Goal: Task Accomplishment & Management: Complete application form

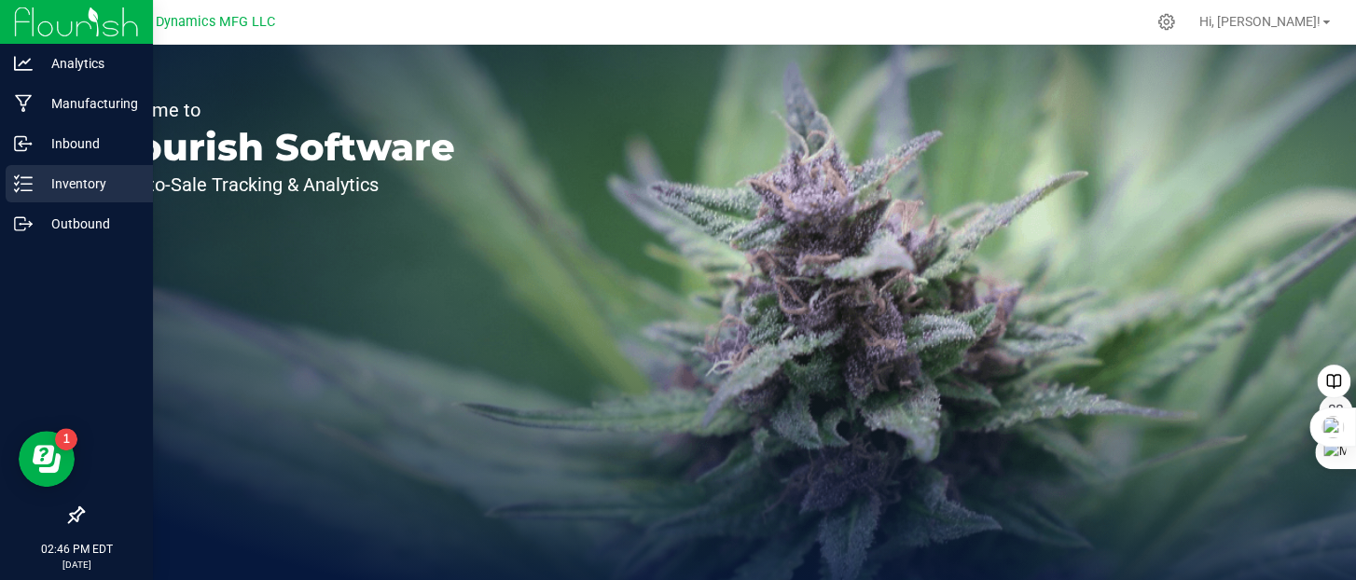
click at [27, 182] on icon at bounding box center [23, 183] width 19 height 19
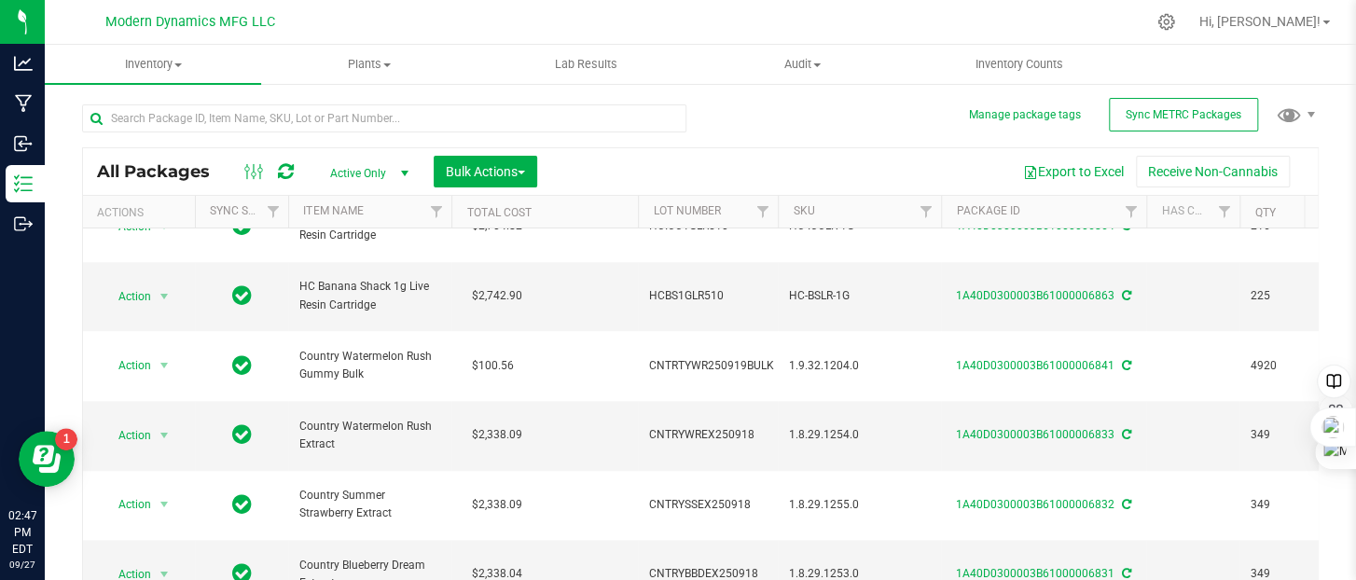
click at [233, 103] on div at bounding box center [391, 118] width 618 height 60
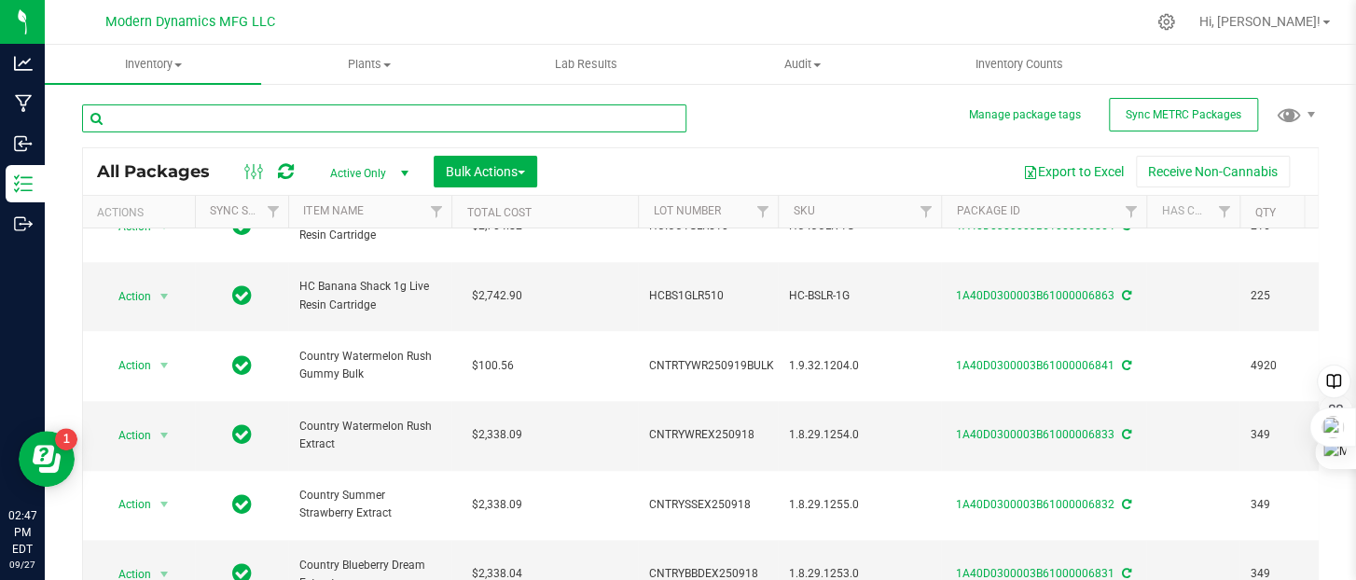
click at [242, 112] on input "text" at bounding box center [384, 118] width 604 height 28
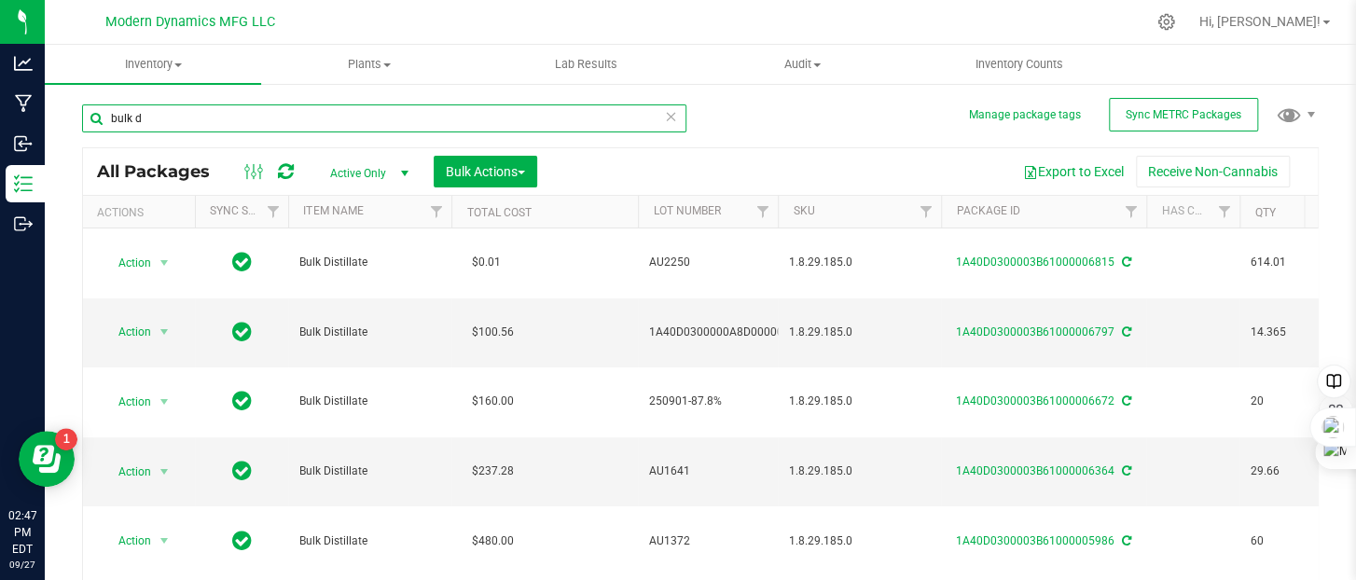
drag, startPoint x: 147, startPoint y: 117, endPoint x: 90, endPoint y: 124, distance: 58.3
click at [90, 124] on input "bulk d" at bounding box center [384, 118] width 604 height 28
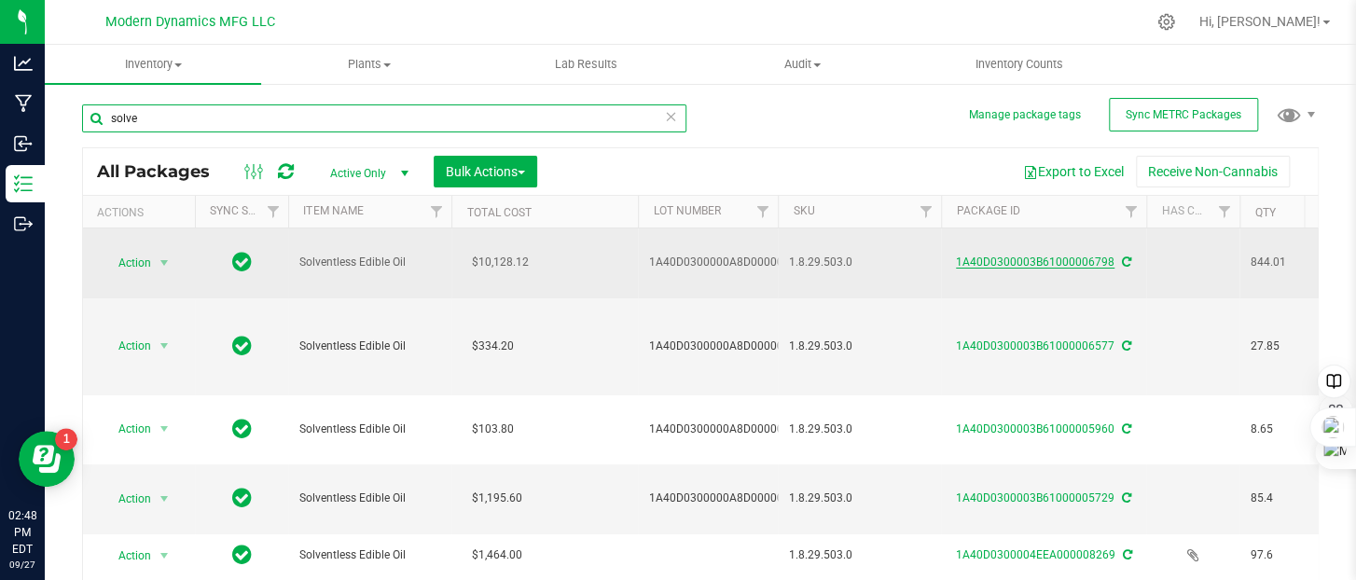
type input "solve"
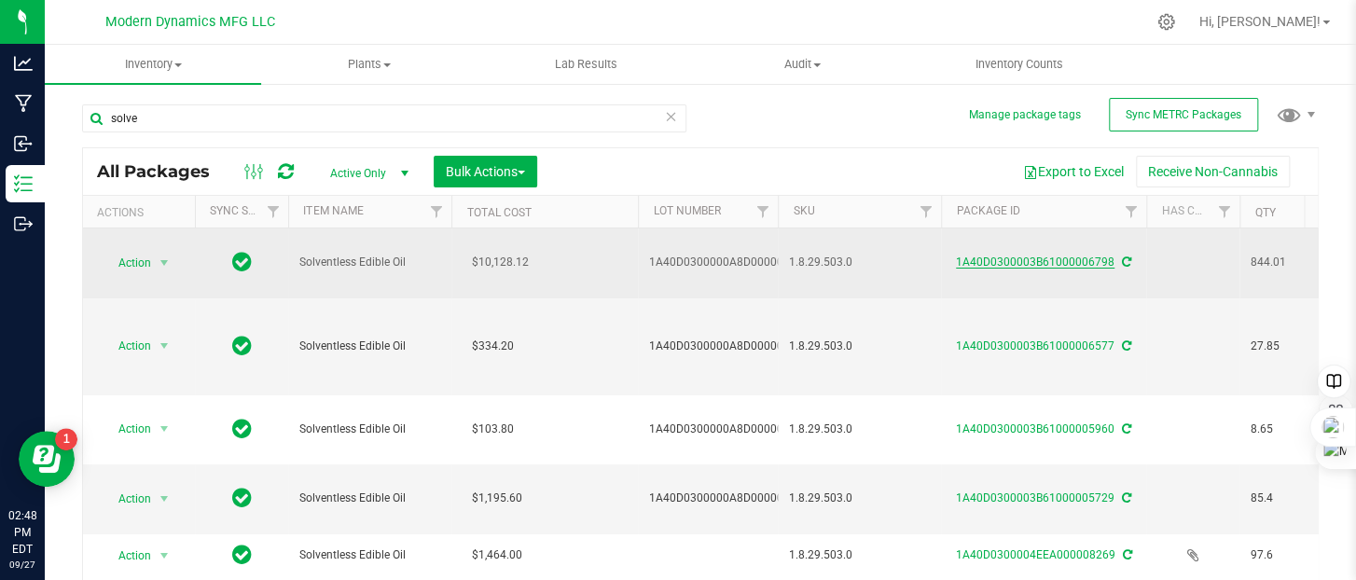
click at [1018, 256] on link "1A40D0300003B61000006798" at bounding box center [1035, 262] width 159 height 13
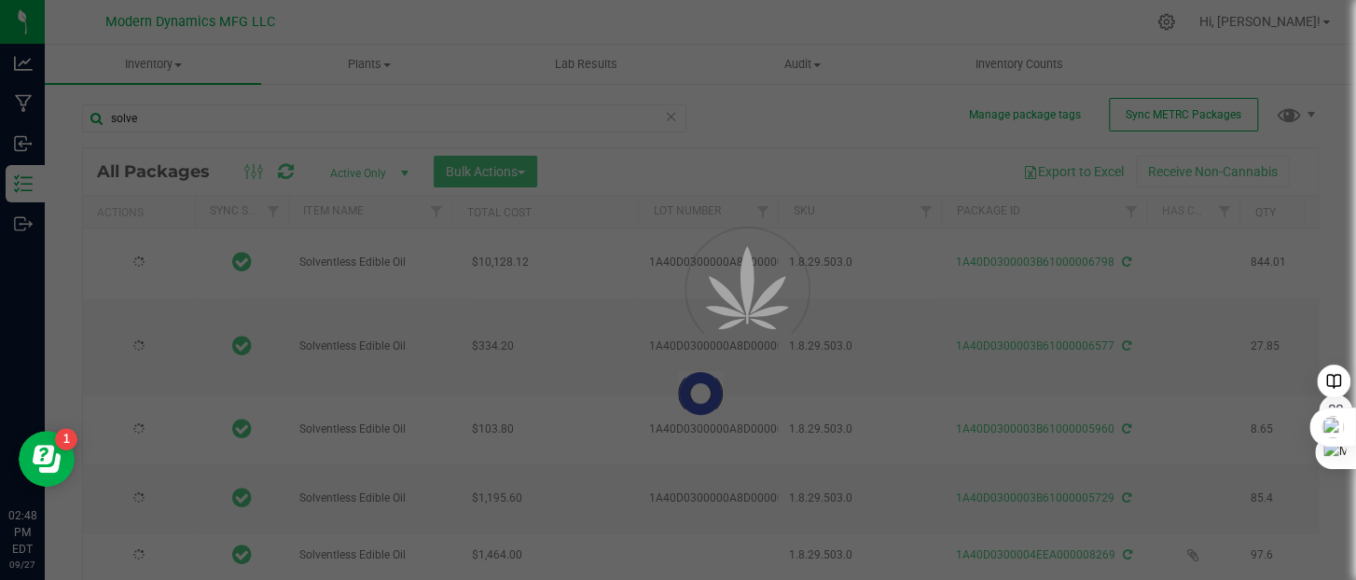
type input "2025-08-18"
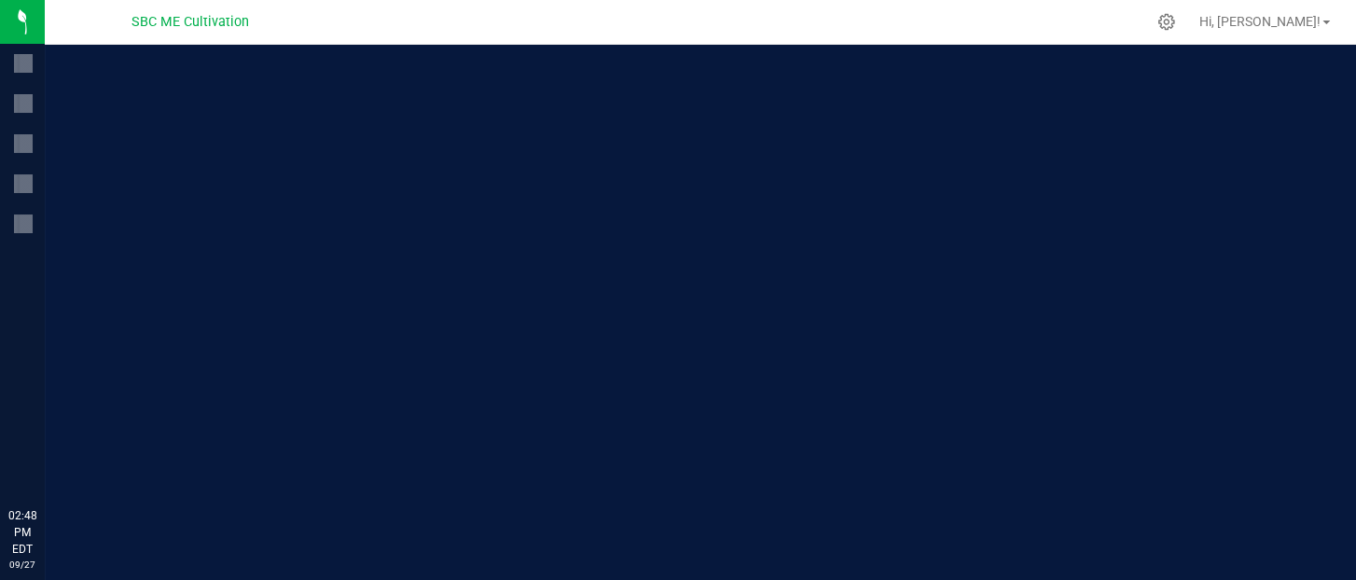
click at [226, 118] on p "Welcome to" at bounding box center [278, 110] width 354 height 19
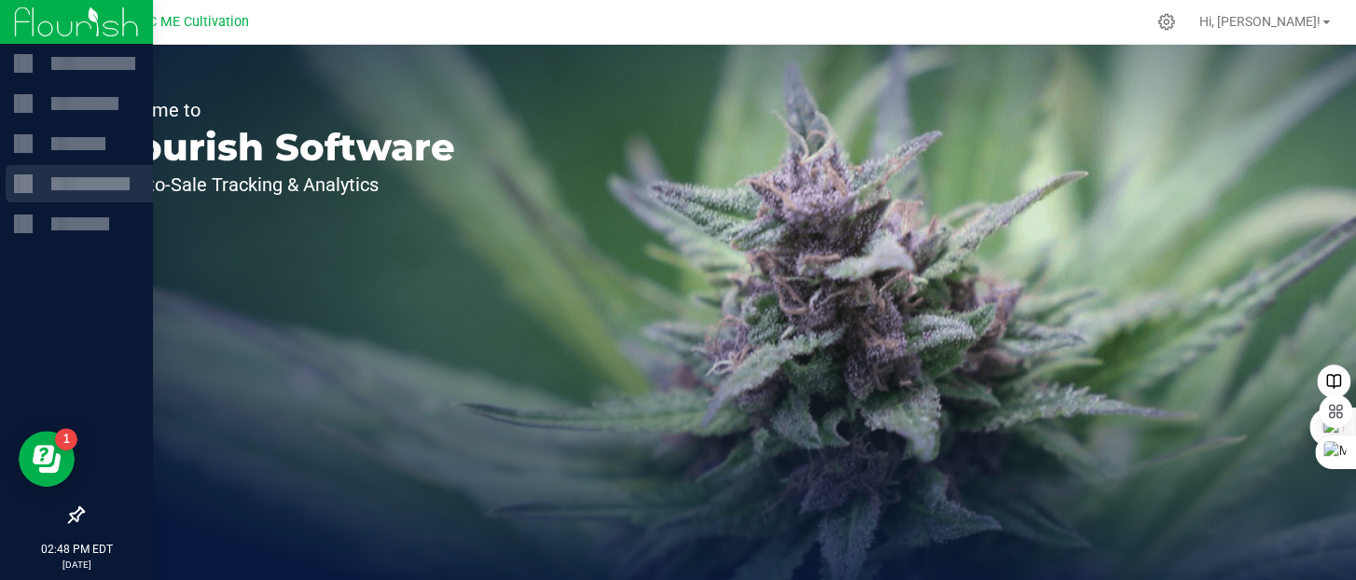
click at [21, 187] on div at bounding box center [23, 183] width 19 height 19
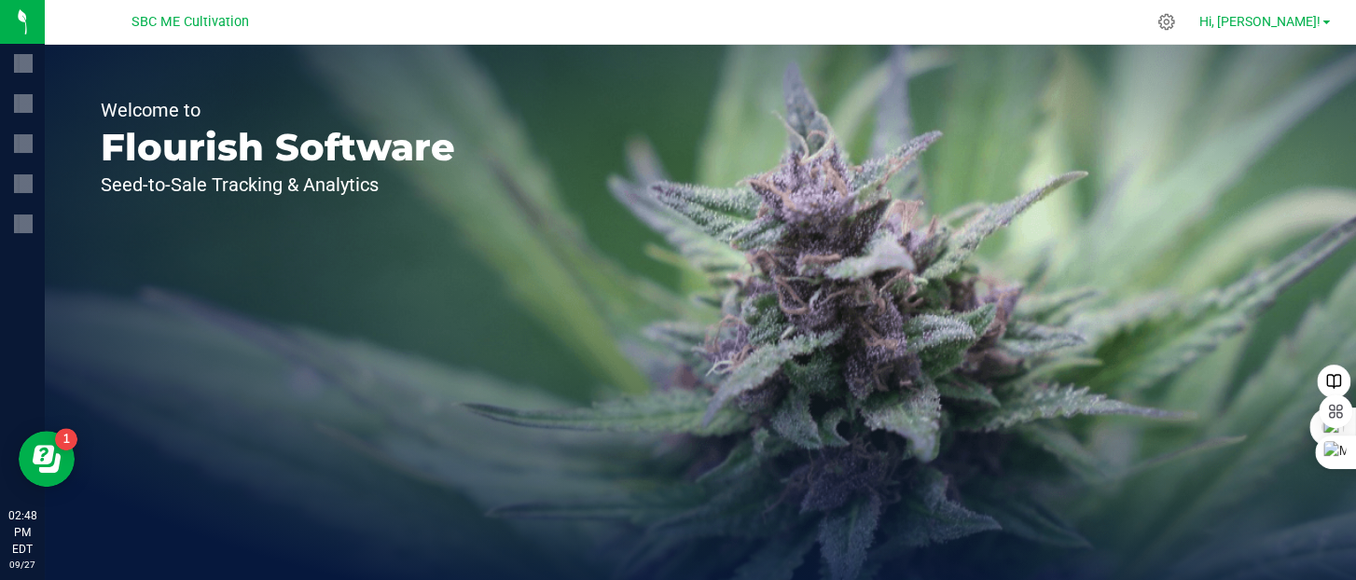
click at [1324, 26] on link "Hi, [PERSON_NAME]!" at bounding box center [1264, 22] width 145 height 20
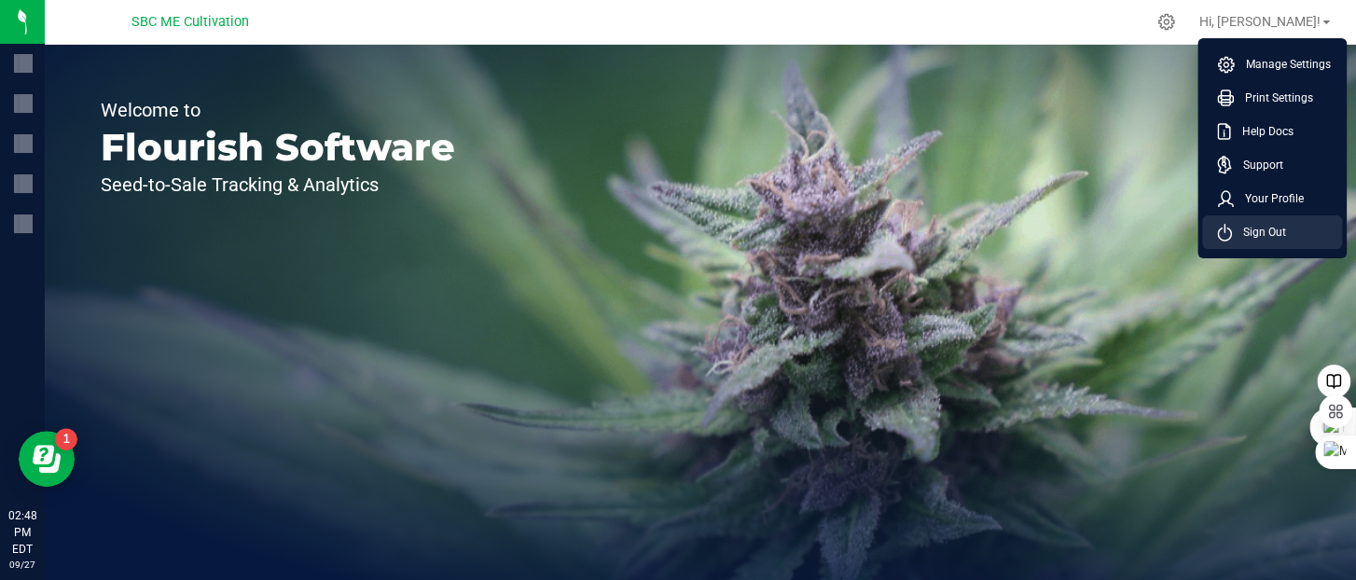
click at [1253, 228] on span "Sign Out" at bounding box center [1259, 232] width 54 height 19
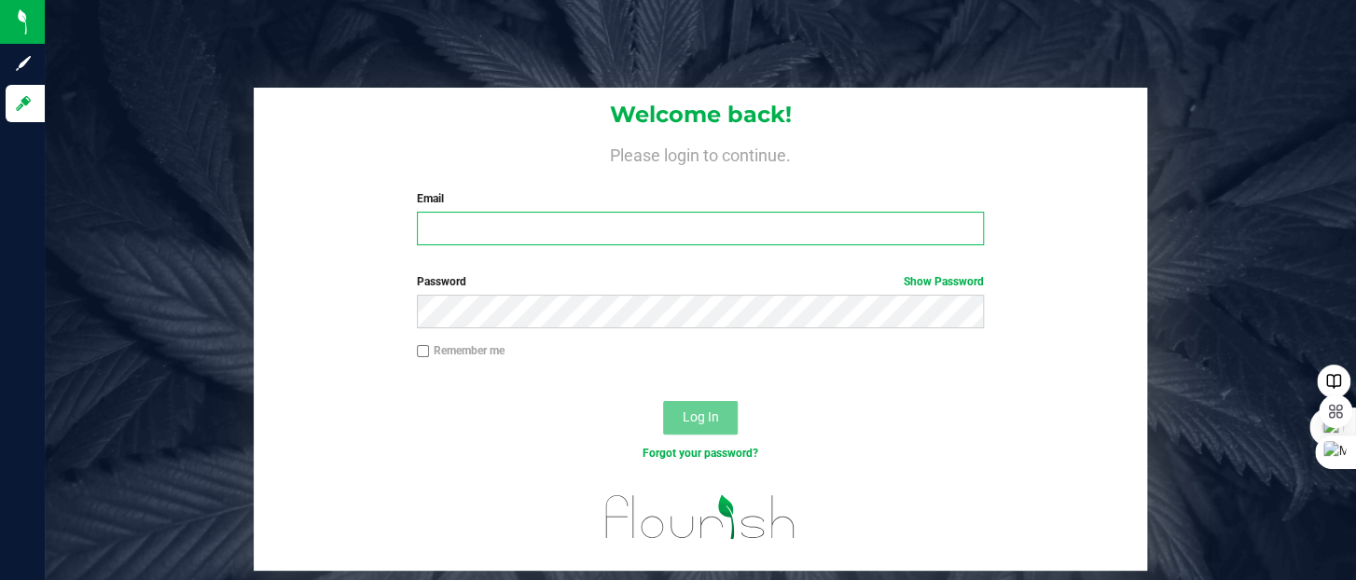
click at [589, 217] on input "Email" at bounding box center [700, 229] width 567 height 34
type input "[PERSON_NAME][EMAIL_ADDRESS][DOMAIN_NAME]"
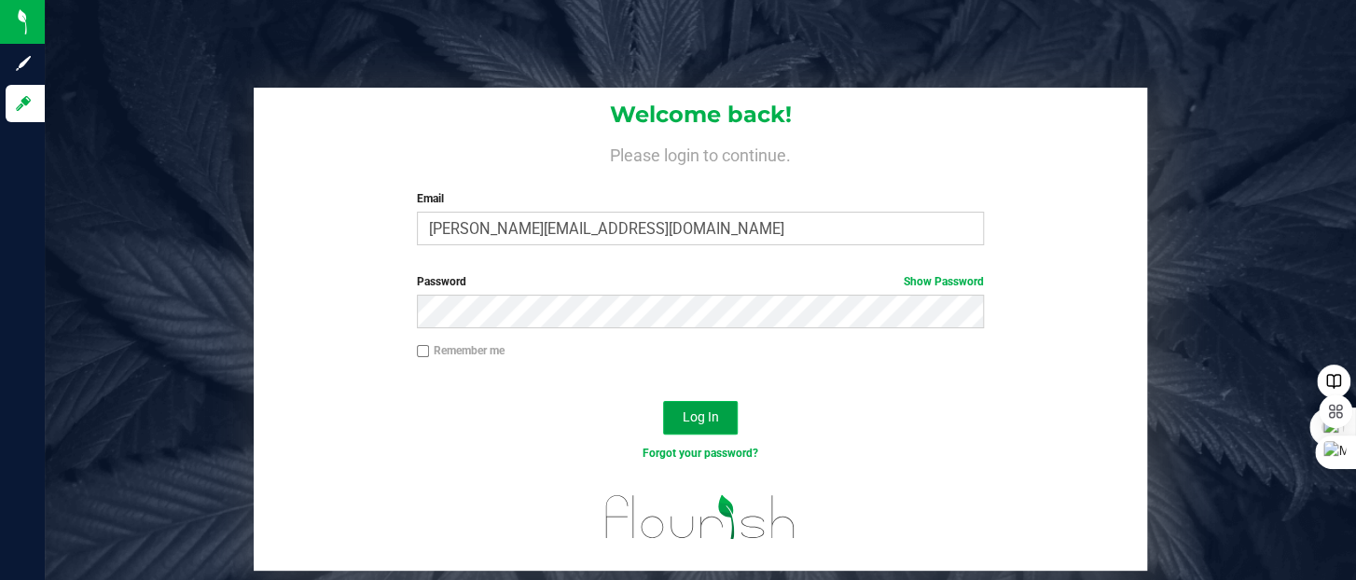
click at [689, 407] on button "Log In" at bounding box center [700, 418] width 75 height 34
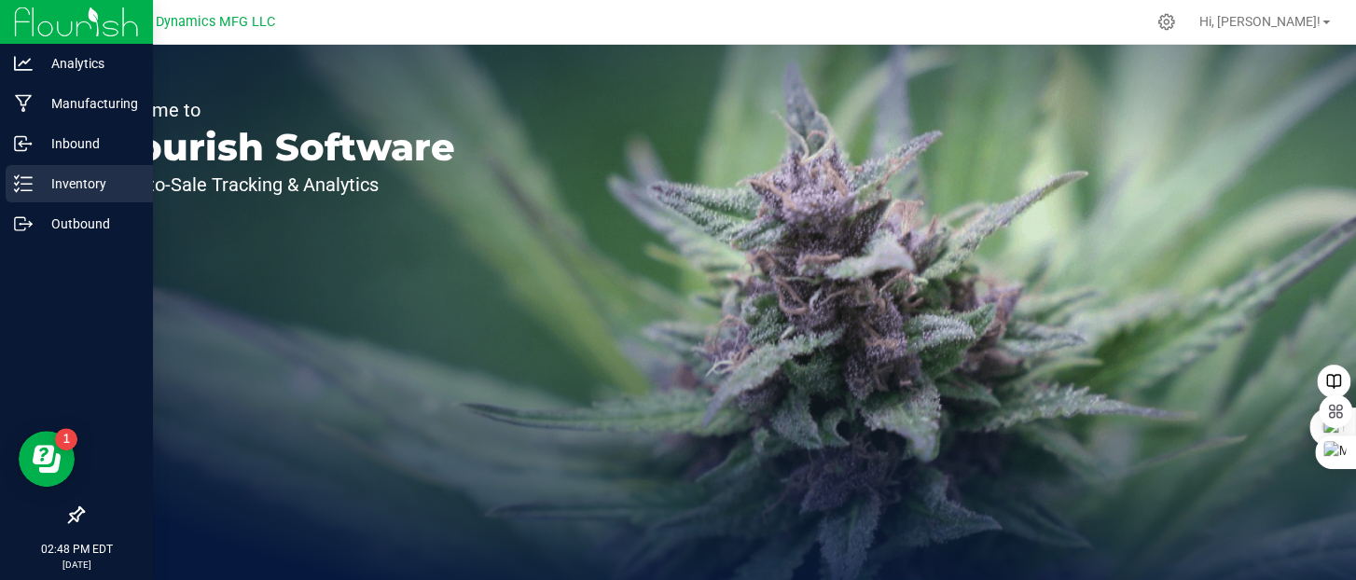
drag, startPoint x: 30, startPoint y: 193, endPoint x: 82, endPoint y: 190, distance: 52.3
click at [30, 193] on div "Inventory" at bounding box center [79, 183] width 147 height 37
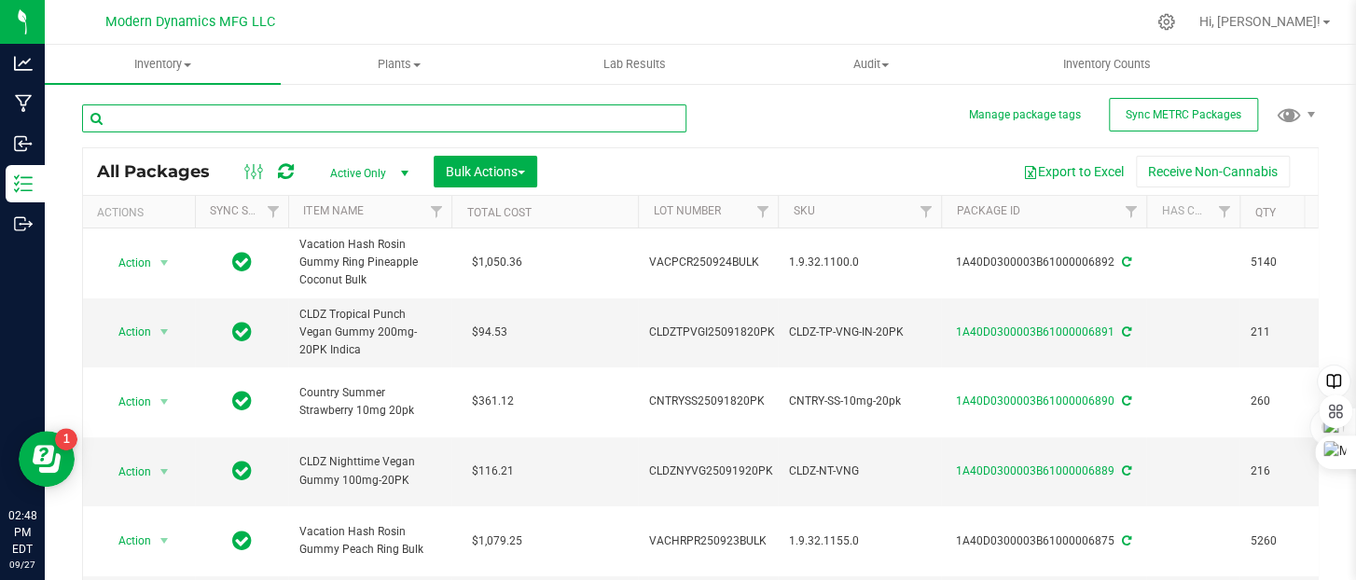
click at [373, 117] on input "text" at bounding box center [384, 118] width 604 height 28
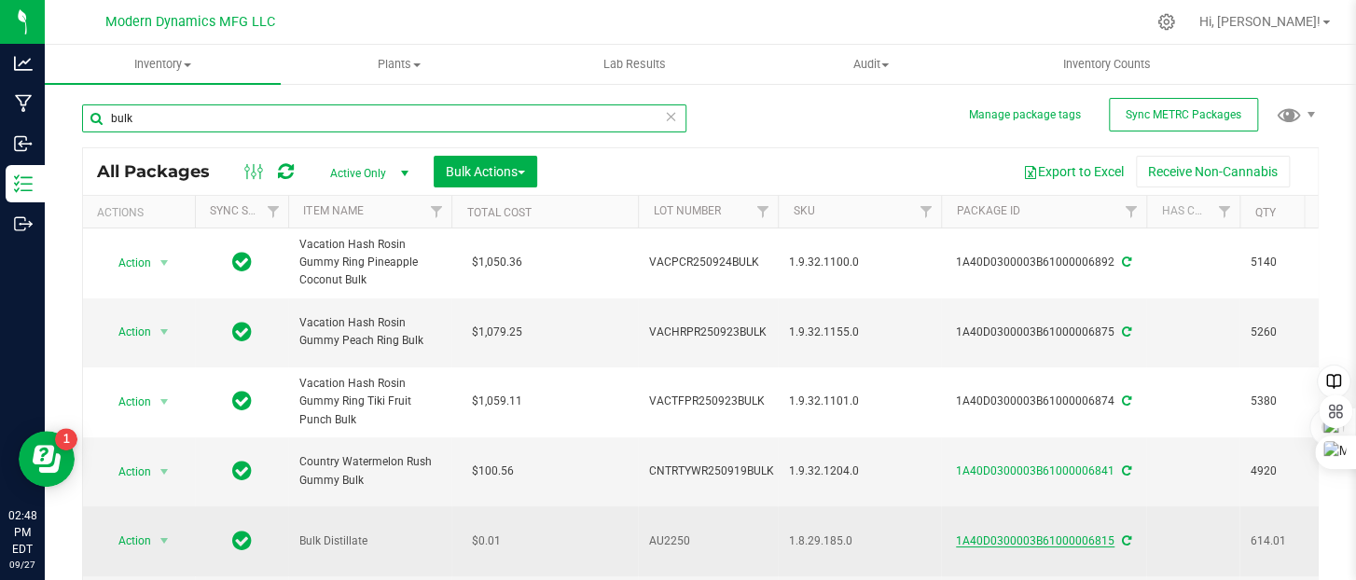
type input "bulk"
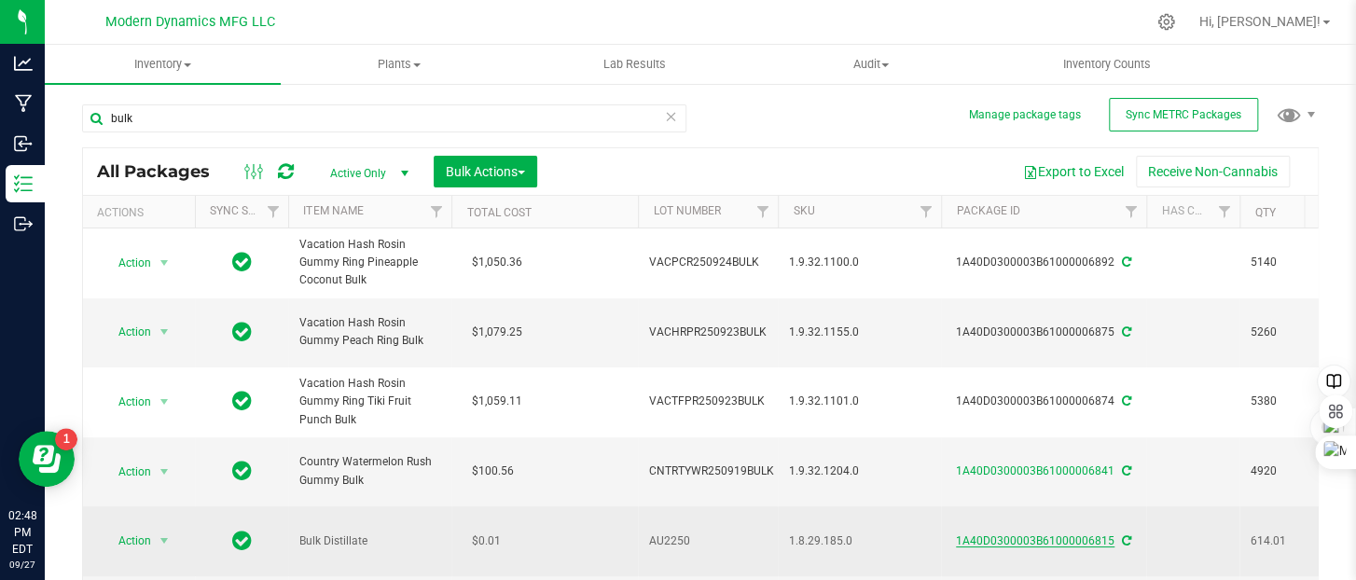
click at [968, 534] on link "1A40D0300003B61000006815" at bounding box center [1035, 540] width 159 height 13
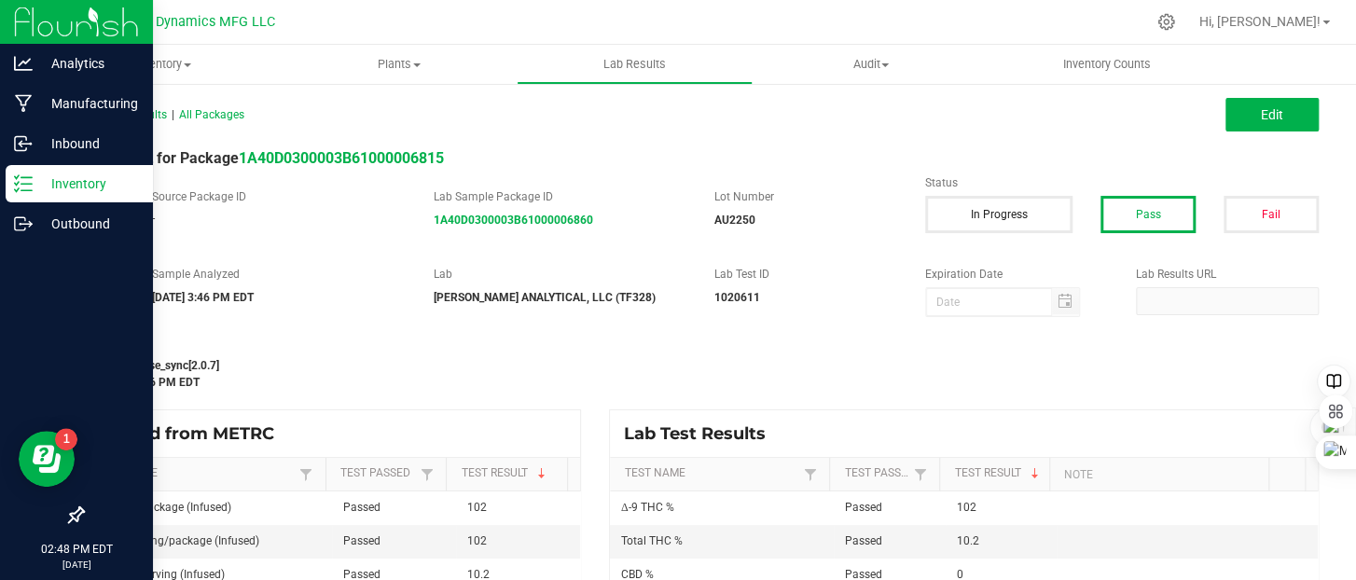
click at [24, 192] on icon at bounding box center [23, 183] width 19 height 19
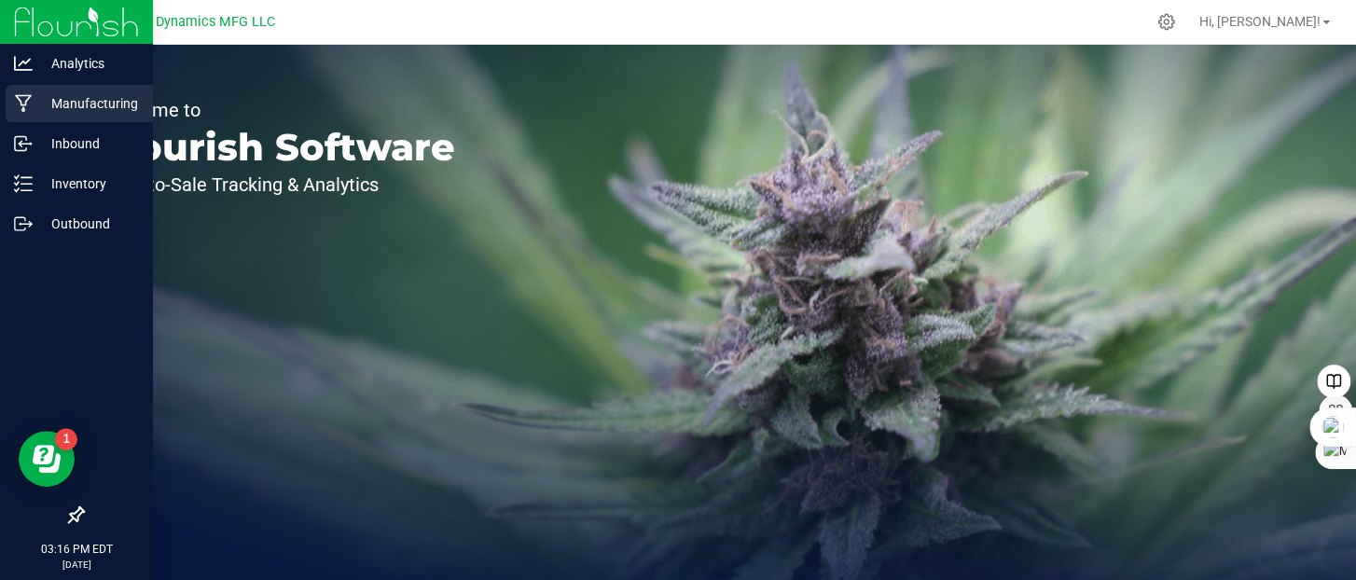
click at [24, 110] on icon at bounding box center [24, 103] width 18 height 19
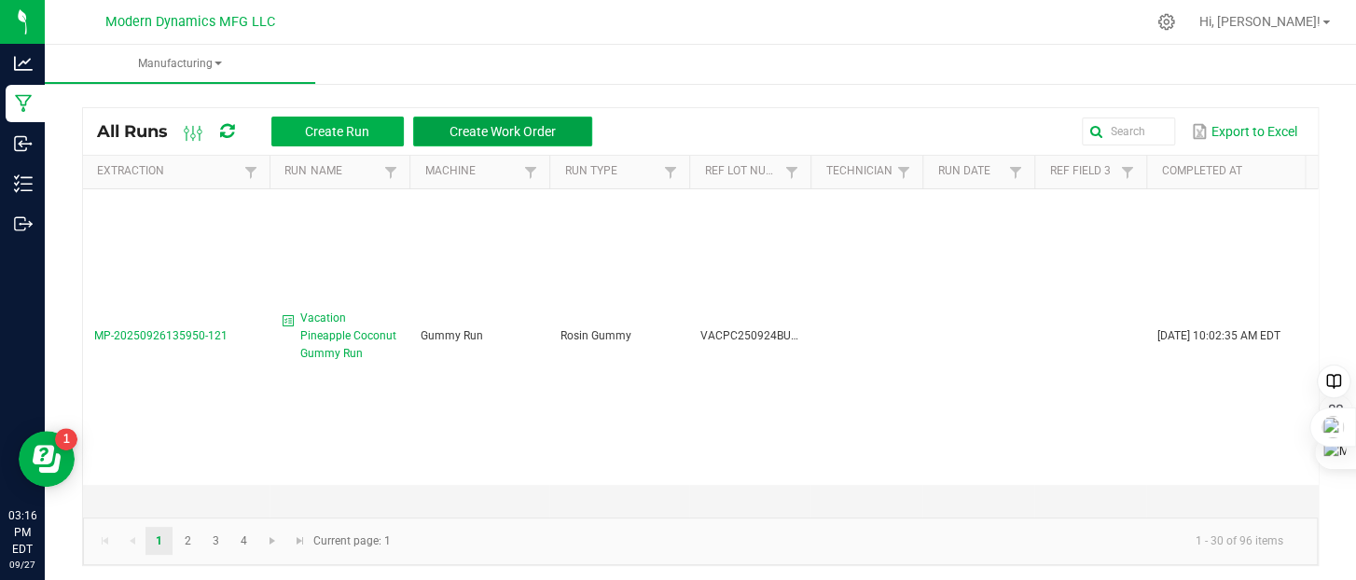
click at [477, 121] on button "Create Work Order" at bounding box center [502, 132] width 179 height 30
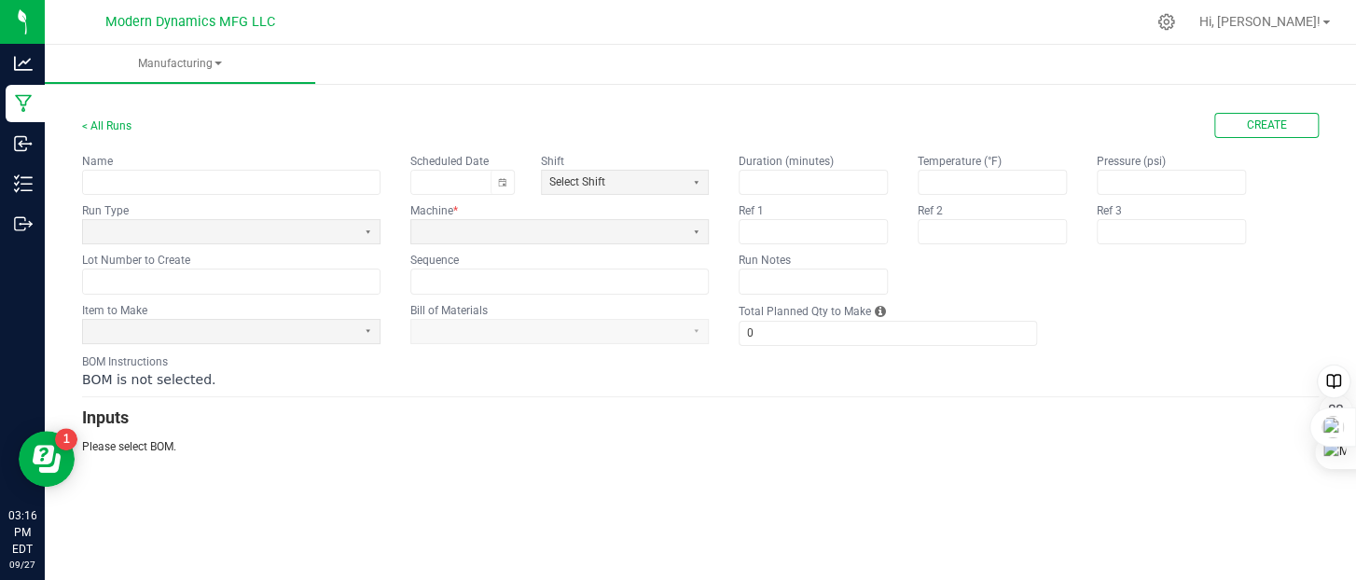
click at [131, 194] on fieldset "Name Scheduled Date Shift Select Shift Run Type Machine * Lot Number to Create …" at bounding box center [395, 223] width 627 height 141
click at [164, 186] on input "text" at bounding box center [231, 182] width 297 height 23
click at [510, 182] on button "Toggle calendar" at bounding box center [502, 182] width 23 height 23
type input "Country Watermelon Rush Gummies"
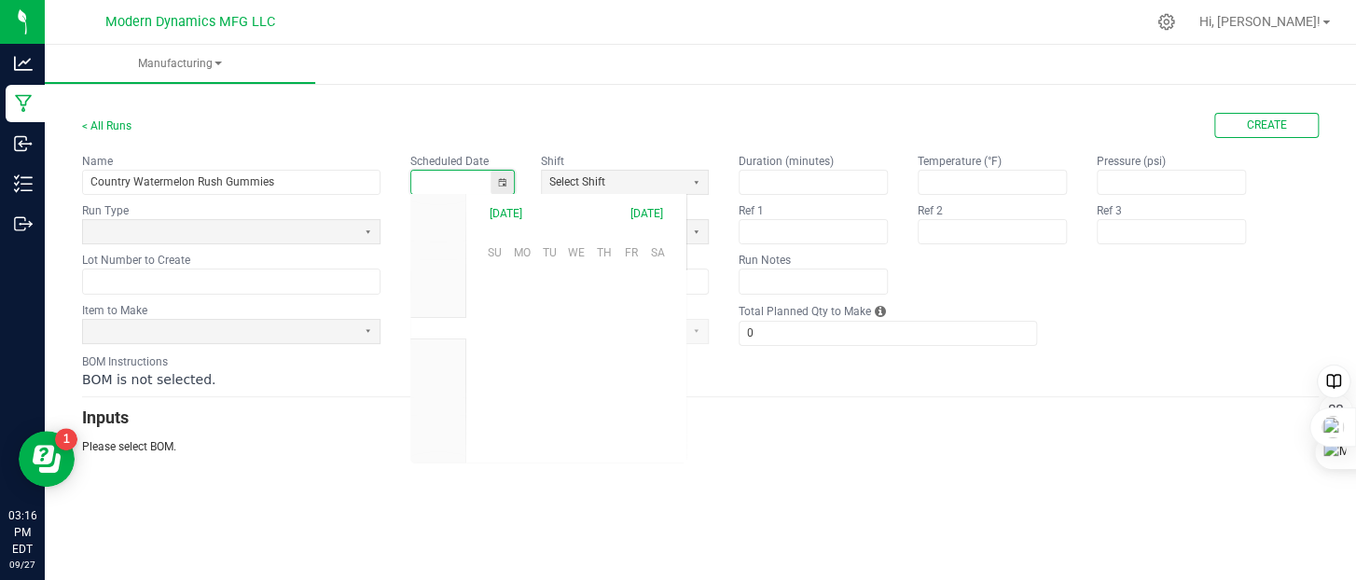
scroll to position [294062, 0]
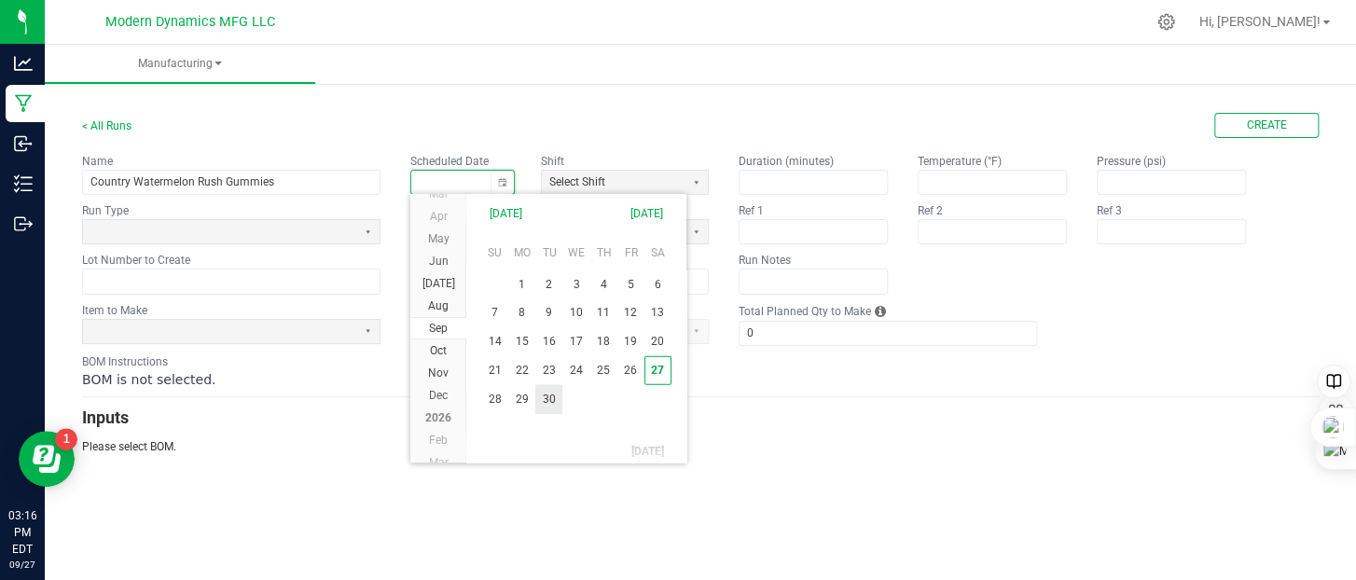
click at [545, 395] on span "30" at bounding box center [548, 399] width 27 height 29
type input "[DATE]"
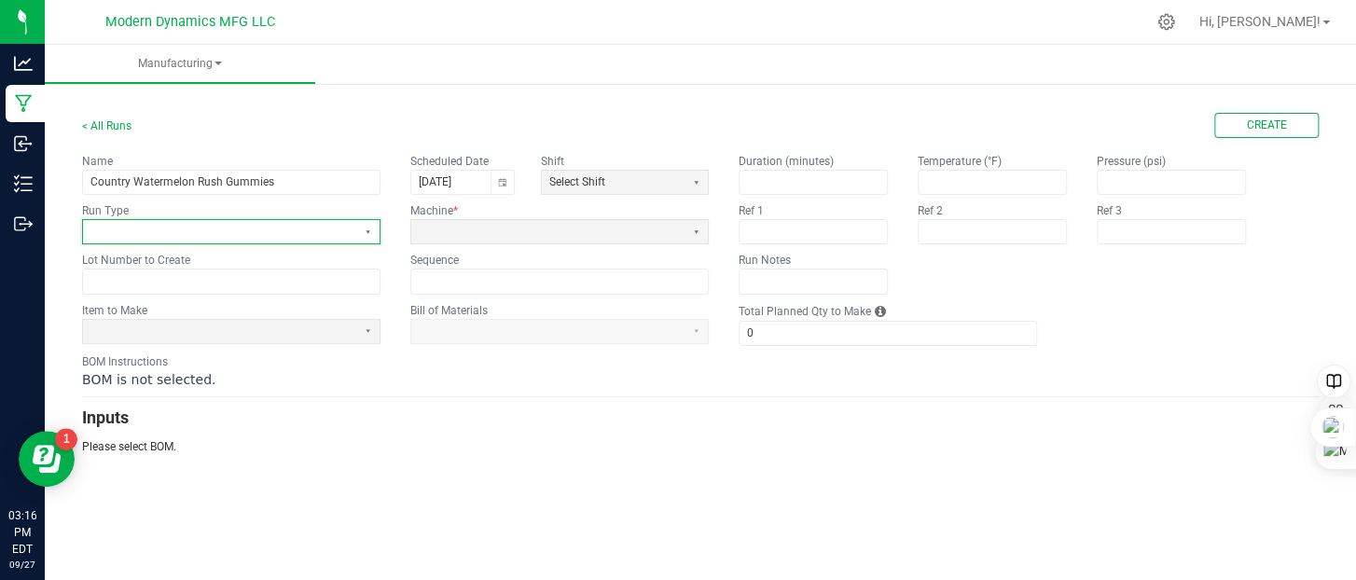
click at [261, 241] on span at bounding box center [219, 231] width 273 height 23
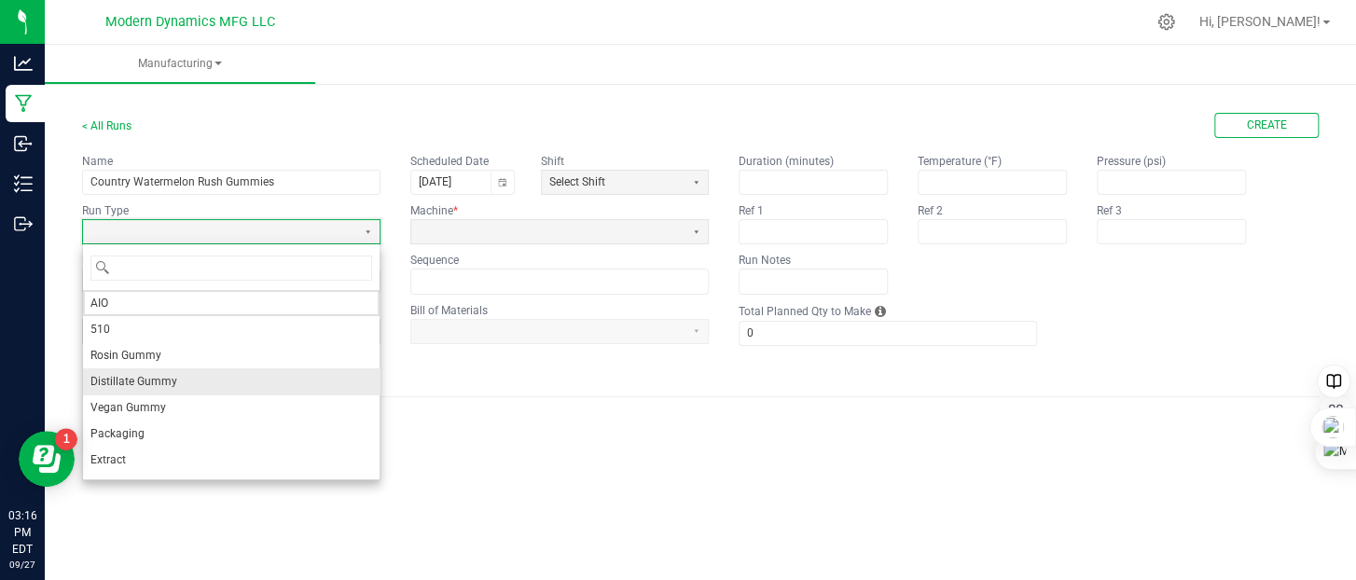
click at [200, 373] on li "Distillate Gummy" at bounding box center [231, 381] width 297 height 26
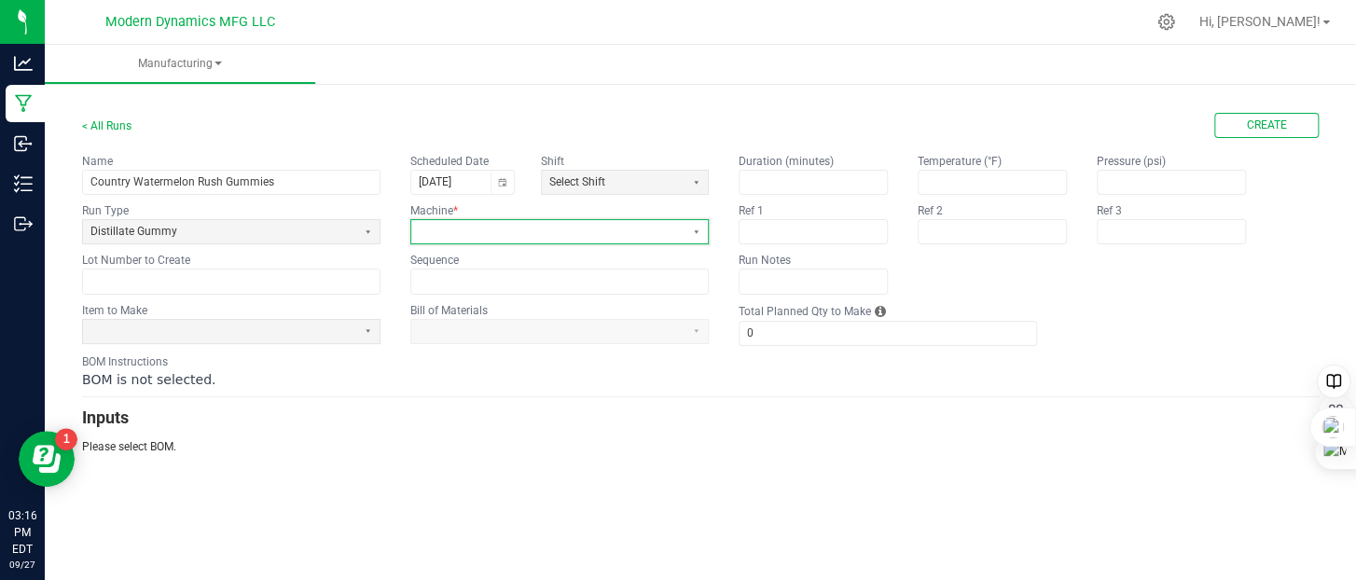
click at [469, 234] on span at bounding box center [548, 232] width 258 height 16
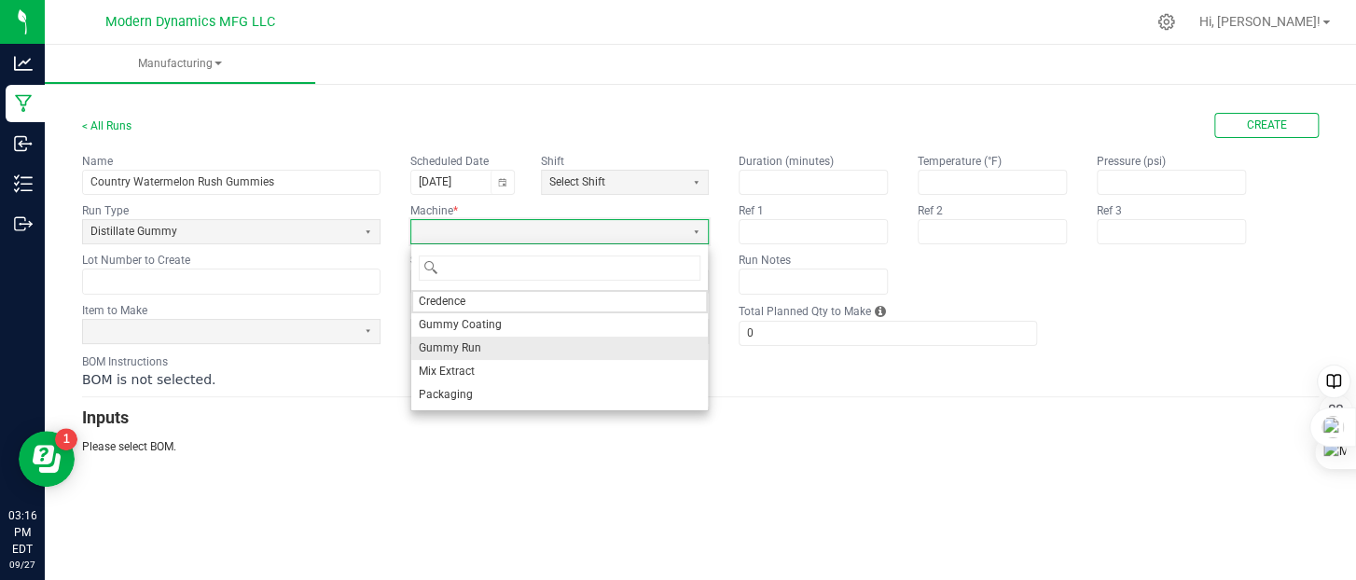
click at [484, 343] on li "Gummy Run" at bounding box center [559, 348] width 297 height 23
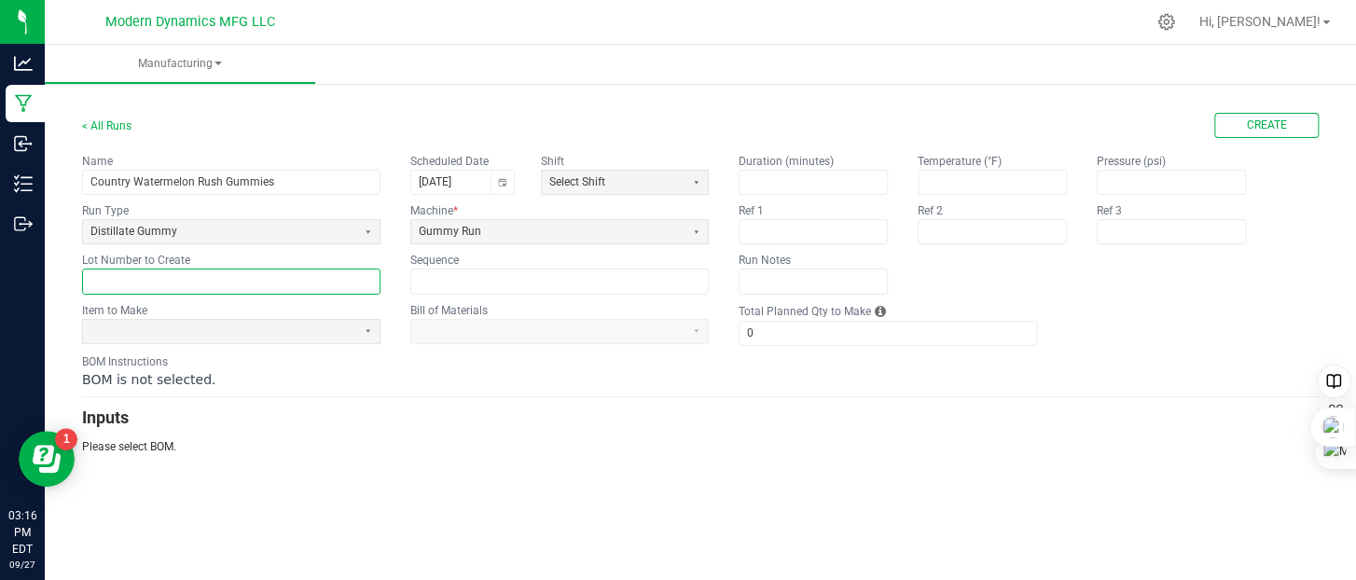
click at [208, 279] on input "text" at bounding box center [231, 281] width 297 height 23
click at [157, 282] on input "text" at bounding box center [231, 281] width 297 height 23
paste input "CNTRYWRG250930BULK"
type input "CNTRYWRG250930BULK"
click at [191, 327] on span at bounding box center [219, 332] width 258 height 16
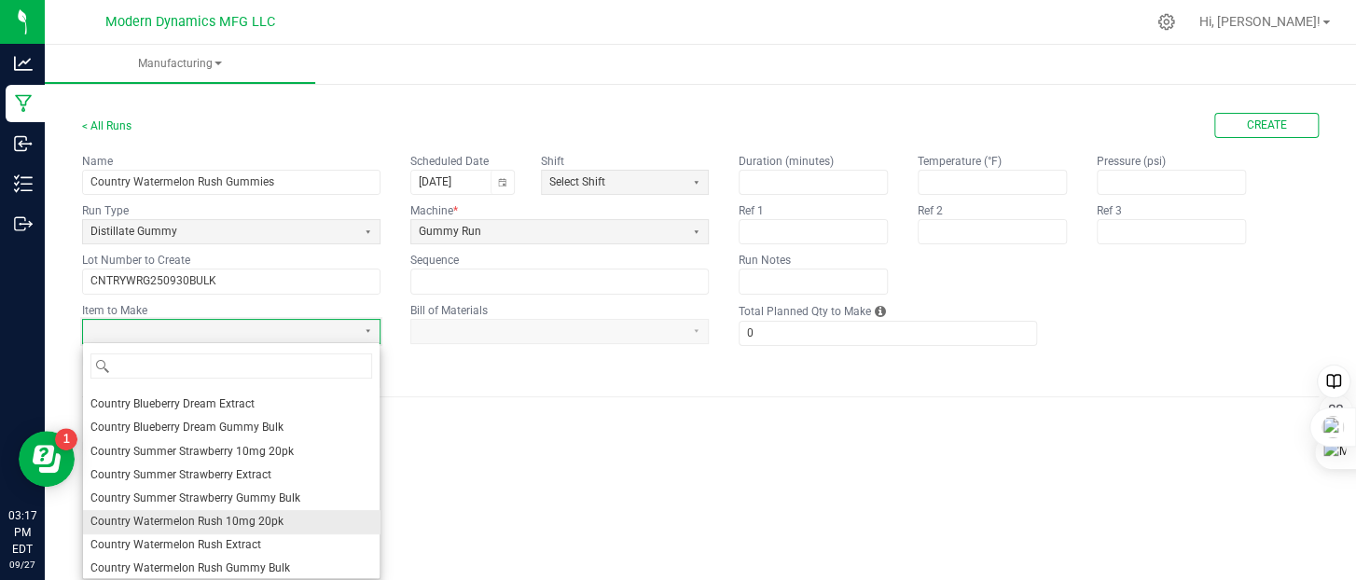
scroll to position [560, 0]
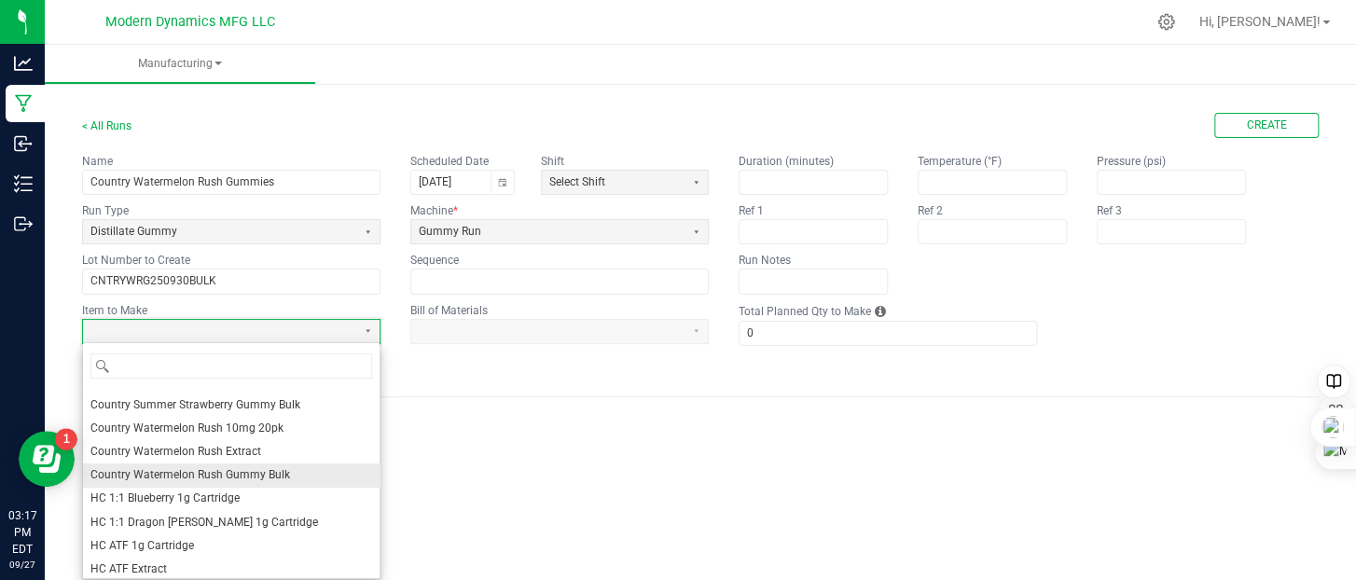
click at [231, 477] on span "Country Watermelon Rush Gummy Bulk" at bounding box center [190, 475] width 200 height 16
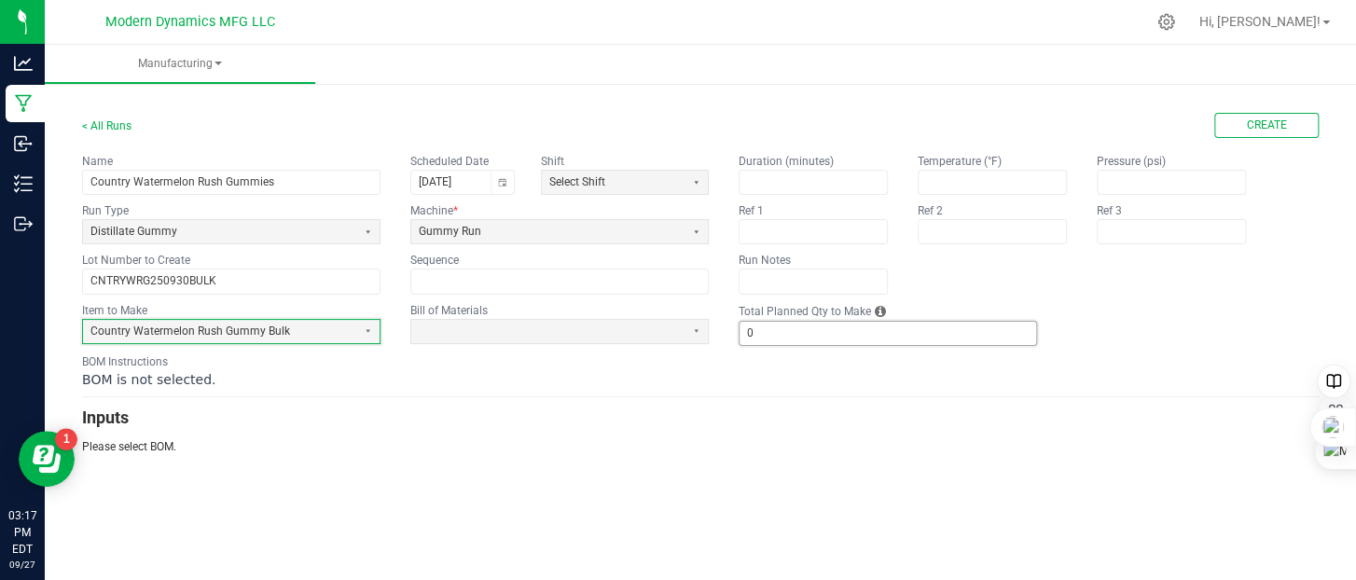
click at [795, 334] on input "0" at bounding box center [888, 333] width 297 height 23
type input "6,000"
click at [782, 362] on div "BOM Instructions BOM is not selected." at bounding box center [700, 370] width 1237 height 35
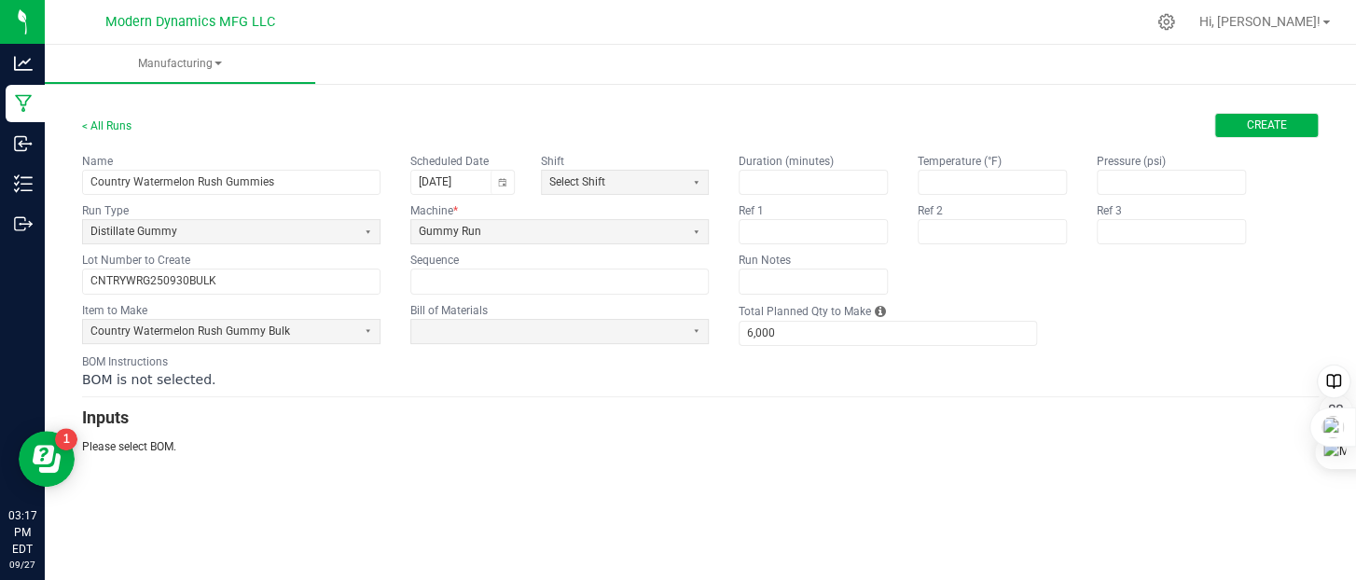
click at [1245, 118] on button "Create" at bounding box center [1266, 125] width 104 height 25
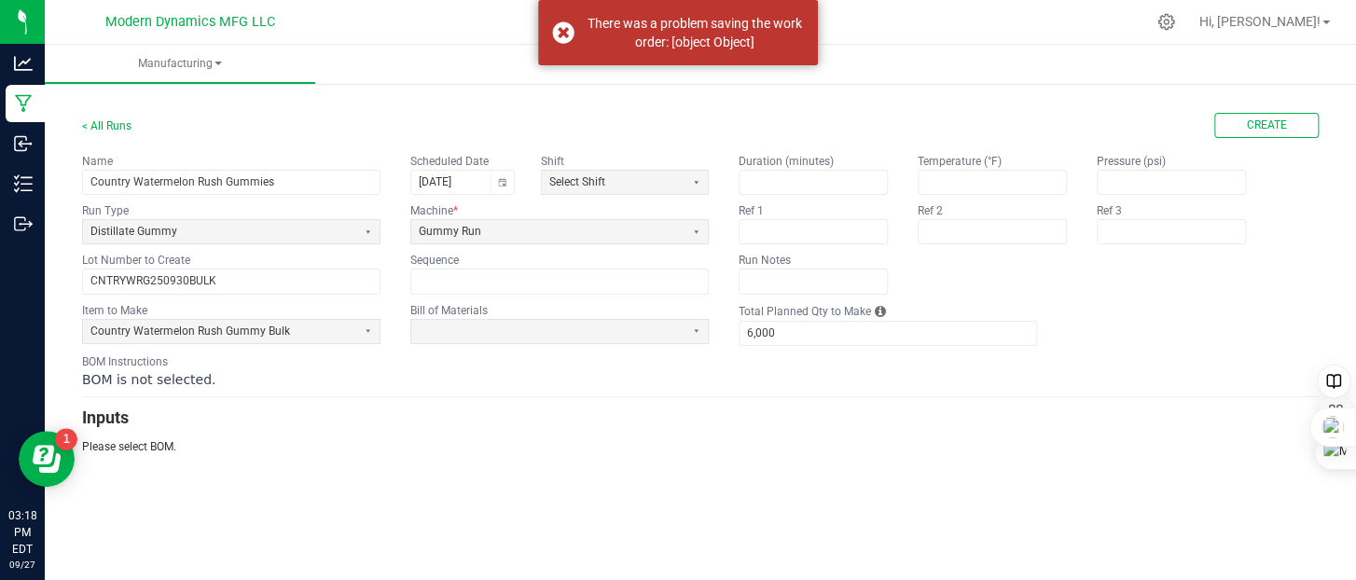
click at [986, 59] on ul "Manufacturing" at bounding box center [723, 65] width 1356 height 40
click at [562, 31] on div "There was a problem saving the work order: [object Object]" at bounding box center [678, 32] width 280 height 65
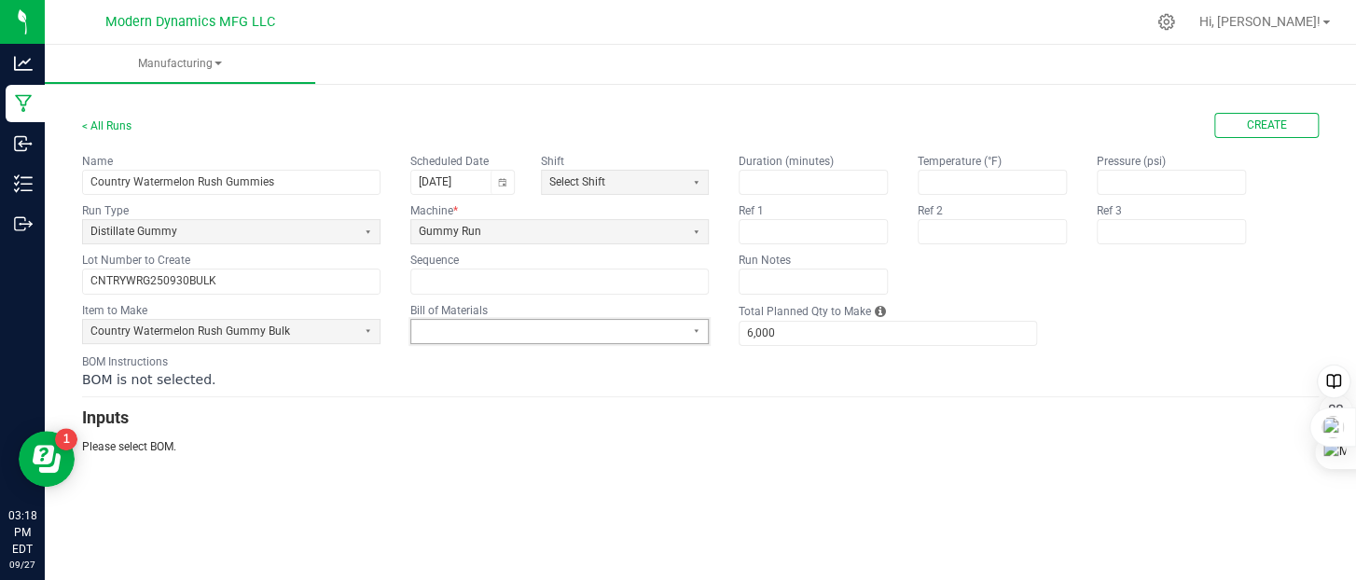
click at [537, 330] on span at bounding box center [548, 332] width 258 height 16
click at [343, 433] on form "< All Runs Create Name Country Watermelon Rush Gummies Scheduled Date [DATE] Sh…" at bounding box center [700, 284] width 1237 height 342
click at [304, 330] on span "Country Watermelon Rush Gummy Bulk" at bounding box center [219, 332] width 258 height 16
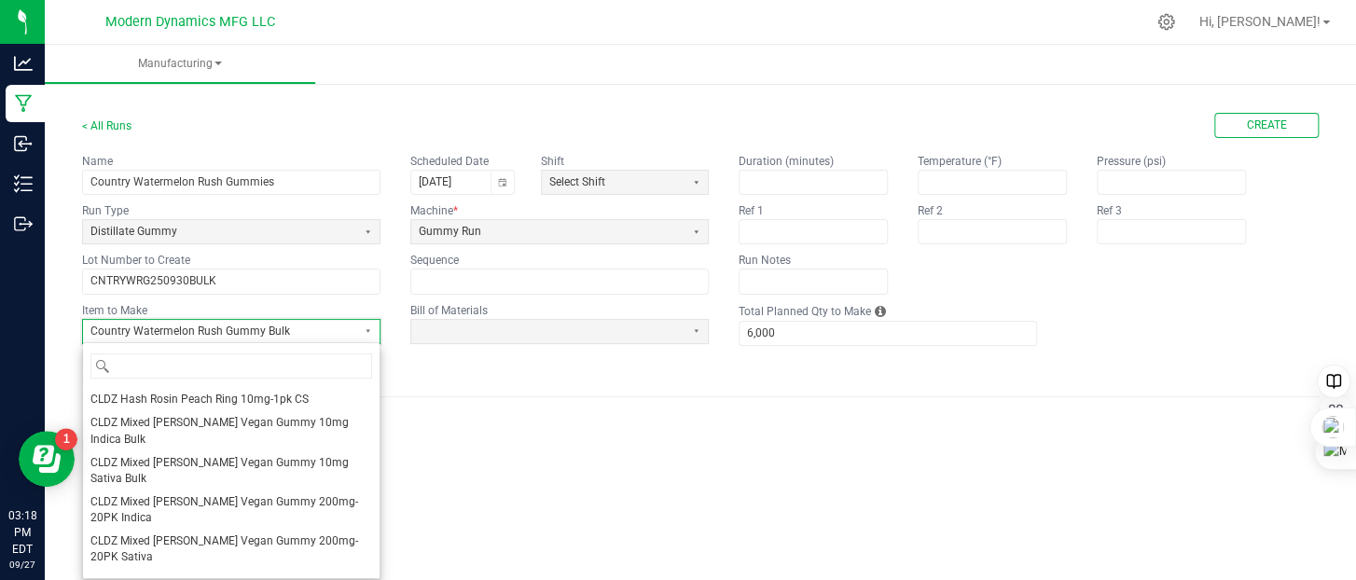
scroll to position [472, 0]
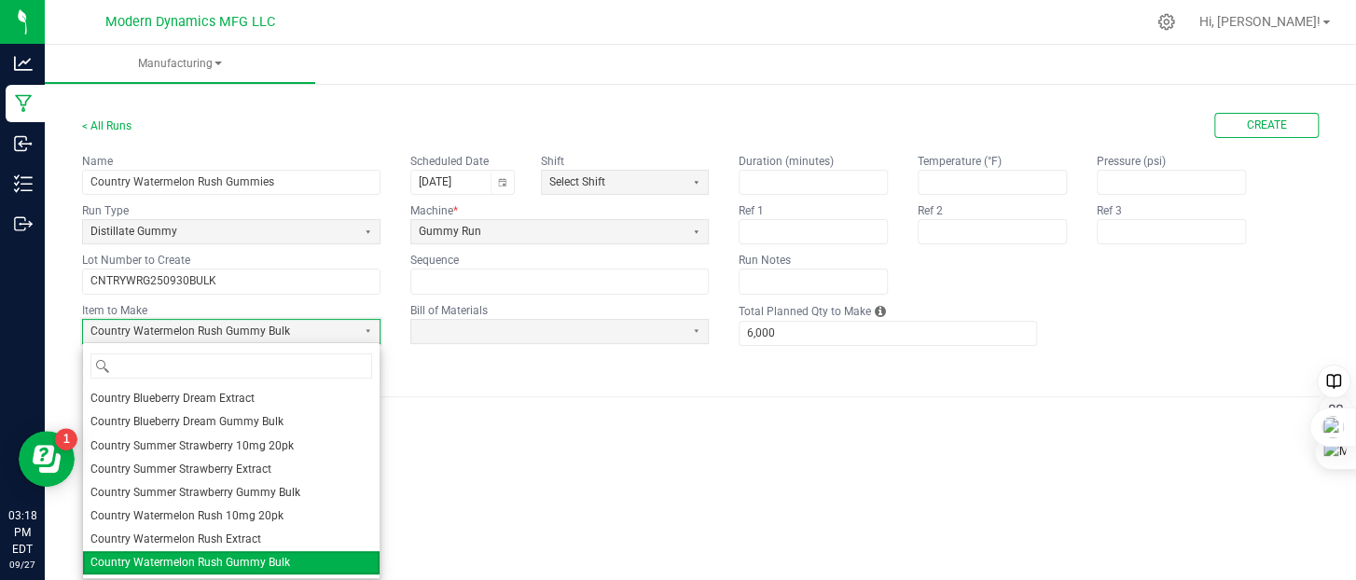
click at [295, 531] on li "Country Watermelon Rush Extract" at bounding box center [231, 539] width 297 height 23
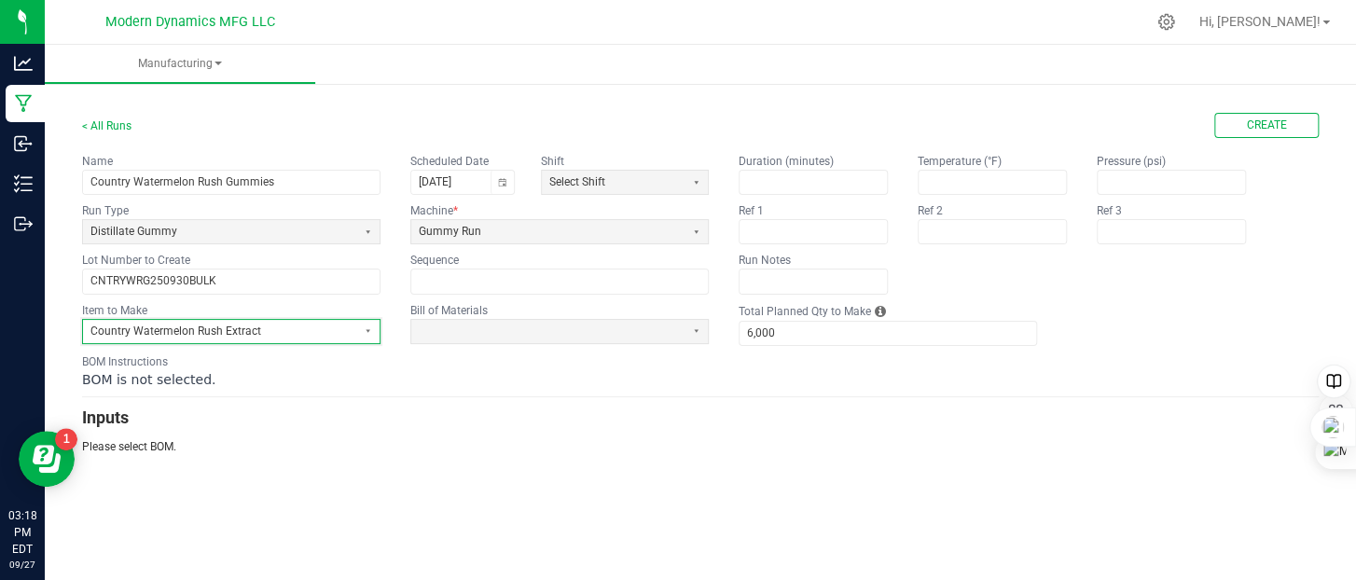
click at [319, 325] on span "Country Watermelon Rush Extract" at bounding box center [219, 332] width 258 height 16
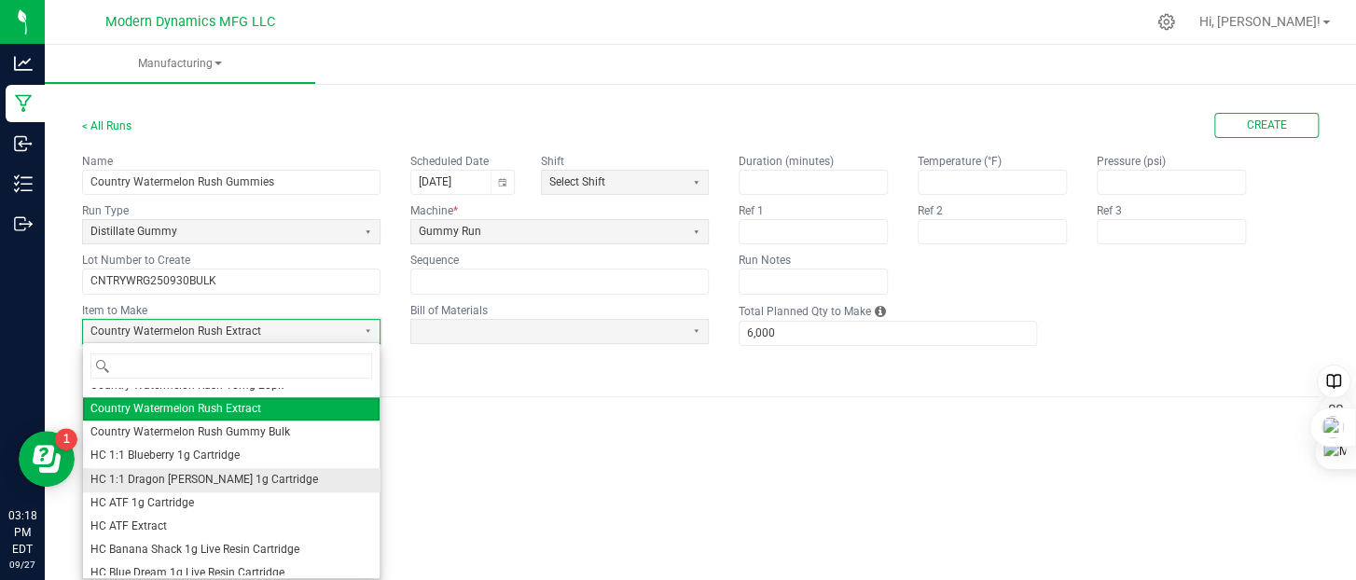
scroll to position [634, 0]
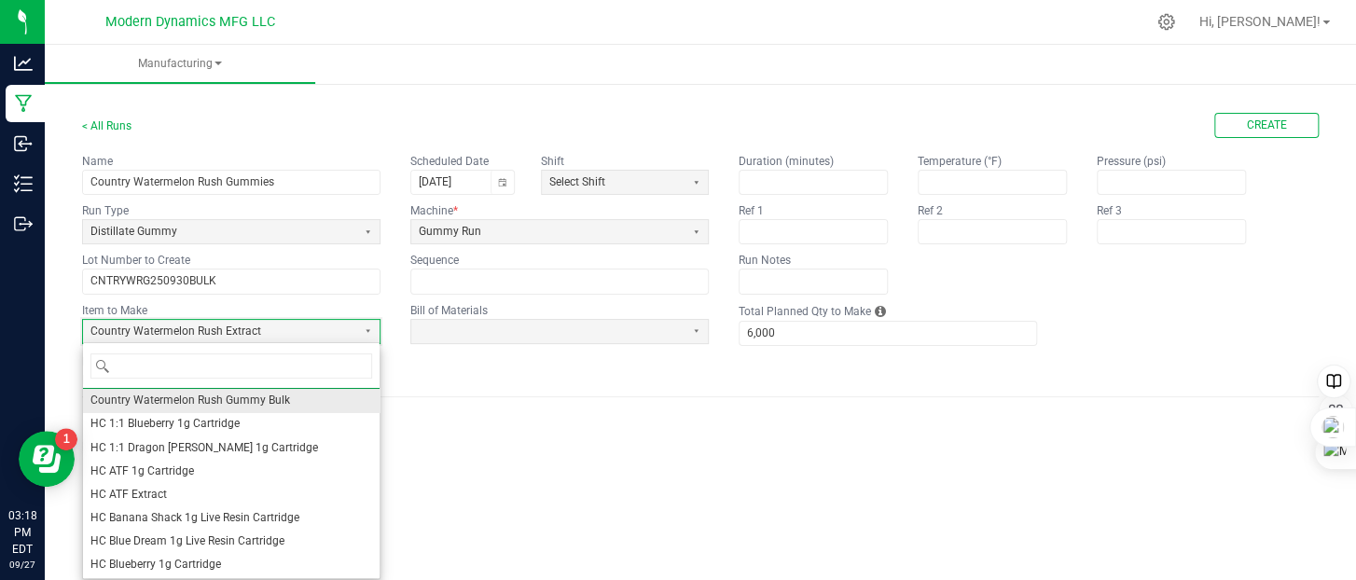
click at [284, 397] on span "Country Watermelon Rush Gummy Bulk" at bounding box center [190, 401] width 200 height 16
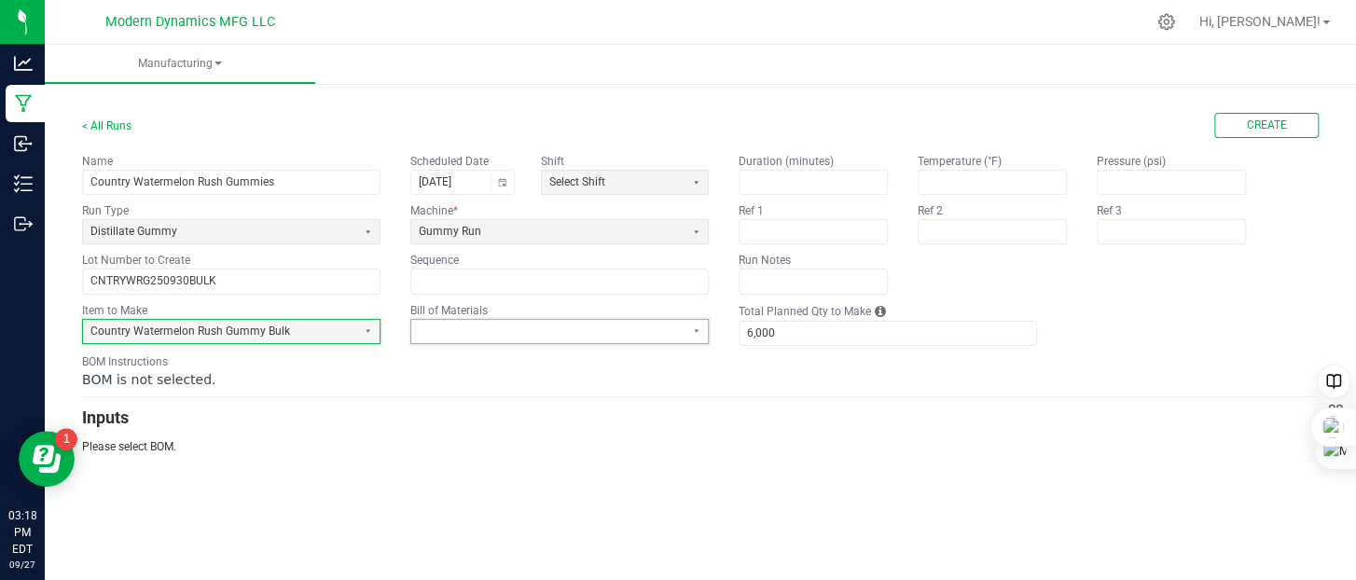
click at [489, 332] on span at bounding box center [548, 332] width 258 height 16
click at [358, 426] on h3 "Inputs" at bounding box center [700, 418] width 1237 height 26
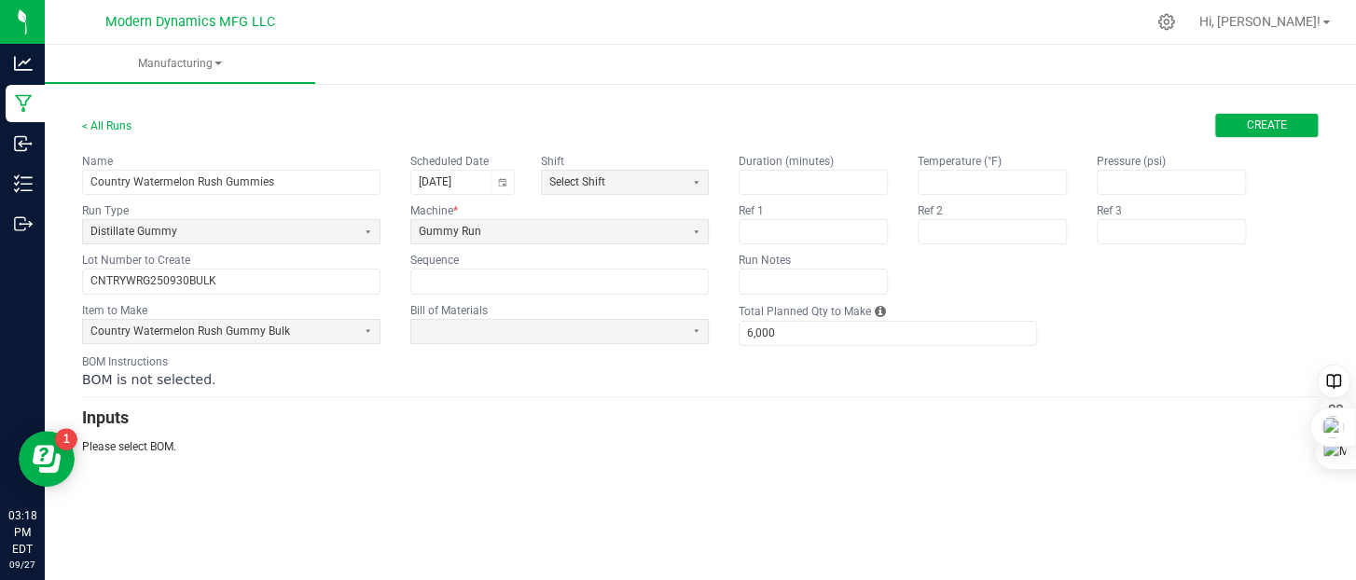
click at [1281, 123] on span "Create" at bounding box center [1267, 126] width 40 height 16
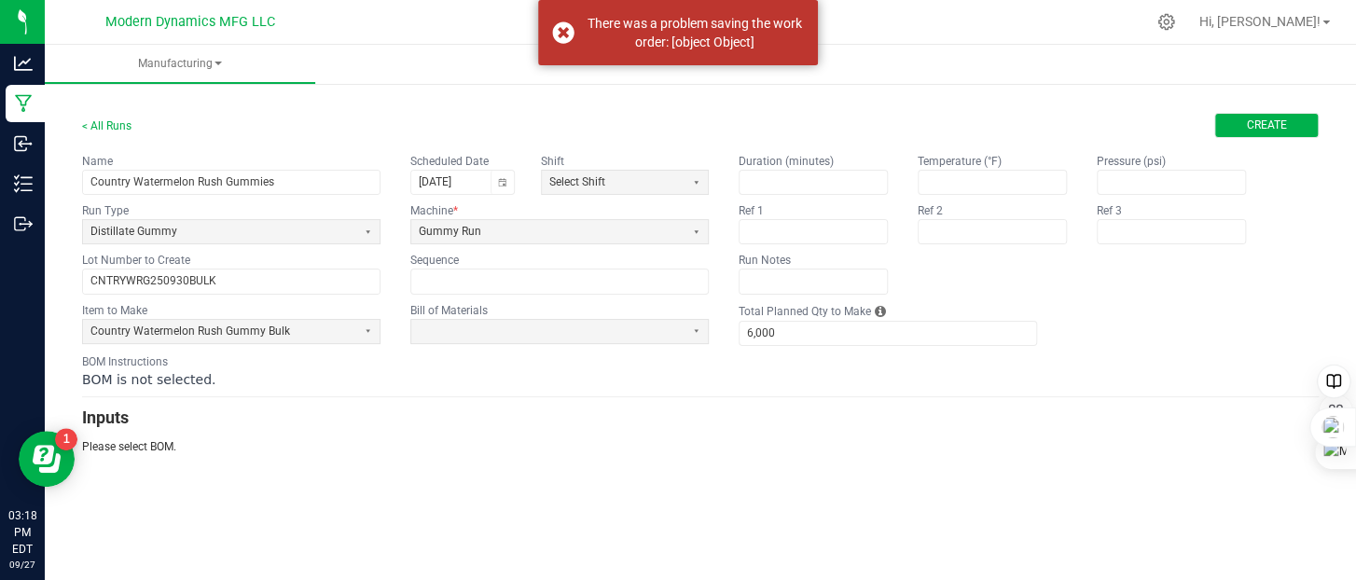
click at [1266, 126] on span "Create" at bounding box center [1267, 126] width 40 height 16
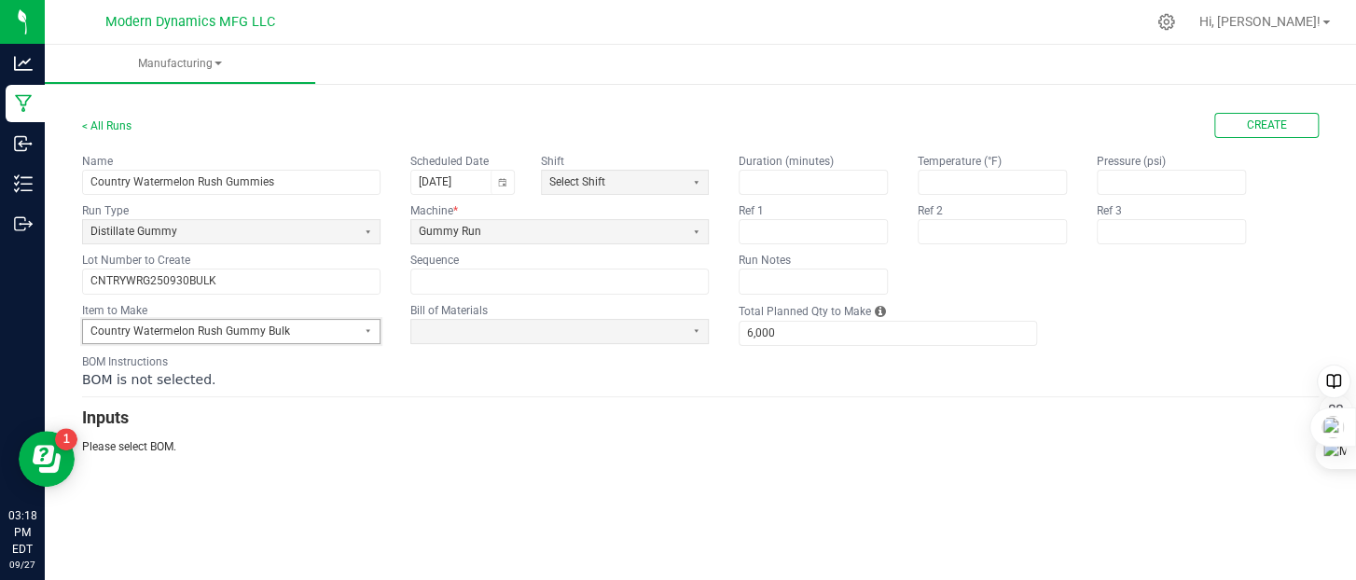
click at [235, 331] on span "Country Watermelon Rush Gummy Bulk" at bounding box center [219, 332] width 258 height 16
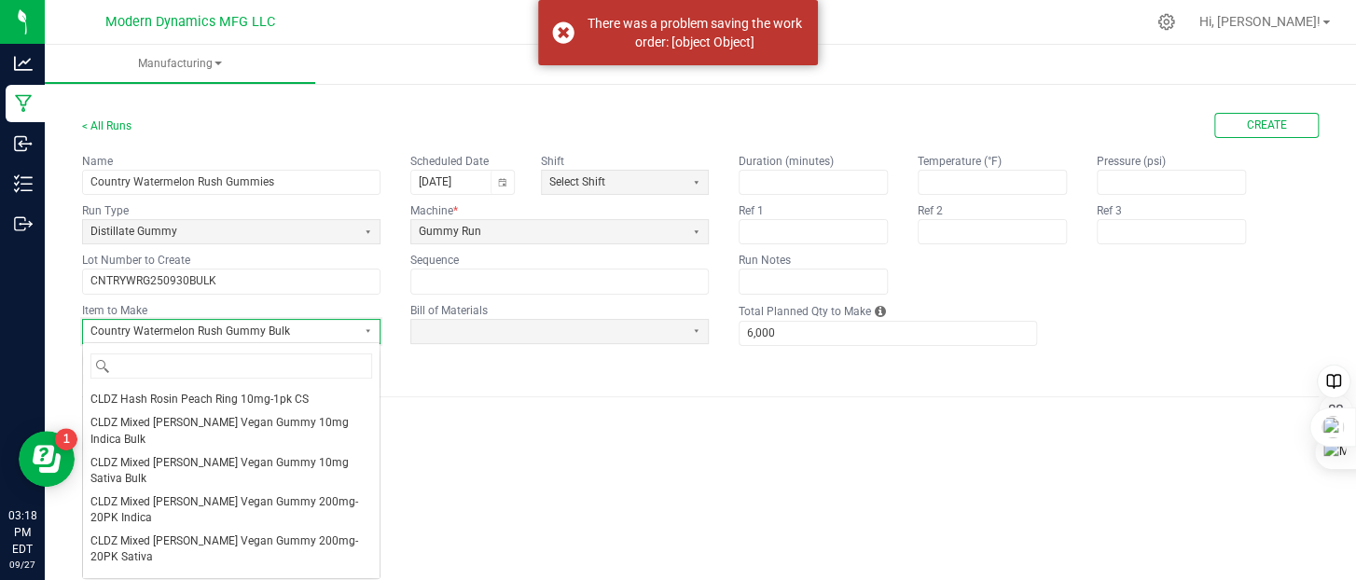
scroll to position [472, 0]
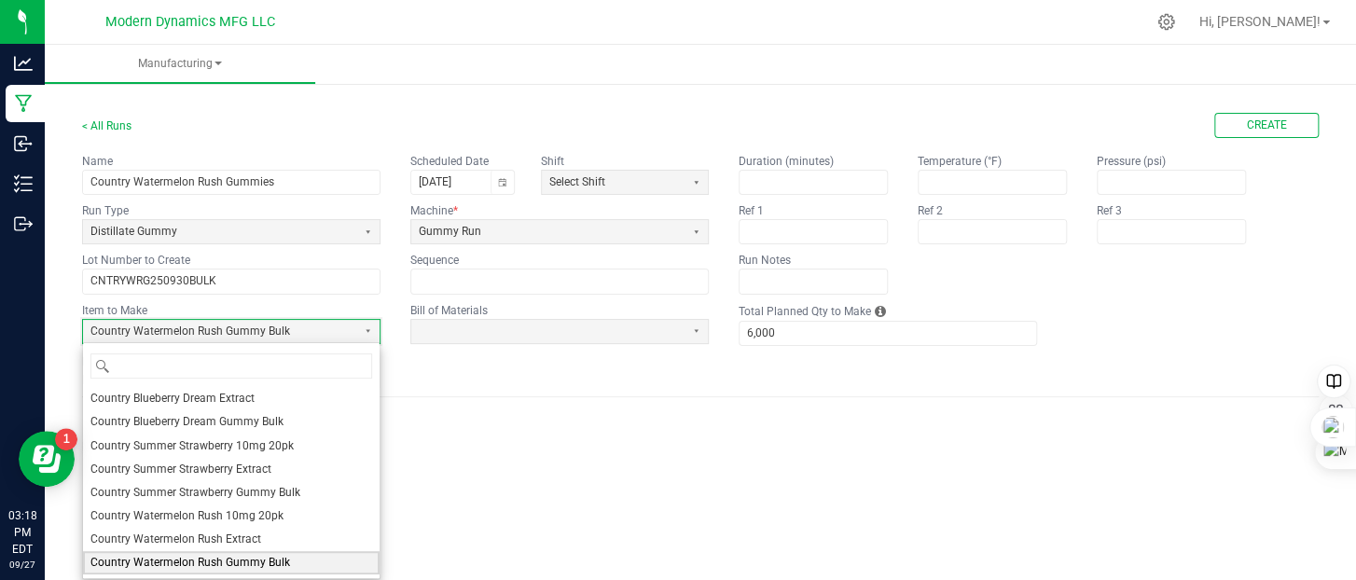
click at [209, 555] on span "Country Watermelon Rush Gummy Bulk" at bounding box center [190, 563] width 200 height 16
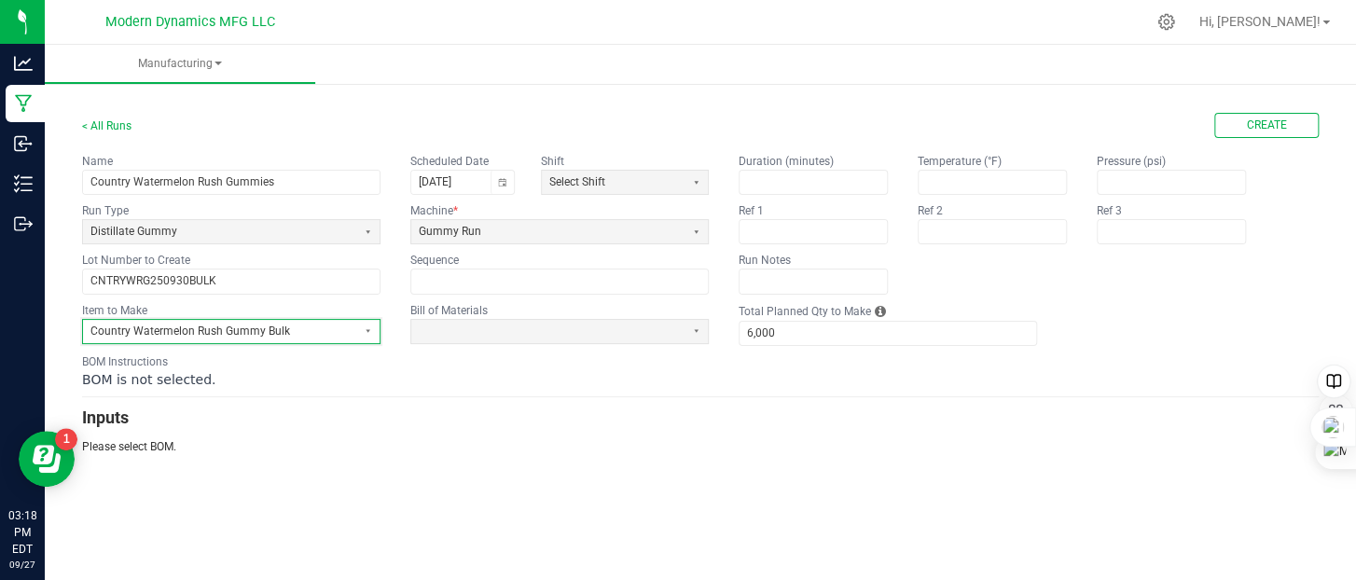
click at [253, 325] on span "Country Watermelon Rush Gummy Bulk" at bounding box center [219, 332] width 258 height 16
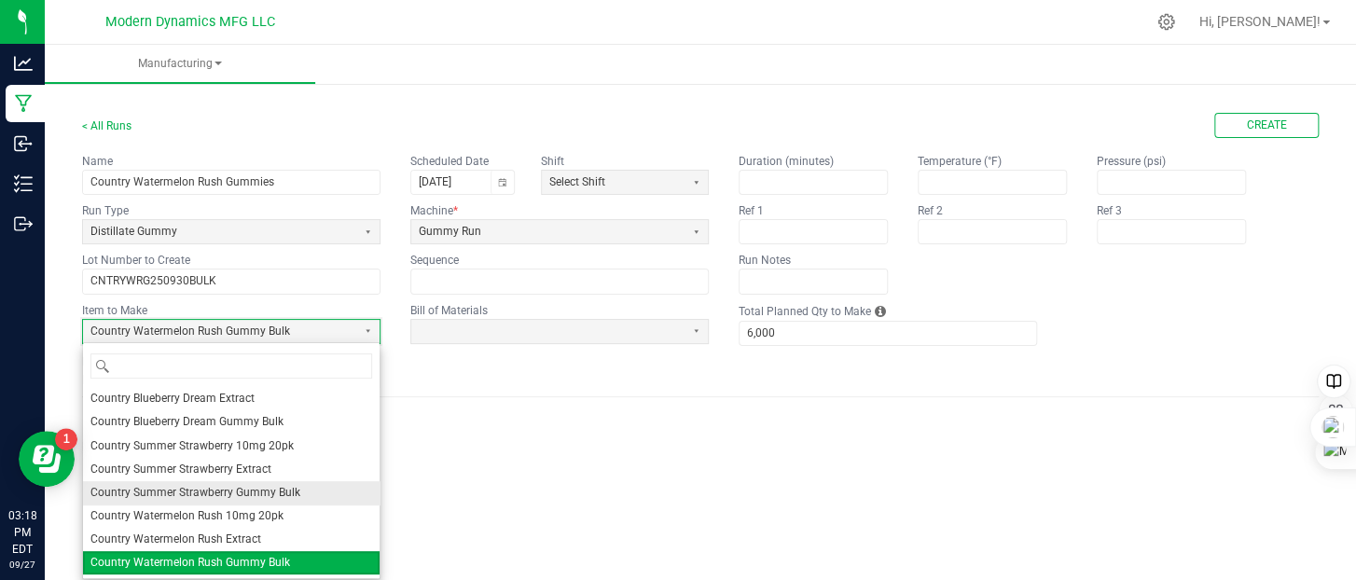
click at [239, 486] on span "Country Summer Strawberry Gummy Bulk" at bounding box center [195, 493] width 210 height 16
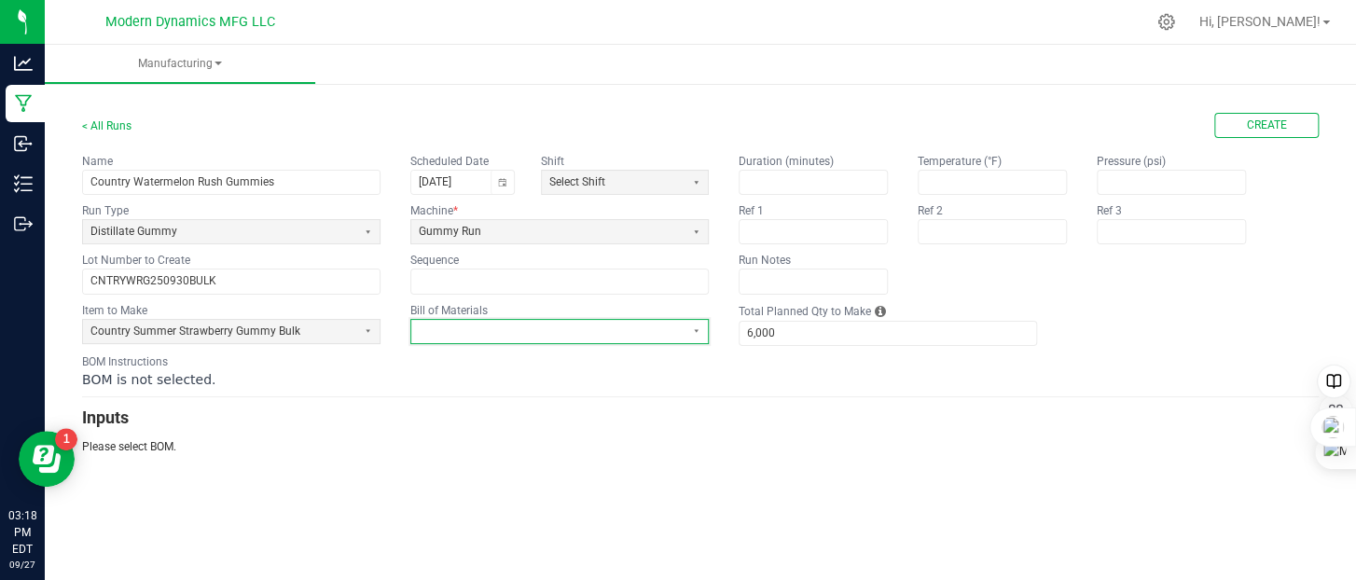
click at [519, 327] on span at bounding box center [548, 332] width 258 height 16
drag, startPoint x: 352, startPoint y: 390, endPoint x: 246, endPoint y: 183, distance: 232.3
click at [351, 390] on form "< All Runs Create Name Country Watermelon Rush Gummies Scheduled Date [DATE] Sh…" at bounding box center [700, 284] width 1237 height 342
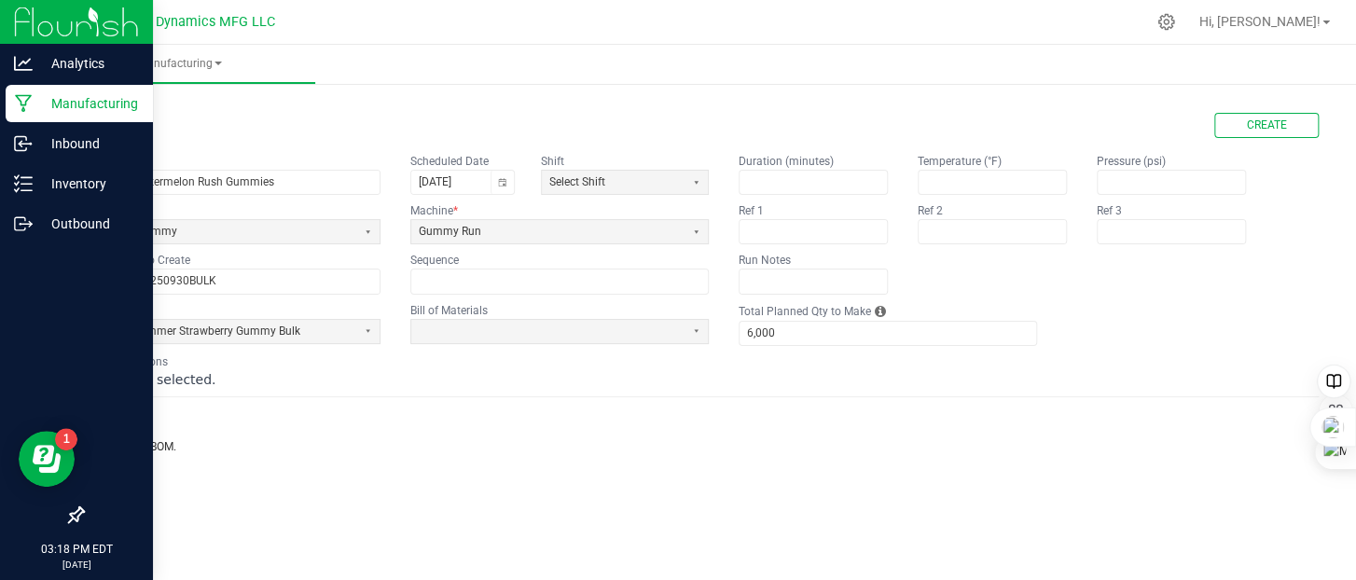
click at [31, 96] on icon at bounding box center [24, 103] width 18 height 19
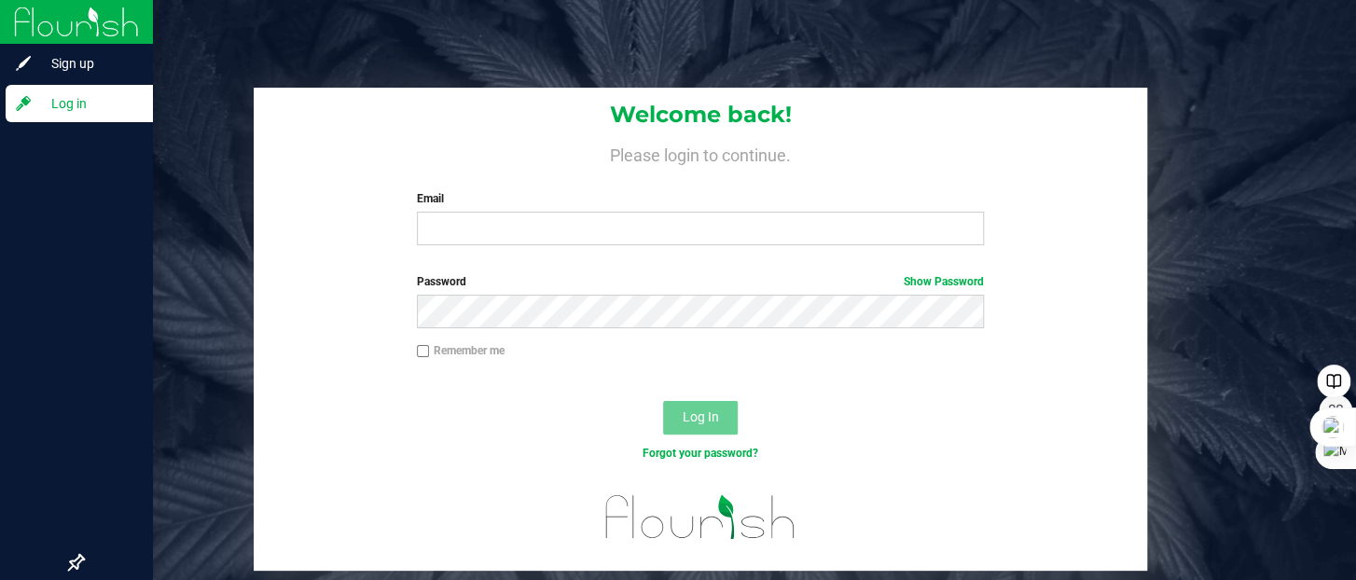
click at [754, 201] on label "Email" at bounding box center [700, 198] width 567 height 17
click at [754, 212] on input "Email" at bounding box center [700, 229] width 567 height 34
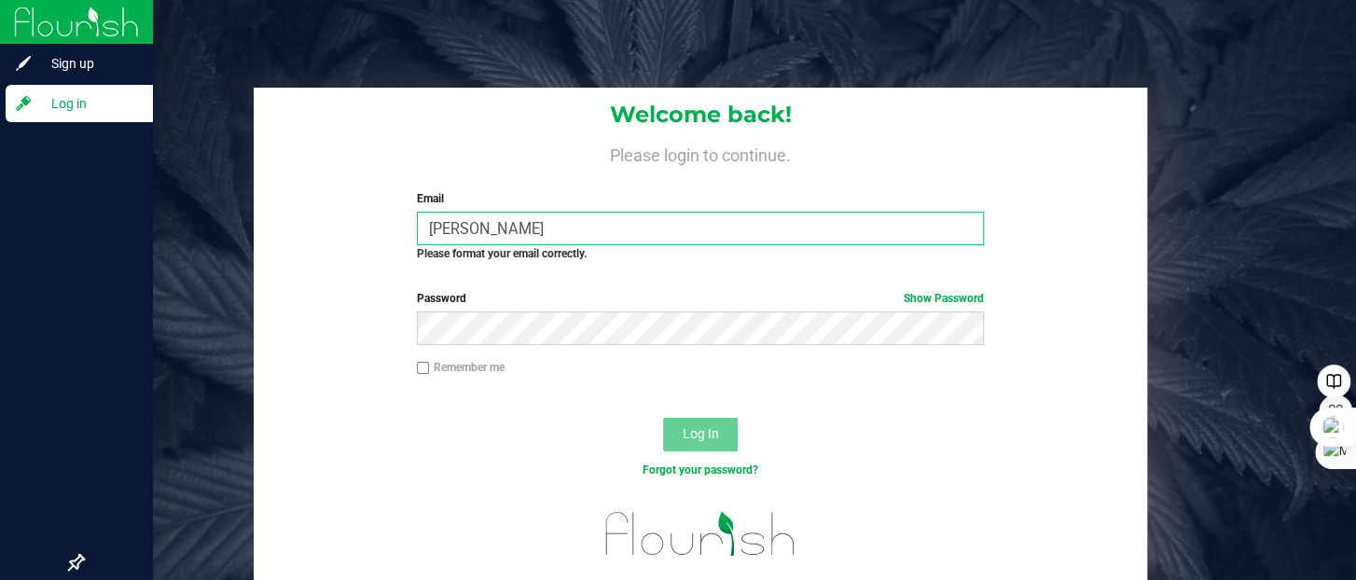
type input "[PERSON_NAME][EMAIL_ADDRESS][DOMAIN_NAME]"
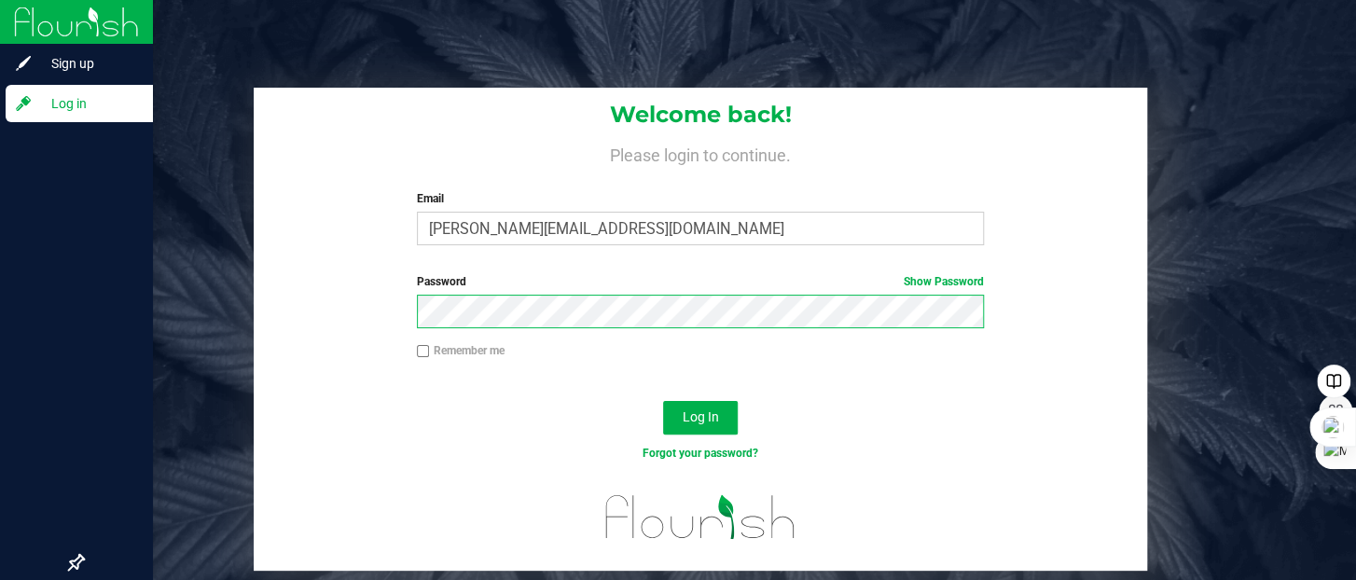
click at [663, 401] on button "Log In" at bounding box center [700, 418] width 75 height 34
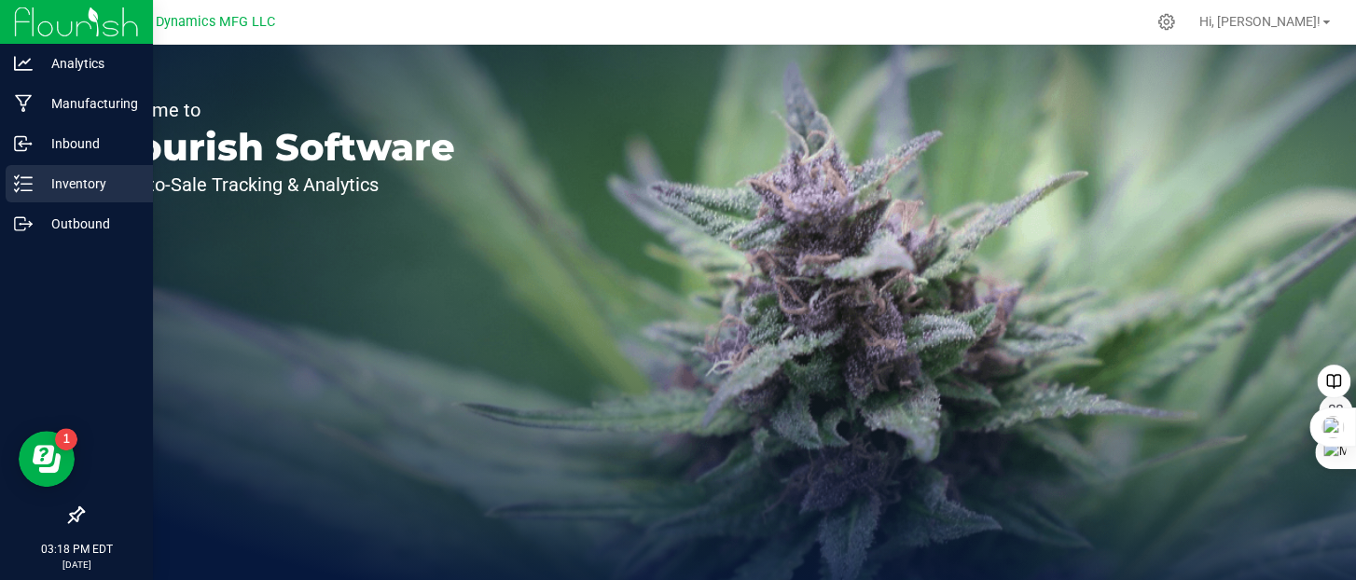
click at [30, 186] on icon at bounding box center [23, 183] width 19 height 19
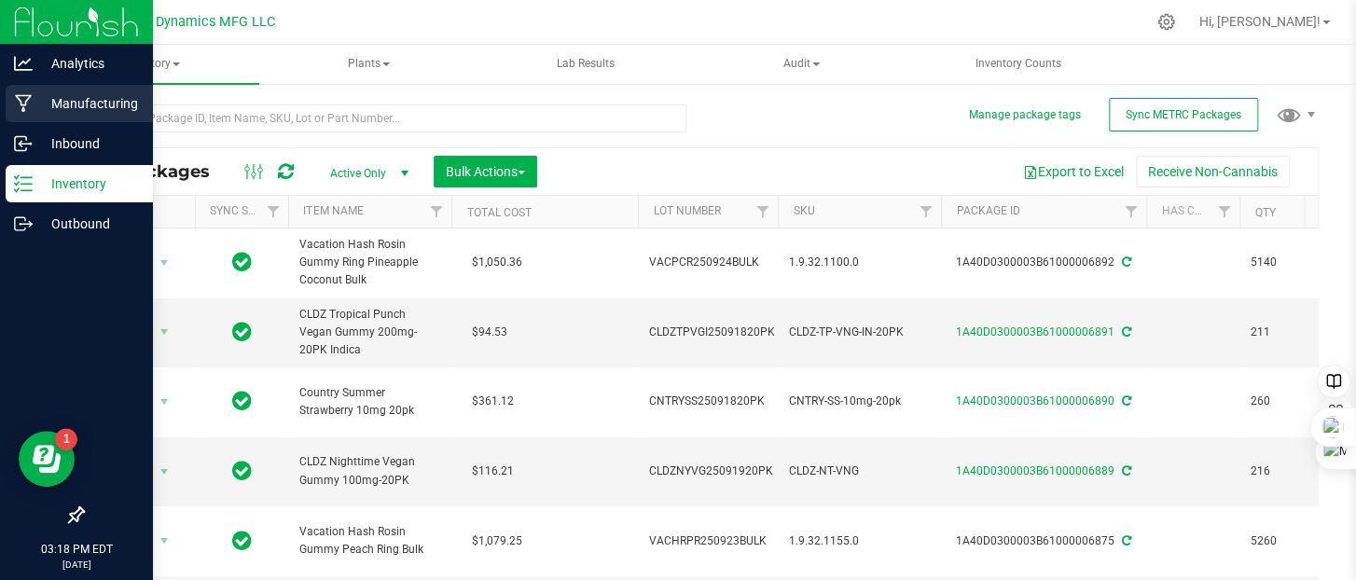
click at [26, 100] on icon at bounding box center [23, 104] width 17 height 18
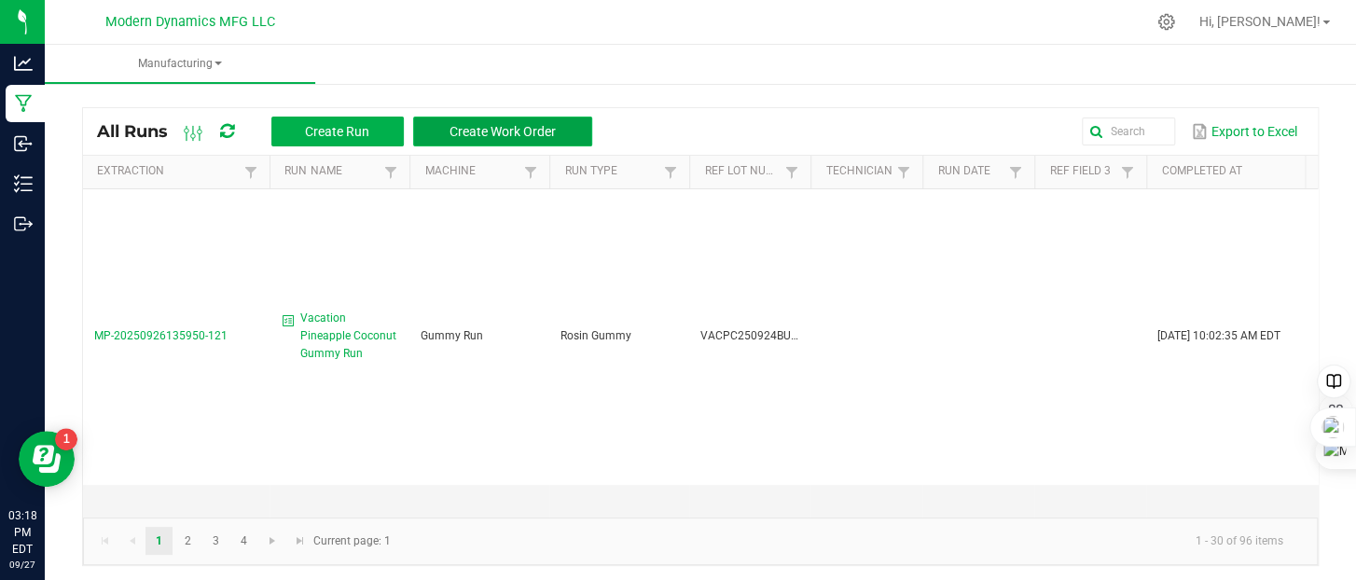
click at [502, 135] on span "Create Work Order" at bounding box center [503, 131] width 106 height 15
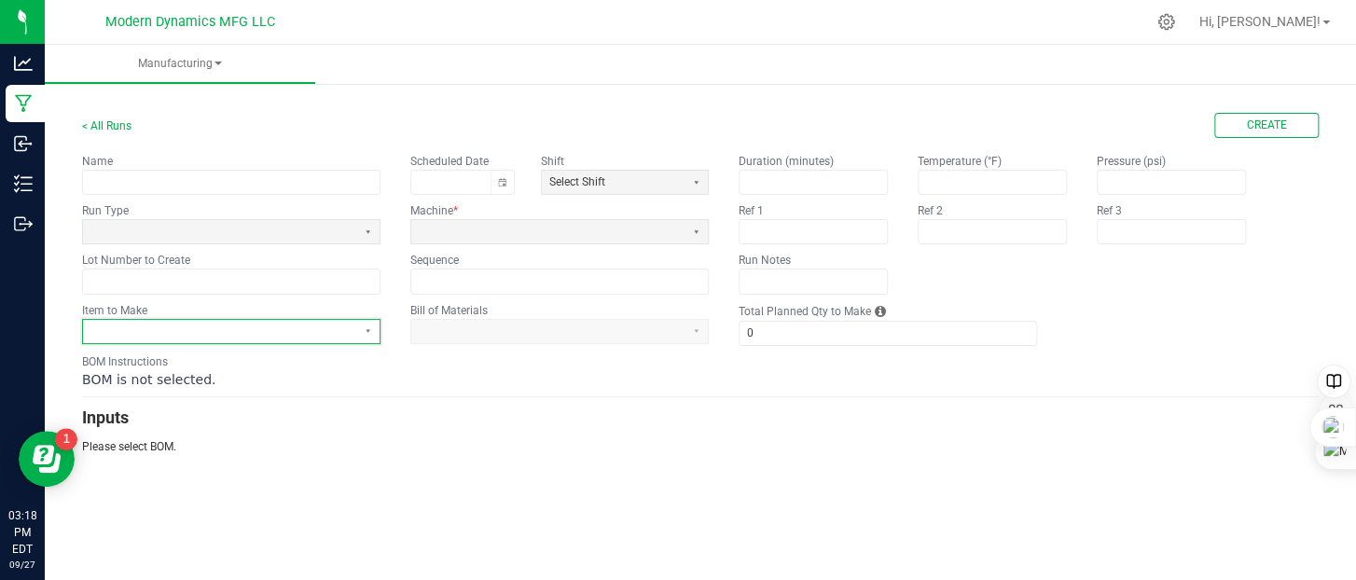
click at [183, 331] on span at bounding box center [219, 332] width 258 height 16
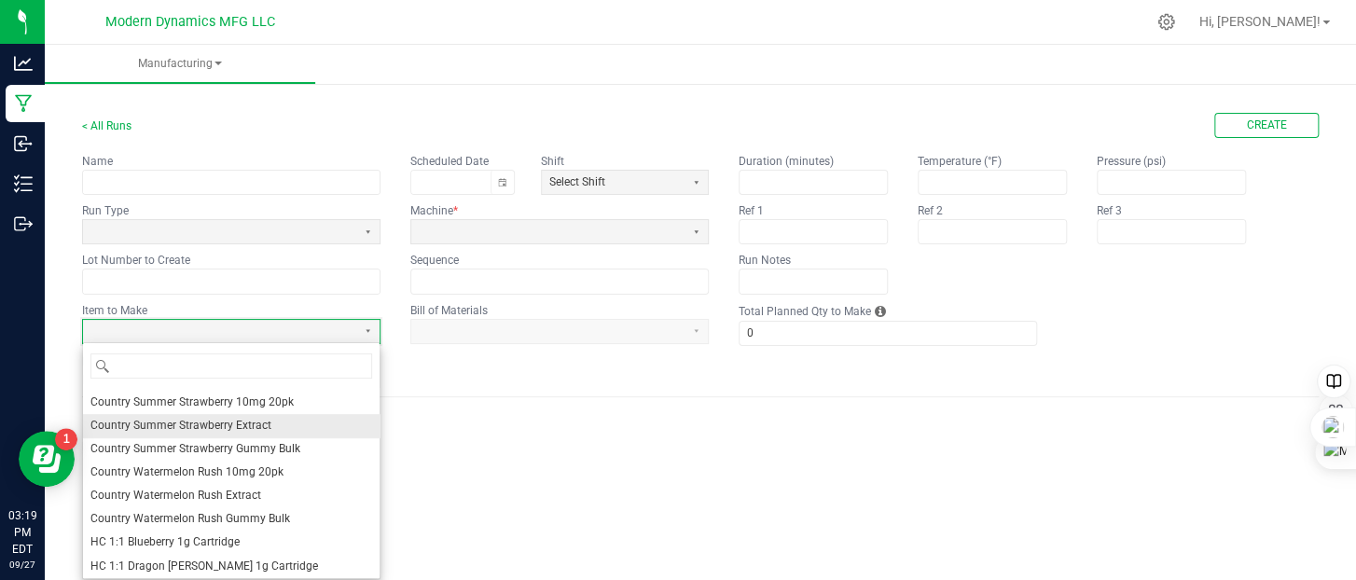
scroll to position [560, 0]
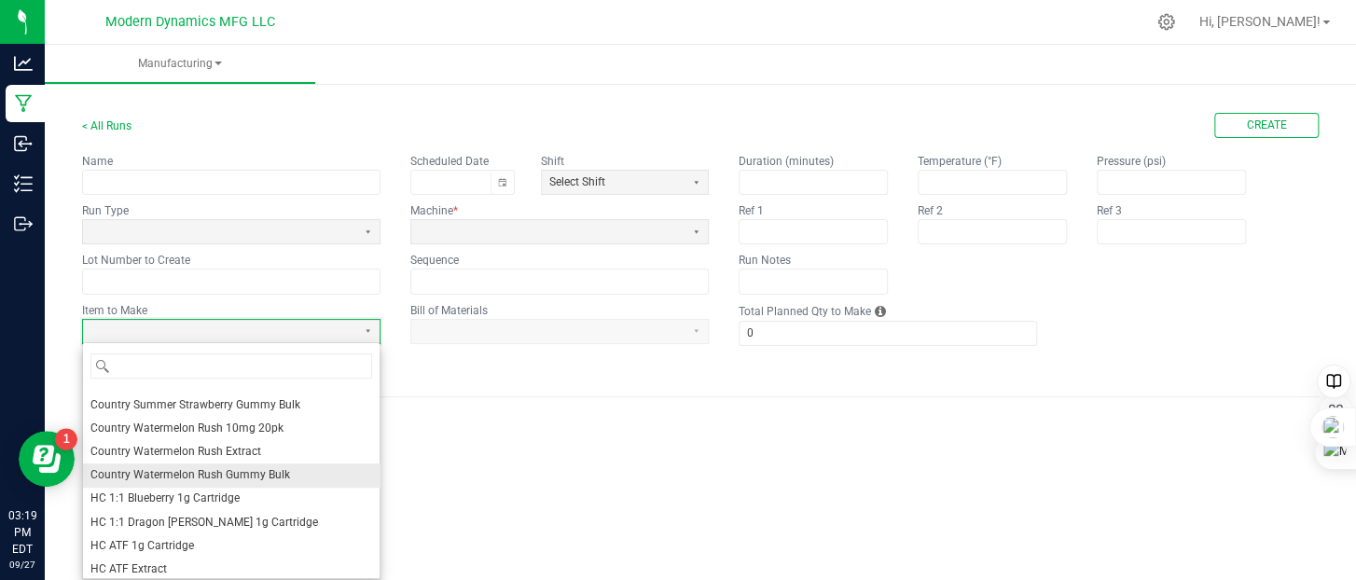
click at [201, 474] on span "Country Watermelon Rush Gummy Bulk" at bounding box center [190, 475] width 200 height 16
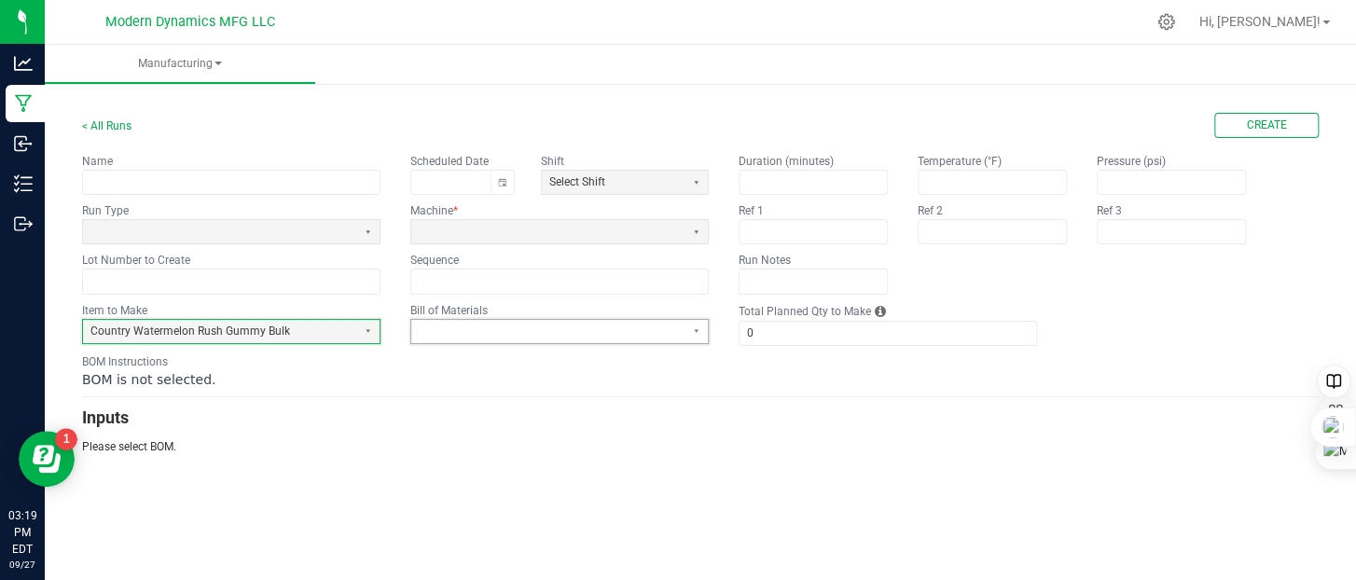
click at [500, 331] on span at bounding box center [548, 332] width 258 height 16
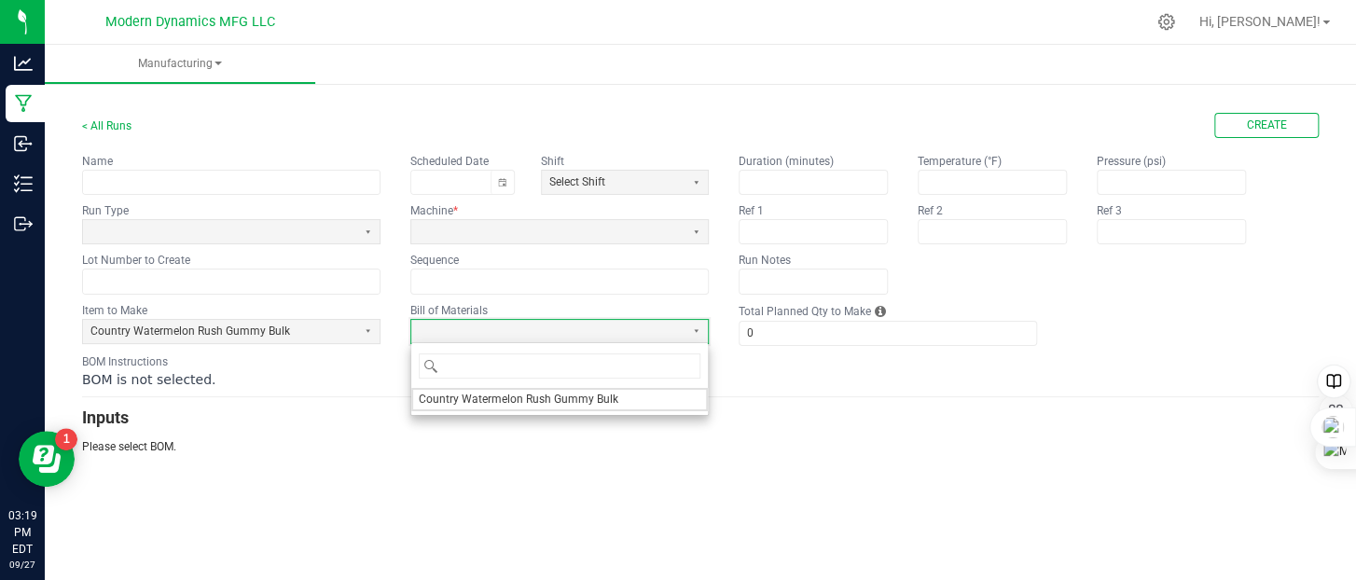
drag, startPoint x: 504, startPoint y: 397, endPoint x: 494, endPoint y: 392, distance: 10.9
click at [503, 398] on span "Country Watermelon Rush Gummy Bulk" at bounding box center [519, 400] width 200 height 16
type input "1"
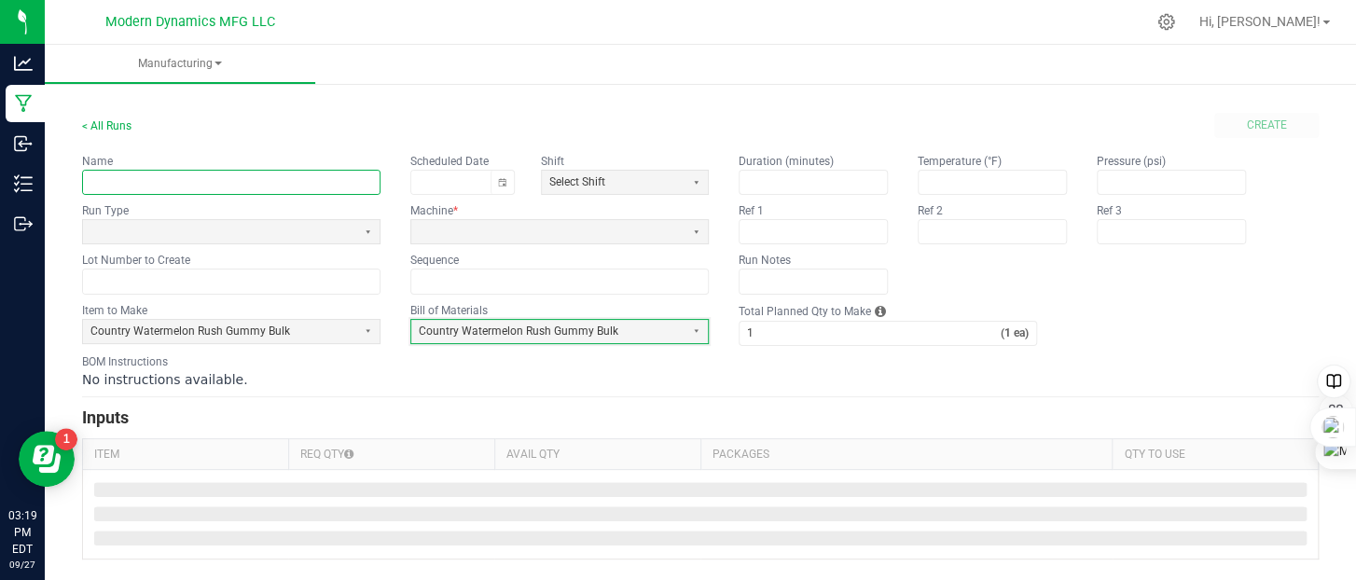
click at [242, 180] on input "text" at bounding box center [231, 182] width 297 height 23
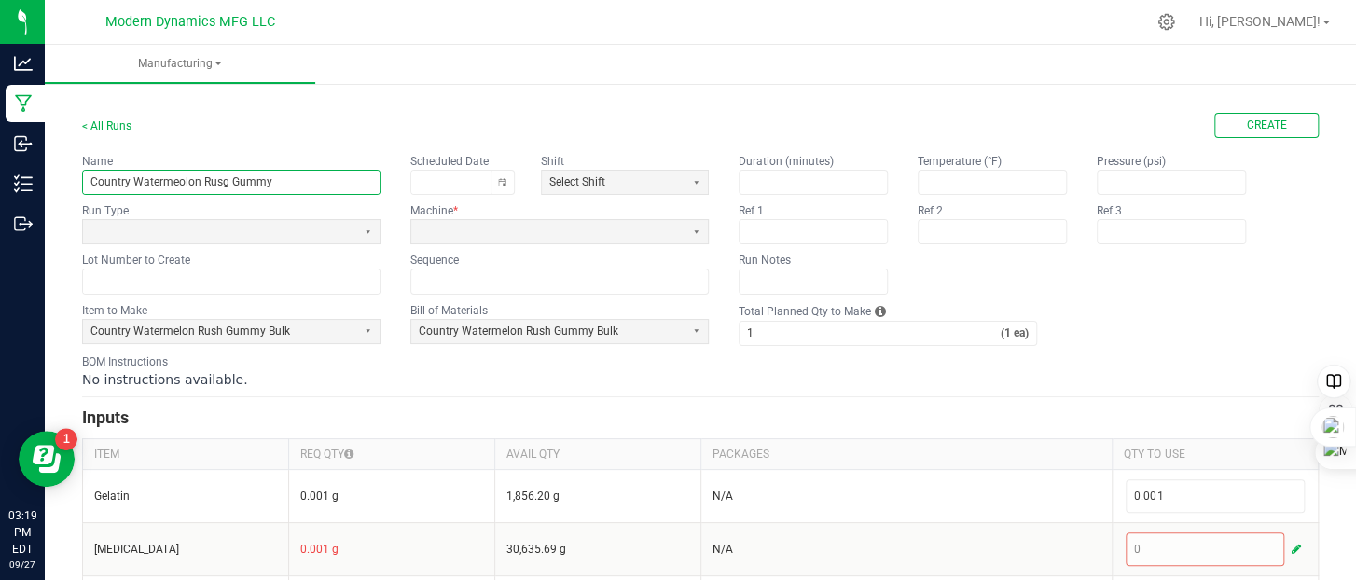
click at [182, 181] on input "Country Watermeolon Rusg Gummy" at bounding box center [231, 182] width 297 height 23
click at [218, 180] on input "Country Watermelon Rusg Gummy" at bounding box center [231, 182] width 297 height 23
type input "Country Watermelon Rush Gummy"
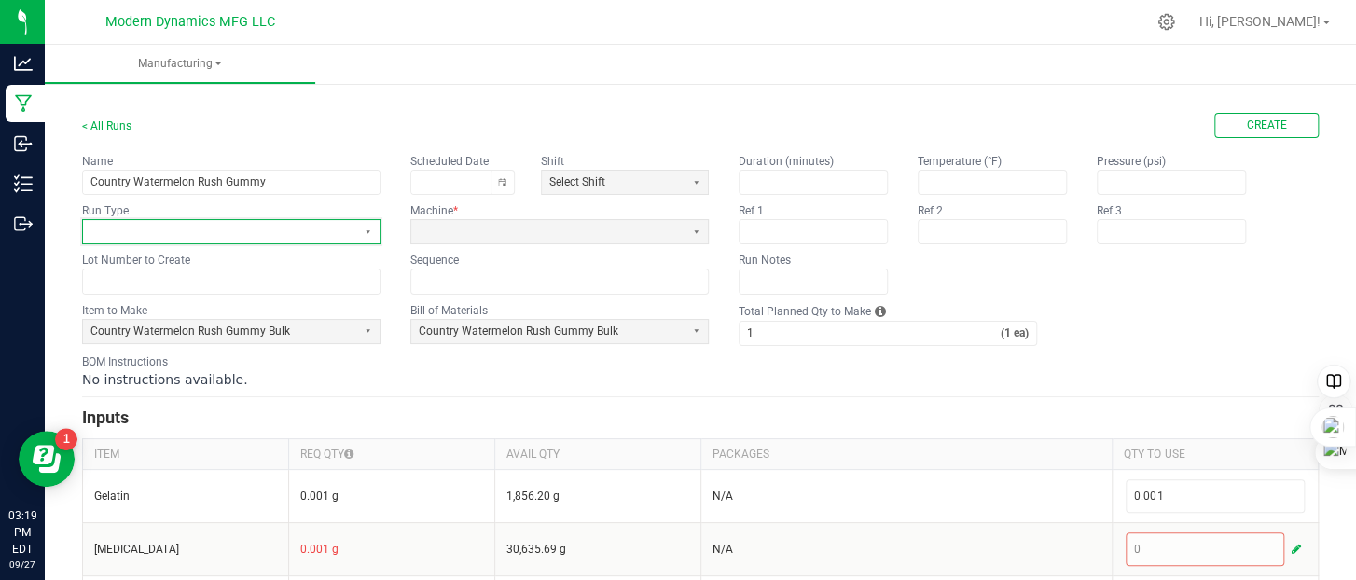
click at [230, 225] on span at bounding box center [219, 232] width 258 height 16
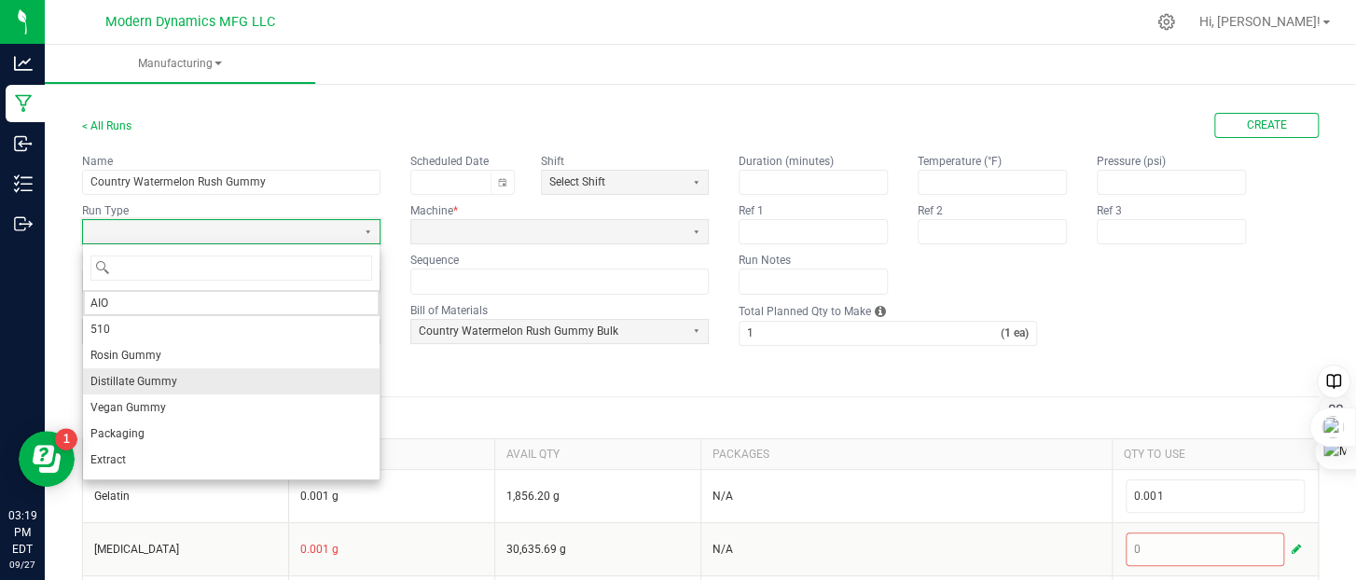
click at [194, 381] on li "Distillate Gummy" at bounding box center [231, 381] width 297 height 26
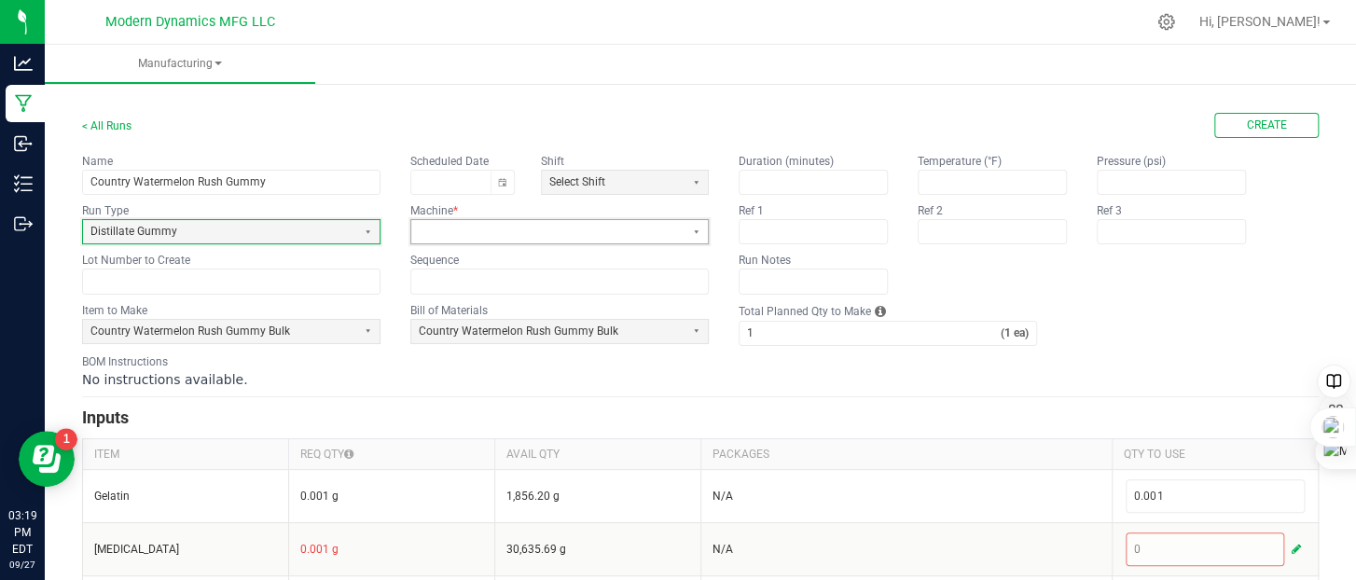
click at [499, 227] on span at bounding box center [548, 232] width 258 height 16
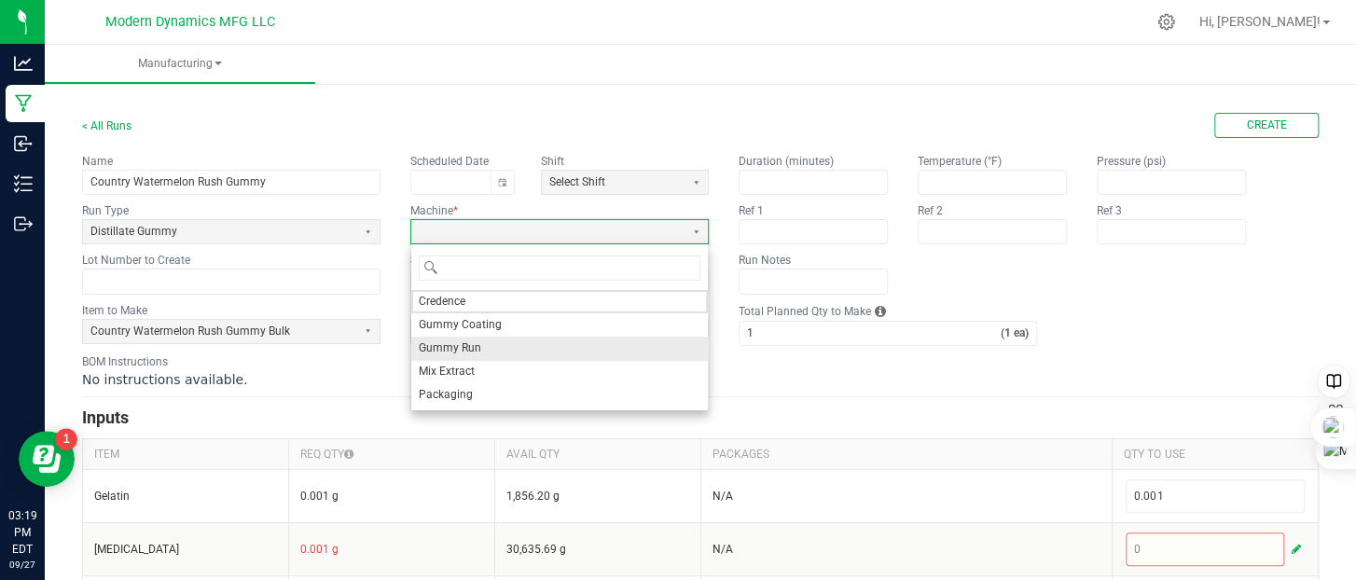
click at [483, 343] on li "Gummy Run" at bounding box center [559, 348] width 297 height 23
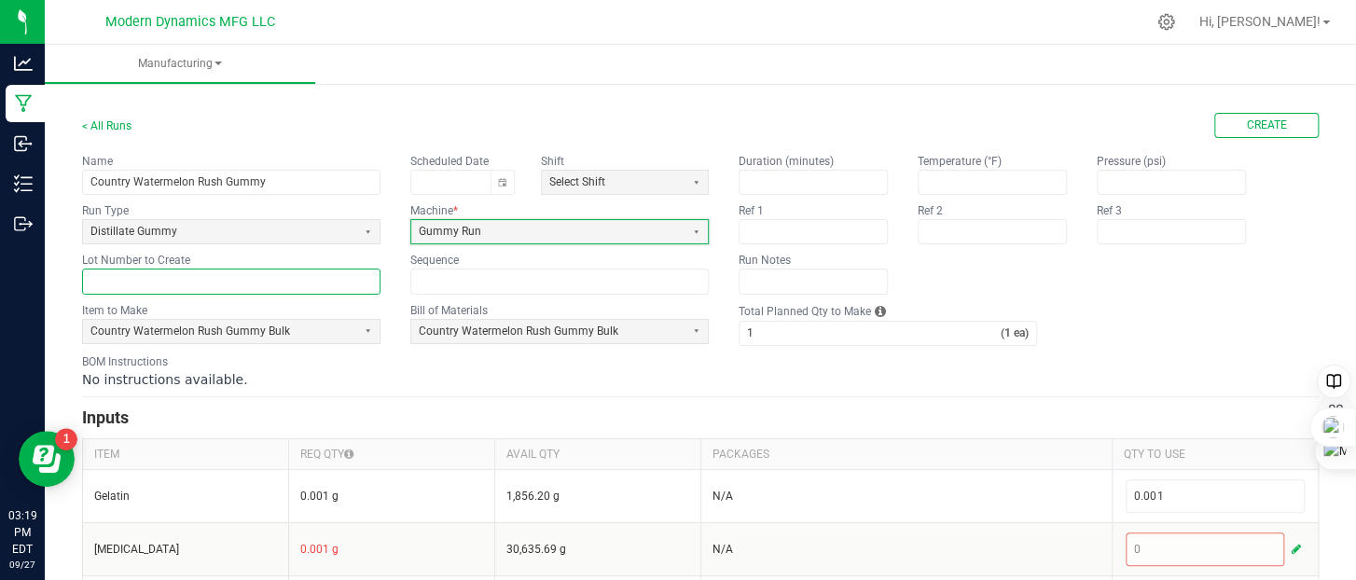
click at [189, 275] on input "text" at bounding box center [231, 281] width 297 height 23
paste input "CNTRYWRG250930BULK"
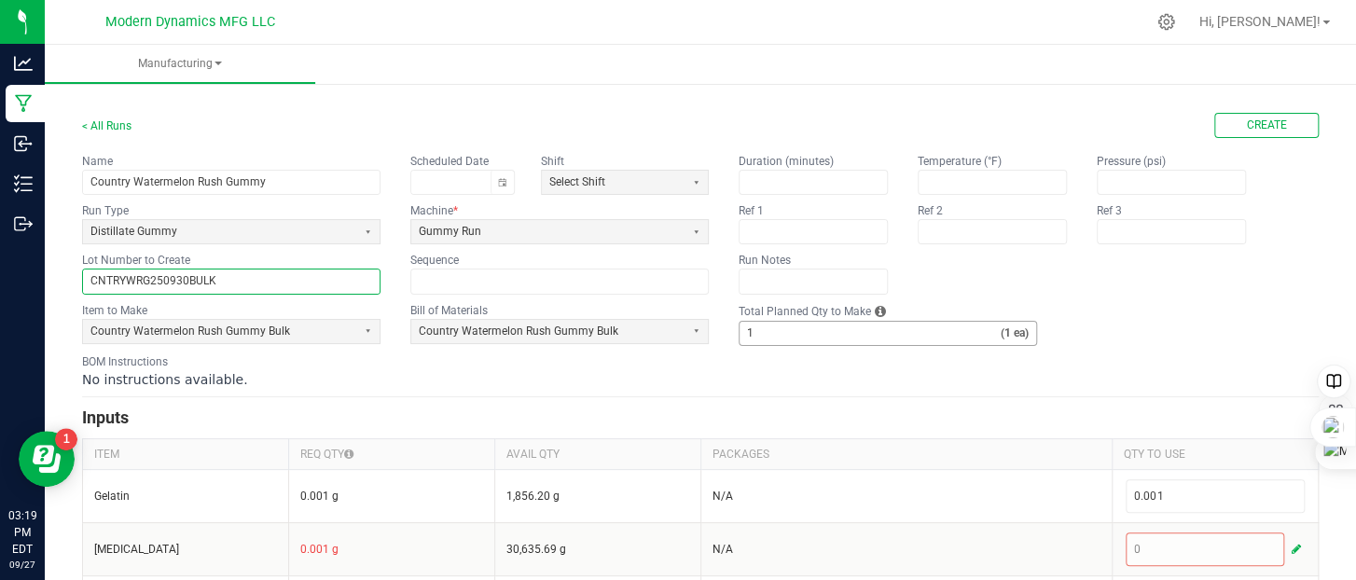
type input "CNTRYWRG250930BULK"
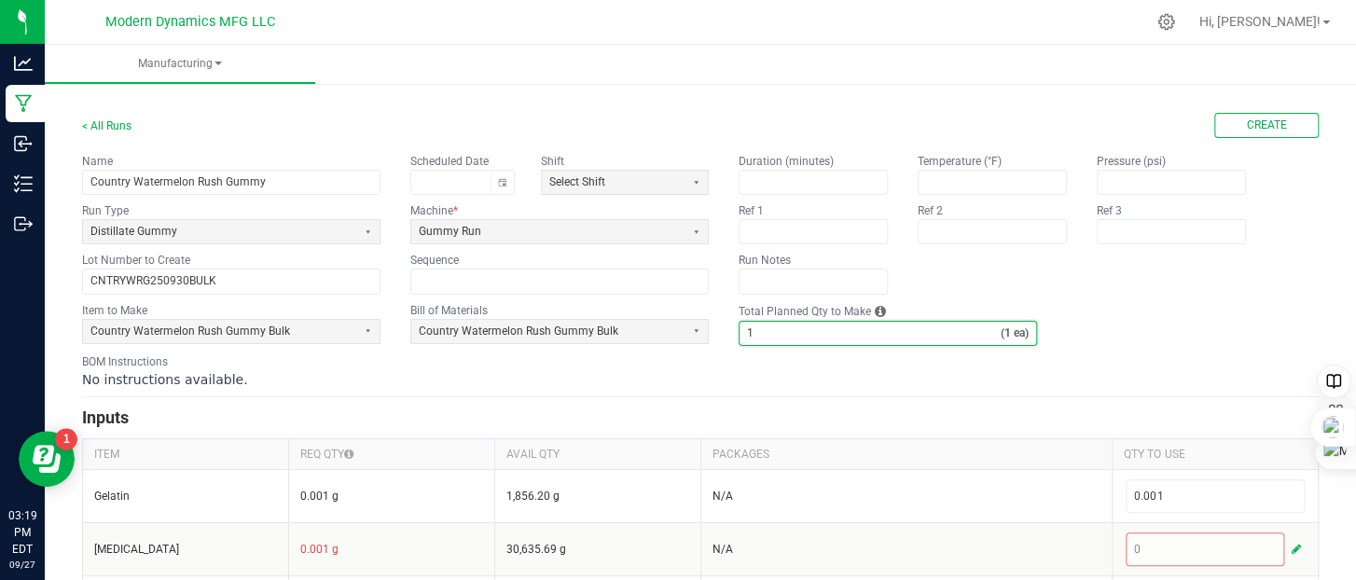
click at [802, 329] on input "1" at bounding box center [870, 333] width 261 height 23
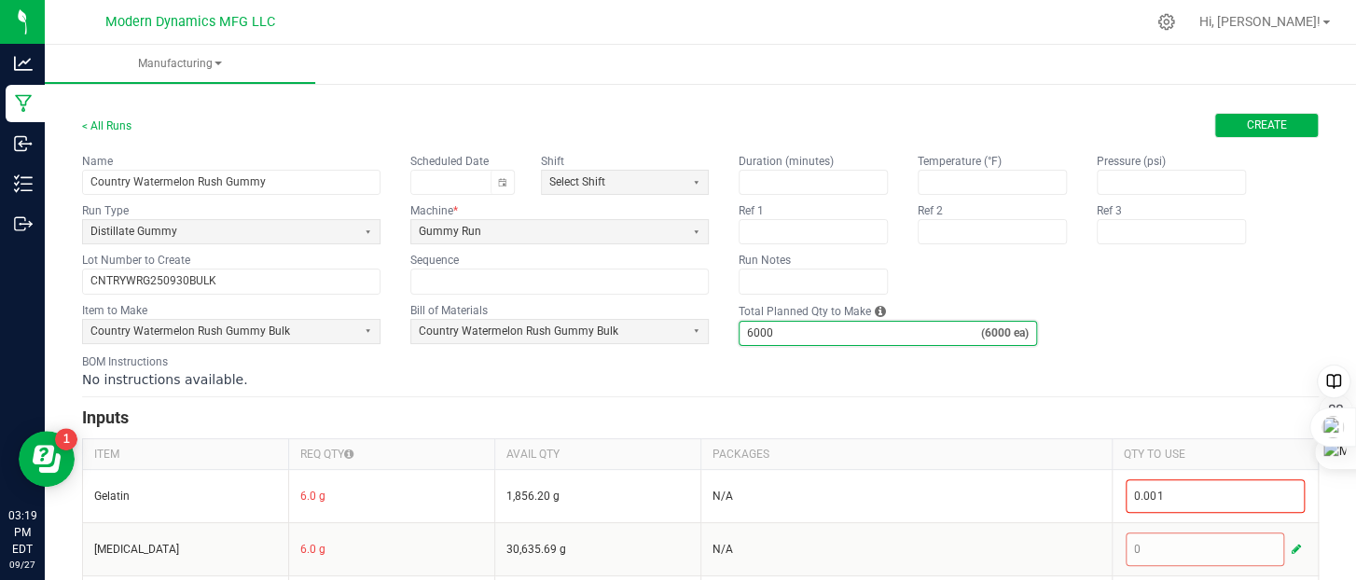
type input "6,000"
click at [1247, 132] on span "Create" at bounding box center [1267, 126] width 40 height 16
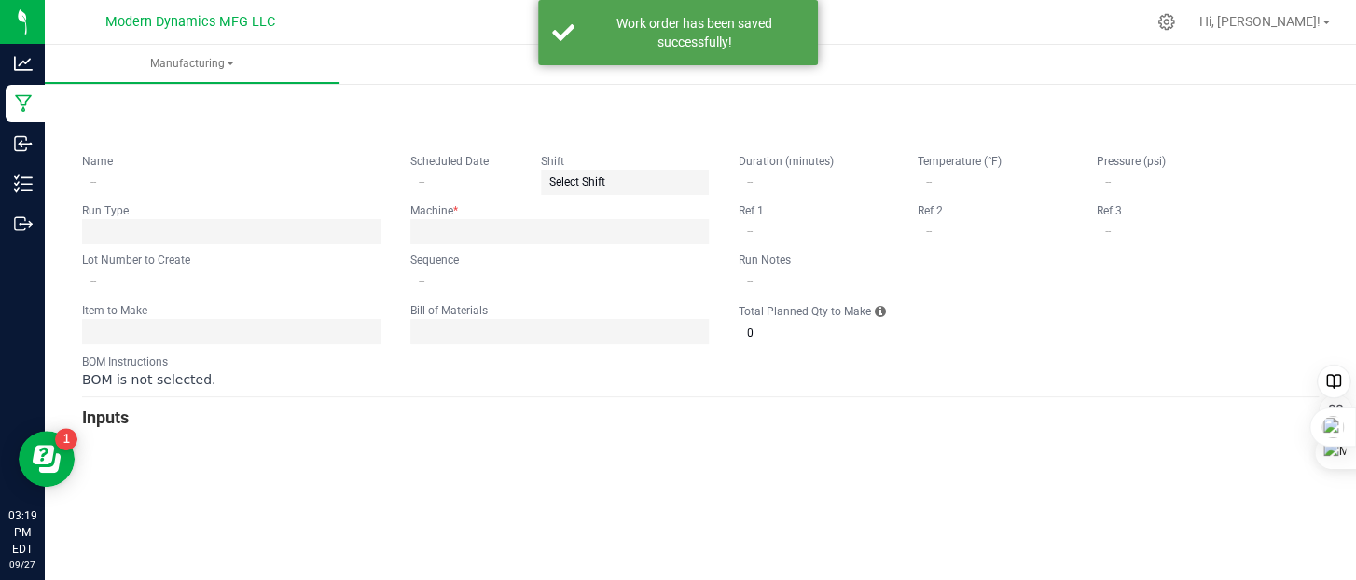
type input "Country Watermelon Rush Gummy"
type input "CNTRYWRG250930BULK"
type input "0"
type input "6,000"
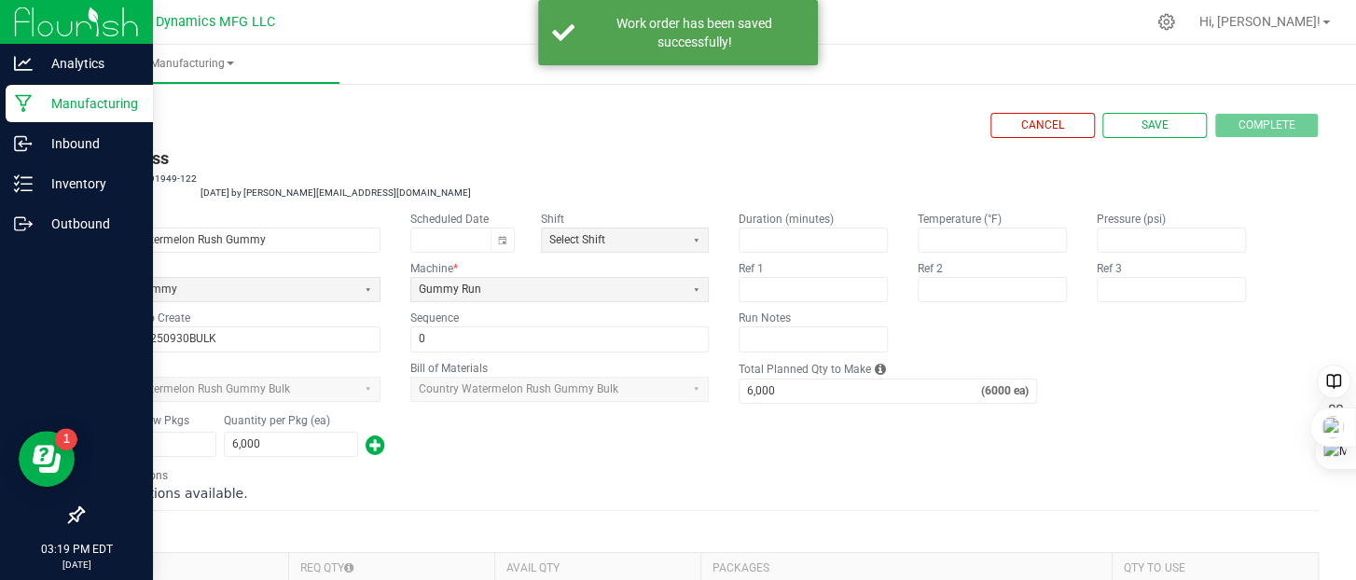
click at [22, 95] on icon at bounding box center [23, 104] width 17 height 18
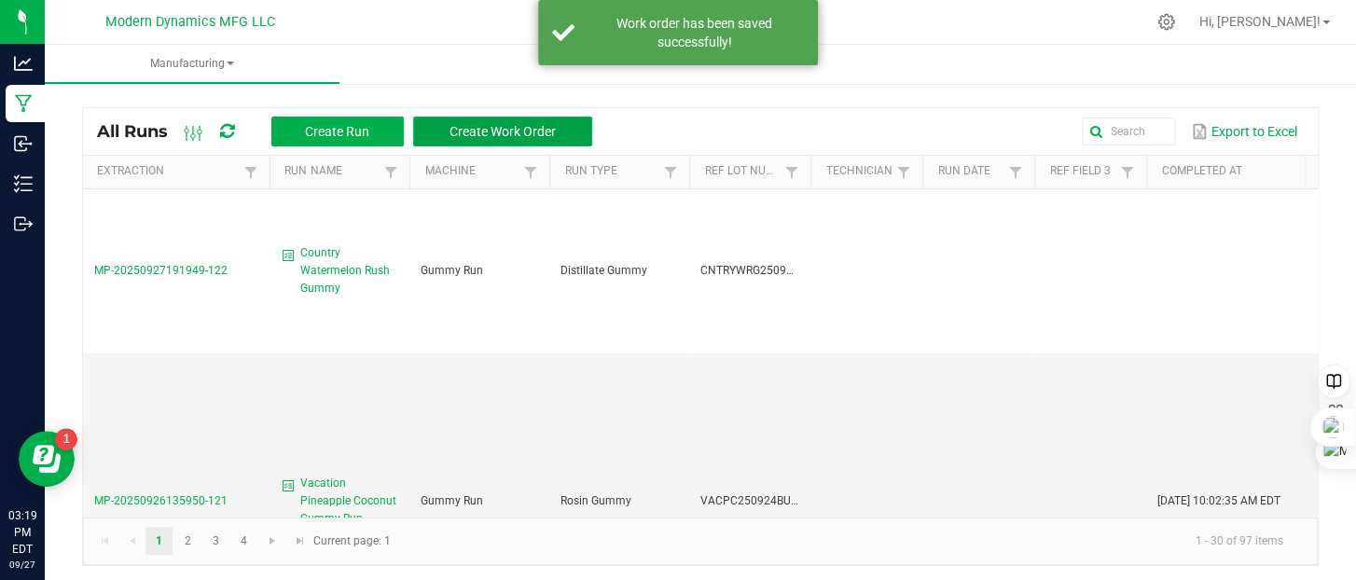
click at [504, 127] on span "Create Work Order" at bounding box center [503, 131] width 106 height 15
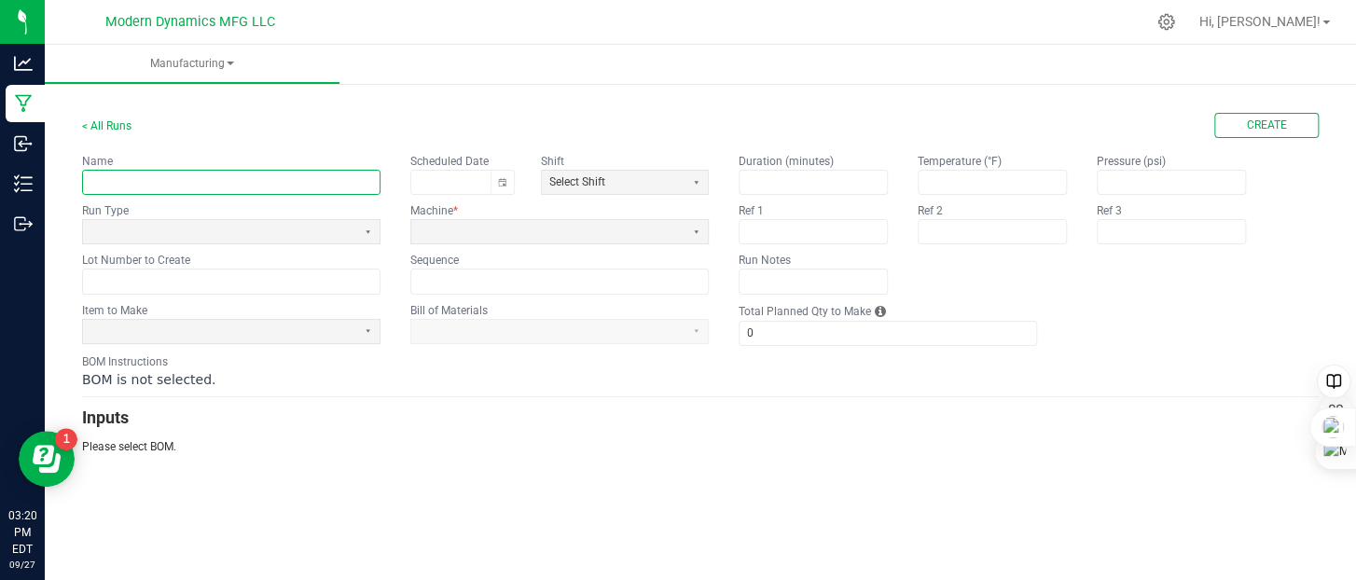
click at [172, 180] on input "text" at bounding box center [231, 182] width 297 height 23
type input "Vacation [GEOGRAPHIC_DATA]"
click at [267, 228] on span at bounding box center [219, 232] width 258 height 16
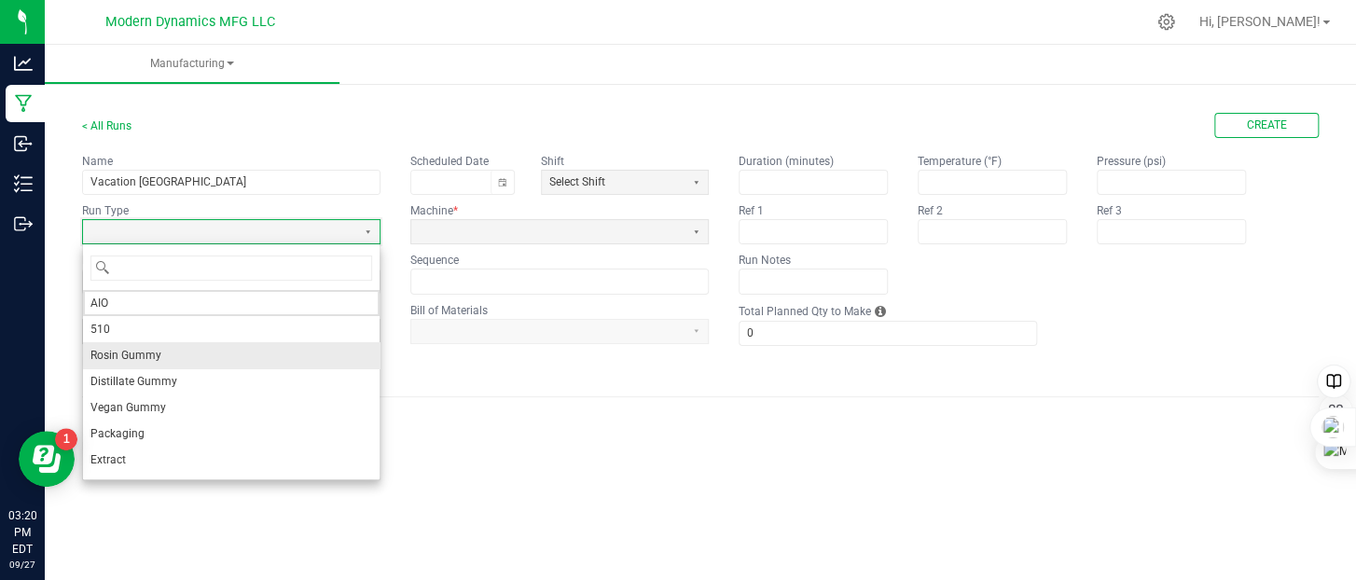
click at [212, 358] on li "Rosin Gummy" at bounding box center [231, 355] width 297 height 26
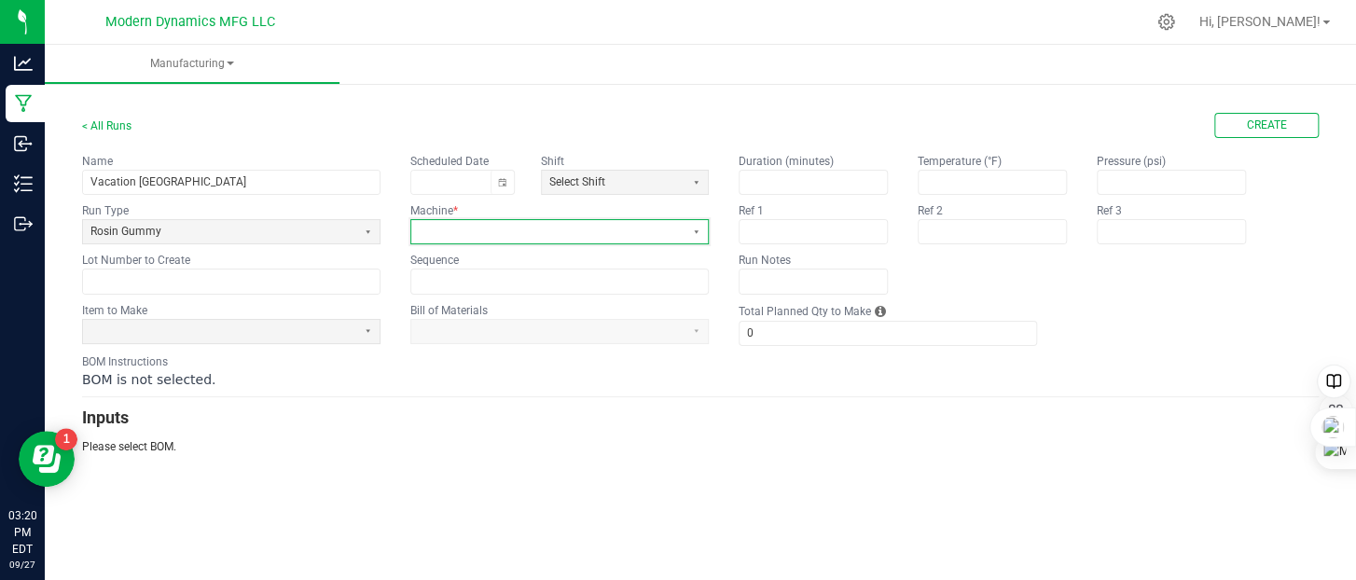
click at [468, 224] on span at bounding box center [548, 232] width 258 height 16
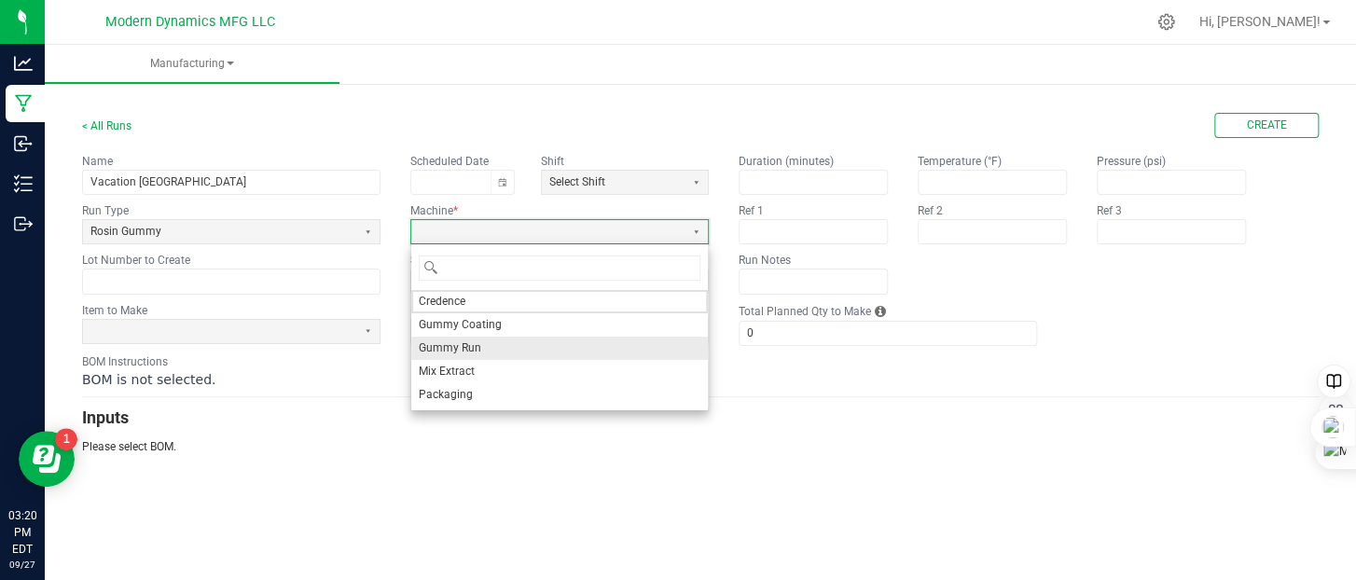
click at [479, 341] on li "Gummy Run" at bounding box center [559, 348] width 297 height 23
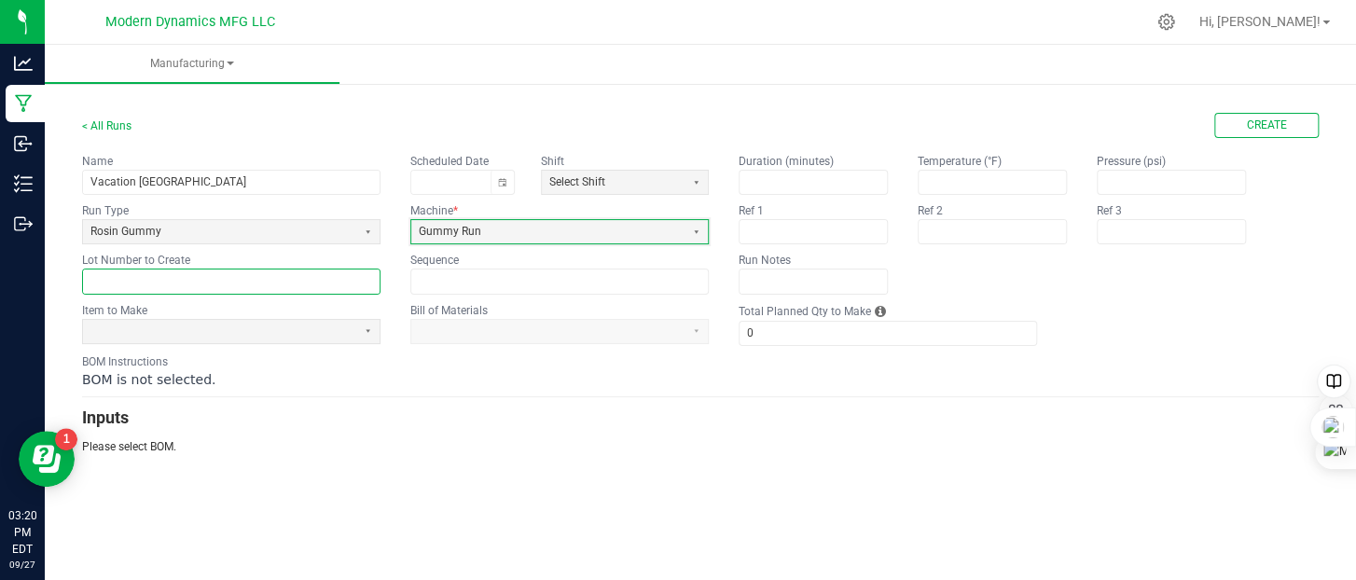
click at [216, 279] on input "text" at bounding box center [231, 281] width 297 height 23
click at [165, 275] on input "text" at bounding box center [231, 281] width 297 height 23
paste input "CNTRYWRG250930BULK"
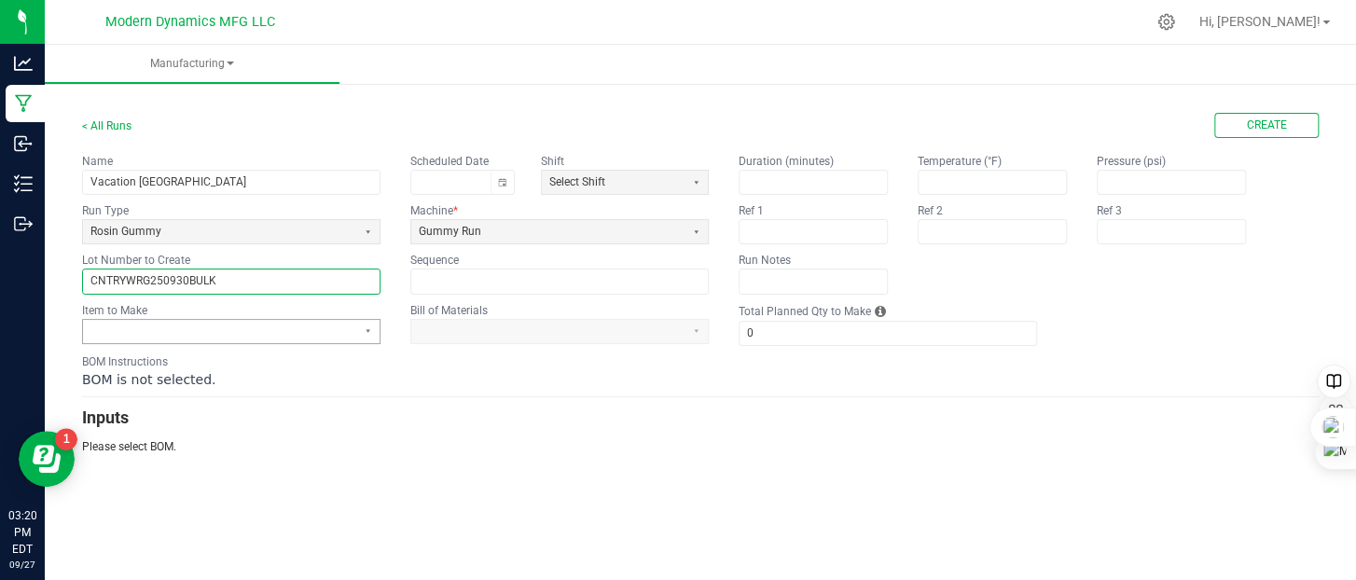
type input "CNTRYWRG250930BULK"
click at [271, 331] on span at bounding box center [219, 332] width 258 height 16
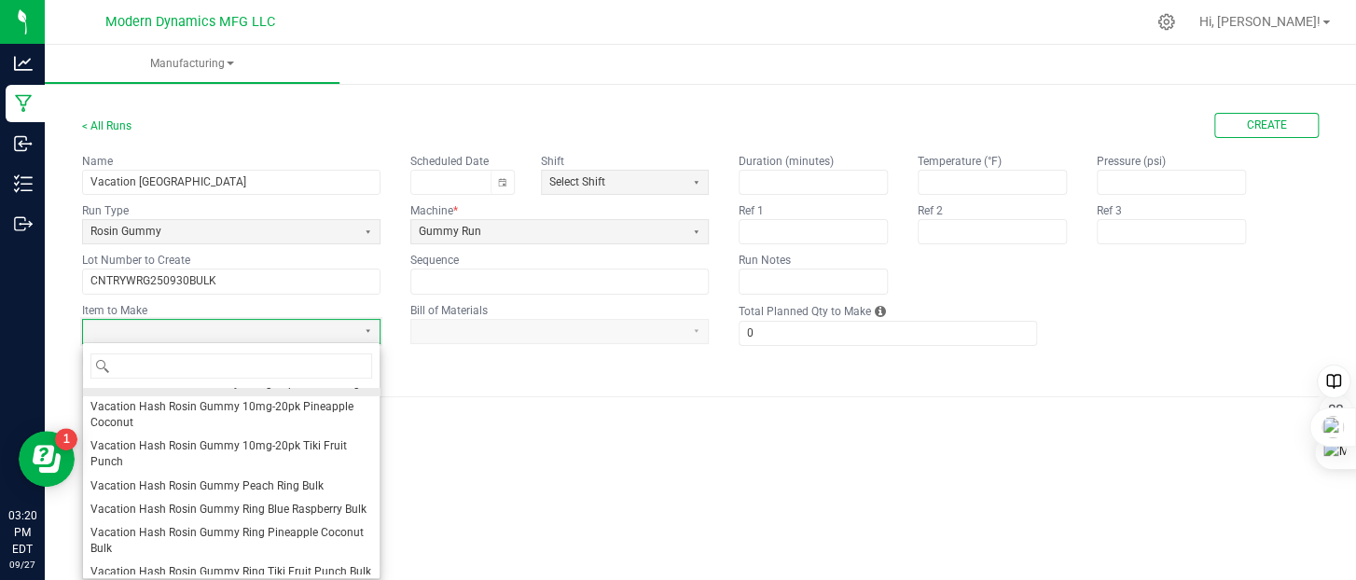
scroll to position [1399, 0]
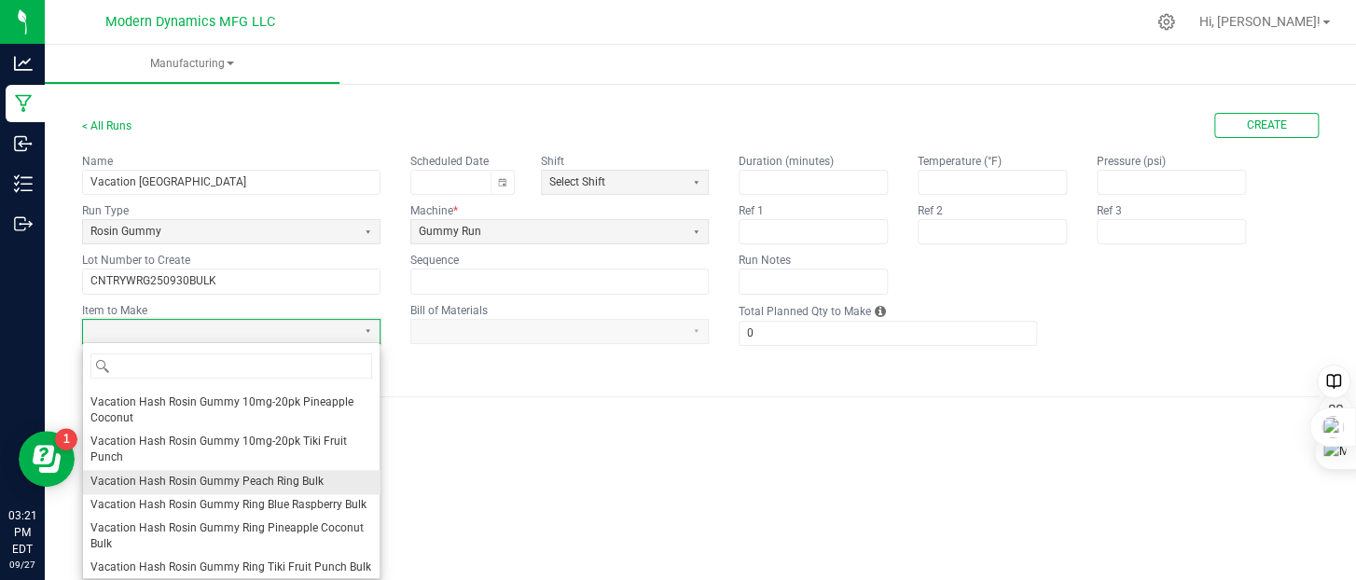
click at [260, 490] on span "Vacation Hash Rosin Gummy Peach Ring Bulk" at bounding box center [206, 482] width 233 height 16
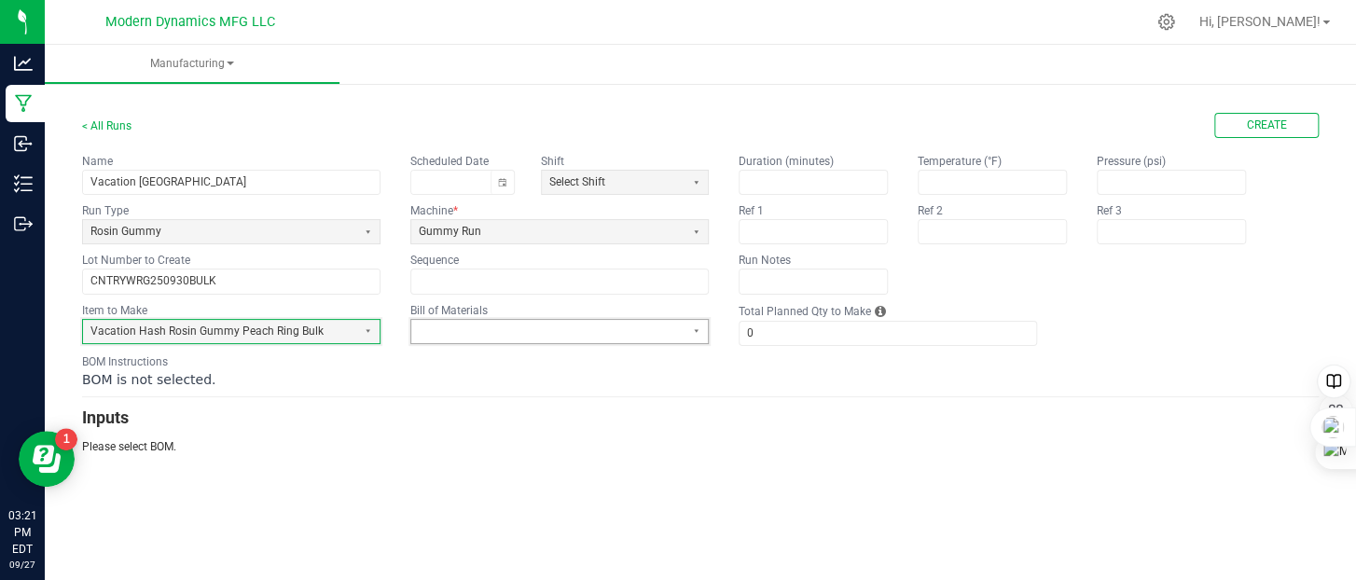
click at [525, 330] on span at bounding box center [548, 332] width 258 height 16
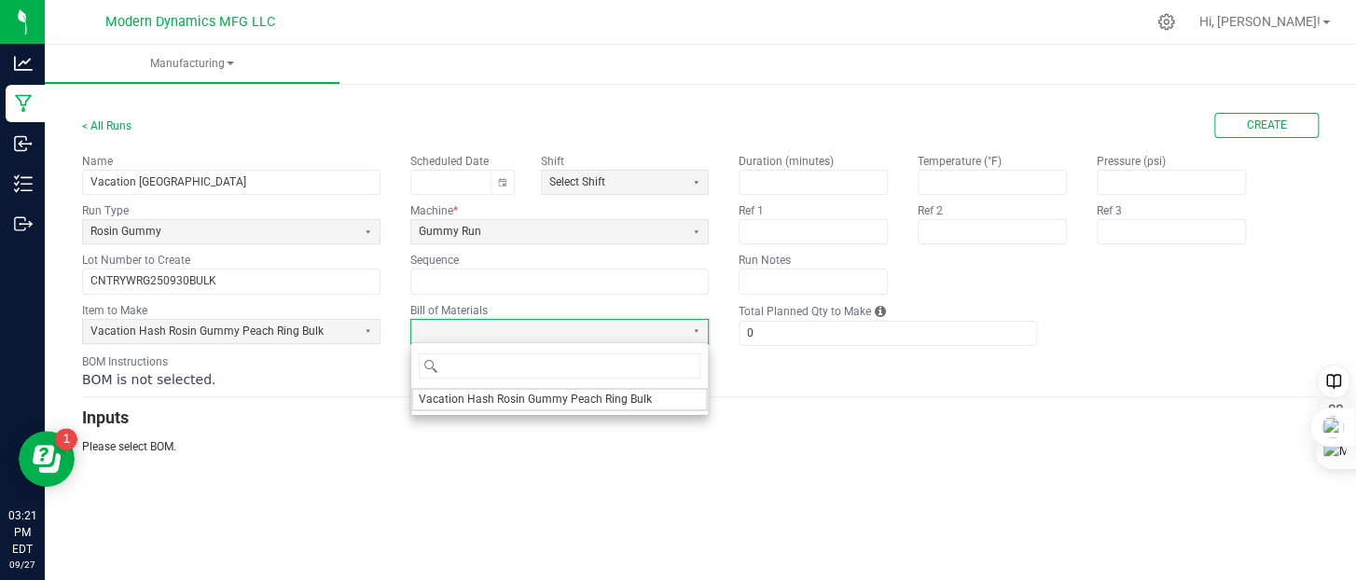
drag, startPoint x: 522, startPoint y: 399, endPoint x: 566, endPoint y: 392, distance: 44.5
click at [523, 400] on span "Vacation Hash Rosin Gummy Peach Ring Bulk" at bounding box center [535, 400] width 233 height 16
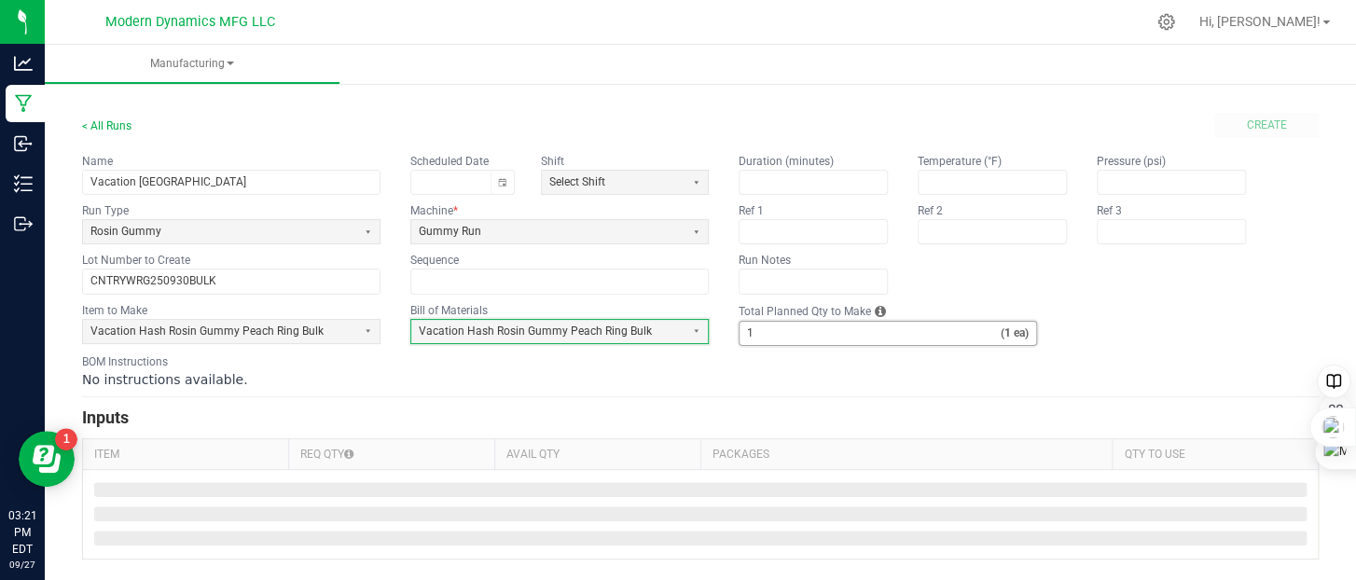
click at [793, 333] on input "1" at bounding box center [870, 333] width 261 height 23
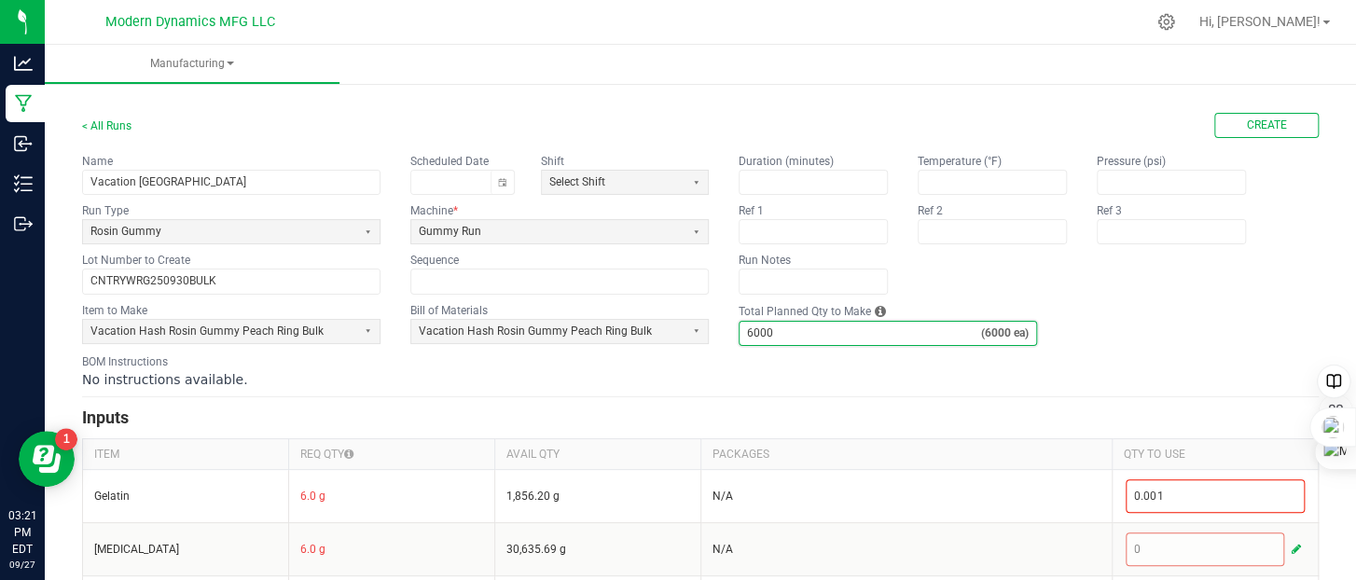
type input "6,000"
click at [1198, 320] on fieldset "Item to Make Vacation Hash Rosin Gummy Peach Ring Bulk Bill of Materials Vacati…" at bounding box center [700, 324] width 1237 height 44
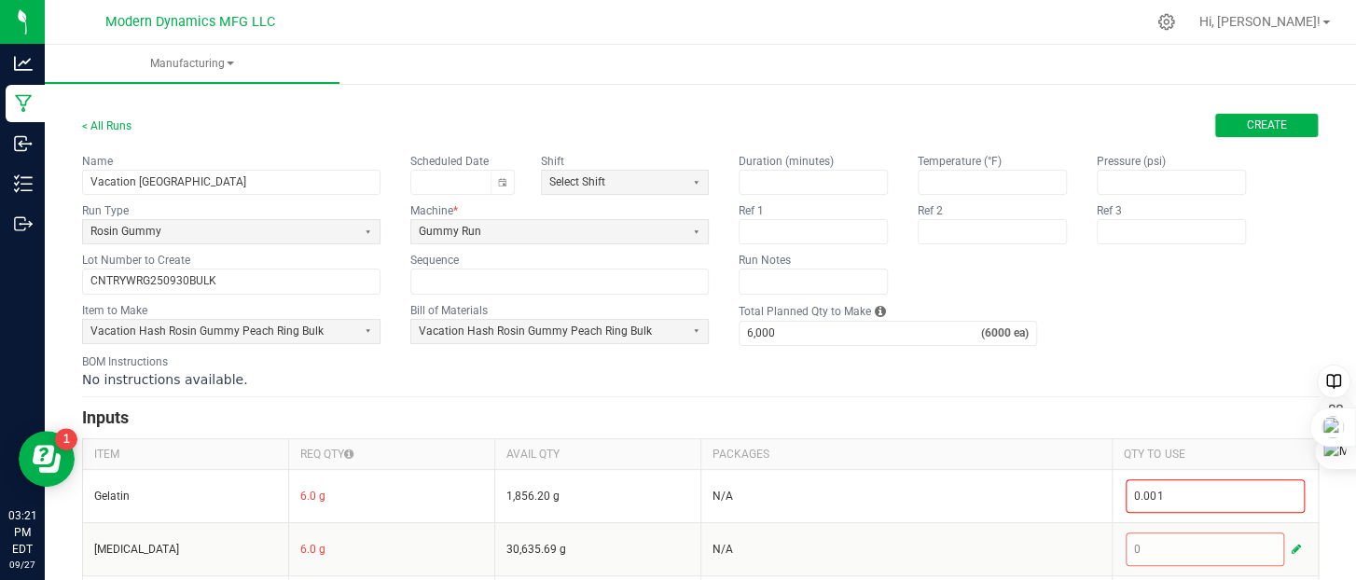
click at [1251, 129] on span "Create" at bounding box center [1267, 126] width 40 height 16
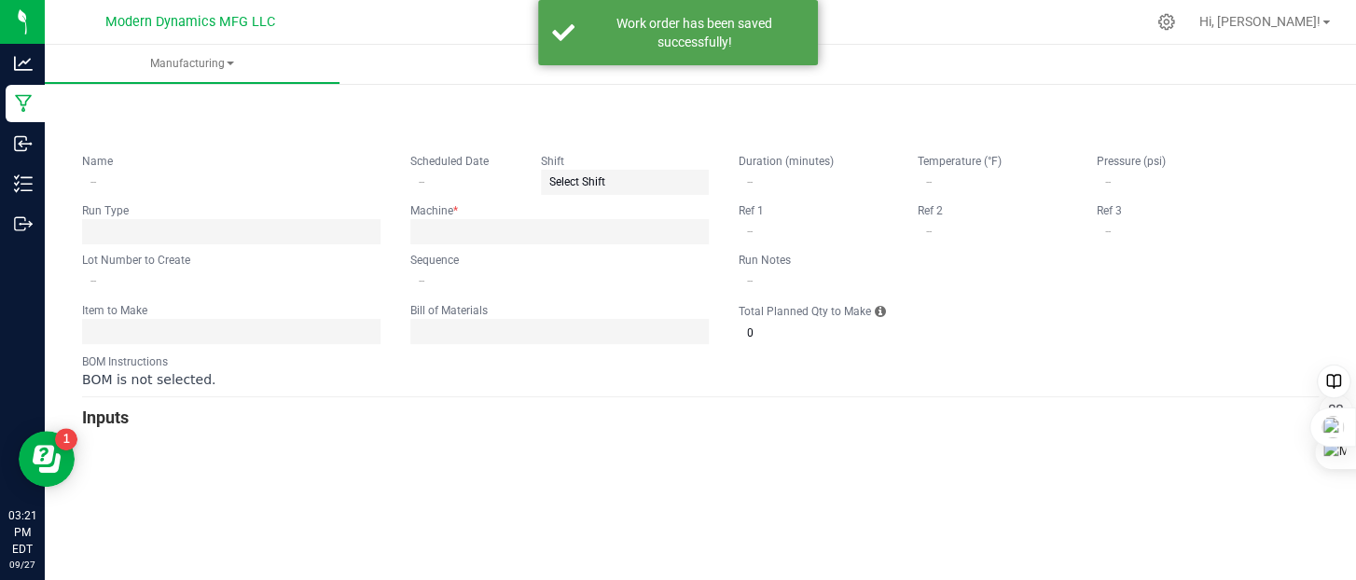
type input "Vacation [GEOGRAPHIC_DATA]"
type input "CNTRYWRG250930BULK"
type input "0"
type input "6,000"
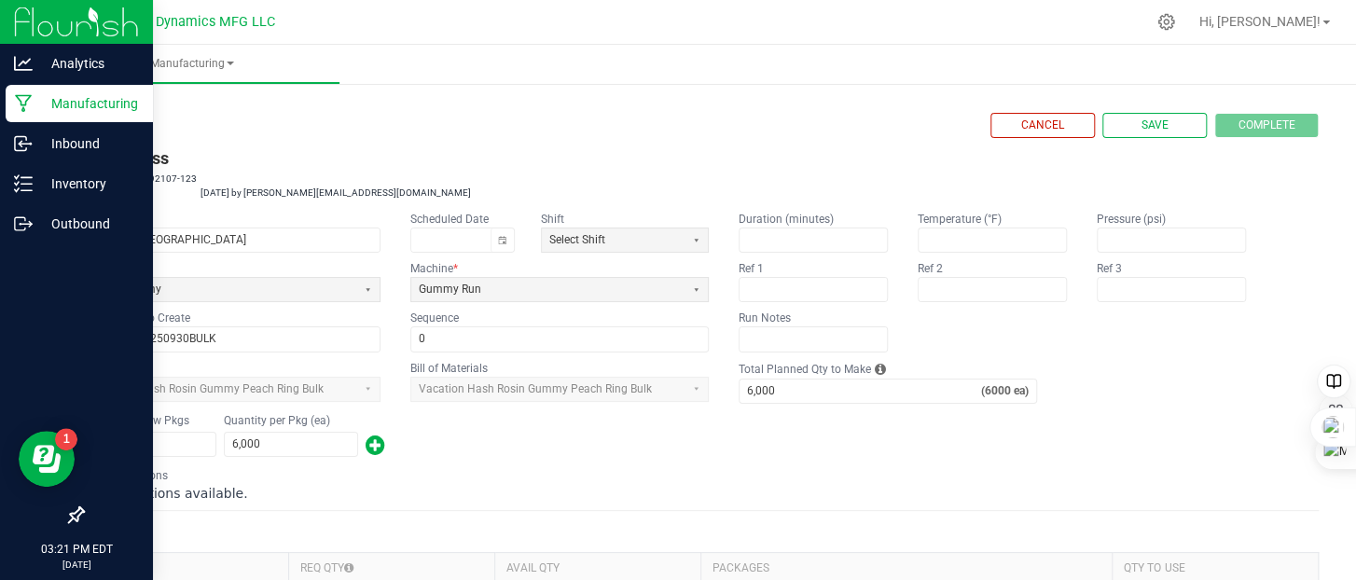
click at [27, 100] on icon at bounding box center [23, 104] width 17 height 18
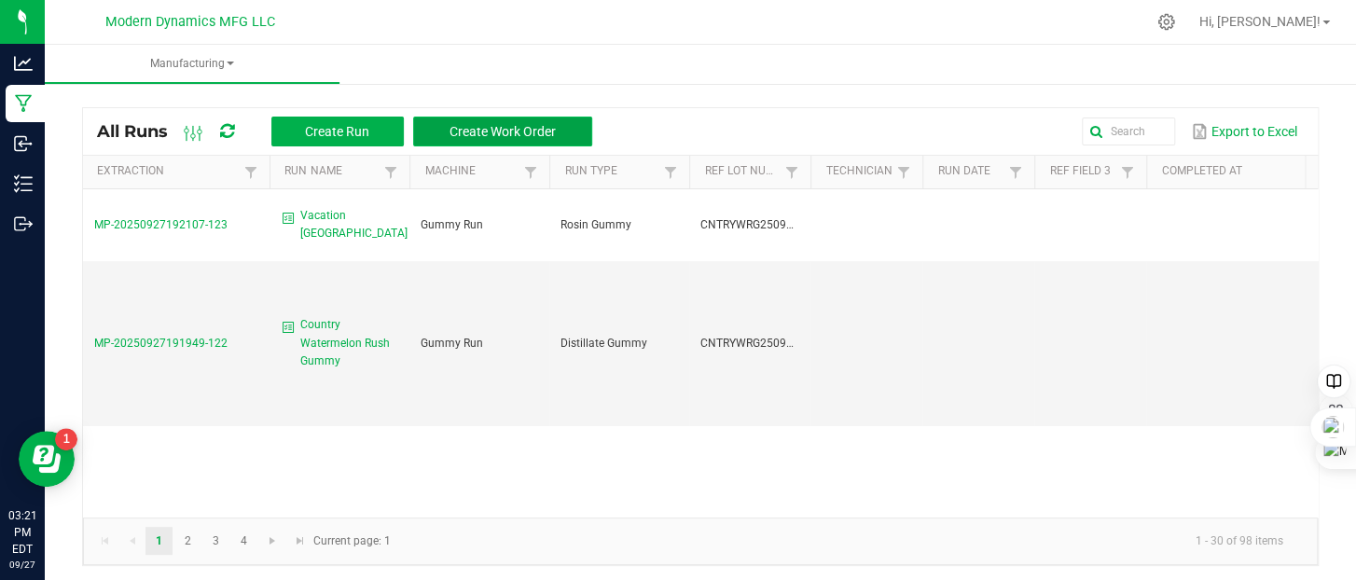
click at [519, 130] on span "Create Work Order" at bounding box center [503, 131] width 106 height 15
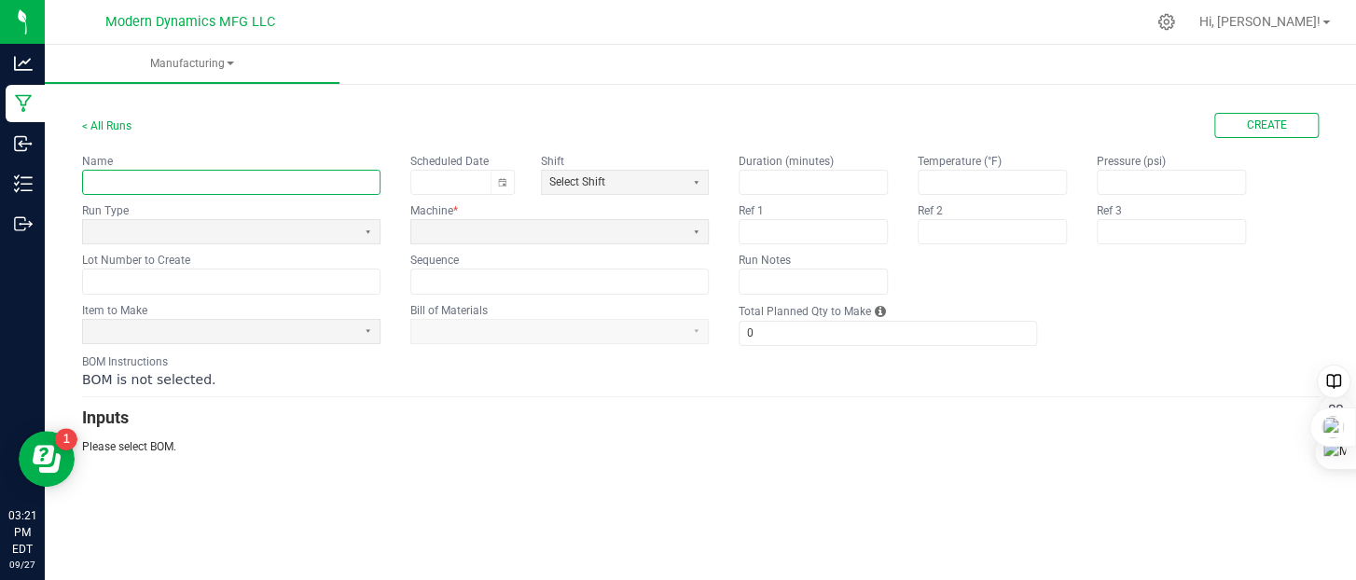
click at [134, 186] on input "text" at bounding box center [231, 182] width 297 height 23
type input "CLDZ Tropical Punch Sativa Gummy"
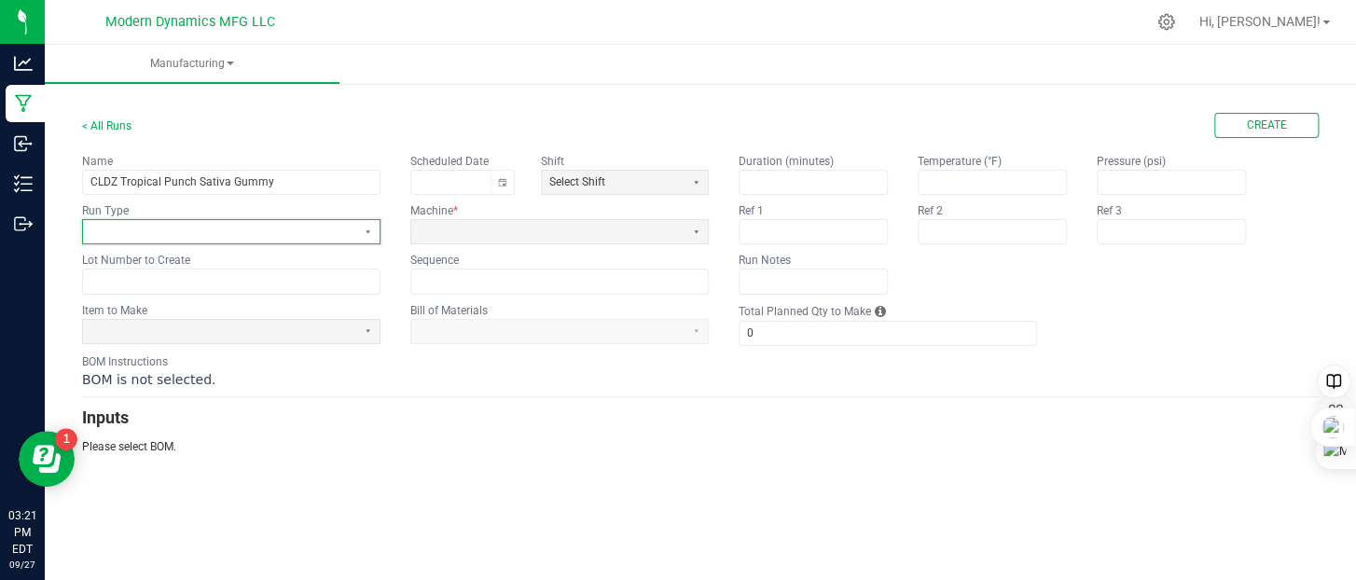
click at [258, 235] on span at bounding box center [219, 232] width 258 height 16
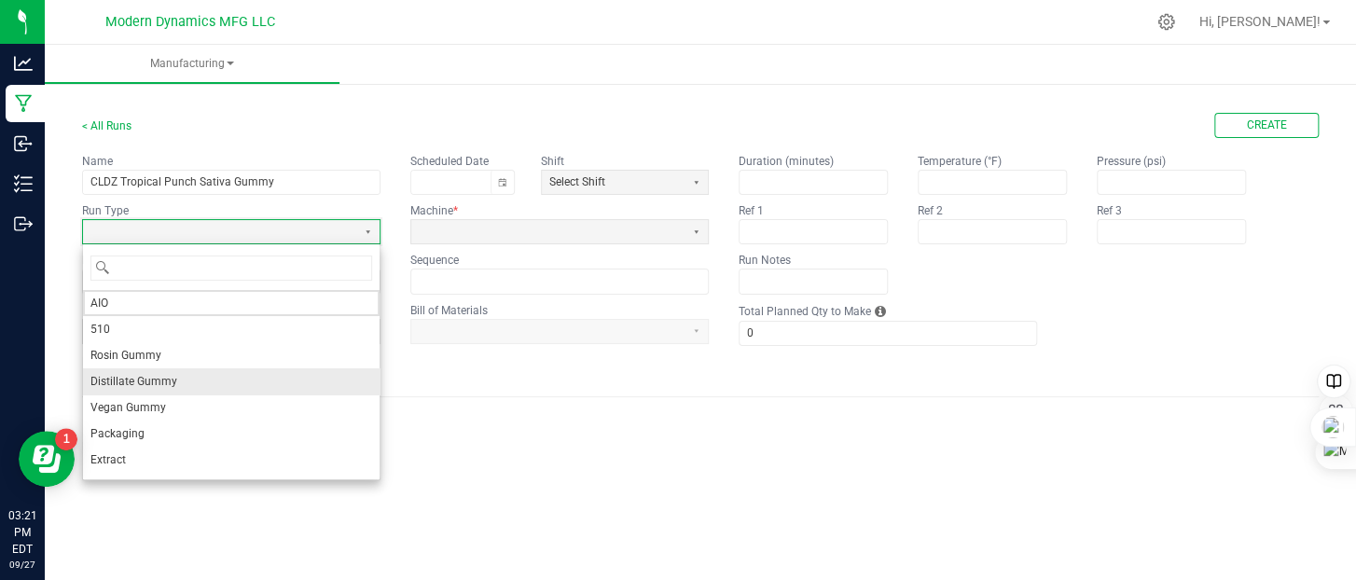
click at [179, 377] on li "Distillate Gummy" at bounding box center [231, 381] width 297 height 26
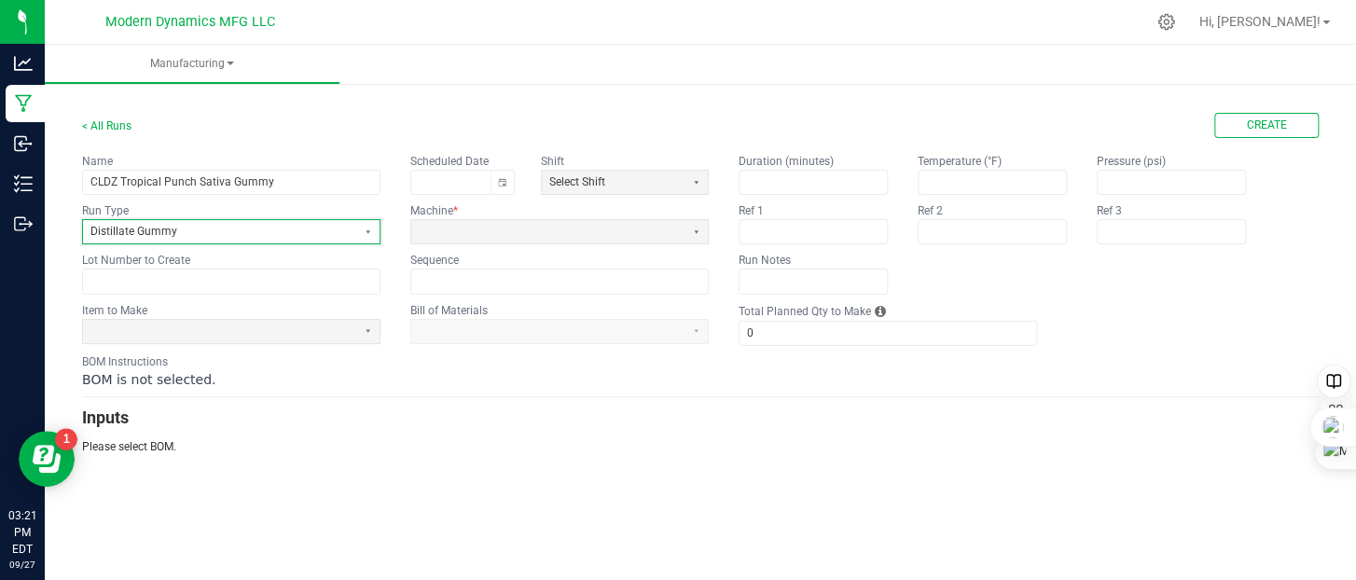
click at [187, 238] on span "Distillate Gummy" at bounding box center [219, 232] width 258 height 16
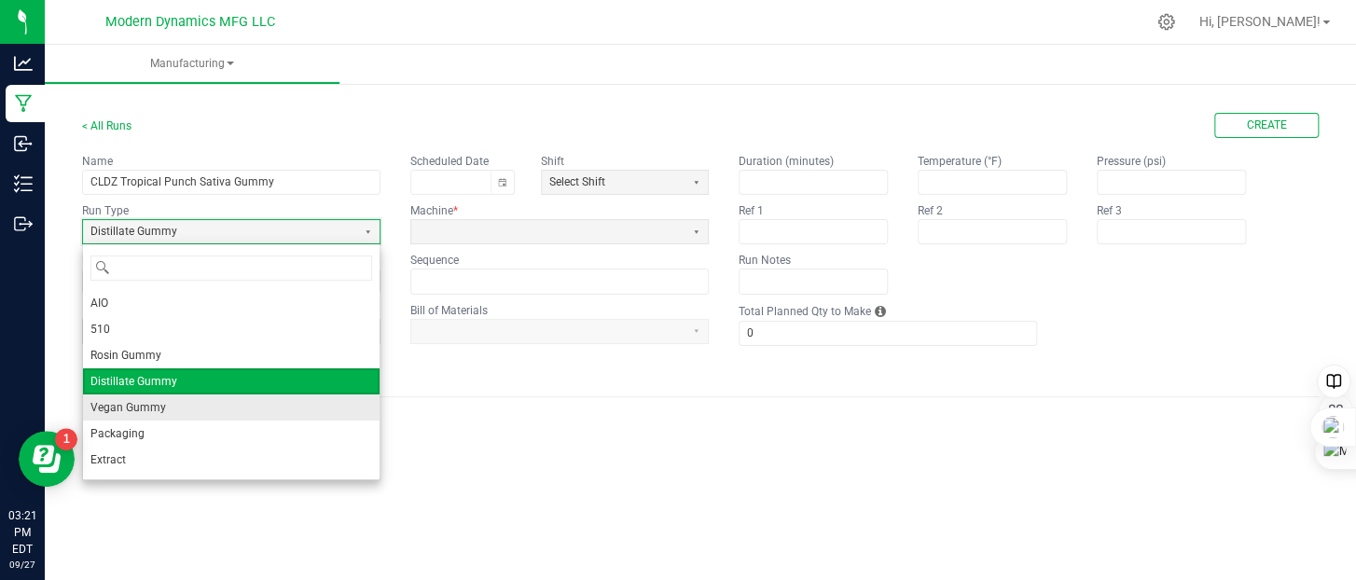
click at [157, 402] on span "Vegan Gummy" at bounding box center [128, 407] width 76 height 19
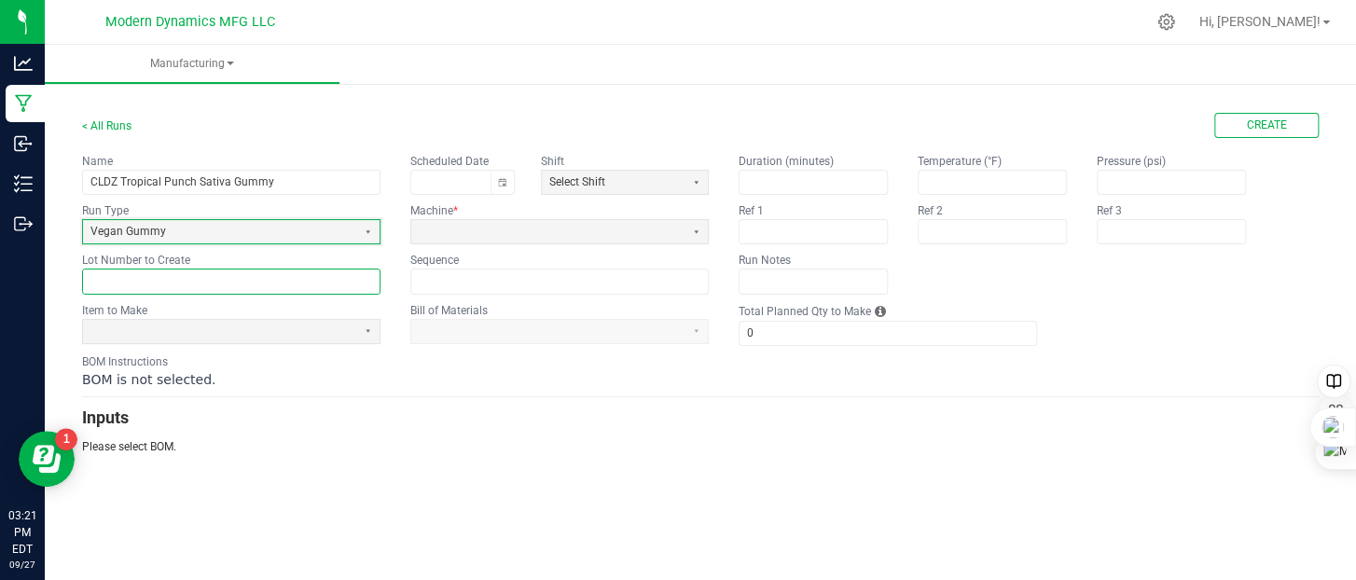
click at [201, 277] on input "text" at bounding box center [231, 281] width 297 height 23
paste input "CLDZTPVGI251001BULK"
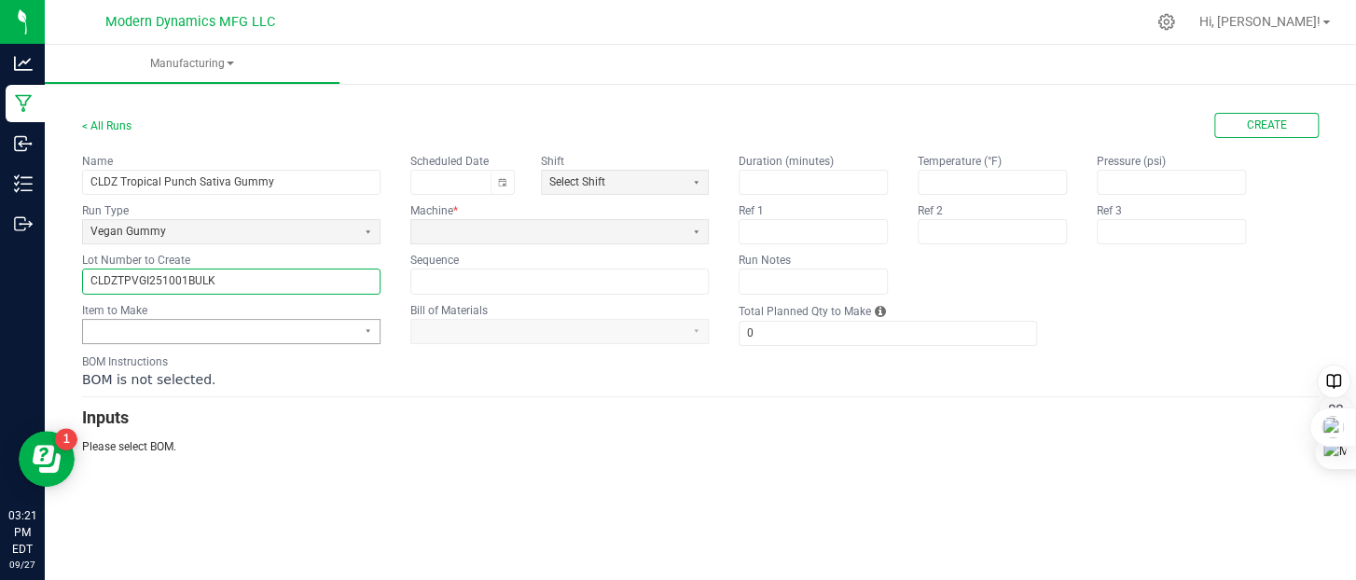
type input "CLDZTPVGI251001BULK"
click at [190, 329] on span at bounding box center [219, 332] width 258 height 16
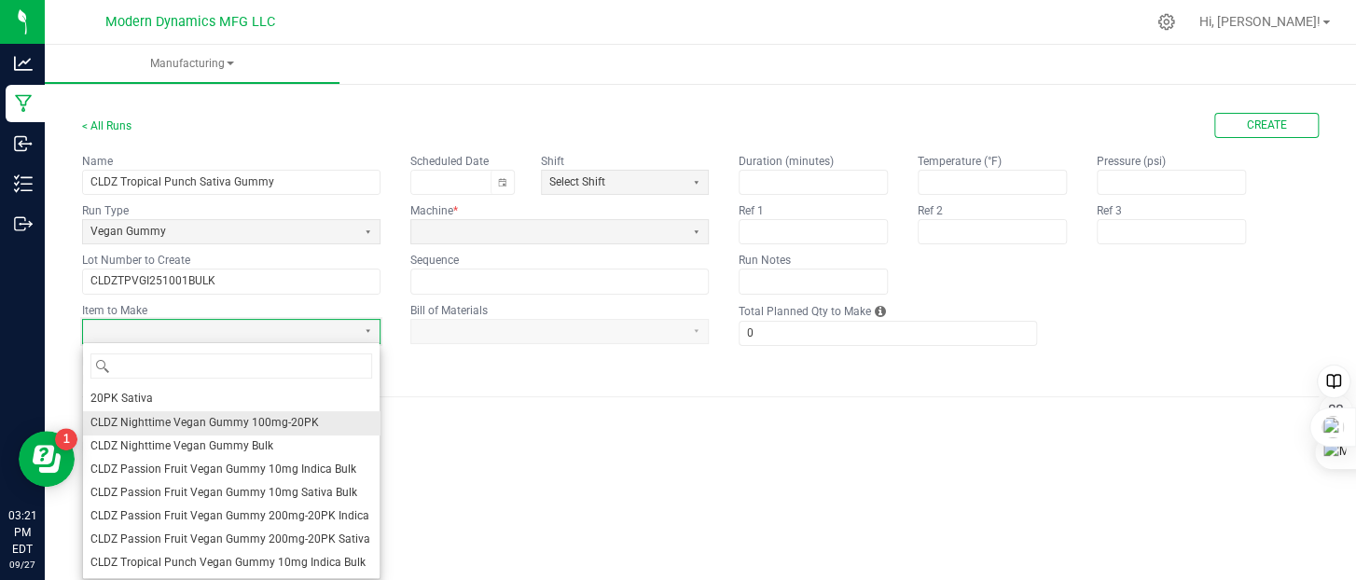
scroll to position [187, 0]
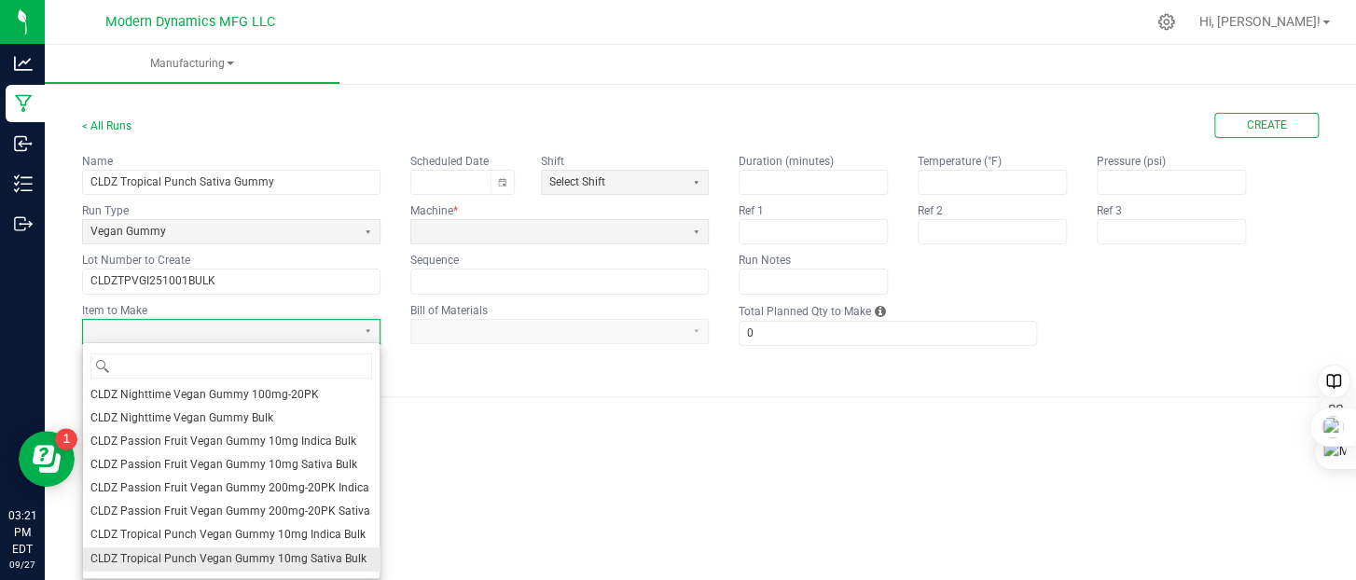
click at [205, 551] on span "CLDZ Tropical Punch Vegan Gummy 10mg Sativa Bulk" at bounding box center [228, 559] width 276 height 16
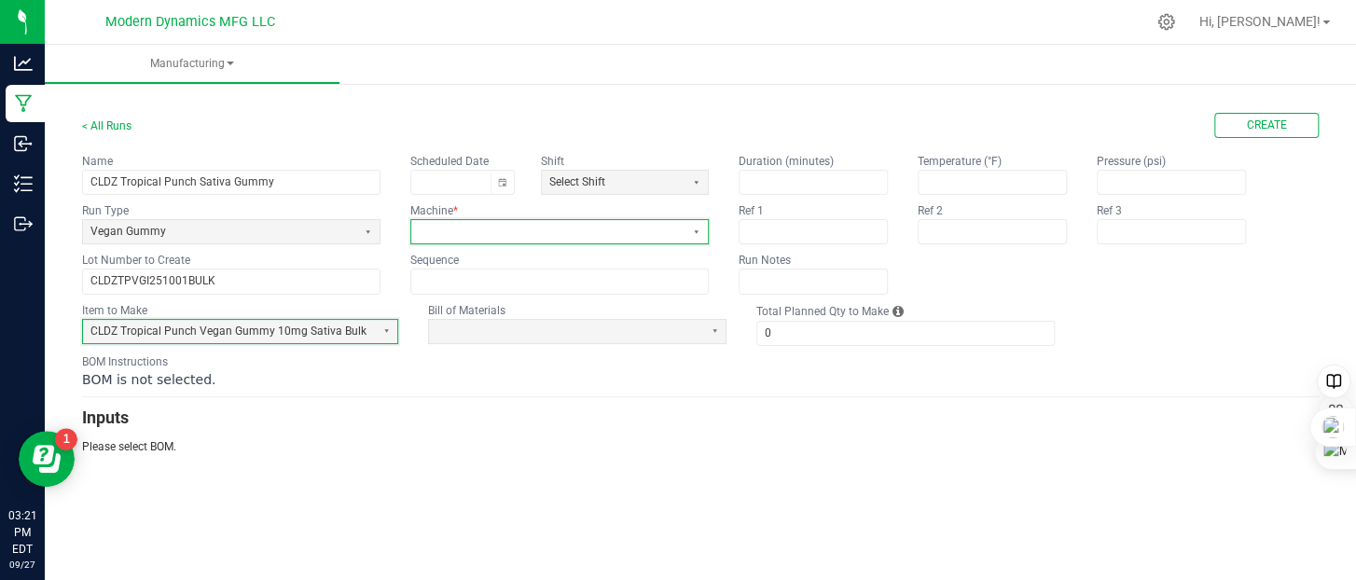
click at [462, 230] on span at bounding box center [548, 232] width 258 height 16
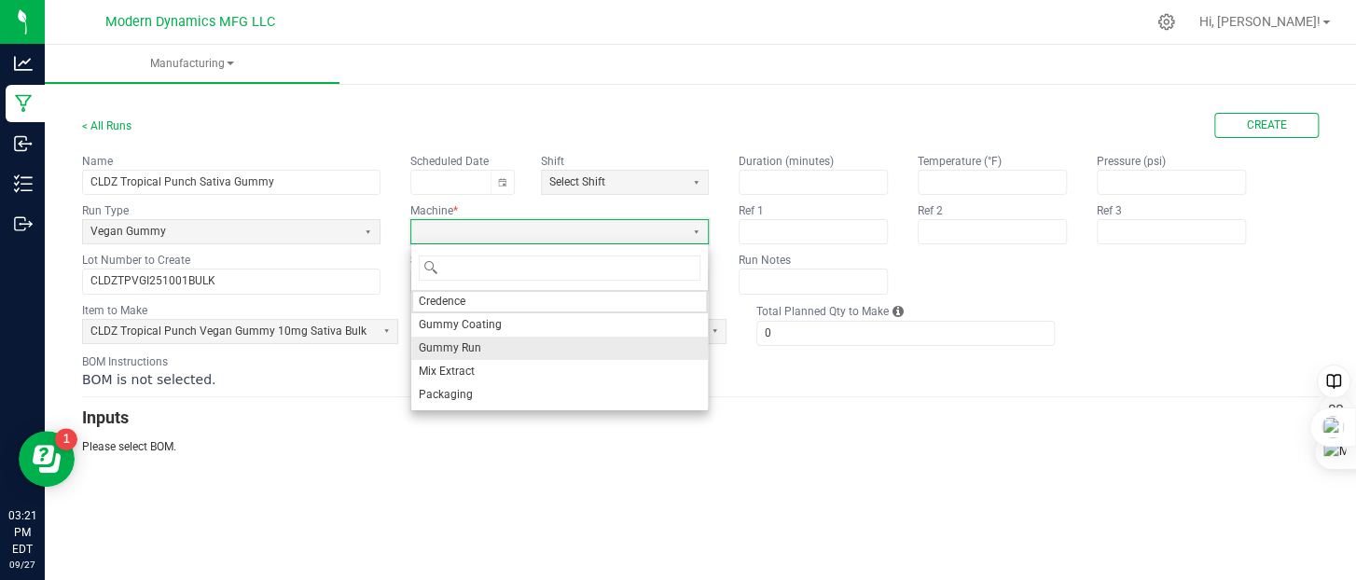
click at [458, 346] on span "Gummy Run" at bounding box center [450, 348] width 62 height 16
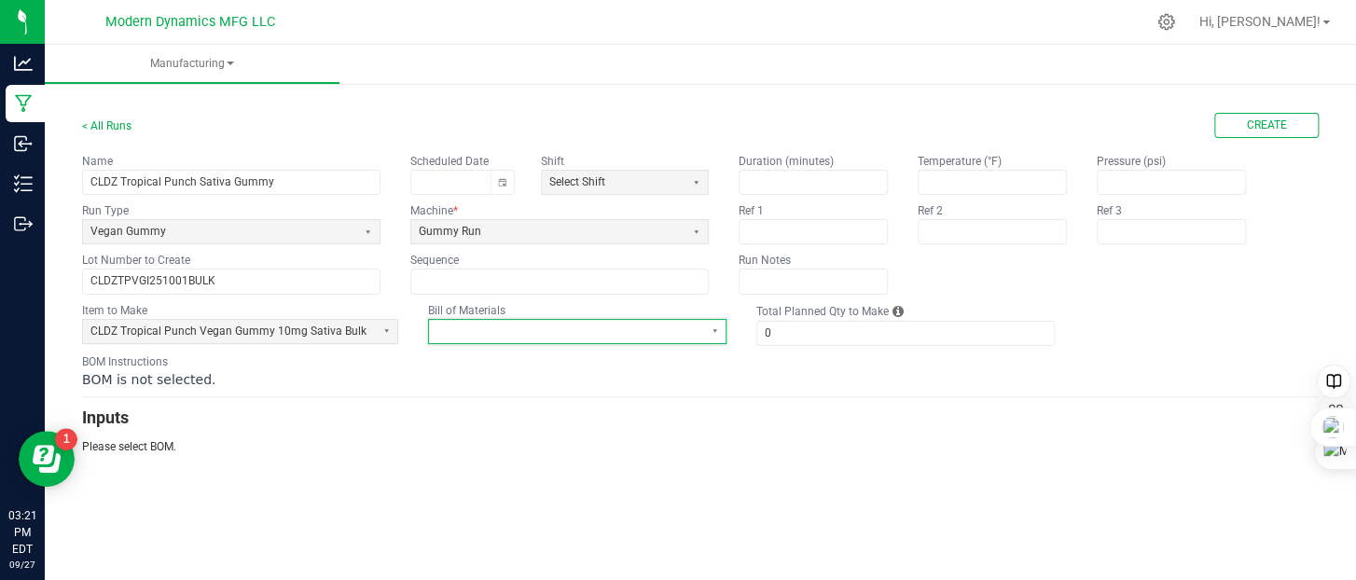
click at [490, 329] on span at bounding box center [565, 332] width 258 height 16
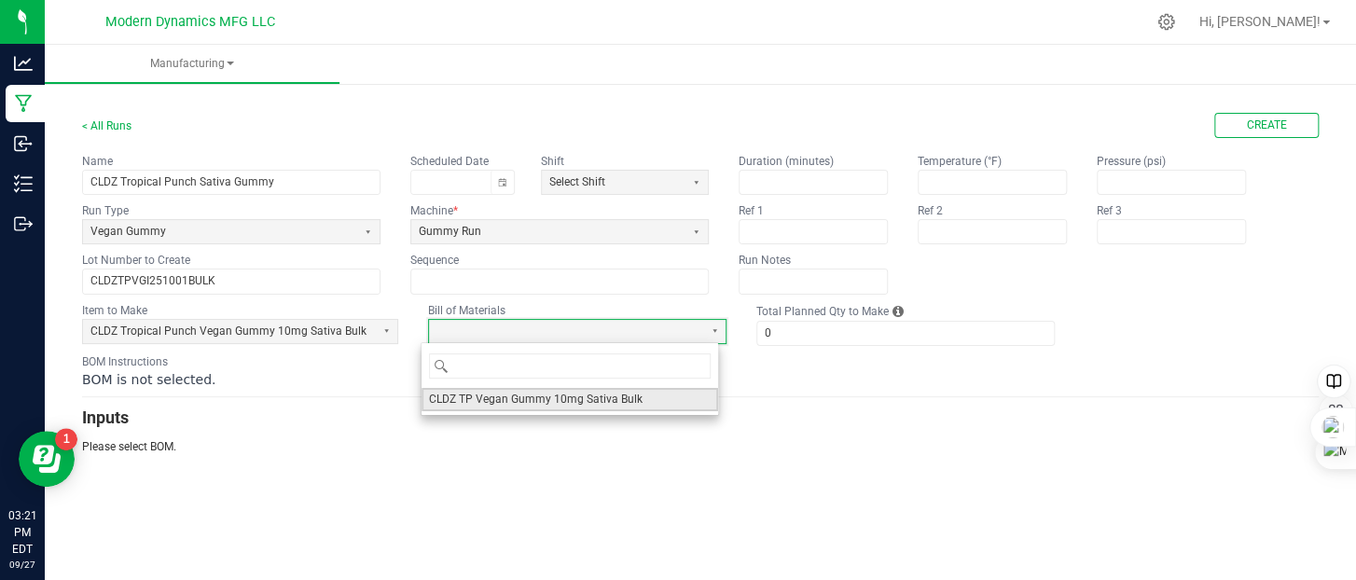
click at [511, 397] on span "CLDZ TP Vegan Gummy 10mg Sativa Bulk" at bounding box center [536, 400] width 214 height 16
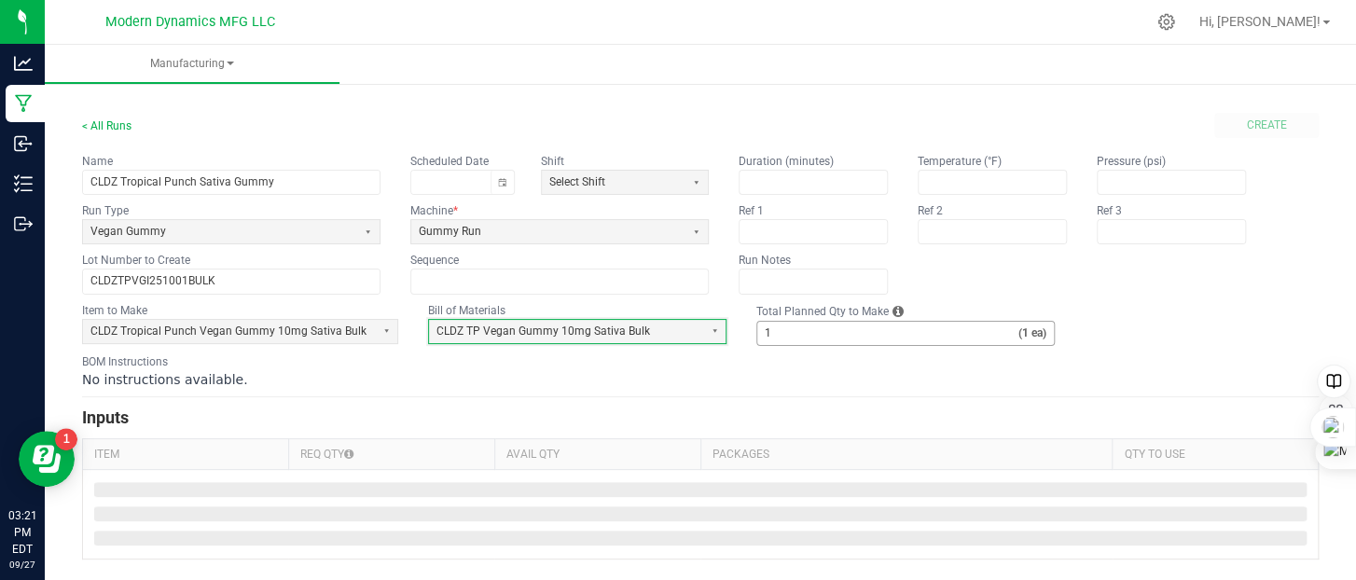
click at [782, 321] on div "Total Planned Qty to Make 1 (1 ea)" at bounding box center [905, 324] width 298 height 44
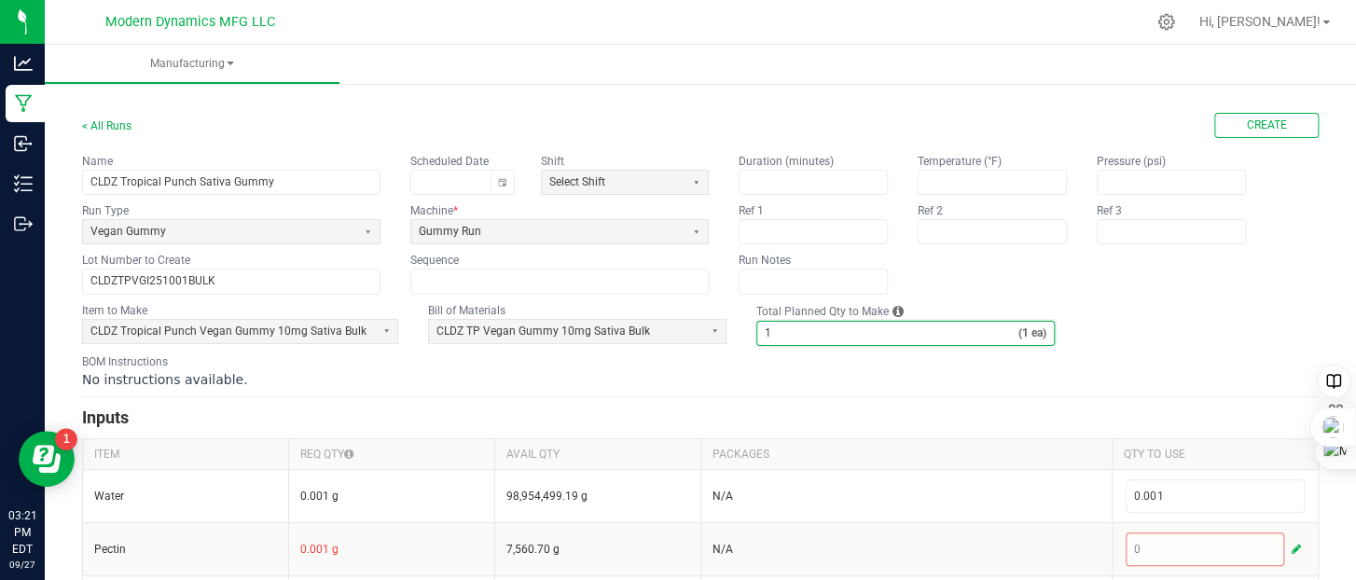
click at [781, 328] on input "1" at bounding box center [887, 333] width 261 height 23
type input "6,000"
drag, startPoint x: 1202, startPoint y: 284, endPoint x: 1191, endPoint y: 285, distance: 11.2
click at [1202, 286] on fieldset "Duration (minutes) Temperature (°F) Pressure (psi) Ref 1 Ref 2 Ref 3 Run Notes" at bounding box center [1007, 223] width 537 height 141
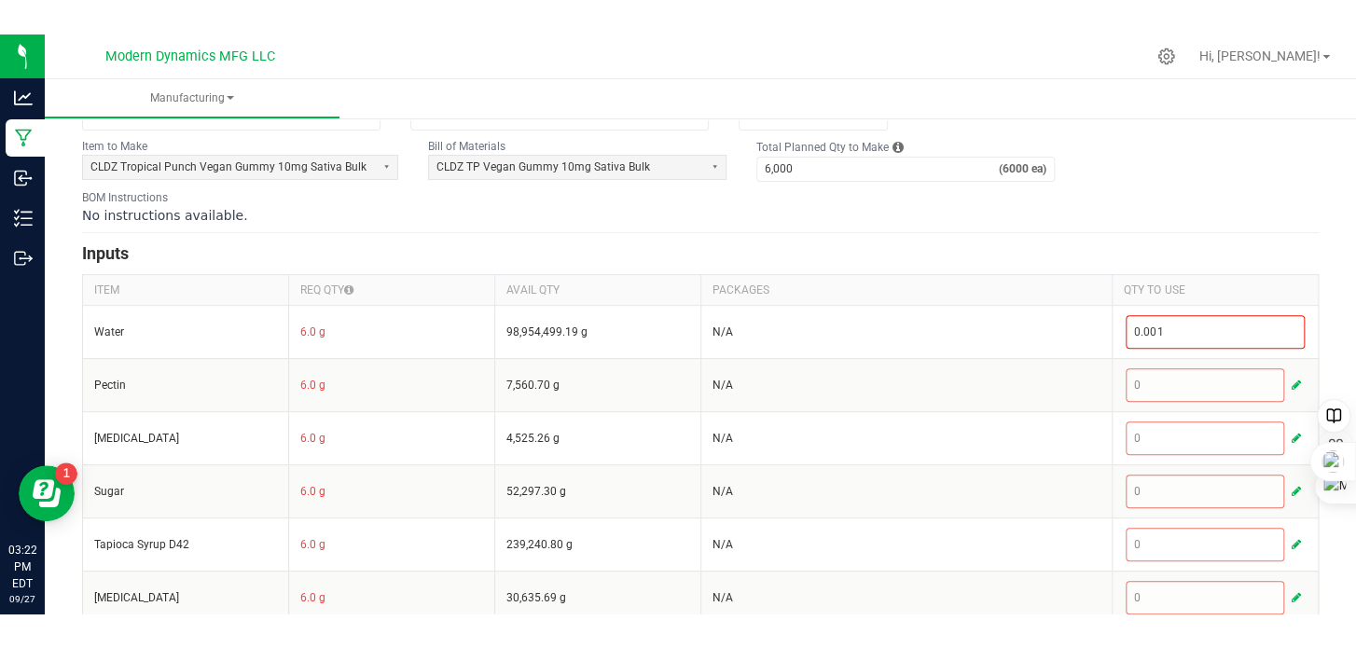
scroll to position [0, 0]
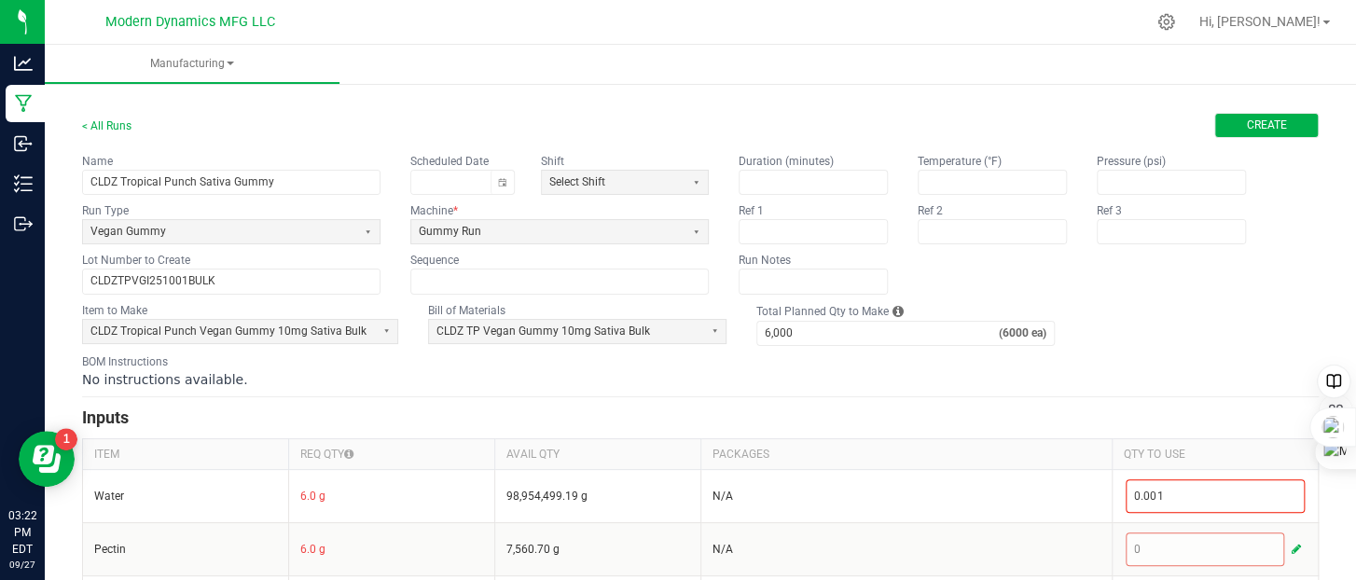
click at [1247, 129] on span "Create" at bounding box center [1267, 126] width 40 height 16
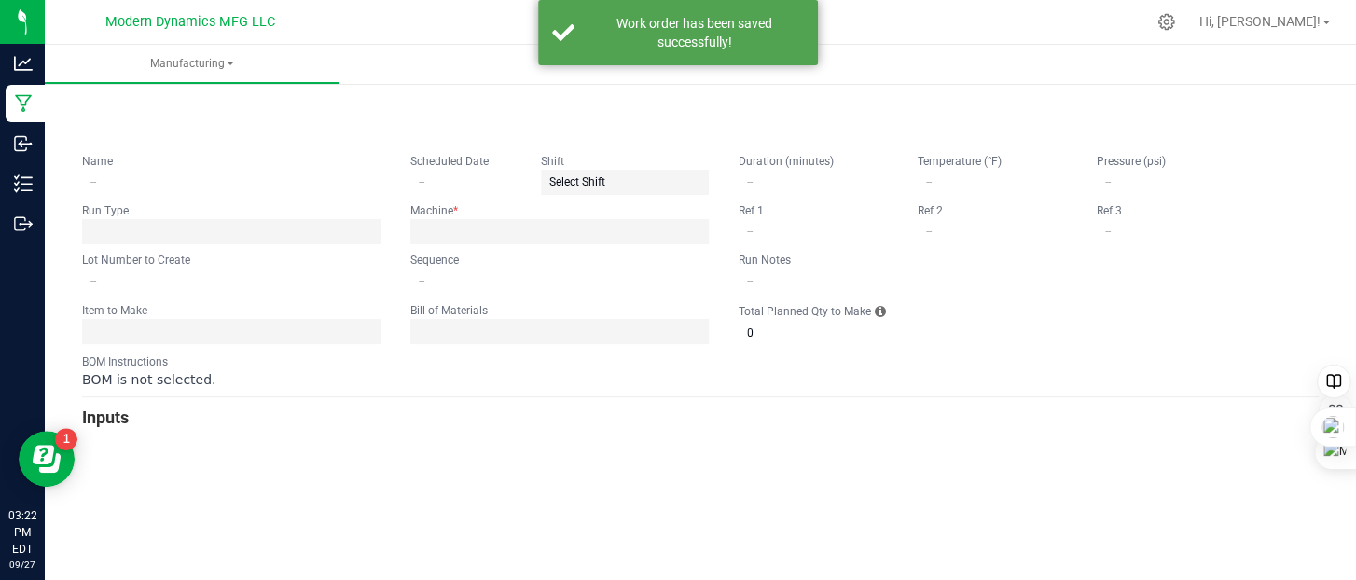
type input "CLDZ Tropical Punch Sativa Gummy"
type input "CLDZTPVGI251001BULK"
type input "0"
type input "6,000"
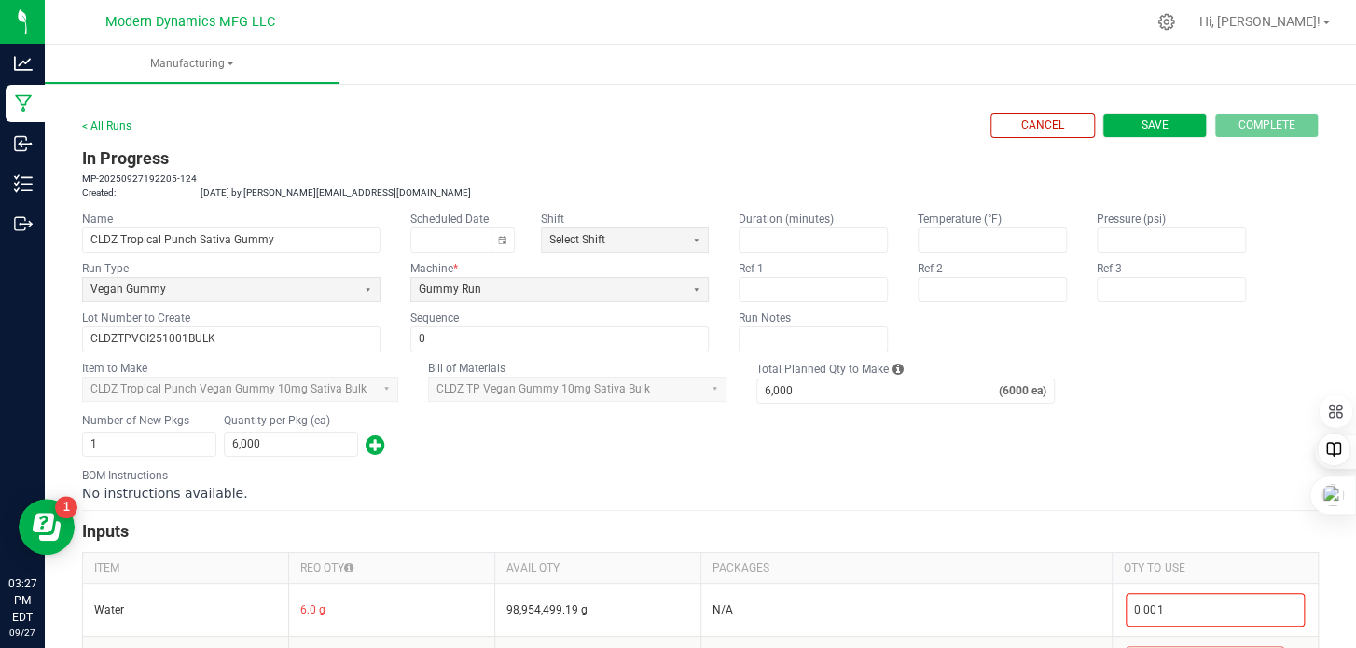
click at [1142, 126] on span "Save" at bounding box center [1154, 126] width 27 height 16
type input "0"
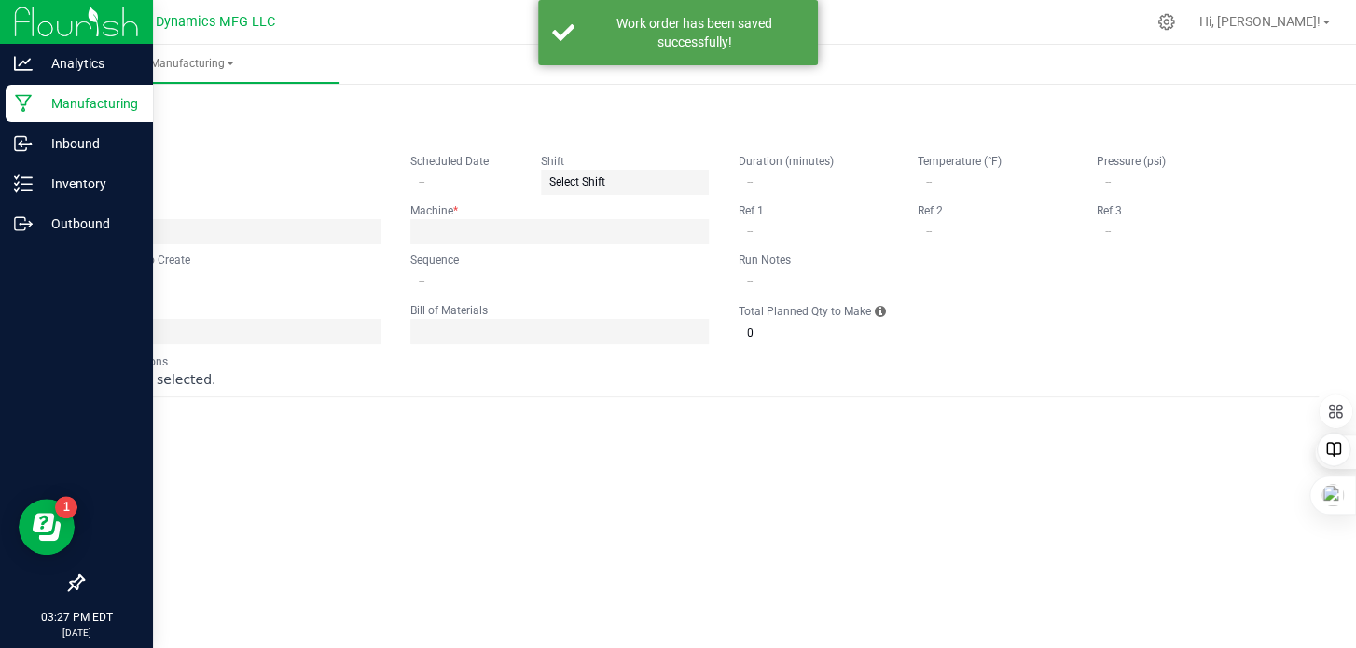
type input "CLDZ Tropical Punch Sativa Gummy"
type input "CLDZTPVGI251001BULK"
type input "0"
type input "6,000"
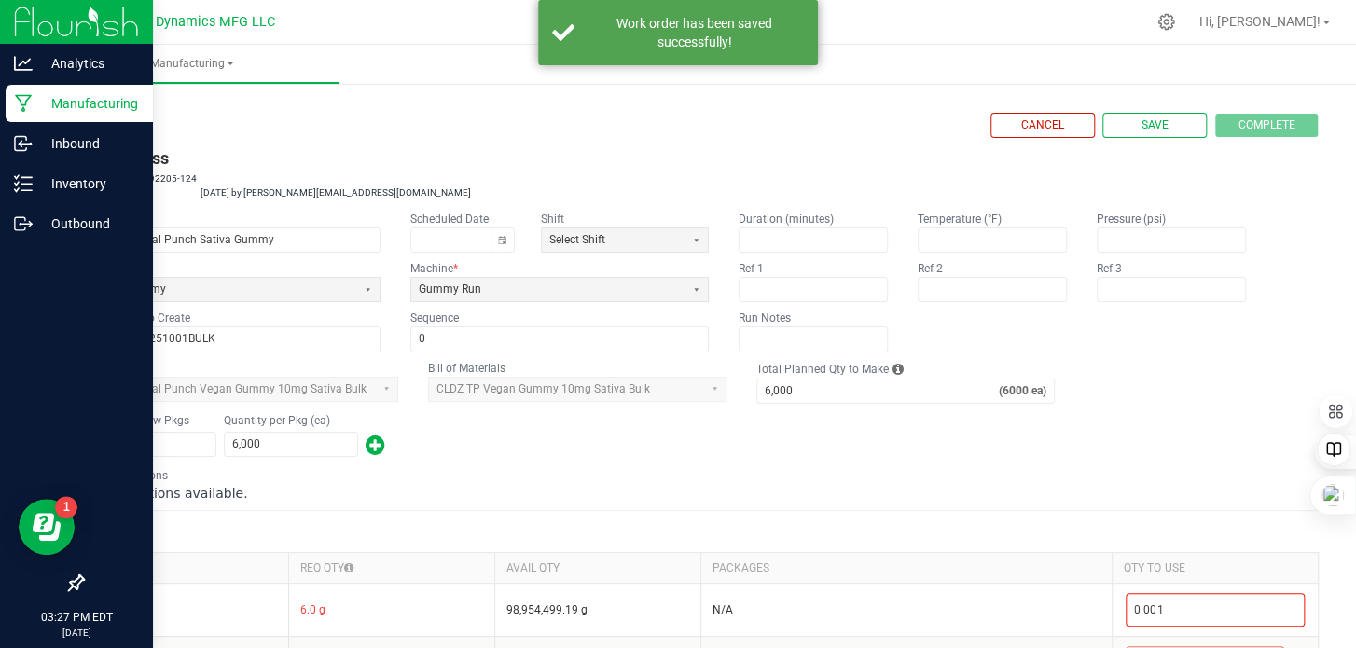
click at [23, 106] on icon at bounding box center [24, 103] width 18 height 19
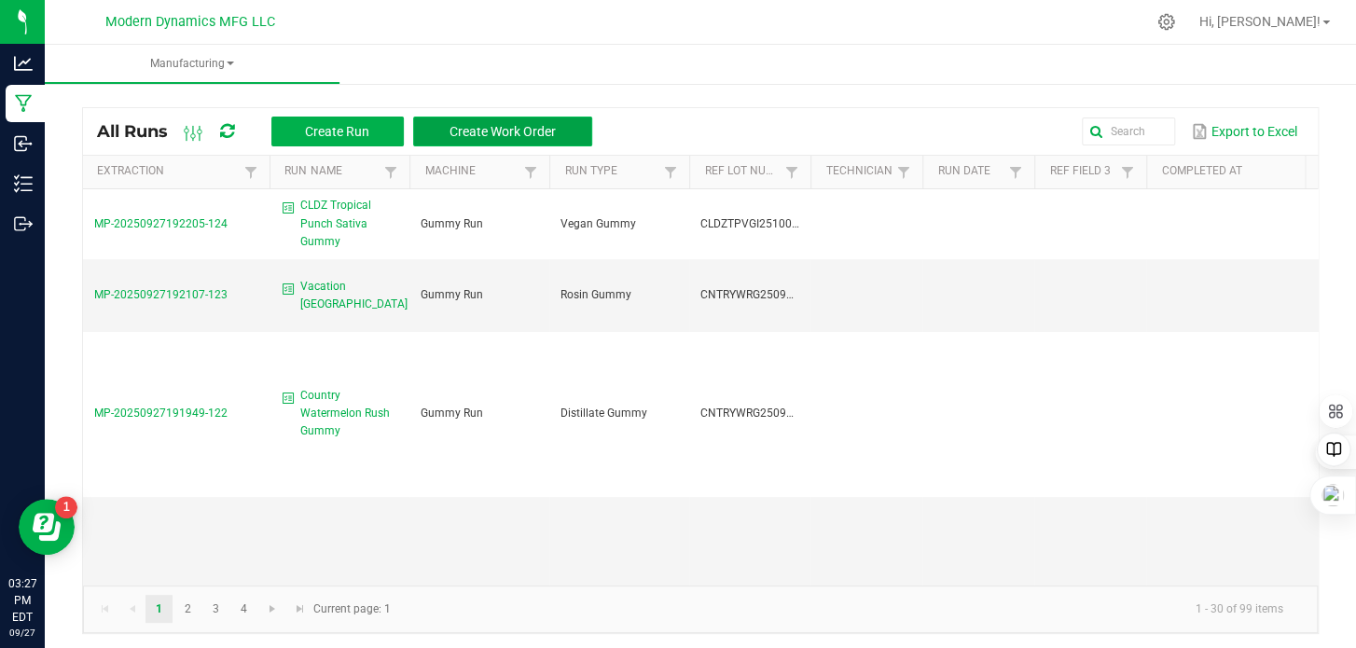
click at [477, 130] on span "Create Work Order" at bounding box center [503, 131] width 106 height 15
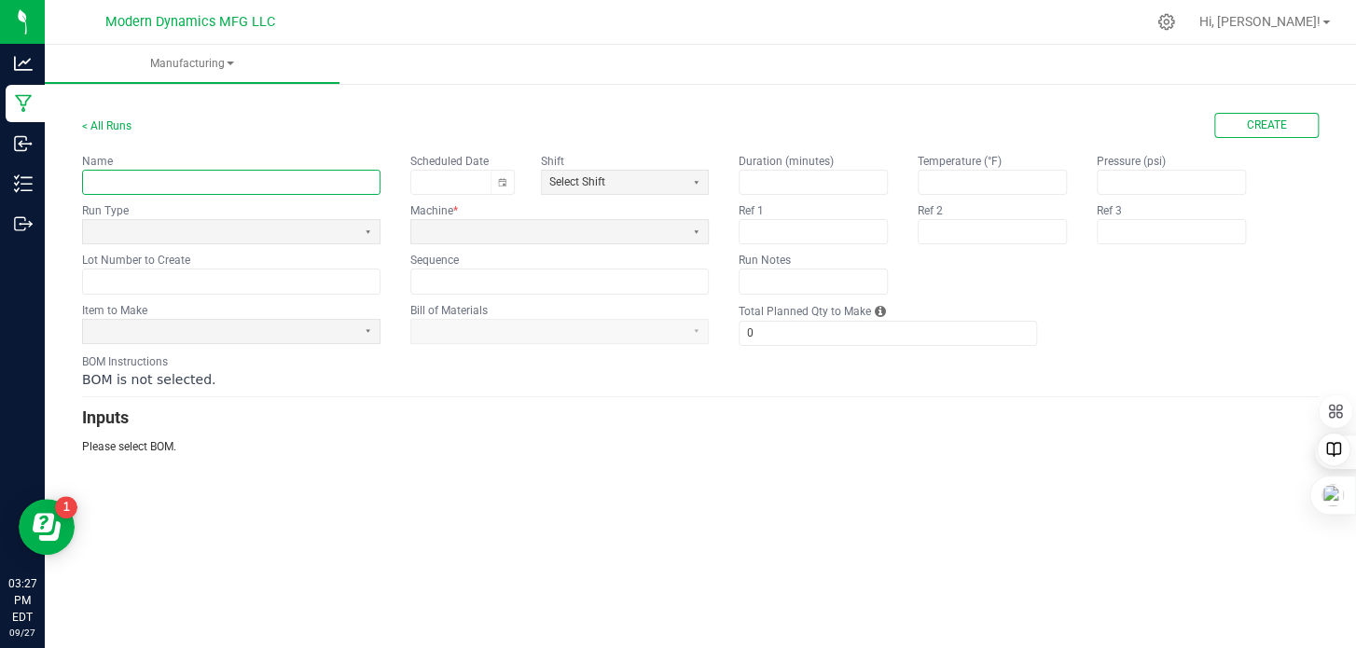
click at [182, 181] on input "text" at bounding box center [231, 182] width 297 height 23
type input "Country Summer Strawberry Gummy Run"
click at [123, 233] on span at bounding box center [219, 232] width 258 height 16
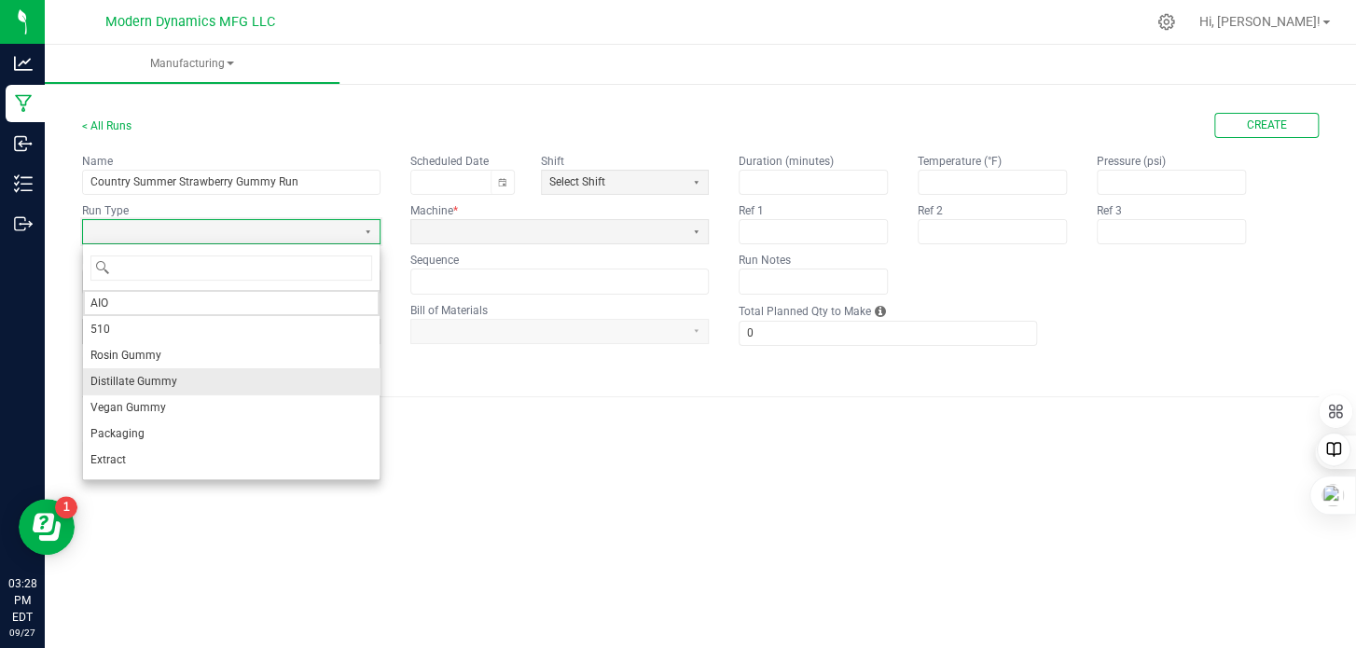
click at [162, 376] on span "Distillate Gummy" at bounding box center [133, 381] width 87 height 19
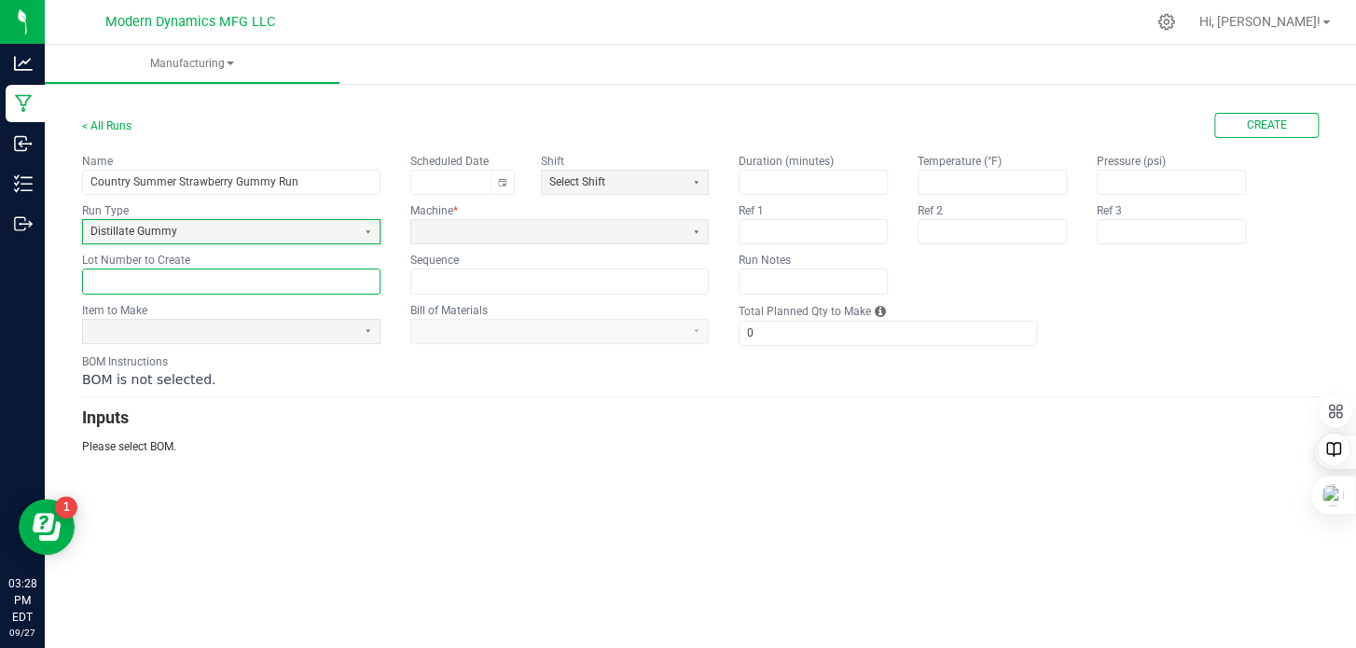
click at [195, 282] on input "text" at bounding box center [231, 281] width 297 height 23
paste input "CLDZTPVGI251001BULK"
click at [228, 282] on input "CLDZTPVGI251001BULK" at bounding box center [231, 281] width 297 height 23
paste input "NTRYSS"
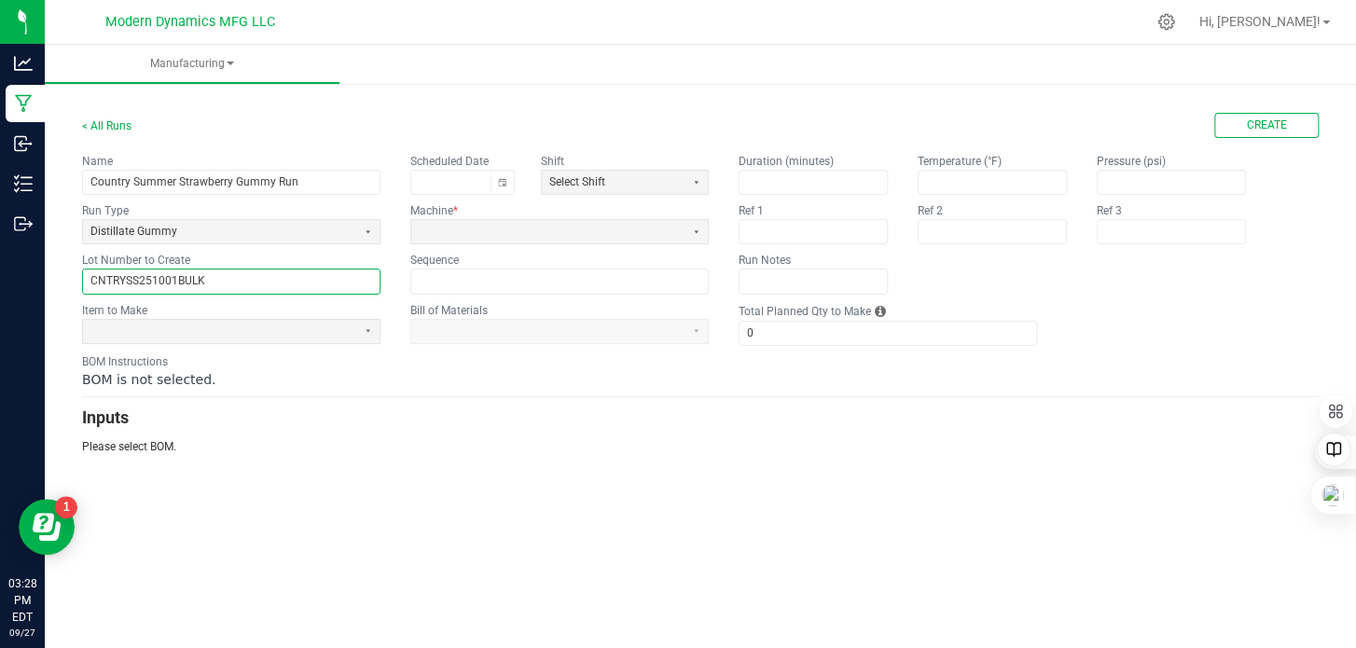
type input "CNTRYSS251001BULK"
click at [270, 425] on h3 "Inputs" at bounding box center [700, 418] width 1237 height 26
click at [240, 324] on span at bounding box center [219, 332] width 258 height 16
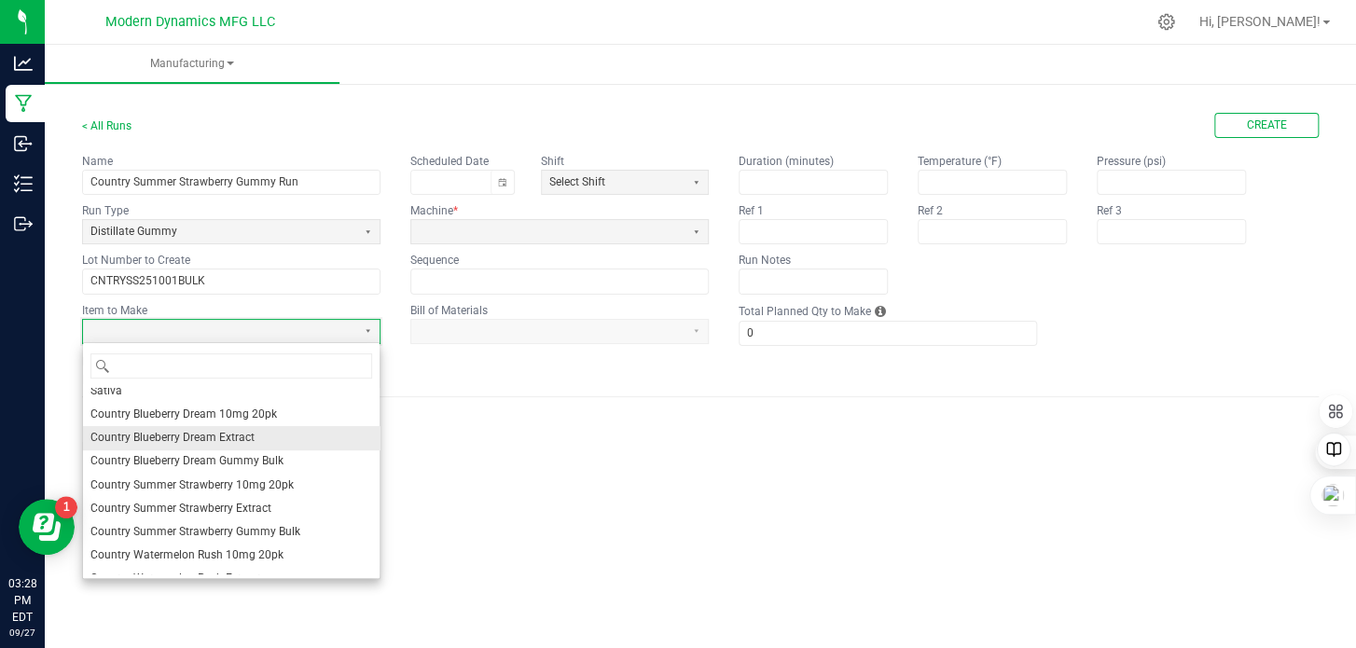
scroll to position [466, 0]
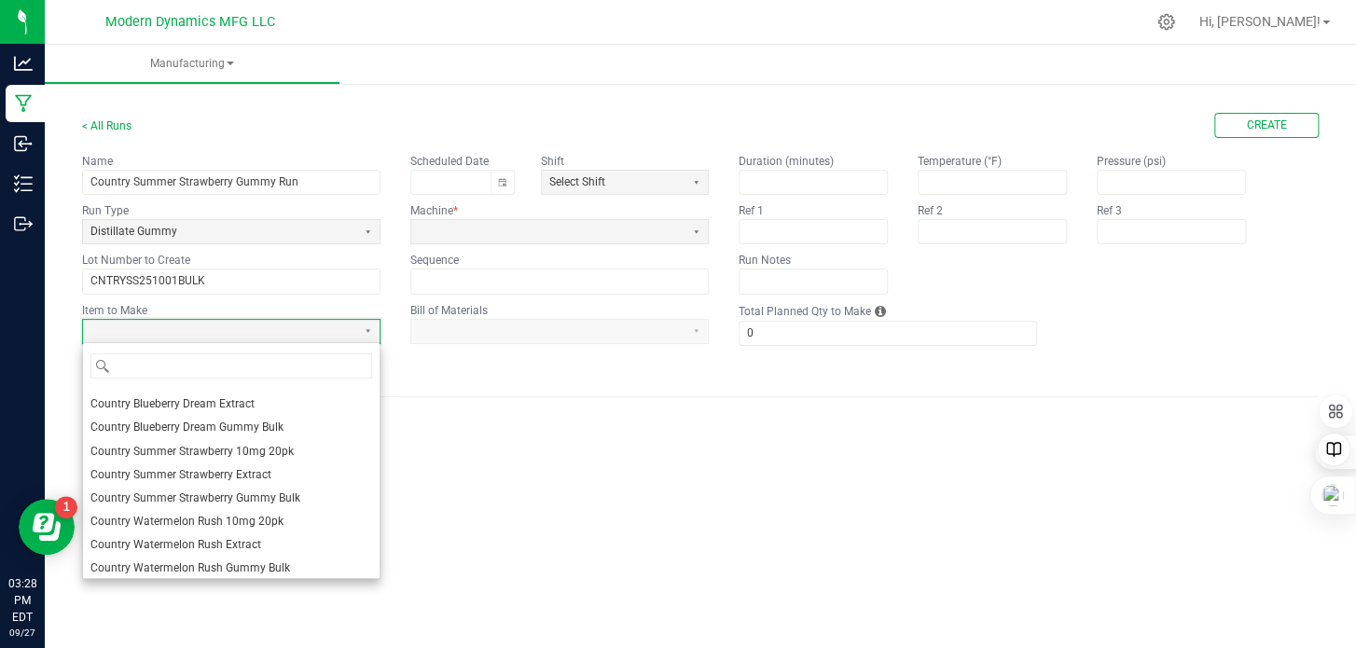
click at [220, 495] on span "Country Summer Strawberry Gummy Bulk" at bounding box center [195, 499] width 210 height 16
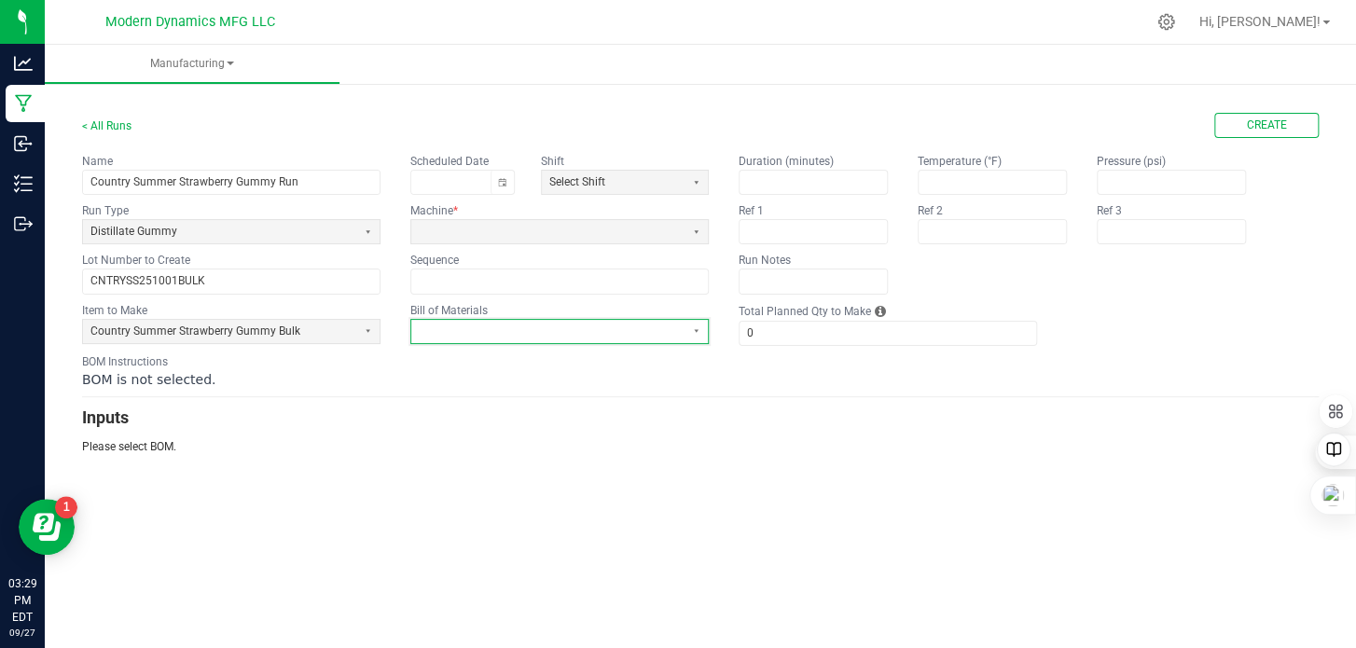
click at [452, 331] on span at bounding box center [548, 332] width 258 height 16
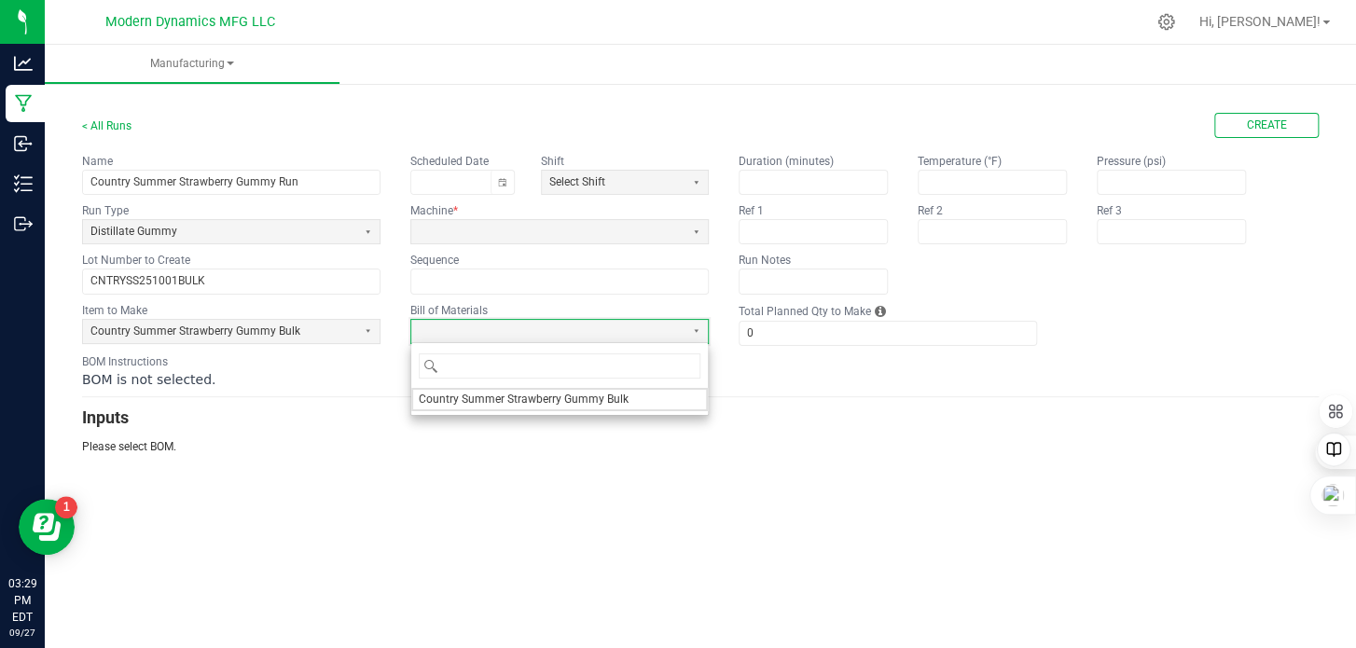
drag, startPoint x: 463, startPoint y: 397, endPoint x: 649, endPoint y: 349, distance: 191.8
click at [466, 401] on span "Country Summer Strawberry Gummy Bulk" at bounding box center [524, 400] width 210 height 16
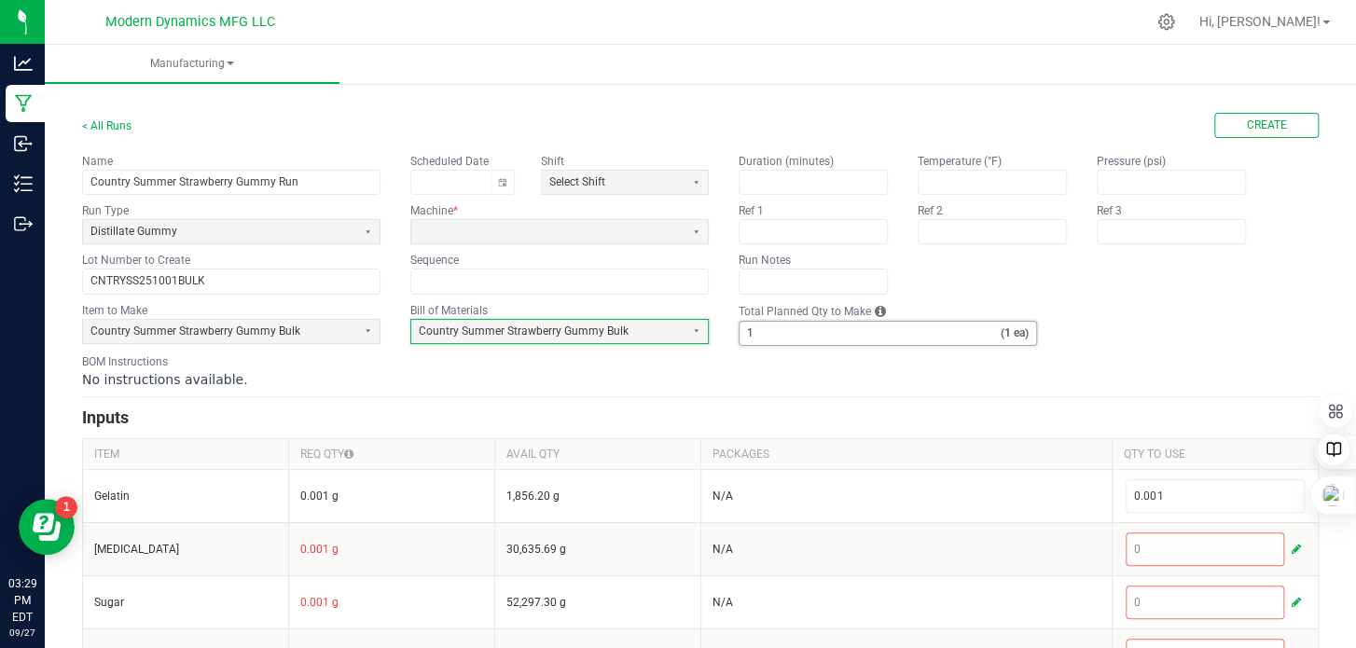
click at [796, 328] on input "1" at bounding box center [870, 333] width 261 height 23
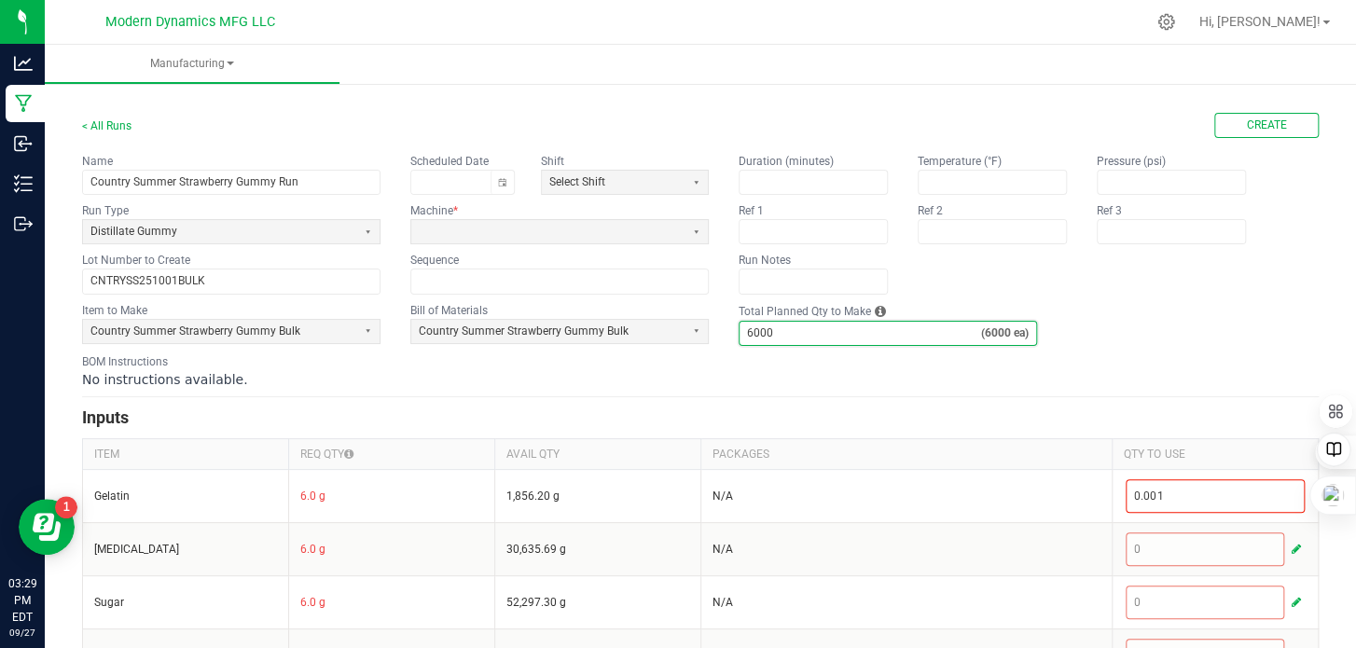
type input "6,000"
click at [1140, 331] on fieldset "Item to Make Country Summer Strawberry Gummy Bulk Bill of Materials Country Sum…" at bounding box center [700, 324] width 1237 height 44
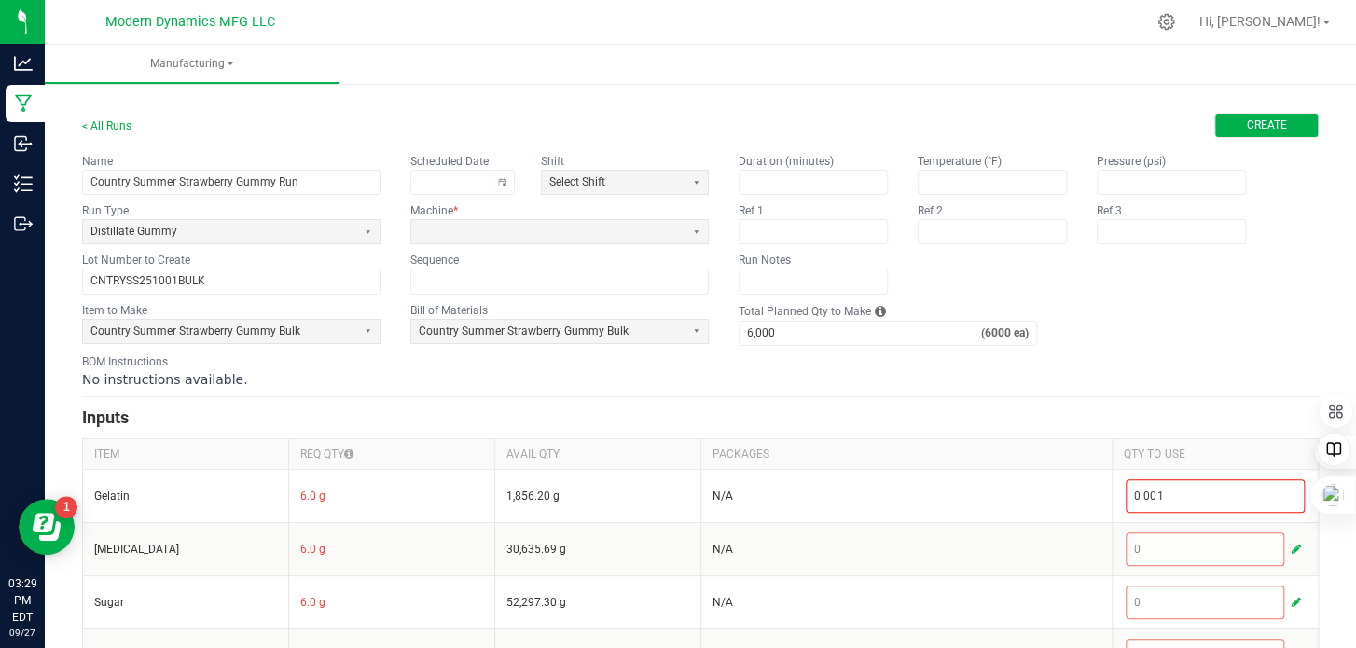
click at [1249, 130] on span "Create" at bounding box center [1267, 126] width 40 height 16
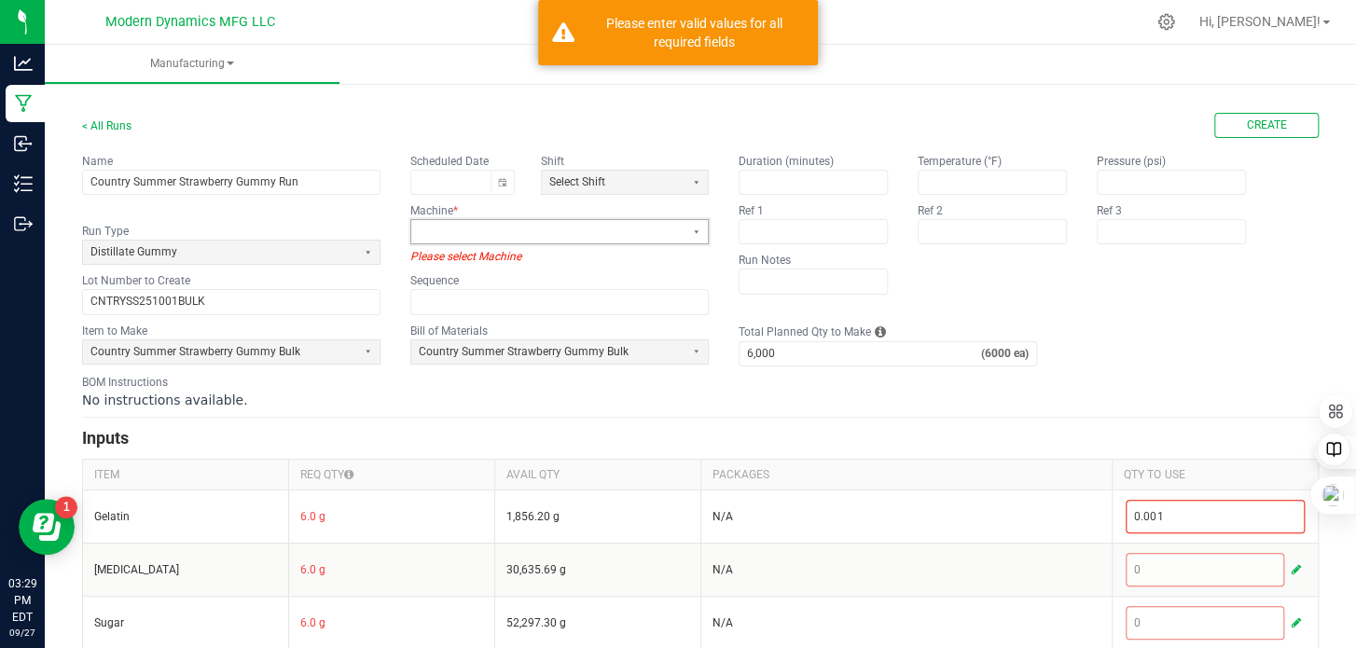
click at [444, 233] on span at bounding box center [548, 232] width 258 height 16
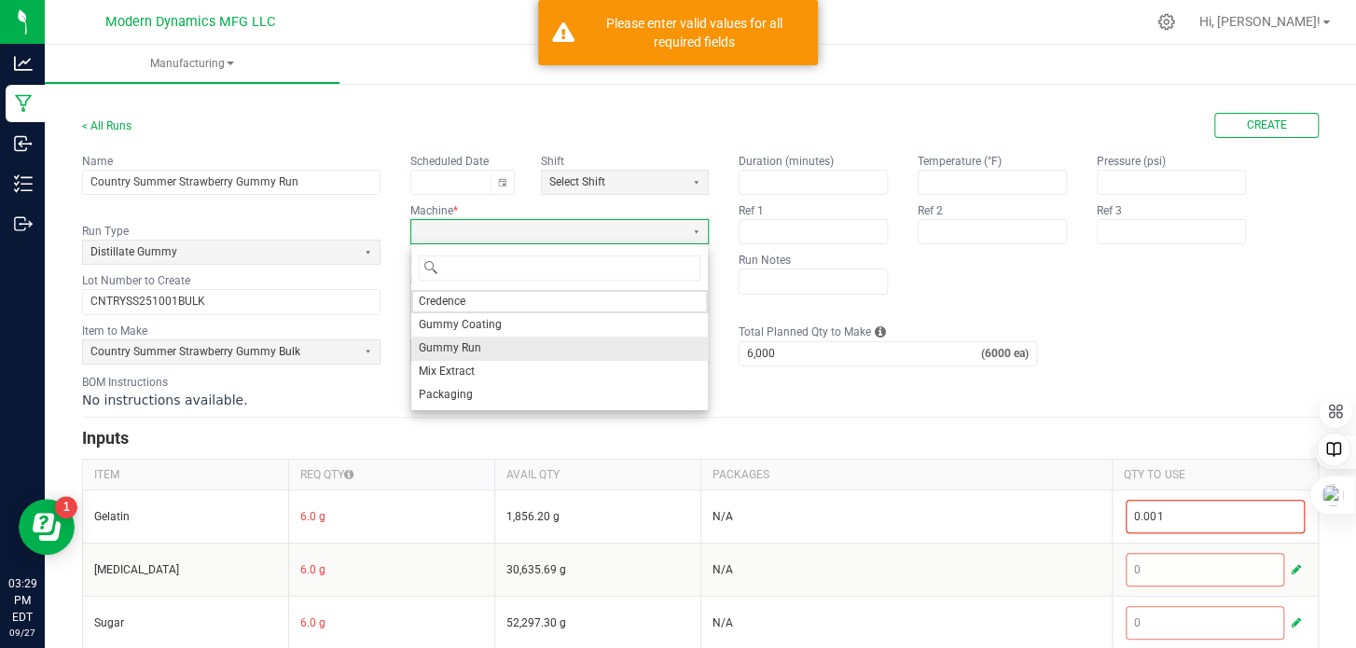
click at [482, 342] on li "Gummy Run" at bounding box center [559, 348] width 297 height 23
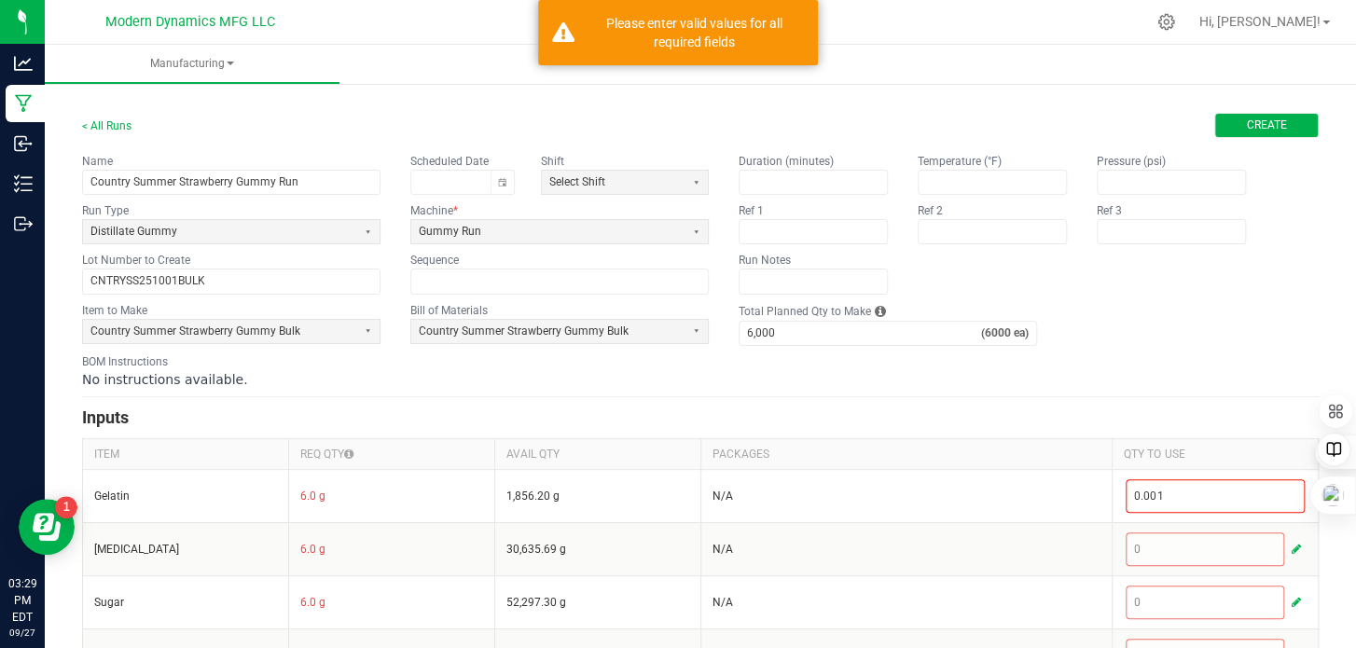
click at [1276, 122] on button "Create" at bounding box center [1266, 125] width 104 height 25
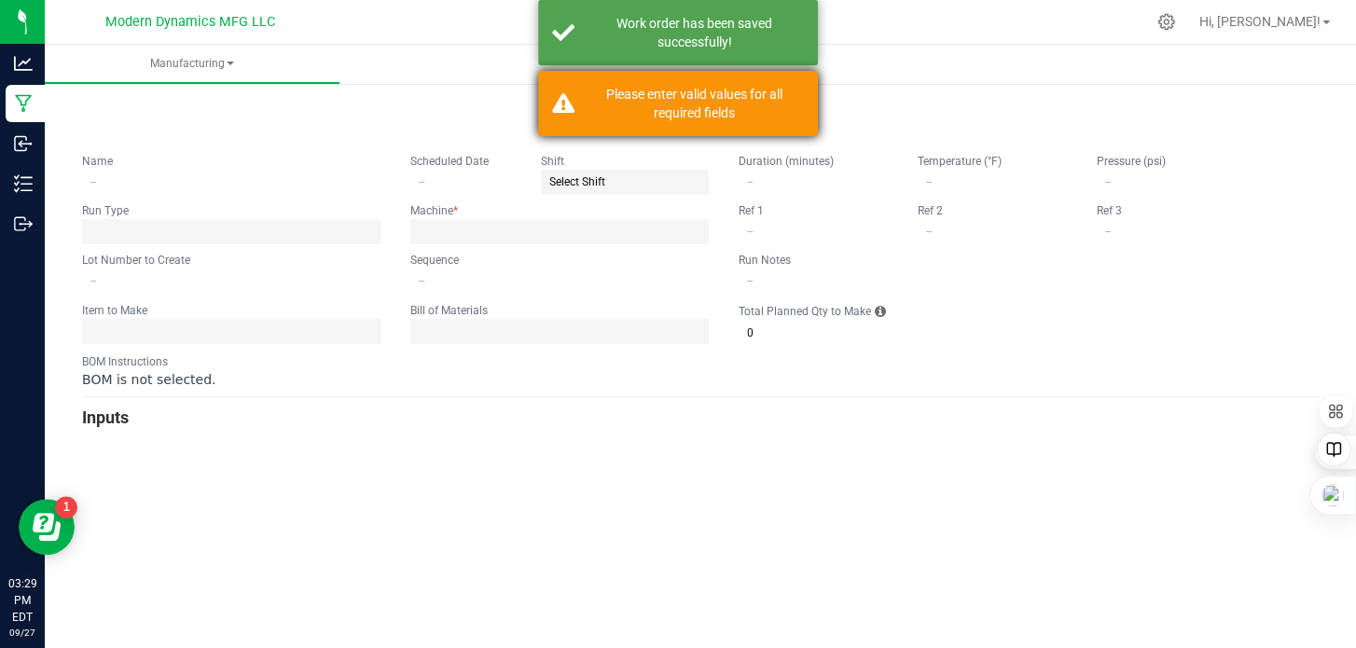
type input "Country Summer Strawberry Gummy Run"
type input "CNTRYSS251001BULK"
type input "0"
type input "6,000"
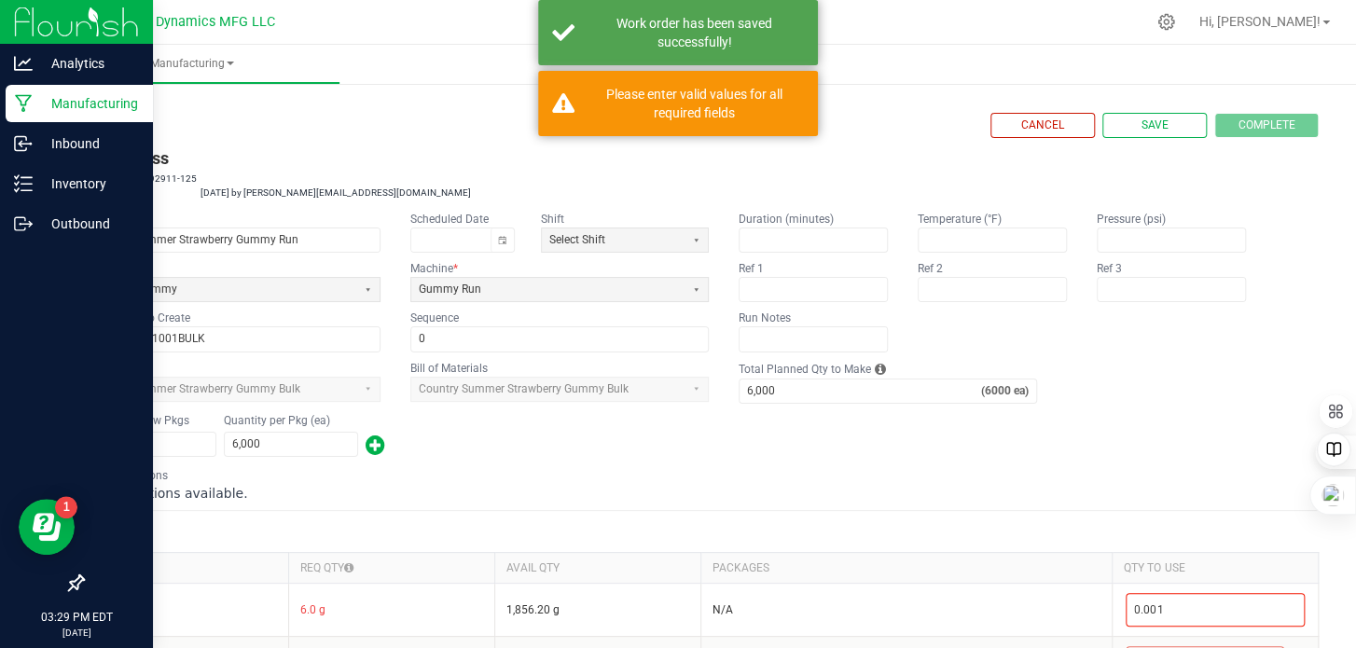
click at [20, 95] on icon at bounding box center [23, 104] width 17 height 18
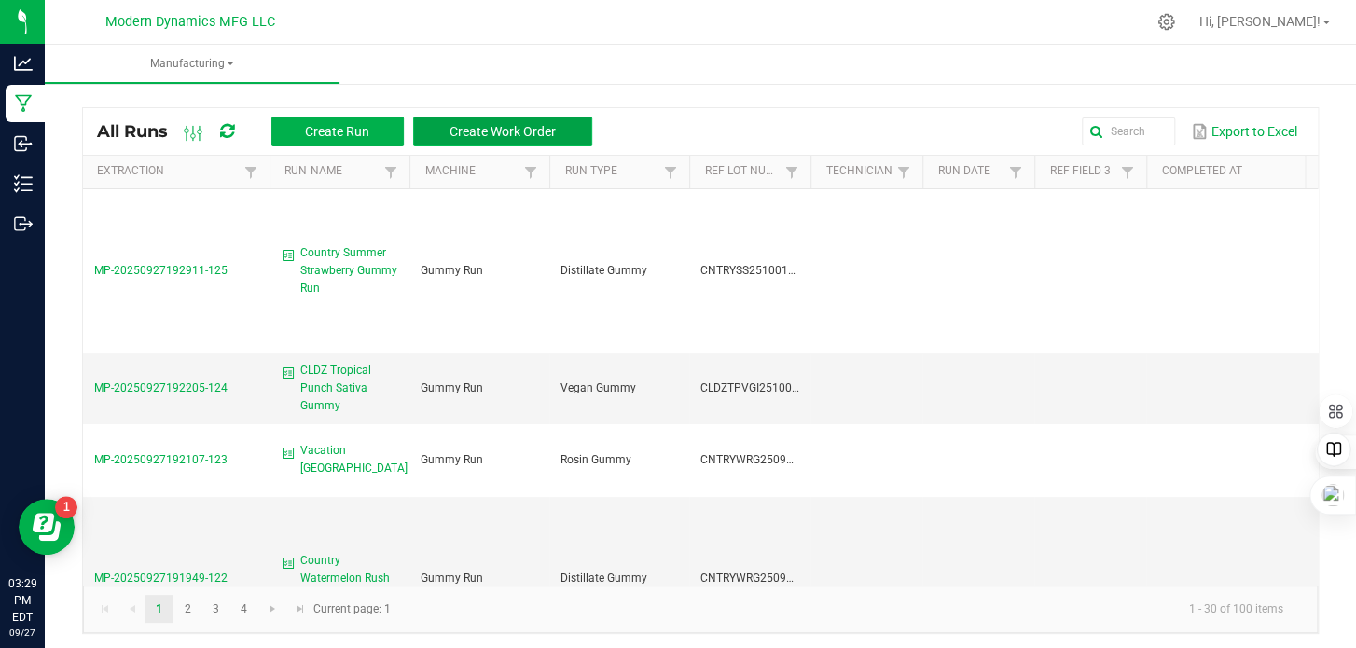
click at [447, 123] on button "Create Work Order" at bounding box center [502, 132] width 179 height 30
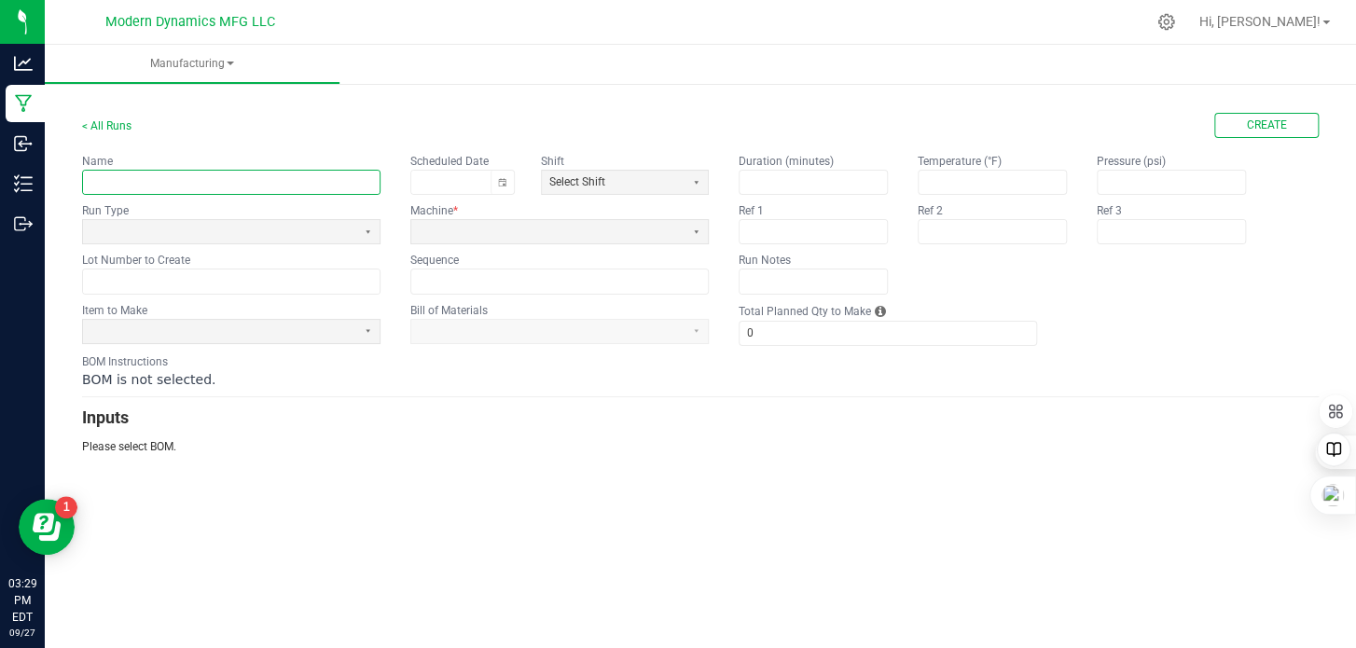
click at [116, 175] on input "text" at bounding box center [231, 182] width 297 height 23
click at [131, 178] on input "CLDZ PAssion Fruit Sativa R" at bounding box center [231, 182] width 297 height 23
click at [259, 179] on input "CLDZ Passion Fruit Sativa R" at bounding box center [231, 182] width 297 height 23
type input "CLDZ Passion Fruit Sativa Run"
click at [142, 284] on input "text" at bounding box center [231, 281] width 297 height 23
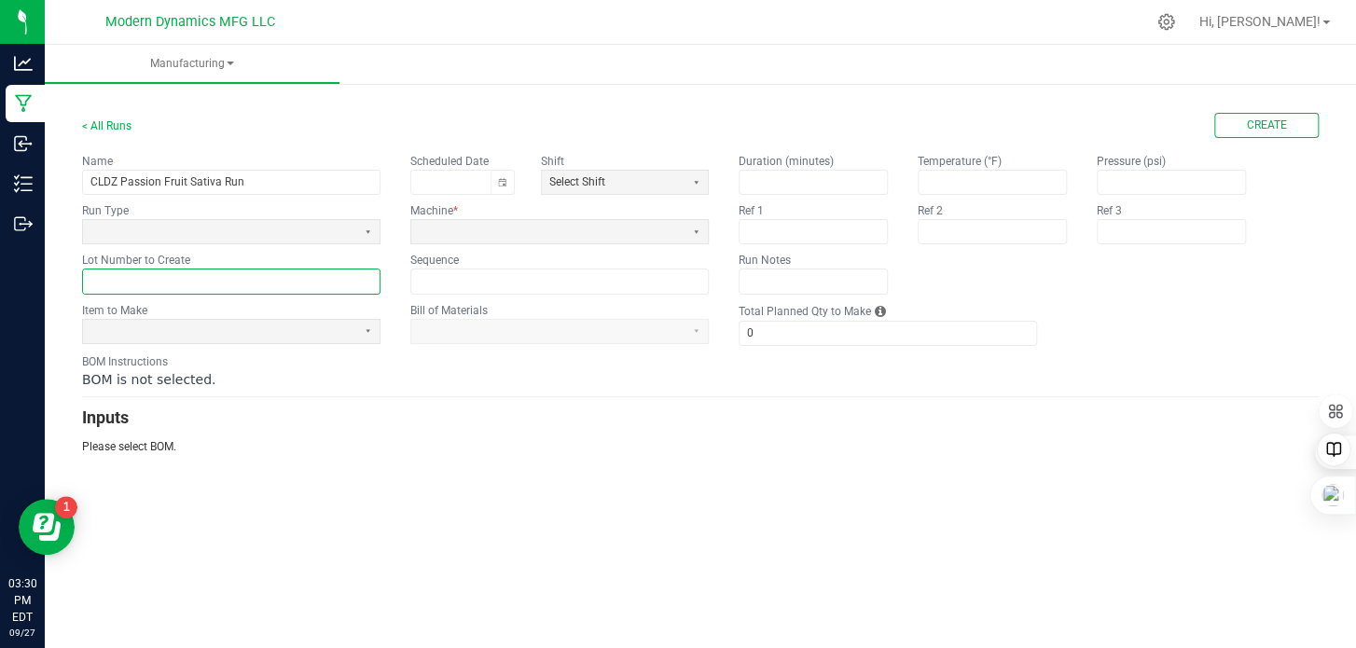
paste input "CNTRYSS251001BULK"
type input "CNTRYSS251001BULK"
click at [153, 229] on span at bounding box center [219, 232] width 258 height 16
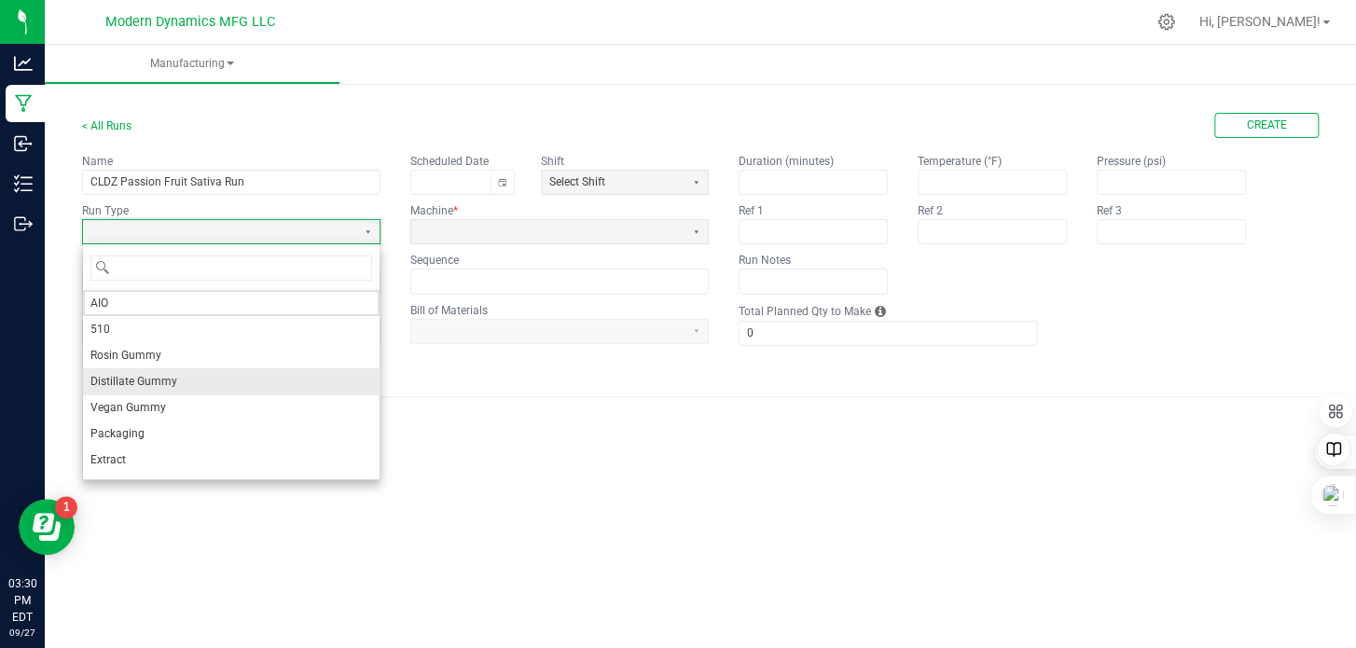
click at [160, 377] on span "Distillate Gummy" at bounding box center [133, 381] width 87 height 19
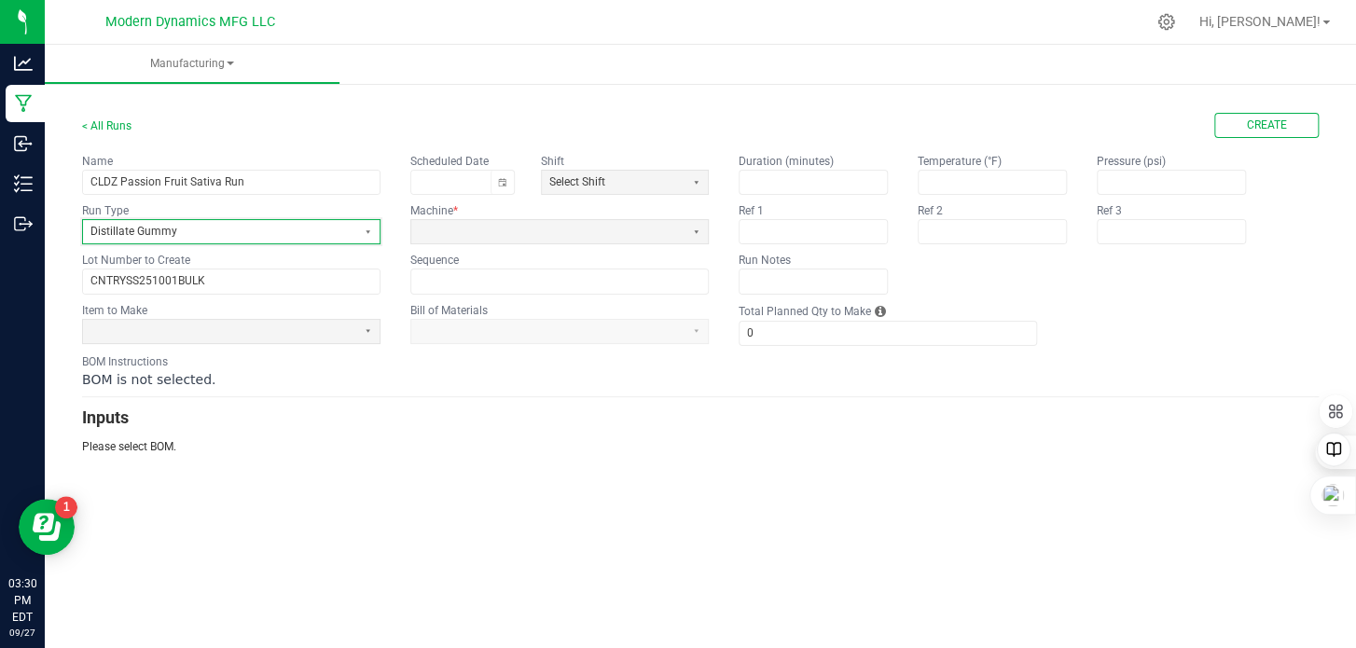
click at [179, 234] on span "Distillate Gummy" at bounding box center [219, 232] width 258 height 16
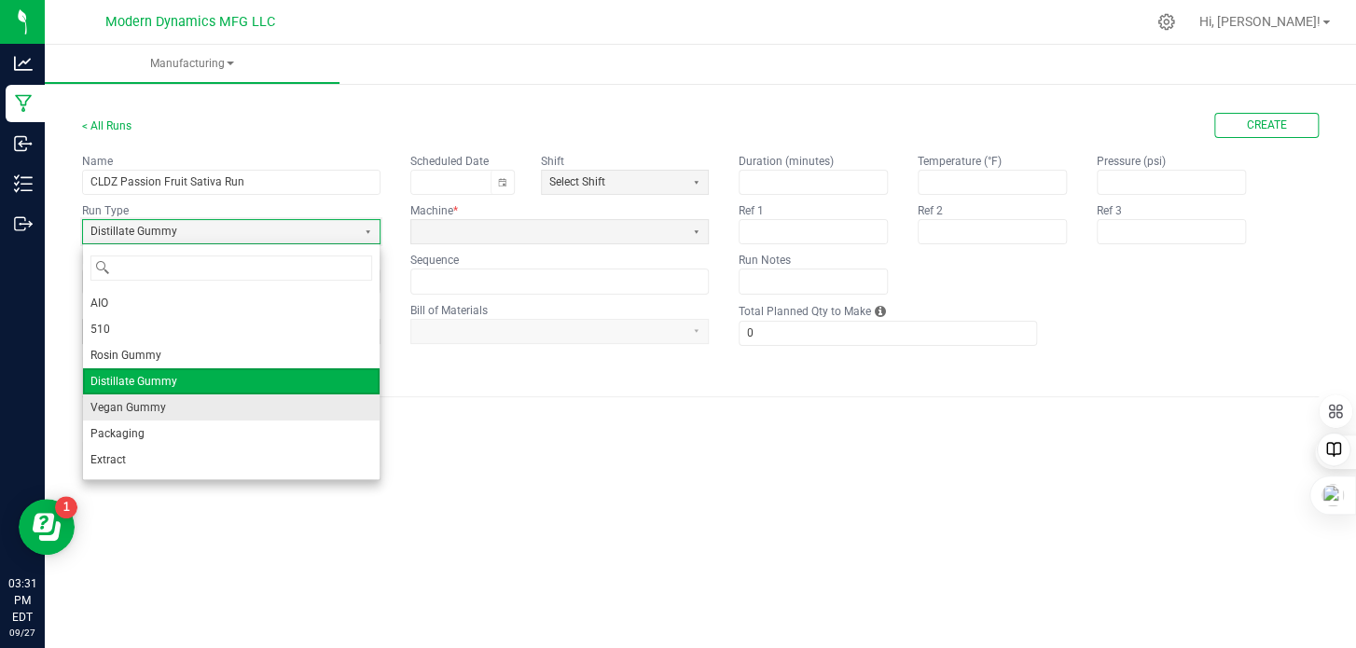
click at [153, 405] on span "Vegan Gummy" at bounding box center [128, 407] width 76 height 19
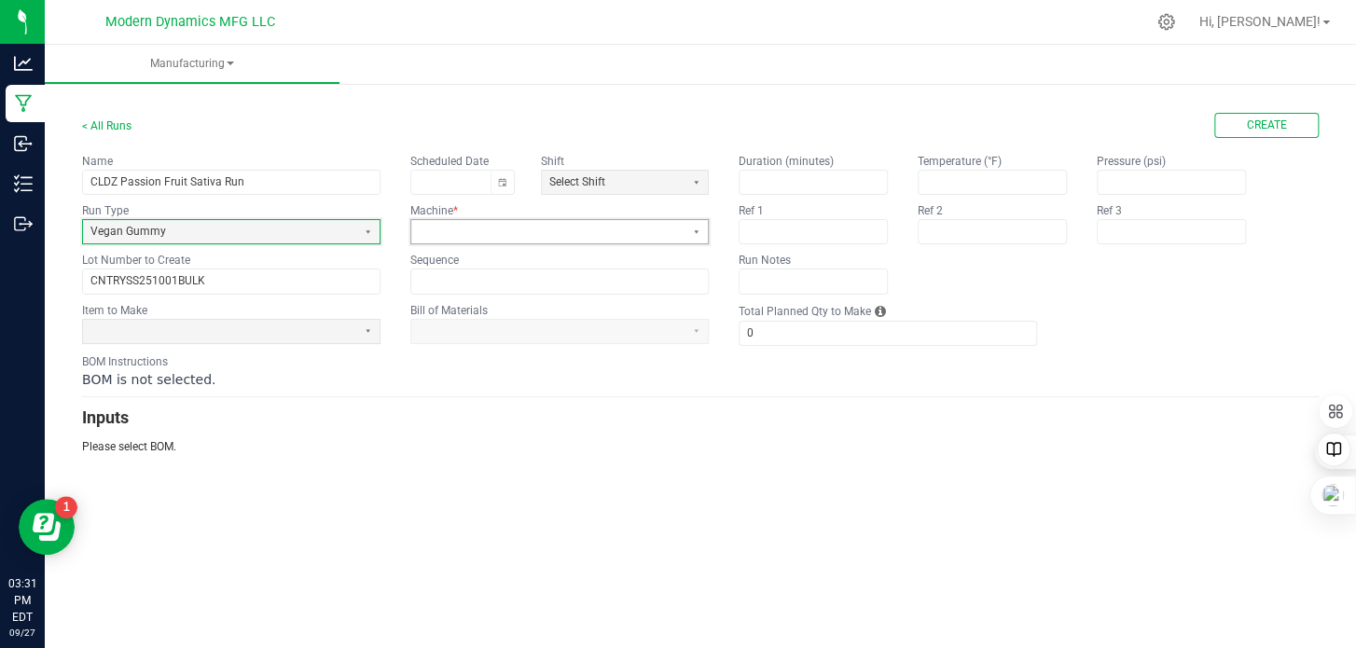
click at [521, 230] on span at bounding box center [548, 232] width 258 height 16
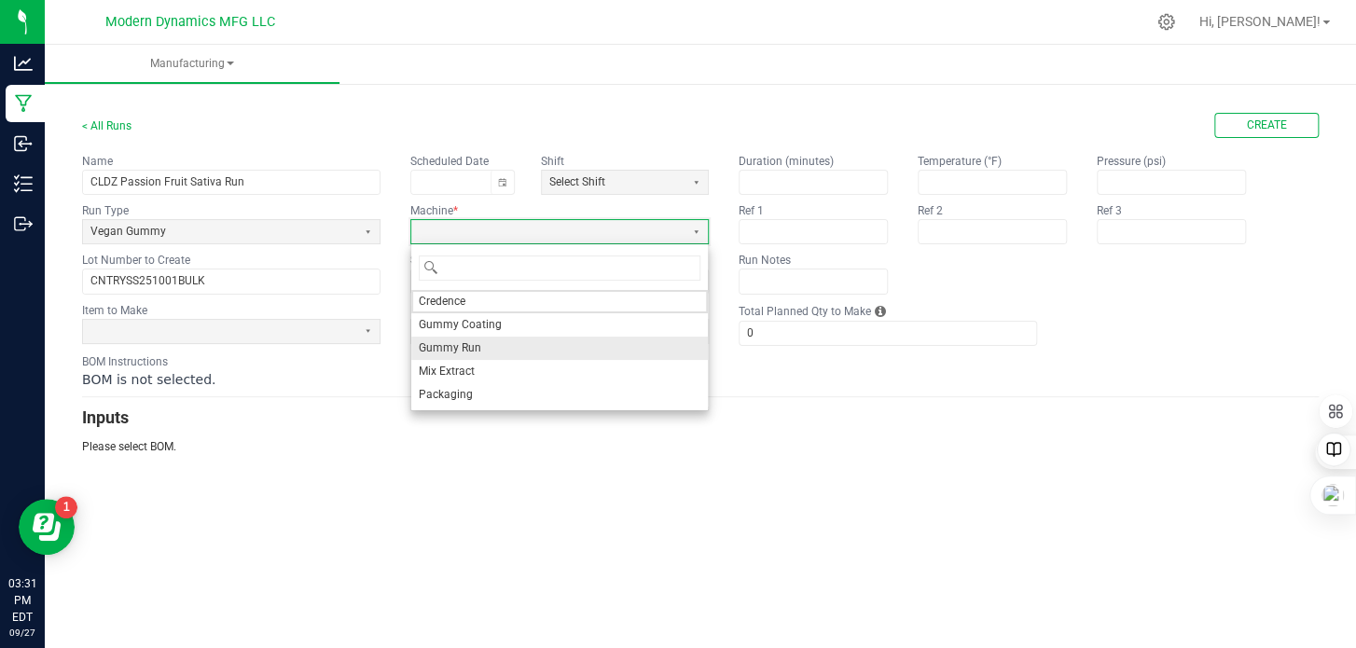
click at [496, 349] on li "Gummy Run" at bounding box center [559, 348] width 297 height 23
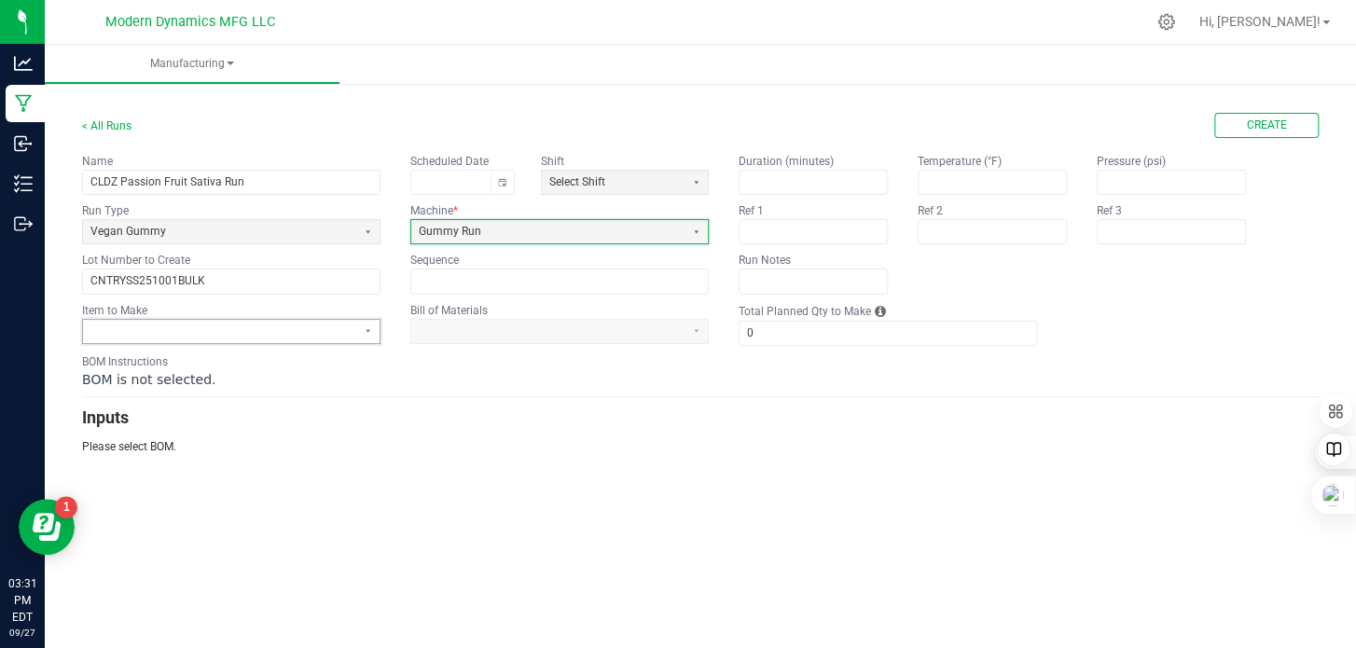
click at [190, 329] on span at bounding box center [219, 332] width 258 height 16
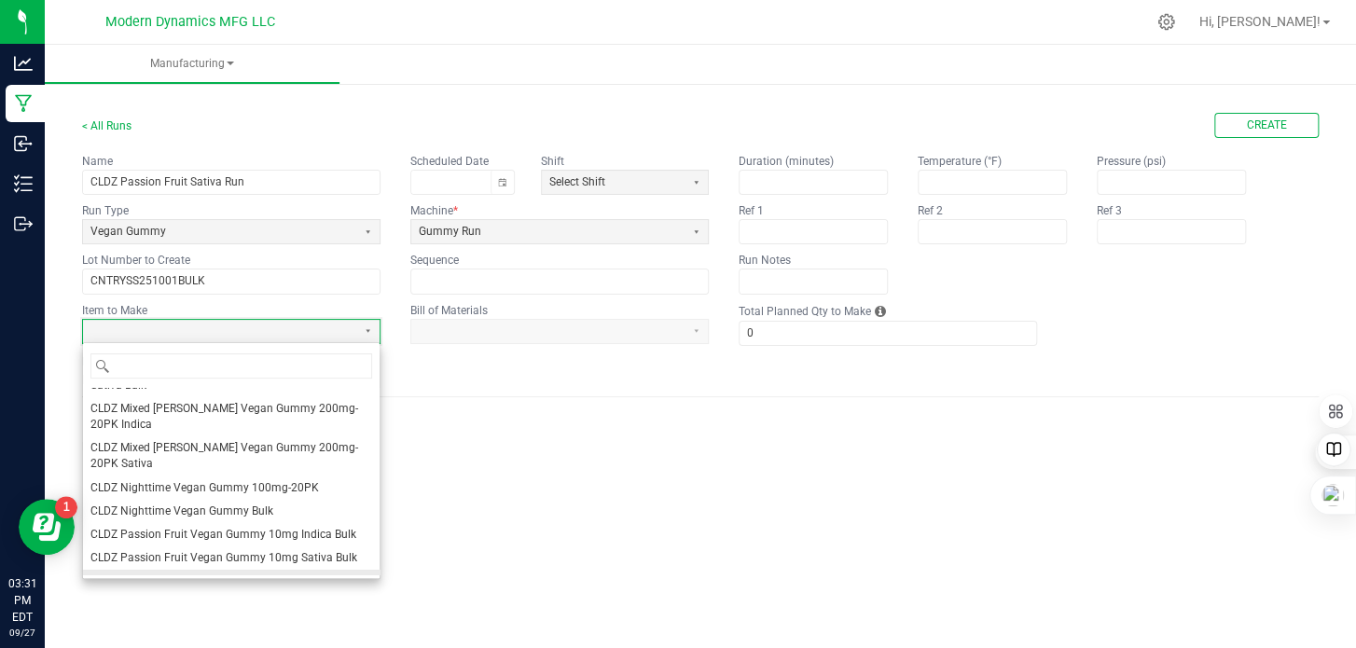
scroll to position [187, 0]
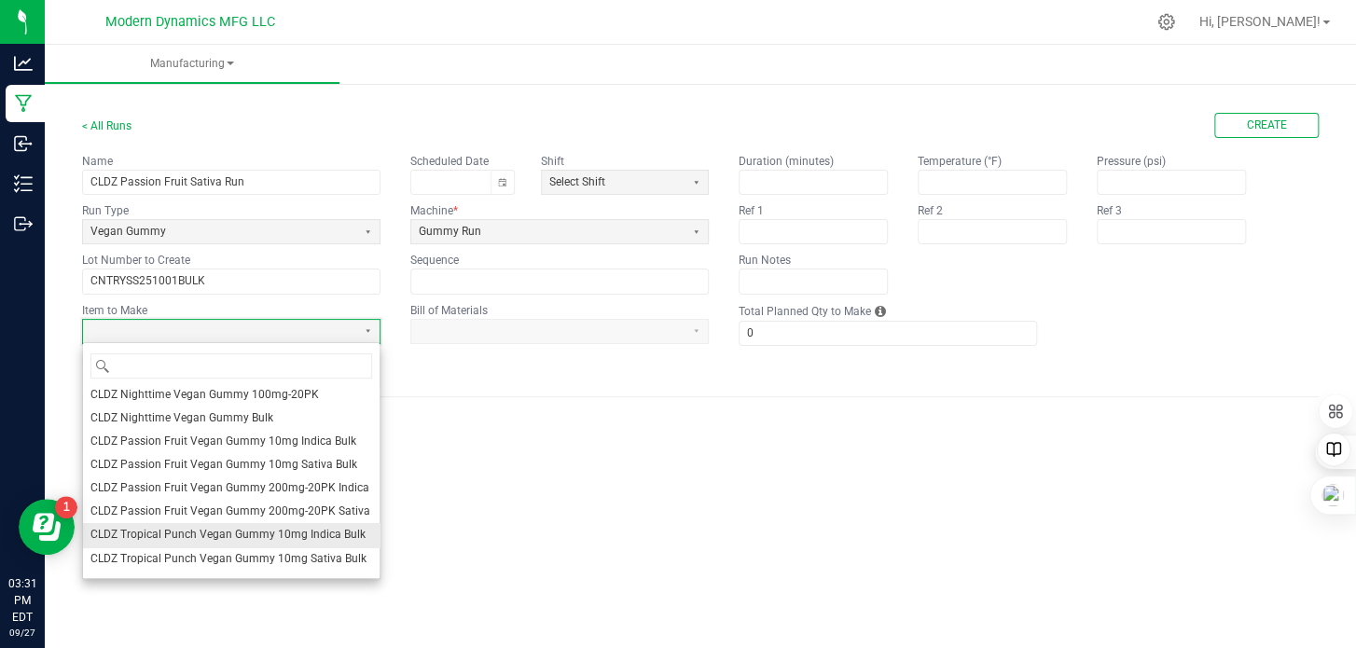
click at [226, 527] on span "CLDZ Tropical Punch Vegan Gummy 10mg Indica Bulk" at bounding box center [227, 535] width 275 height 16
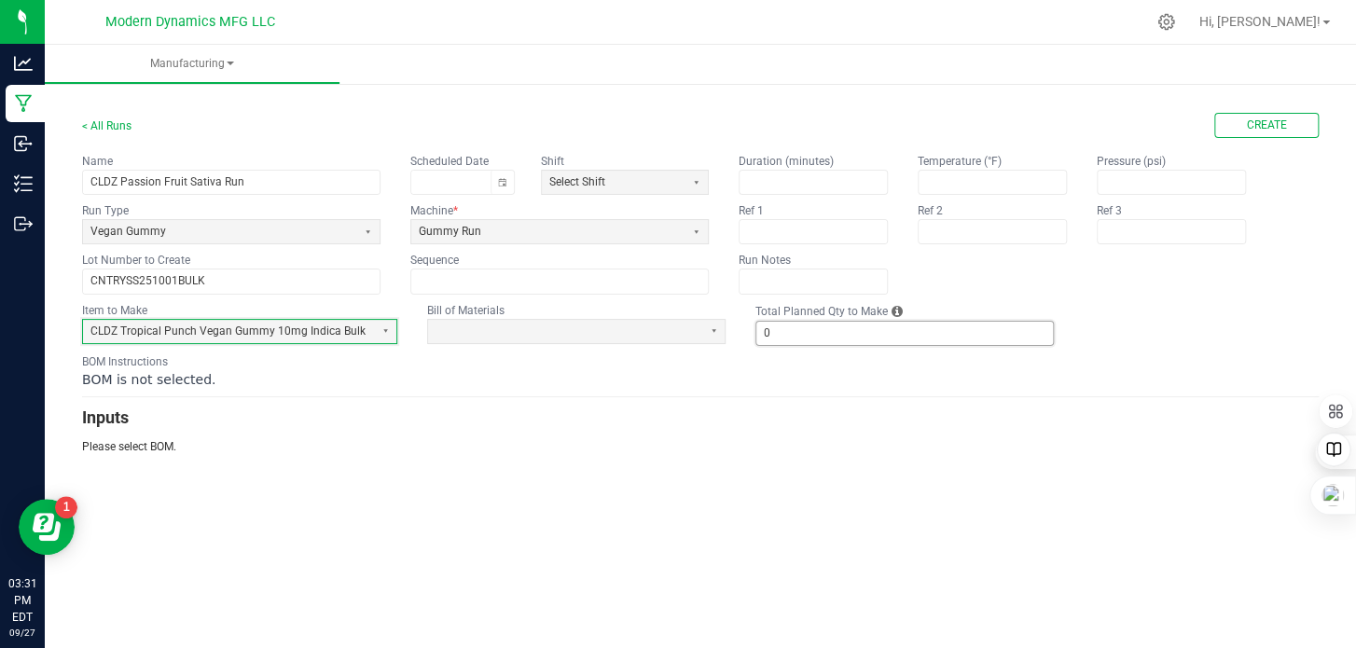
click at [793, 329] on input "0" at bounding box center [904, 333] width 297 height 23
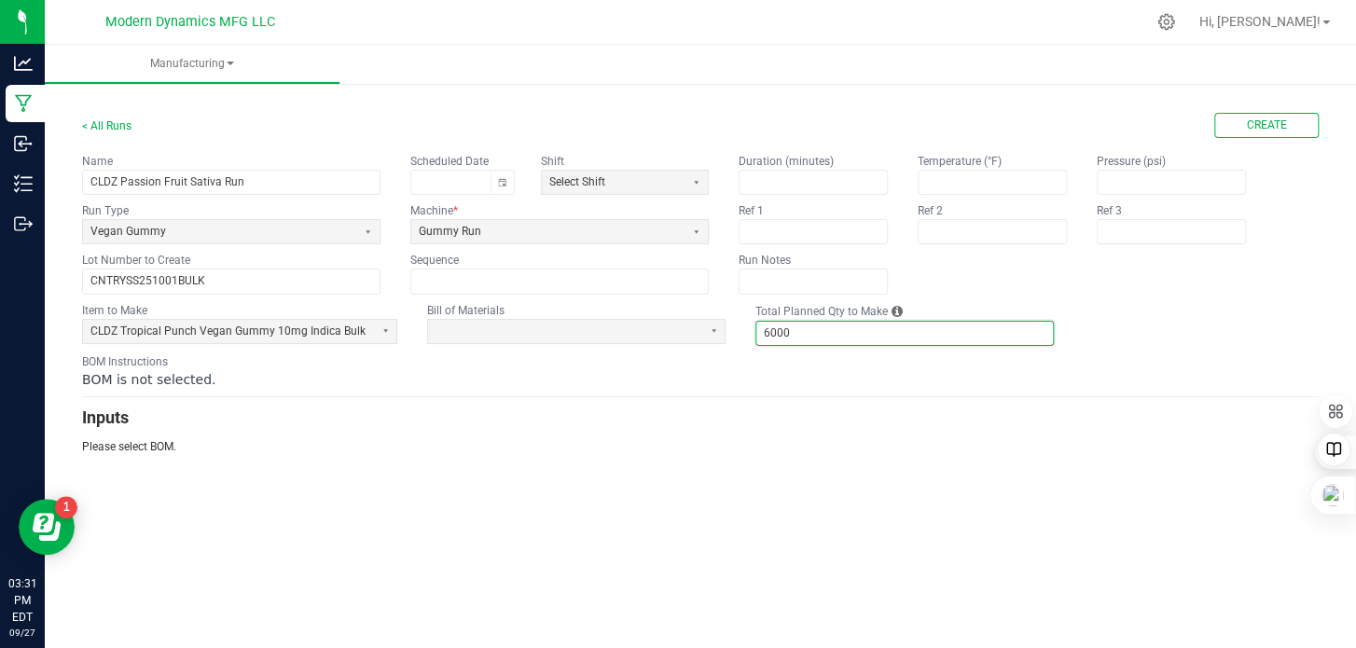
type input "6,000"
click at [538, 453] on div "< All Runs Create Name CLDZ Passion Fruit Sativa Run Scheduled Date Shift Selec…" at bounding box center [700, 276] width 1311 height 394
click at [471, 331] on span at bounding box center [565, 332] width 258 height 16
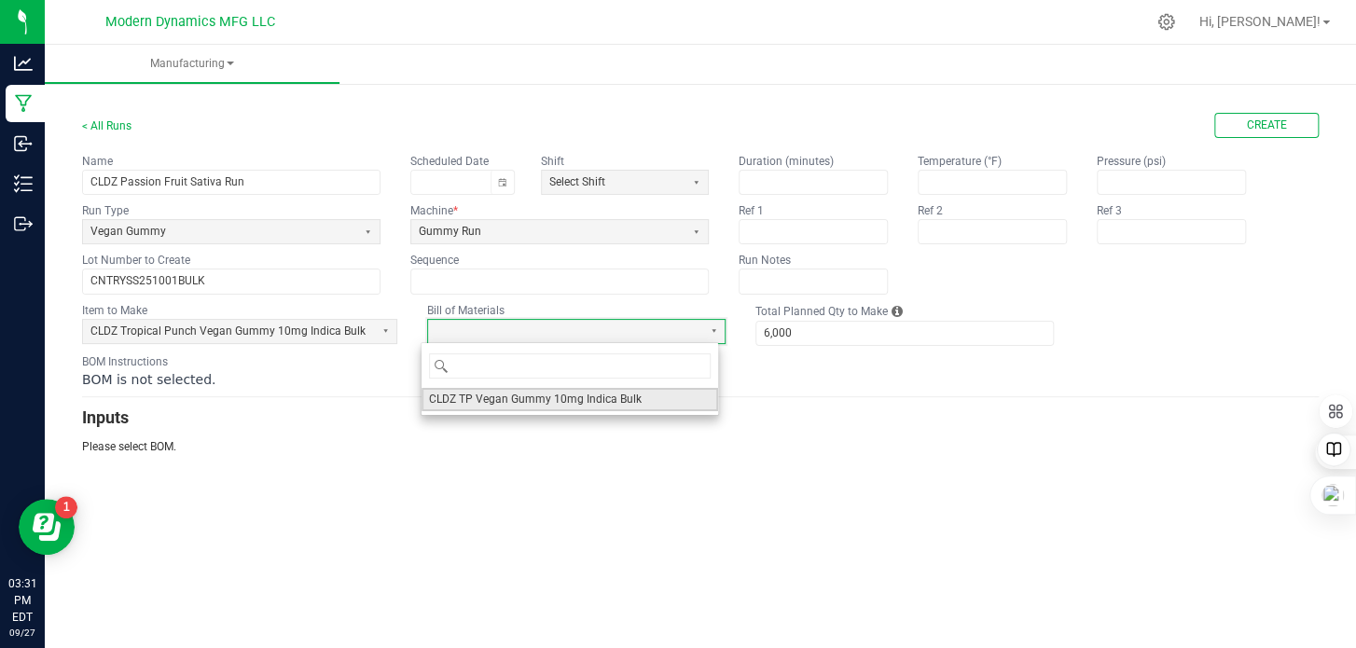
click at [486, 400] on span "CLDZ TP Vegan Gummy 10mg Indica Bulk" at bounding box center [535, 400] width 213 height 16
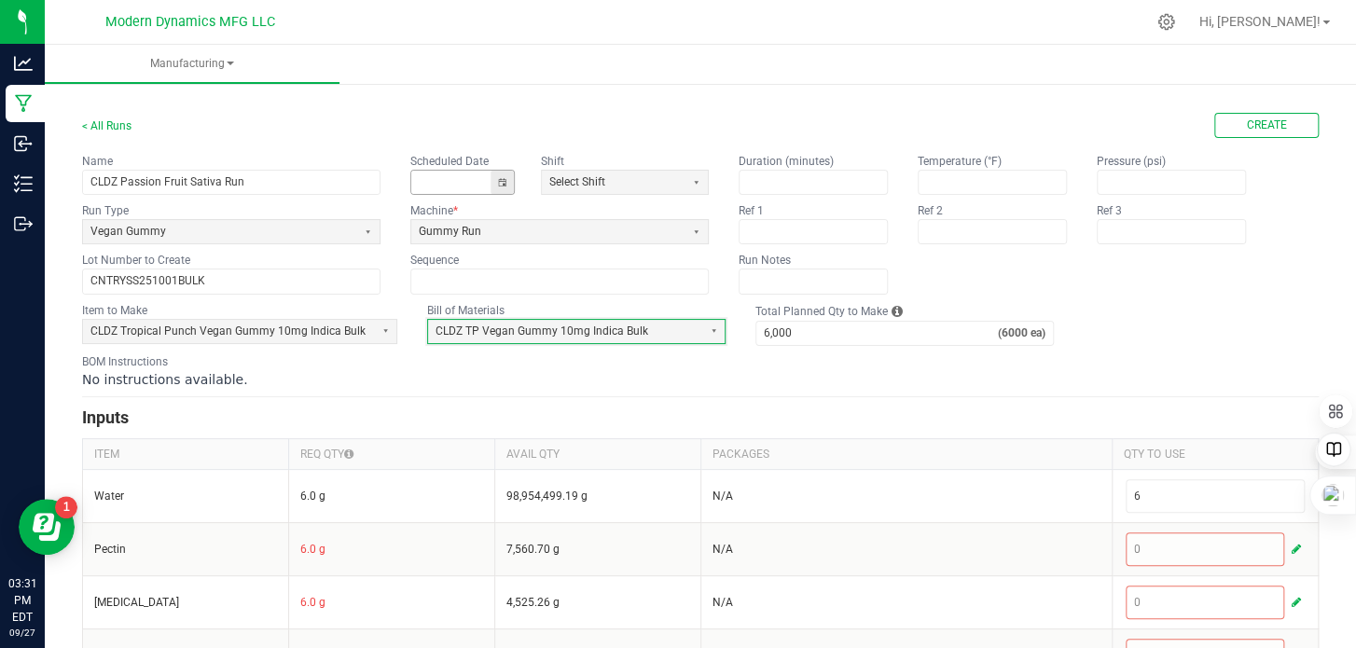
click at [502, 181] on button "Toggle calendar" at bounding box center [502, 182] width 23 height 23
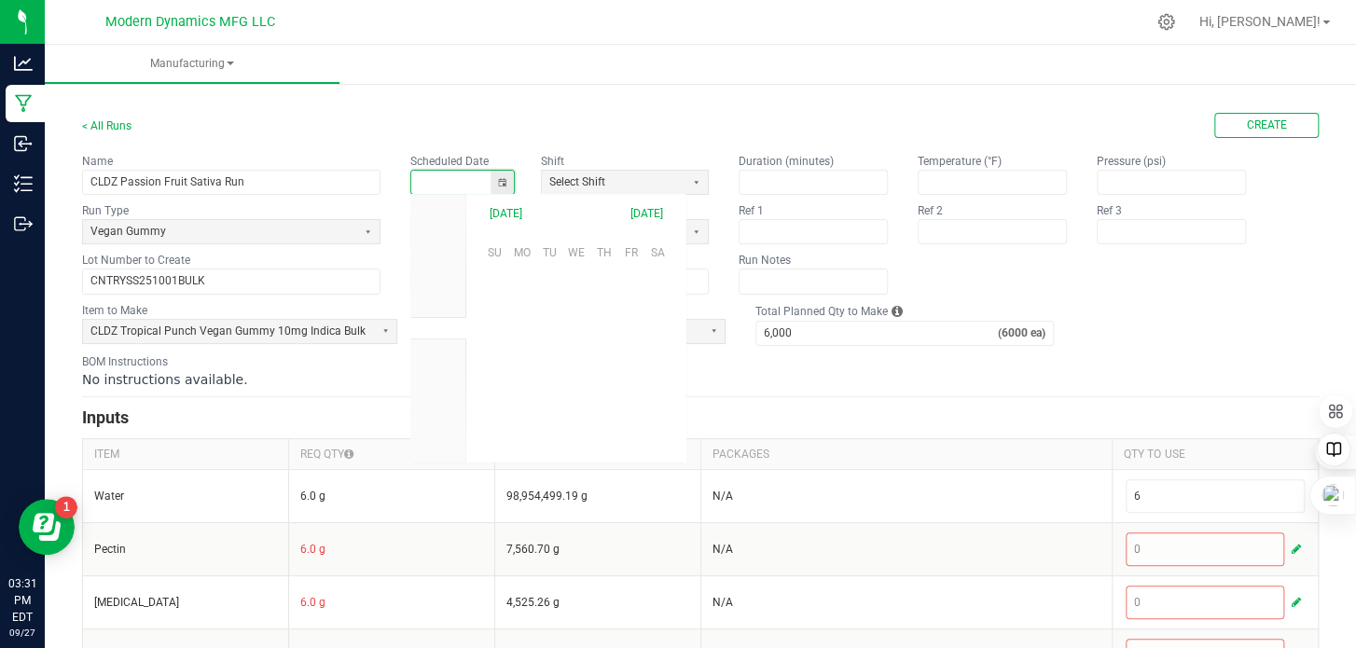
scroll to position [294062, 0]
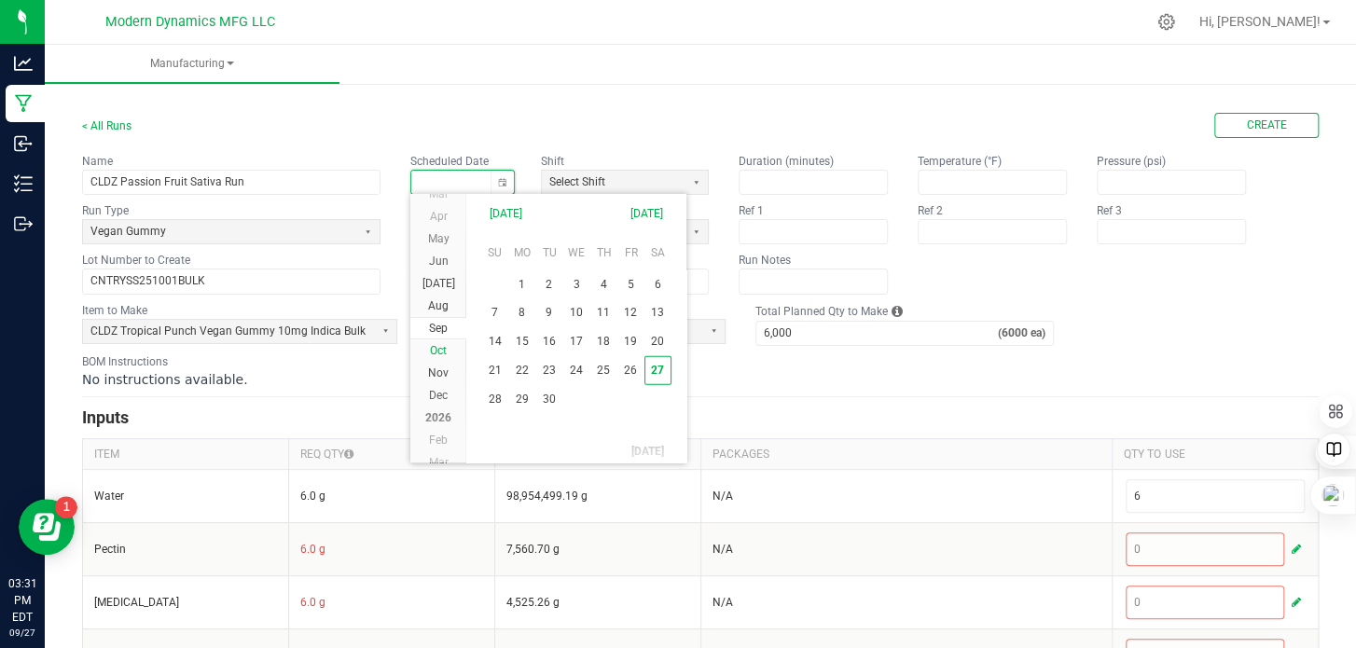
click at [442, 348] on span "Oct" at bounding box center [438, 350] width 17 height 13
click at [603, 283] on span "2" at bounding box center [603, 283] width 27 height 29
type input "[DATE]"
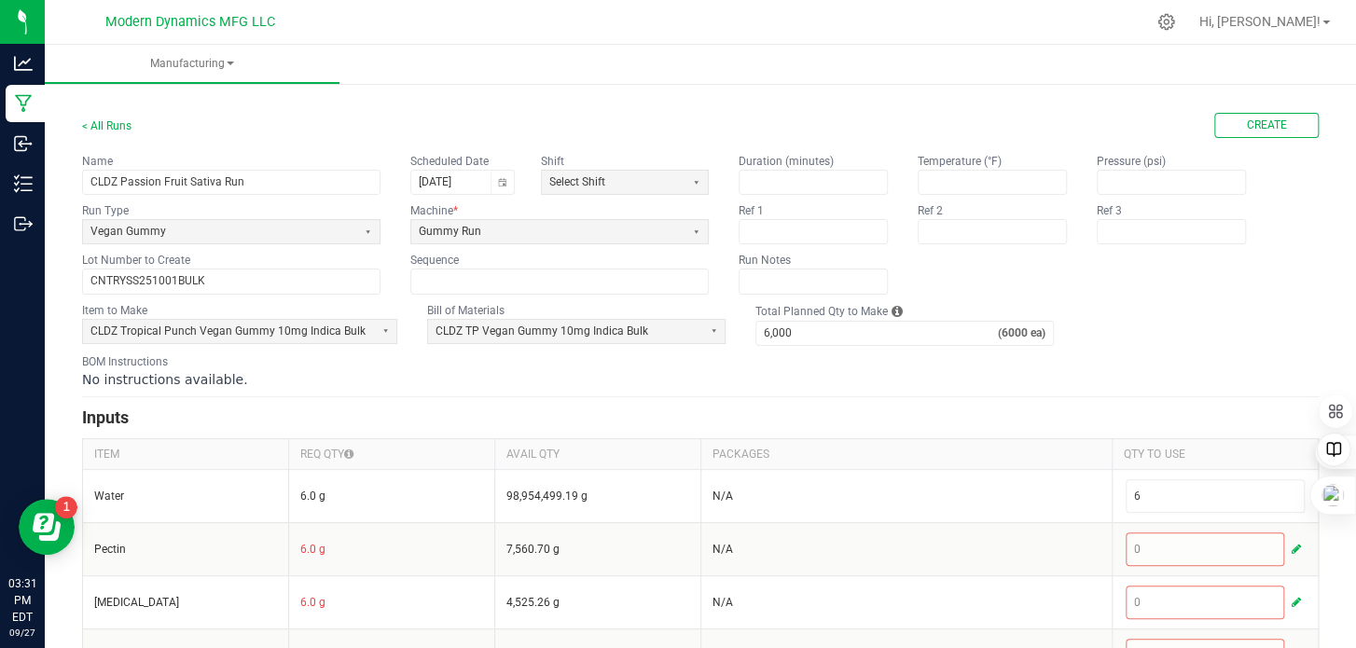
click at [622, 118] on div "< All Runs Create" at bounding box center [700, 125] width 1237 height 25
click at [1273, 123] on button "Create" at bounding box center [1266, 125] width 104 height 25
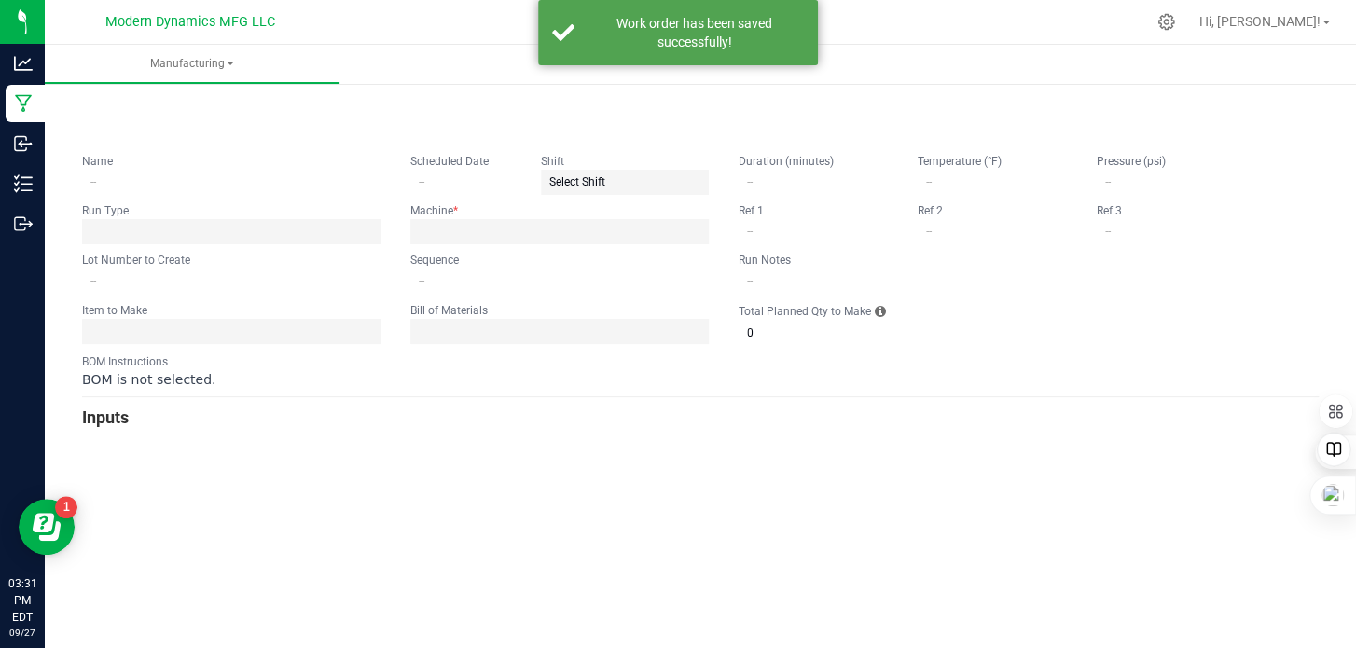
type input "CLDZ Passion Fruit Sativa Run"
type input "[DATE]"
type input "CNTRYSS251001BULK"
type input "0"
type input "6,000"
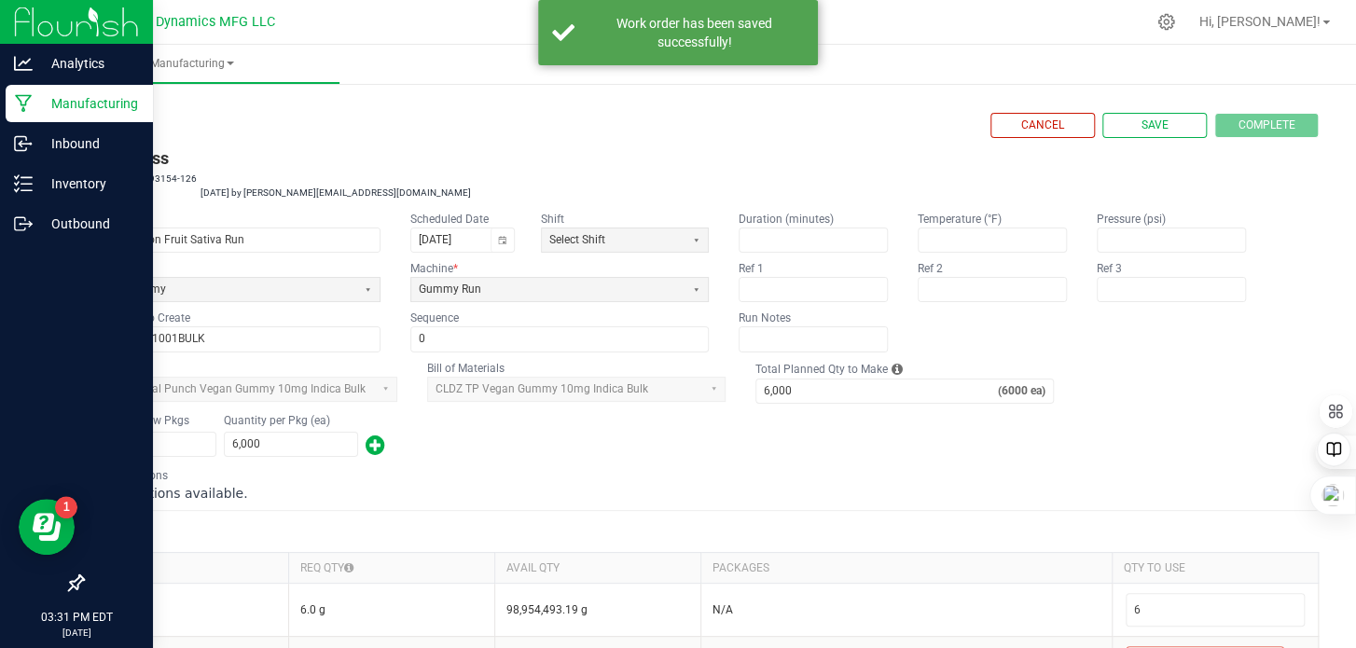
click at [22, 96] on icon at bounding box center [24, 103] width 18 height 19
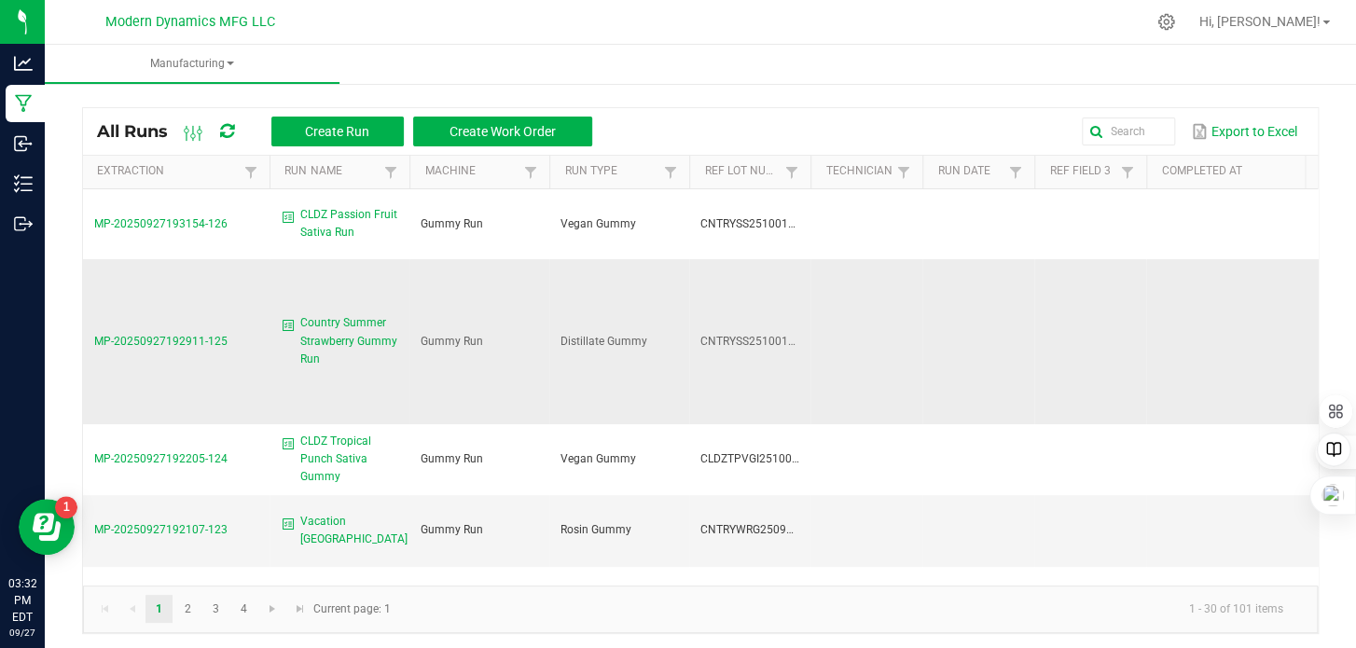
click at [328, 329] on span "Country Summer Strawberry Gummy Run" at bounding box center [349, 341] width 98 height 54
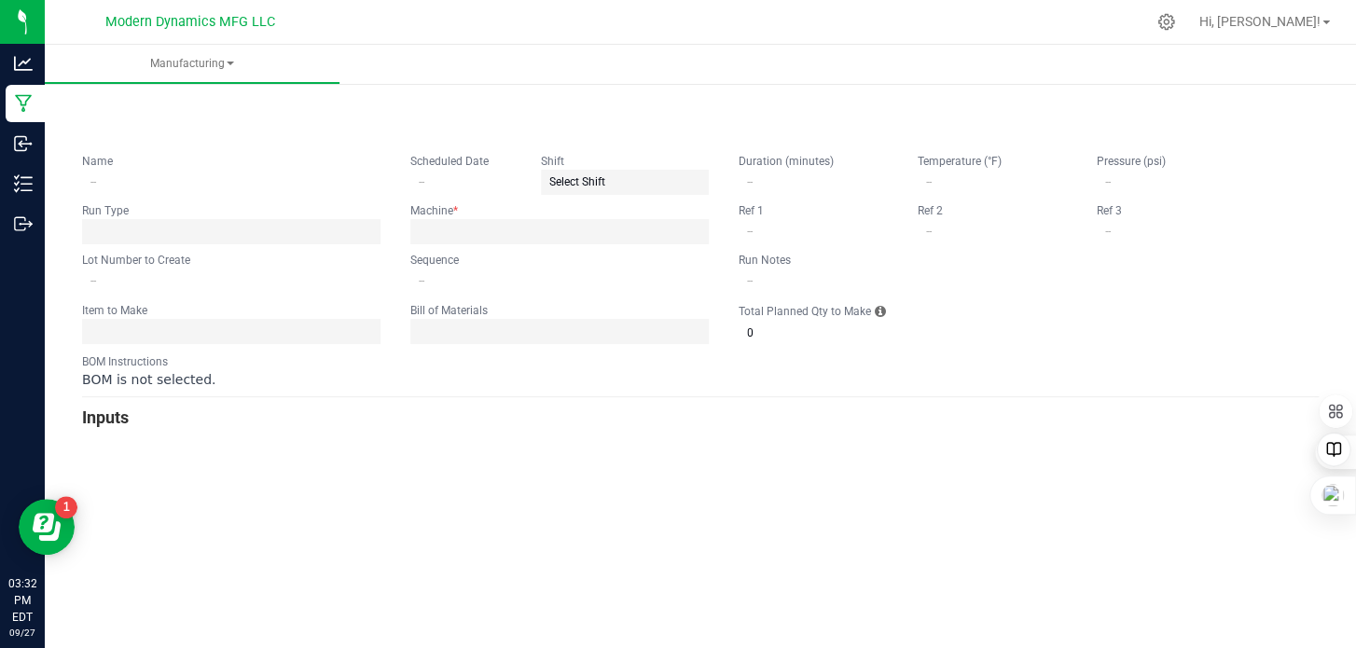
type input "Country Summer Strawberry Gummy Run"
type input "CNTRYSS251001BULK"
type input "0"
type input "6,000"
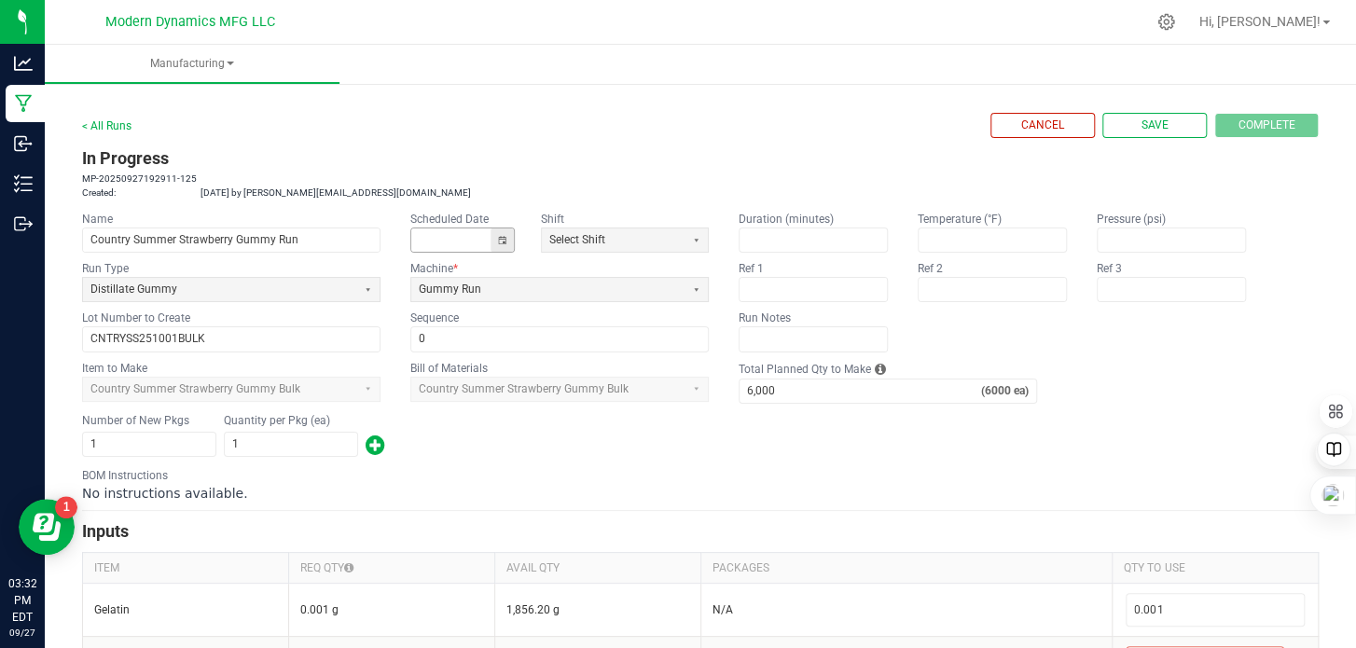
click at [504, 239] on button "Toggle calendar" at bounding box center [502, 239] width 23 height 23
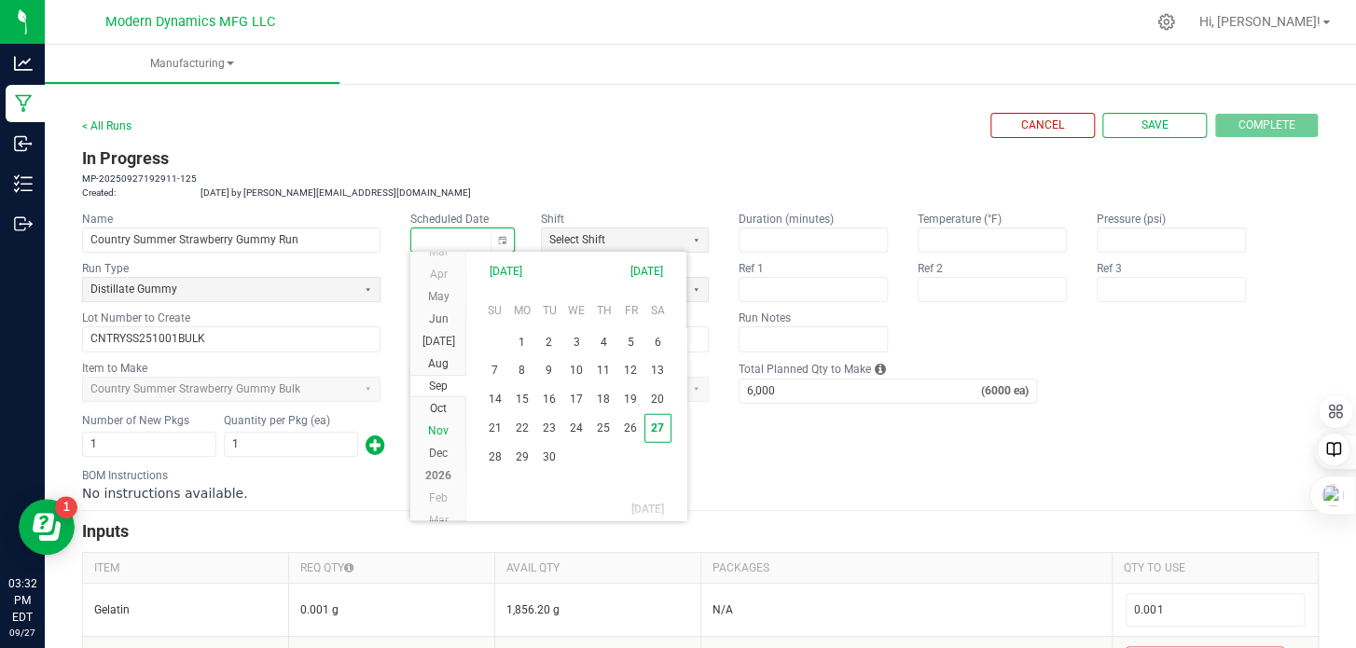
click at [443, 402] on span "Oct" at bounding box center [438, 408] width 17 height 13
click at [579, 341] on span "1" at bounding box center [575, 340] width 27 height 29
type input "[DATE]"
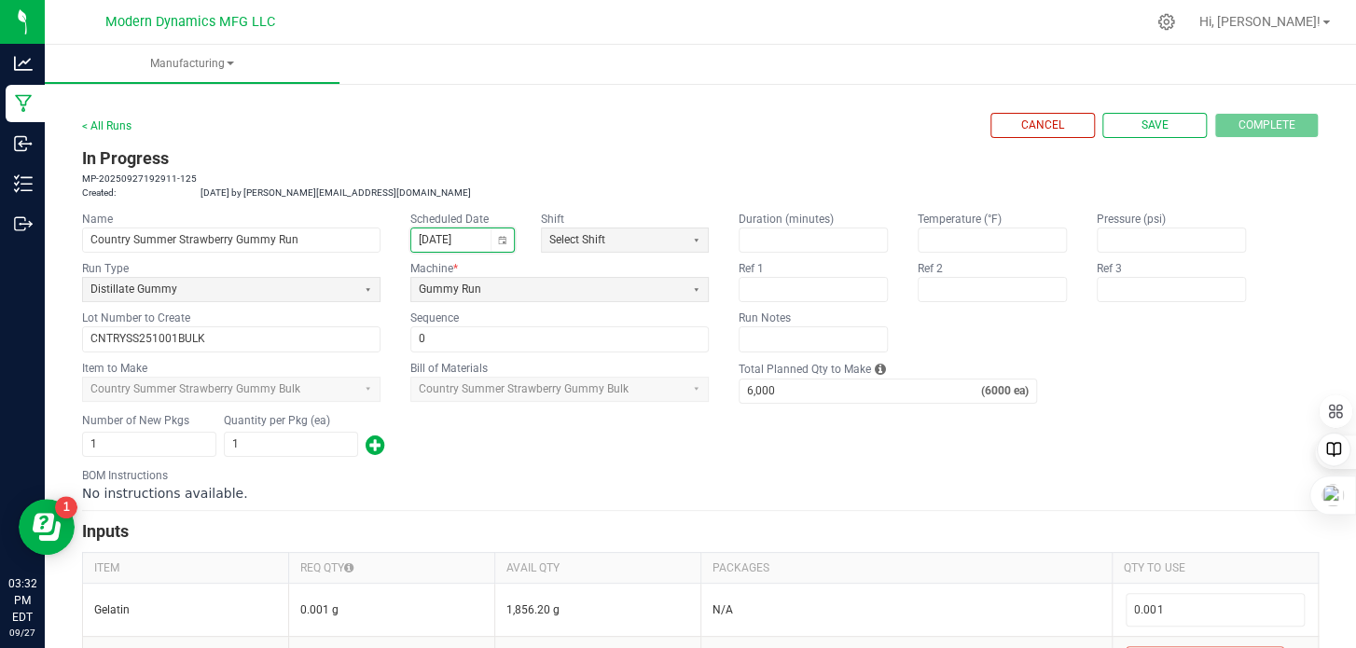
click at [609, 130] on div "< All Runs Cancel Save Complete" at bounding box center [700, 125] width 1237 height 25
click at [1141, 126] on span "Save" at bounding box center [1154, 126] width 27 height 16
type input "0"
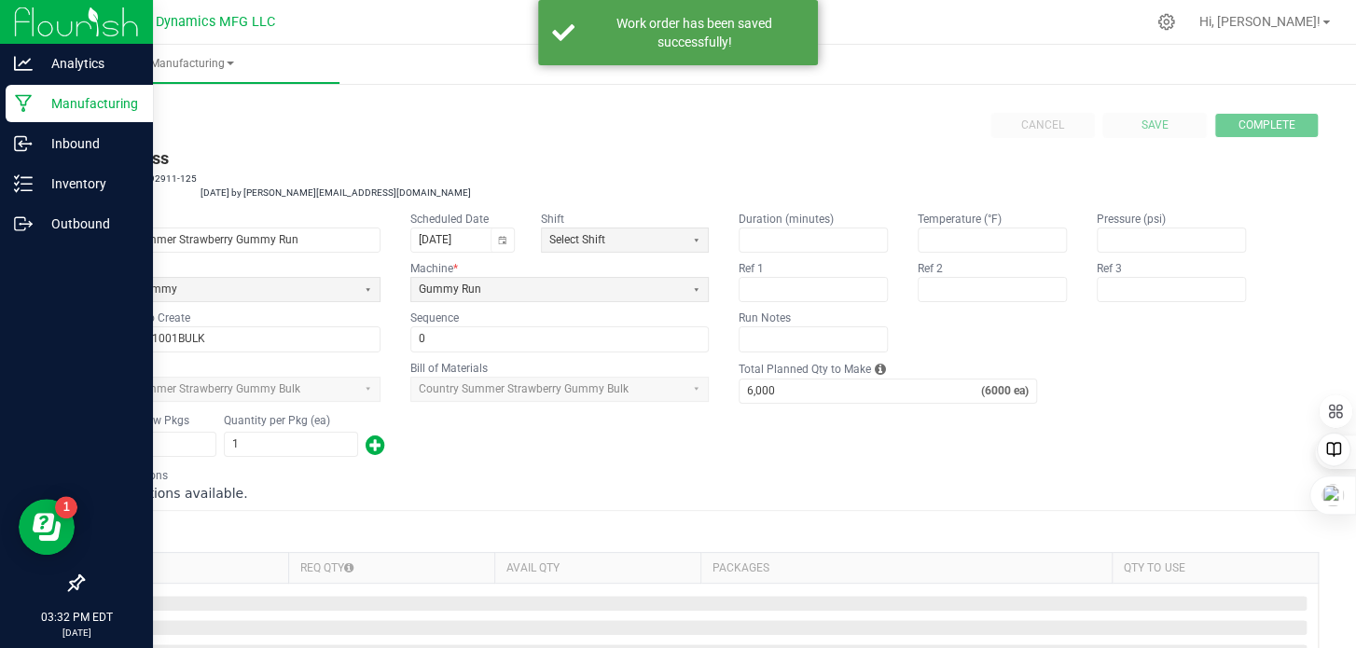
click at [16, 103] on icon at bounding box center [24, 103] width 18 height 19
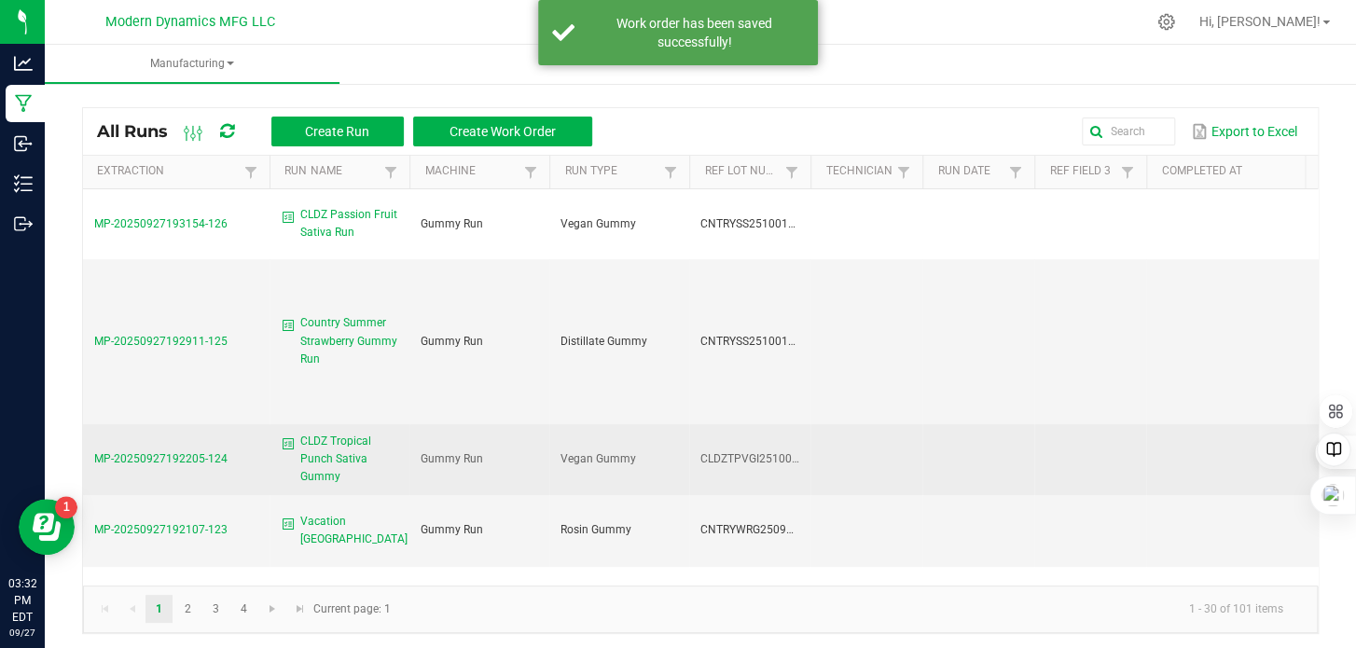
click at [346, 448] on span "CLDZ Tropical Punch Sativa Gummy" at bounding box center [349, 460] width 98 height 54
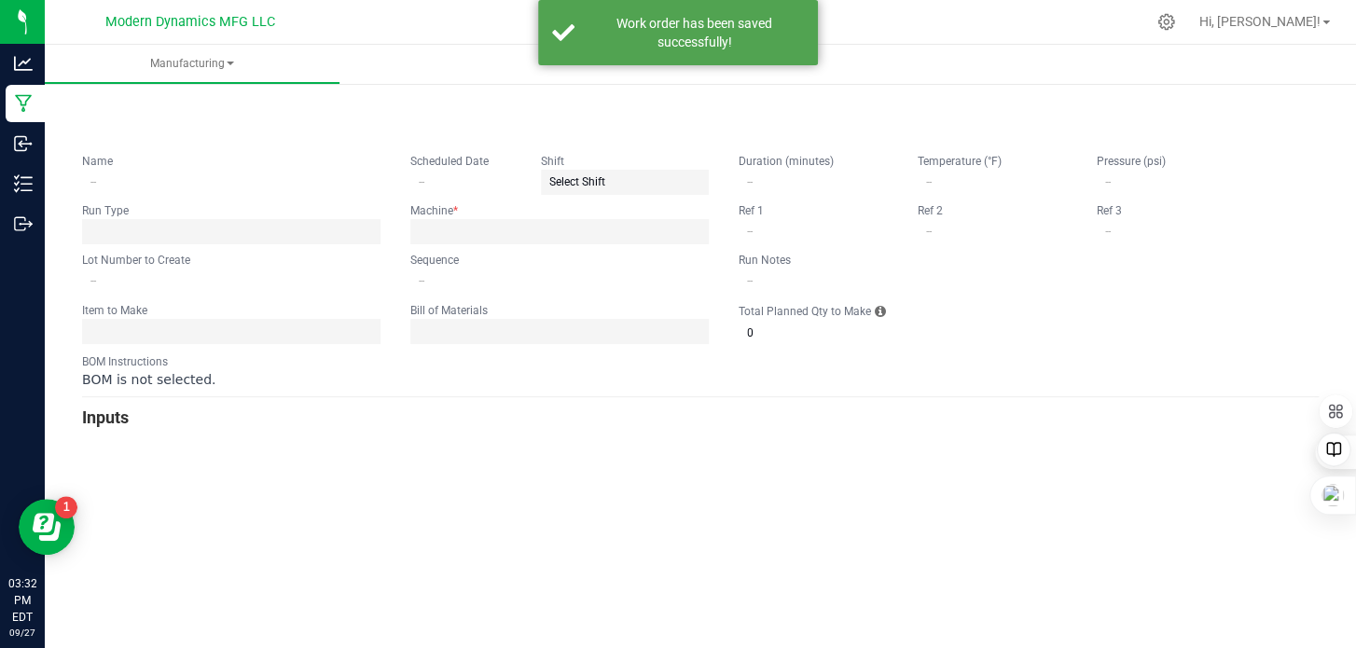
type input "CLDZ Tropical Punch Sativa Gummy"
type input "CLDZTPVGI251001BULK"
type input "0"
type input "6,000"
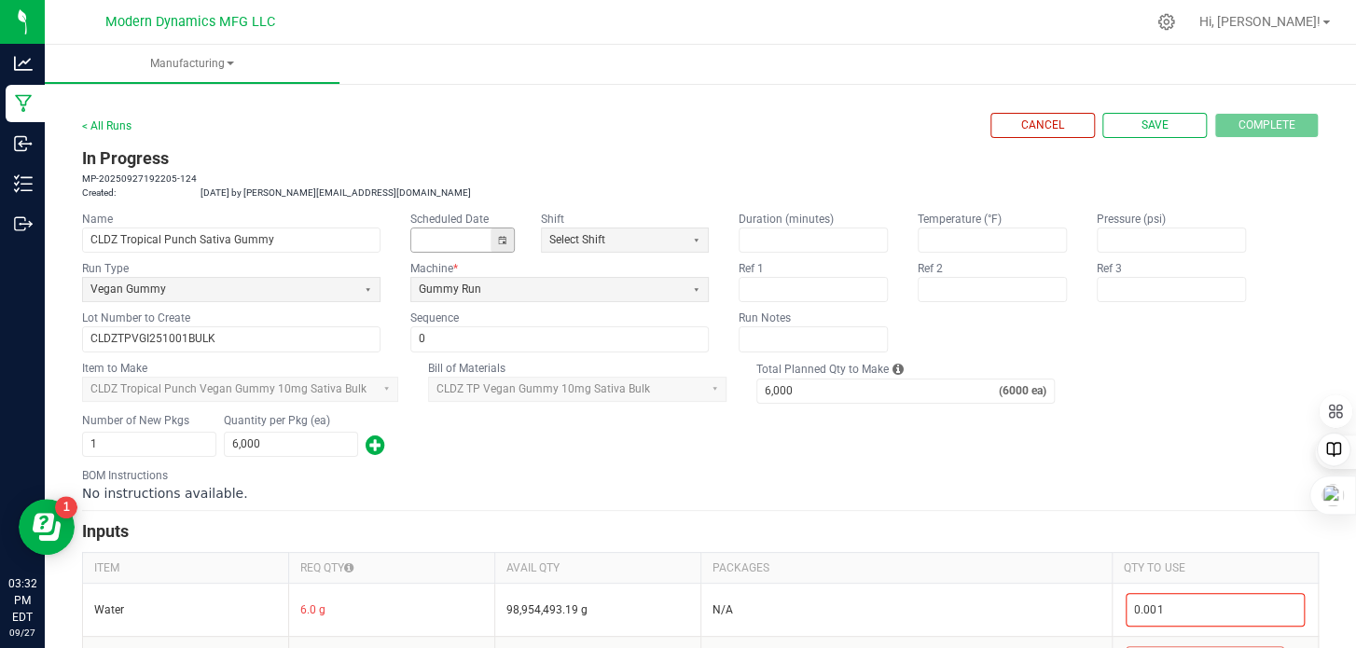
click at [504, 238] on button "Toggle calendar" at bounding box center [502, 239] width 23 height 23
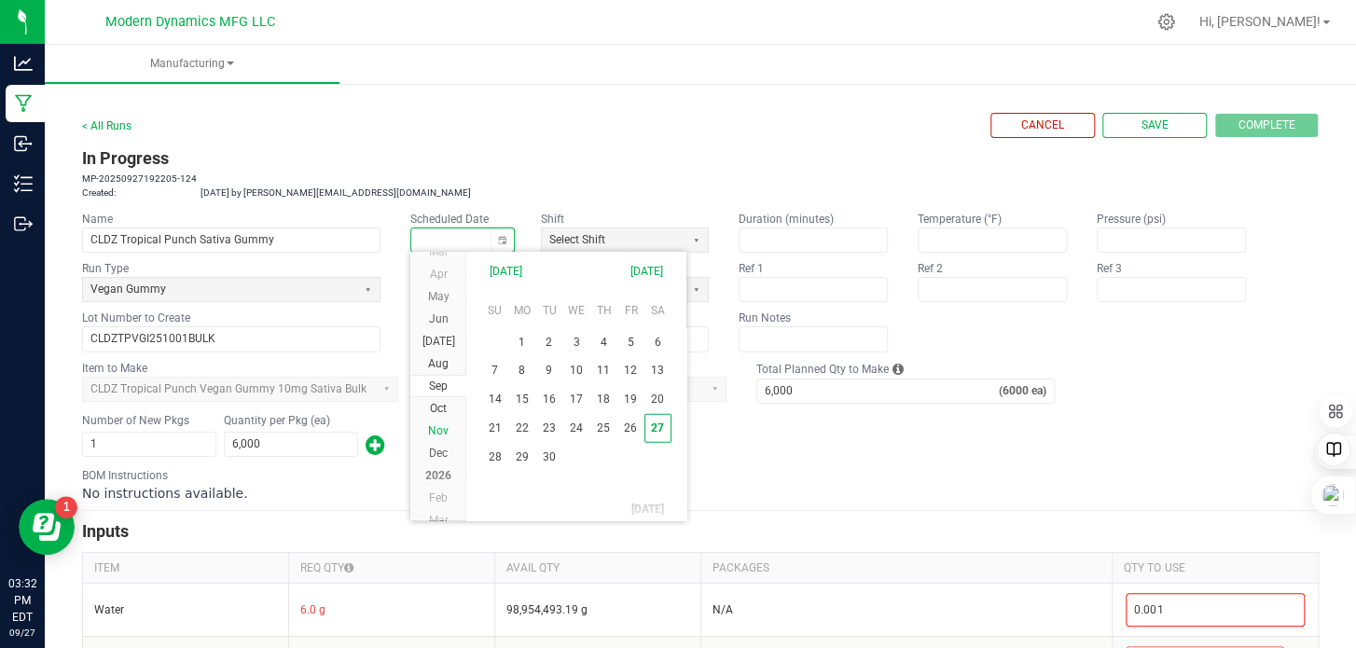
click at [441, 404] on span "Oct" at bounding box center [438, 408] width 17 height 13
click at [573, 340] on span "1" at bounding box center [575, 340] width 27 height 29
type input "[DATE]"
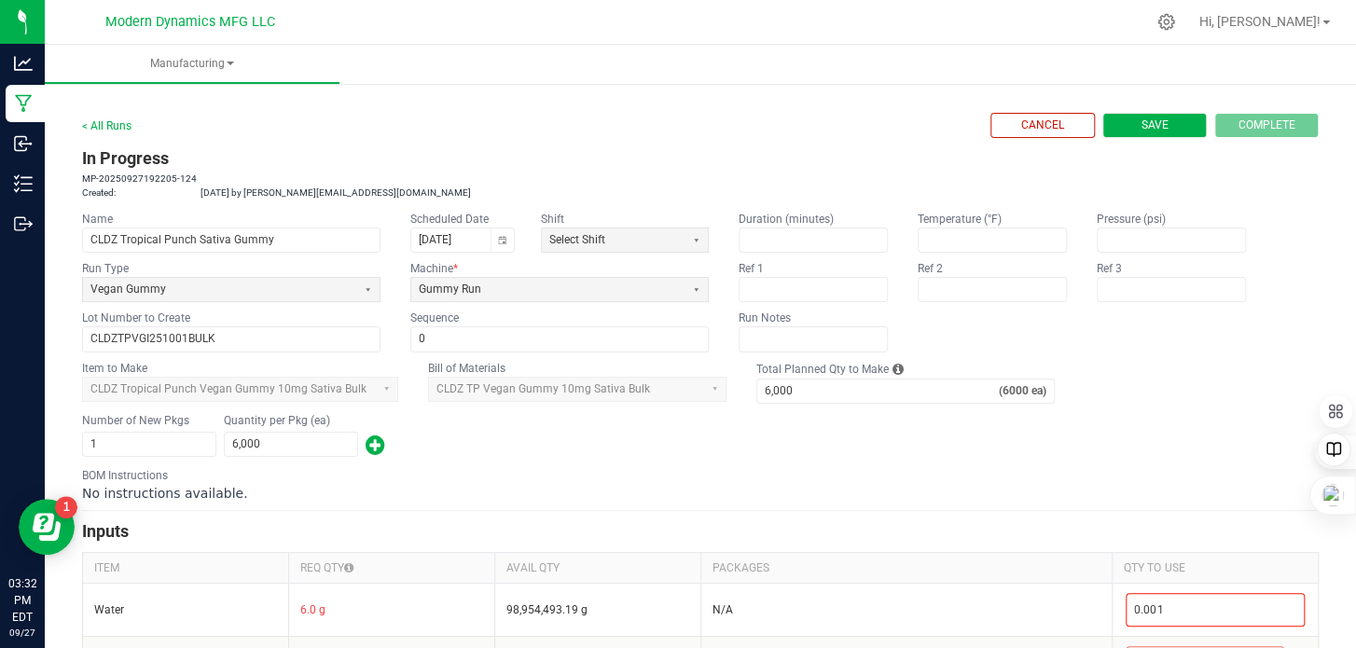
click at [1145, 132] on span "Save" at bounding box center [1154, 126] width 27 height 16
type input "0"
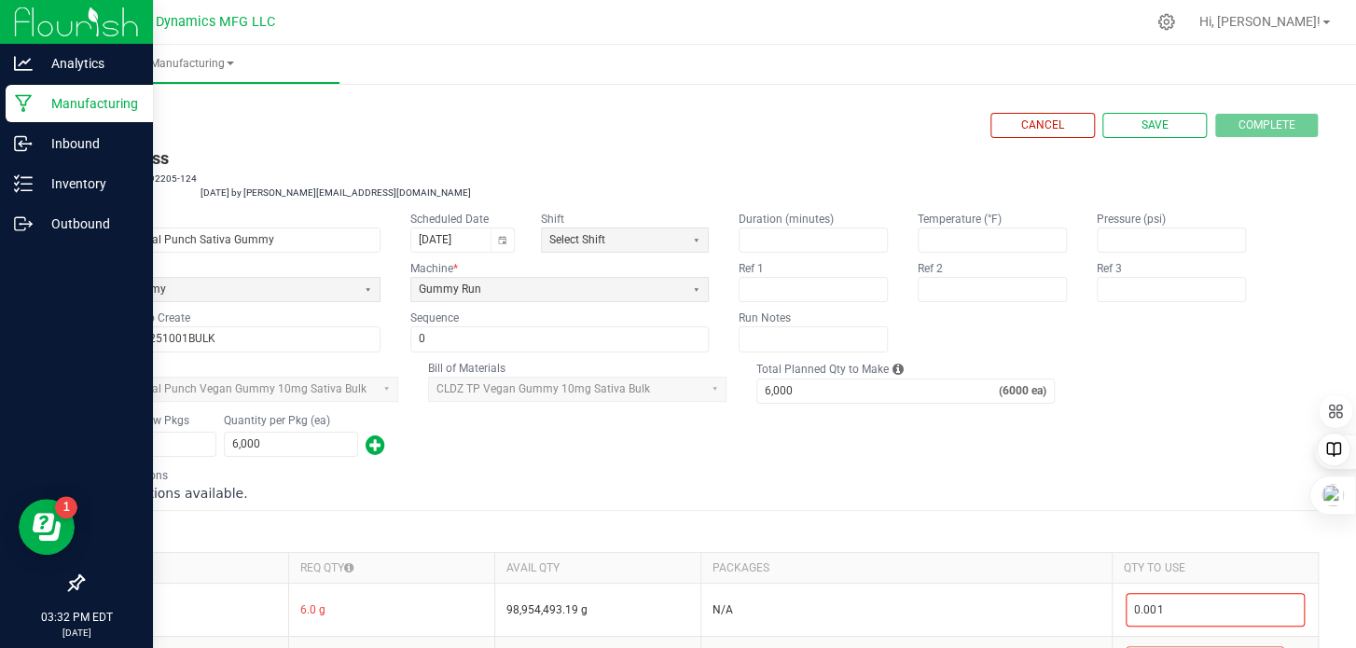
click at [16, 107] on icon at bounding box center [24, 103] width 18 height 19
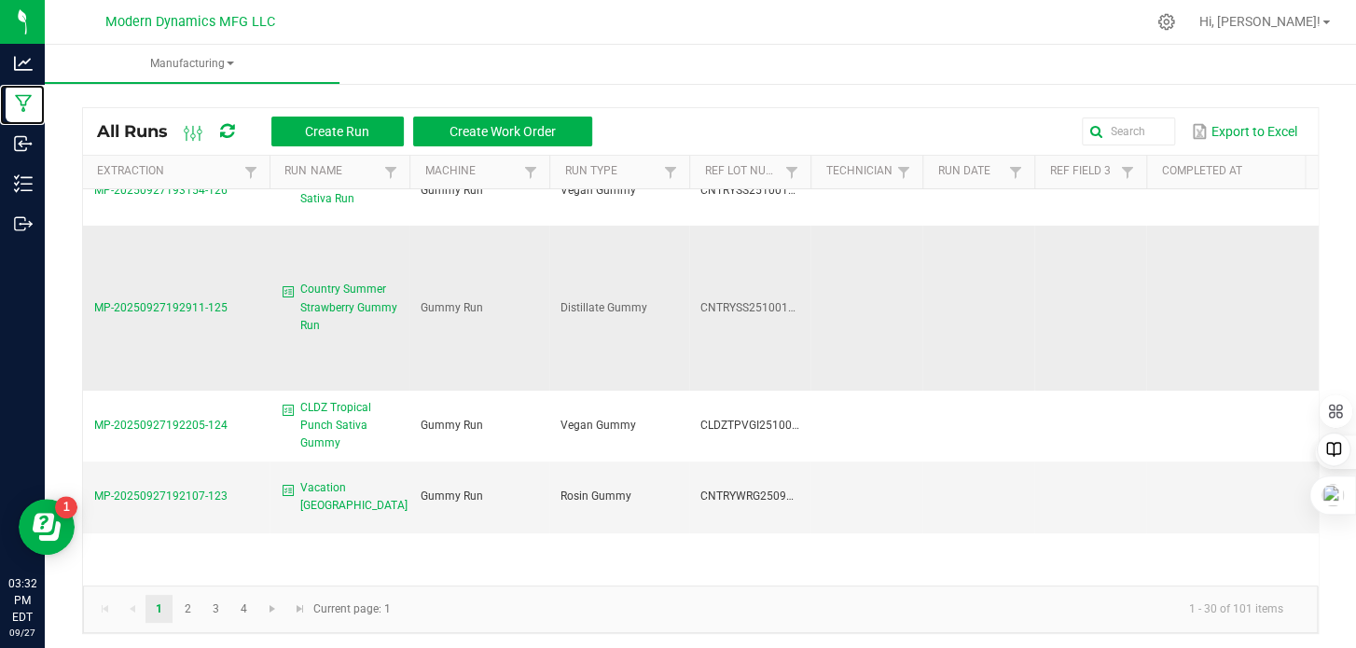
scroll to position [93, 0]
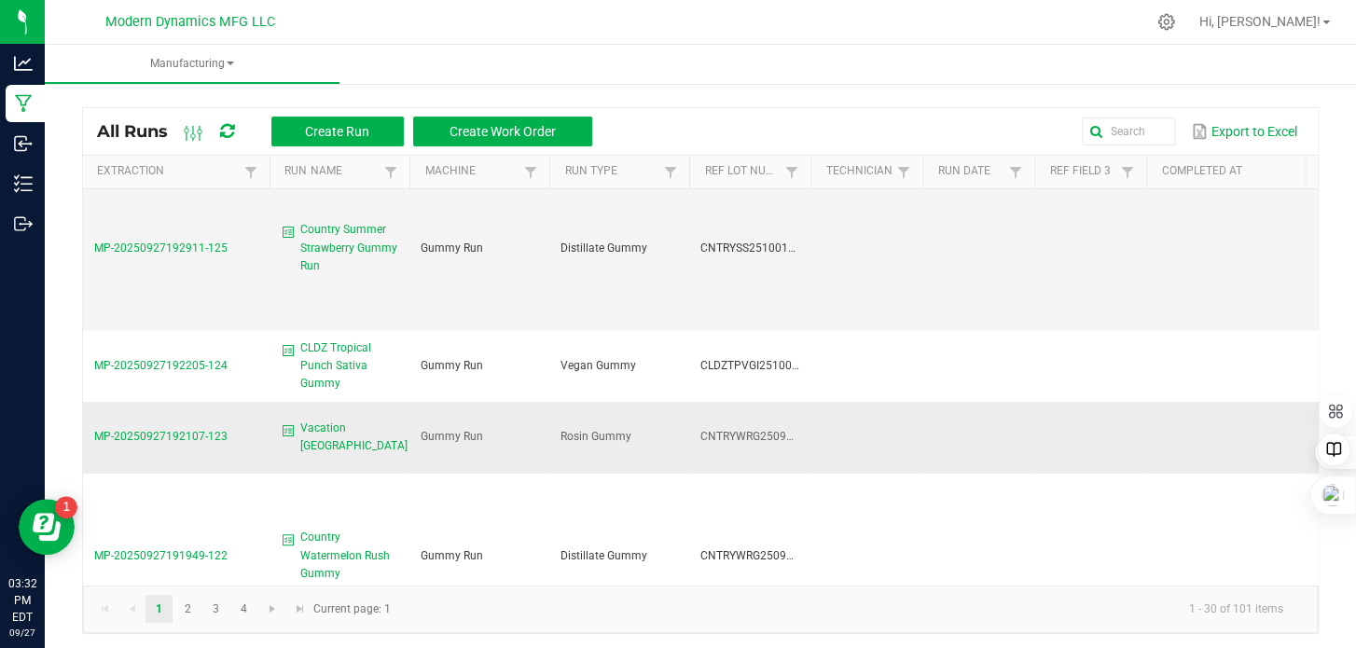
click at [325, 434] on span "Vacation [GEOGRAPHIC_DATA]" at bounding box center [353, 437] width 107 height 35
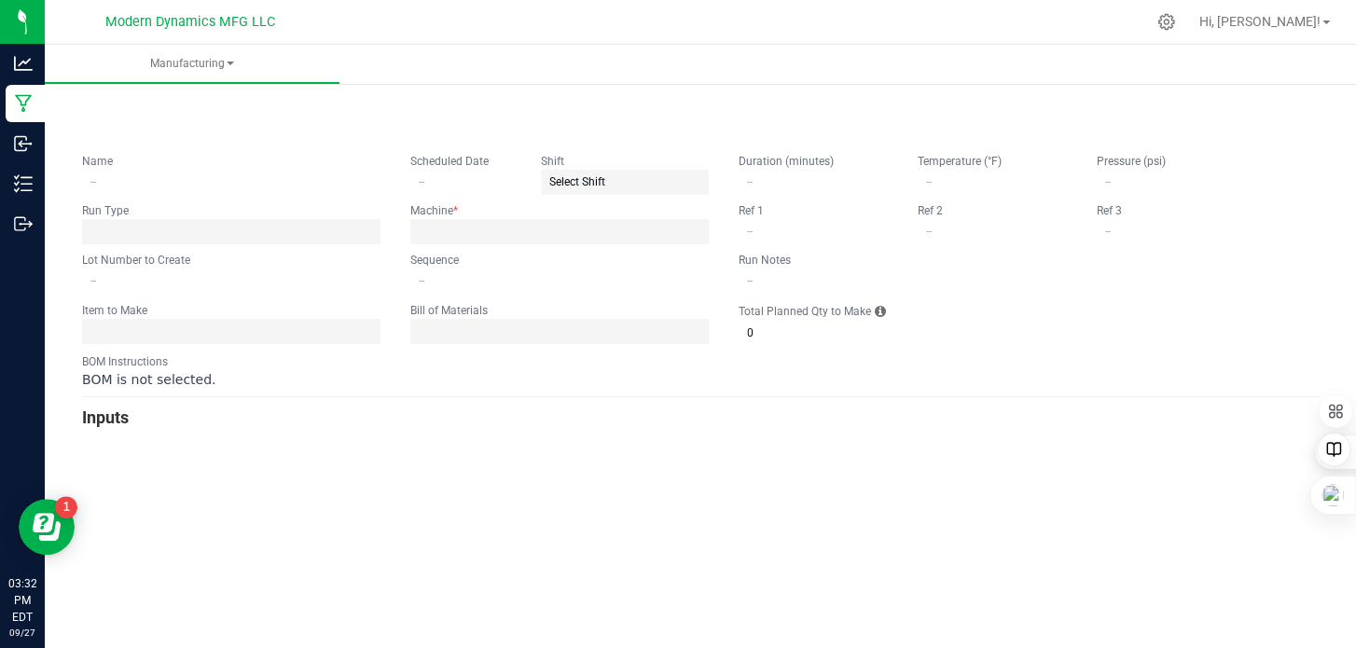
type input "Vacation [GEOGRAPHIC_DATA]"
type input "CNTRYWRG250930BULK"
type input "0"
type input "6,000"
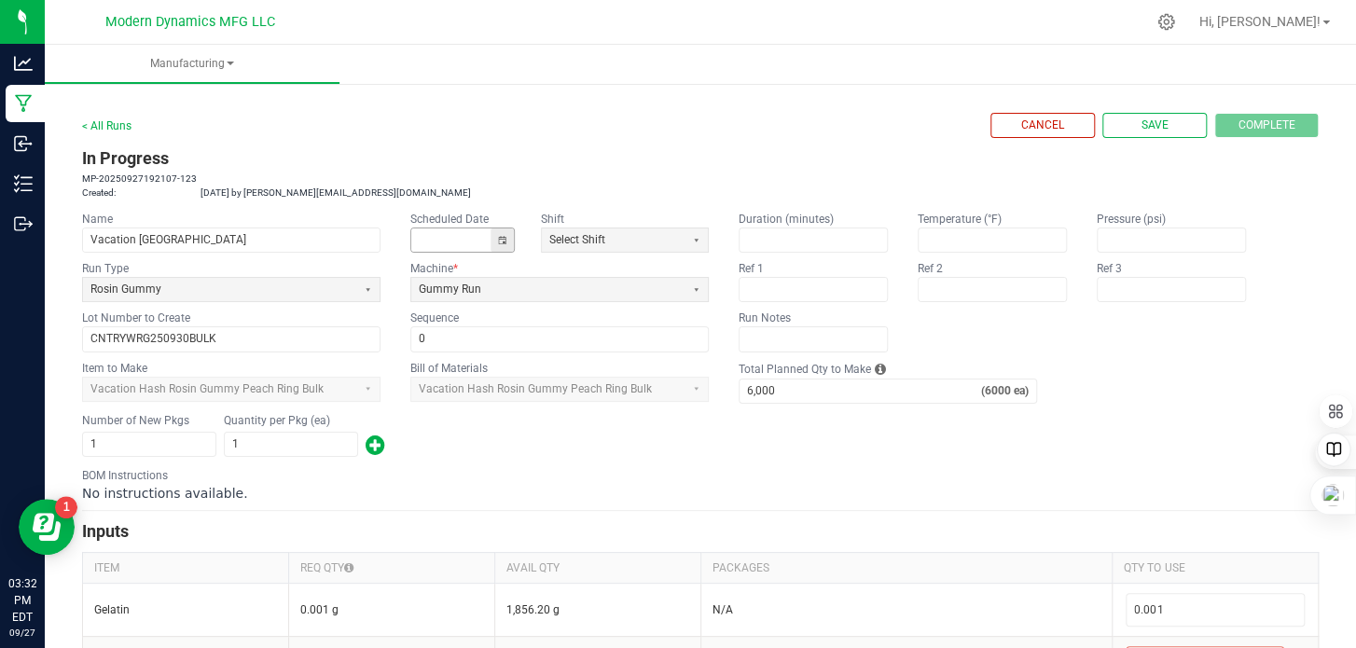
click at [505, 235] on button "Toggle calendar" at bounding box center [502, 239] width 23 height 23
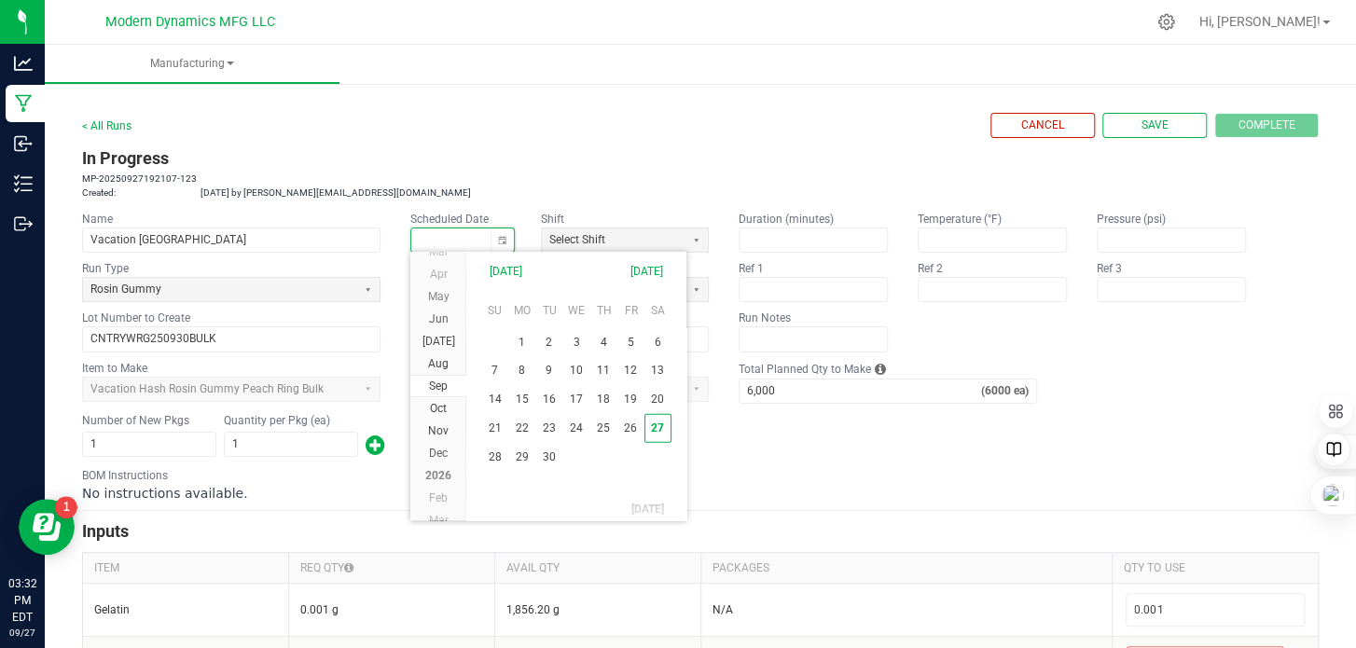
click at [548, 455] on span "30" at bounding box center [548, 457] width 27 height 29
type input "[DATE]"
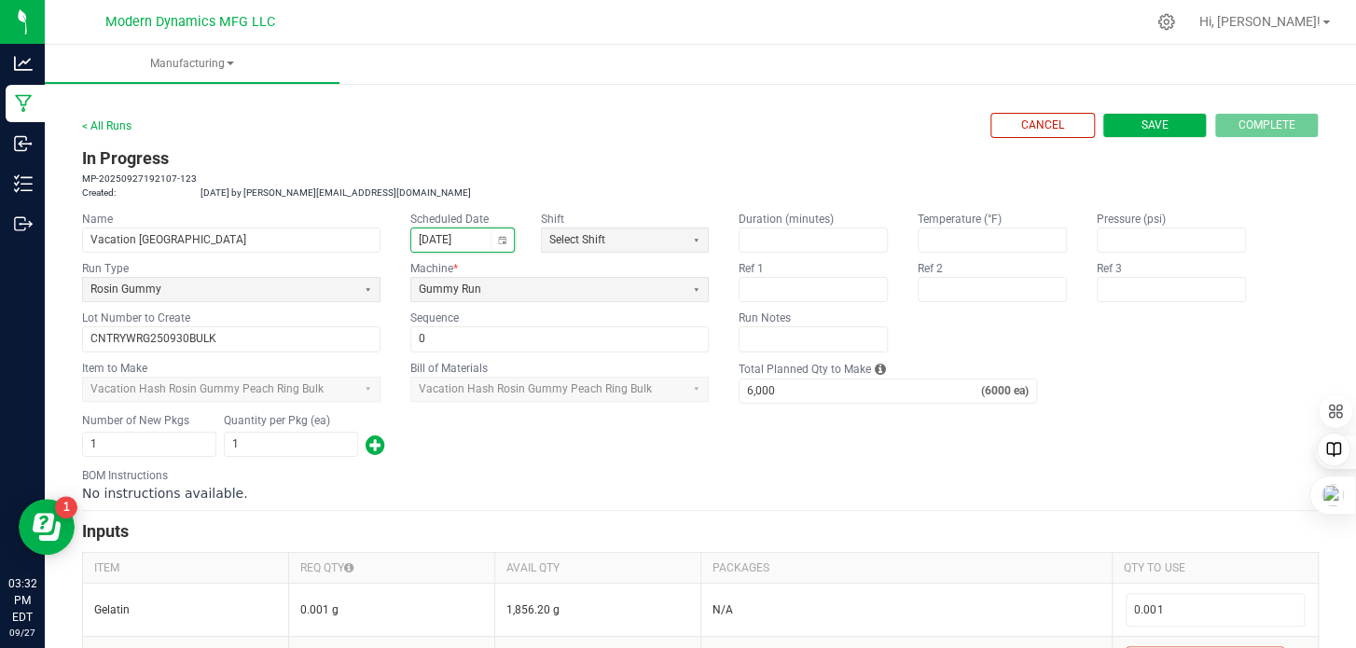
click at [1119, 130] on button "Save" at bounding box center [1154, 125] width 104 height 25
type input "0"
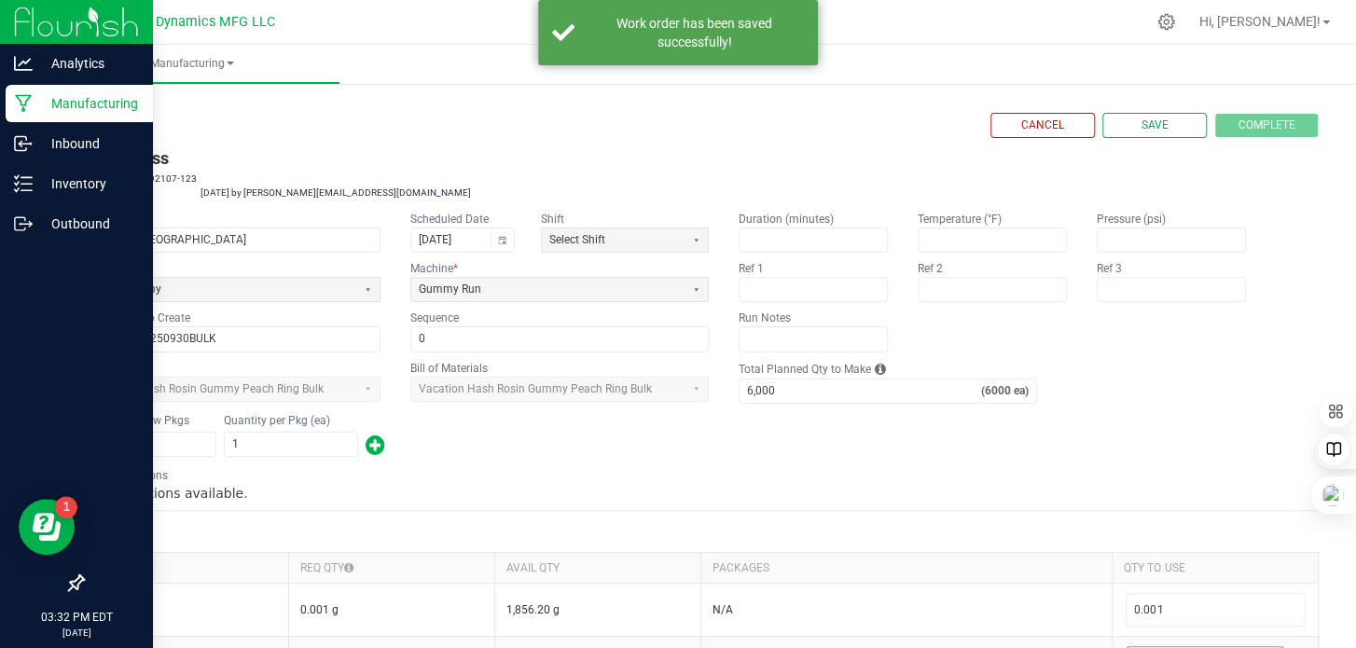
click at [21, 106] on icon at bounding box center [24, 103] width 18 height 19
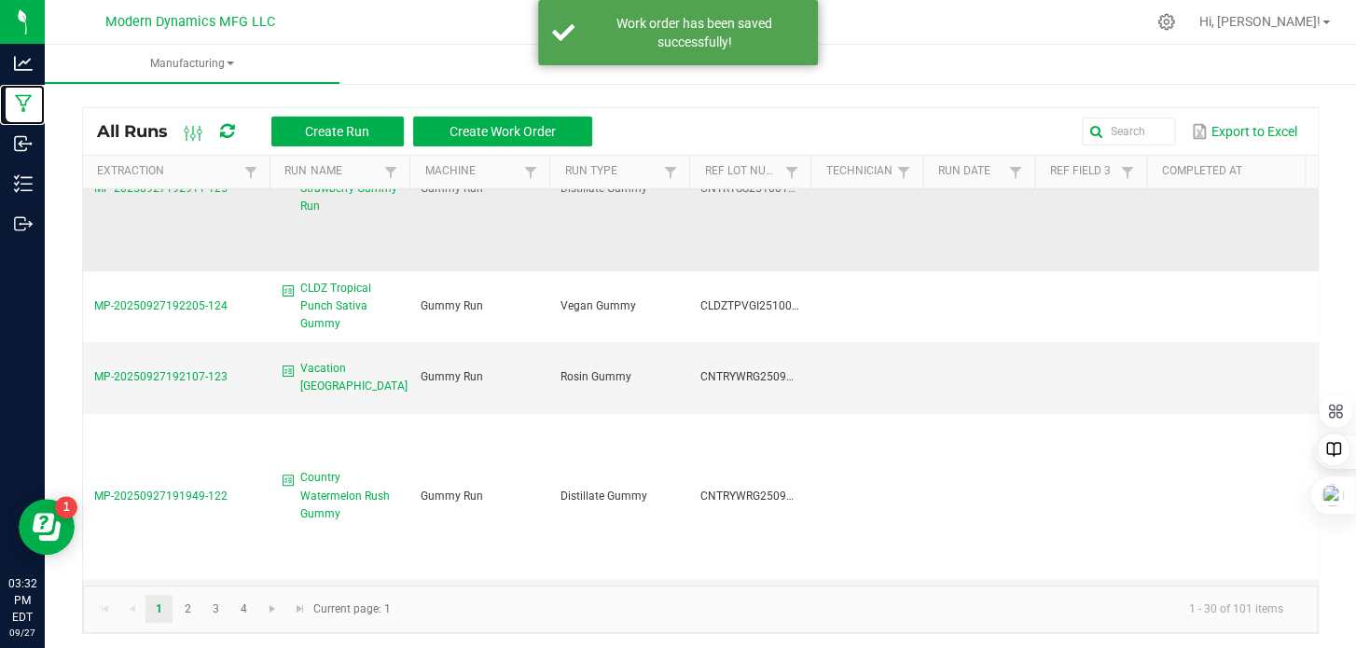
scroll to position [187, 0]
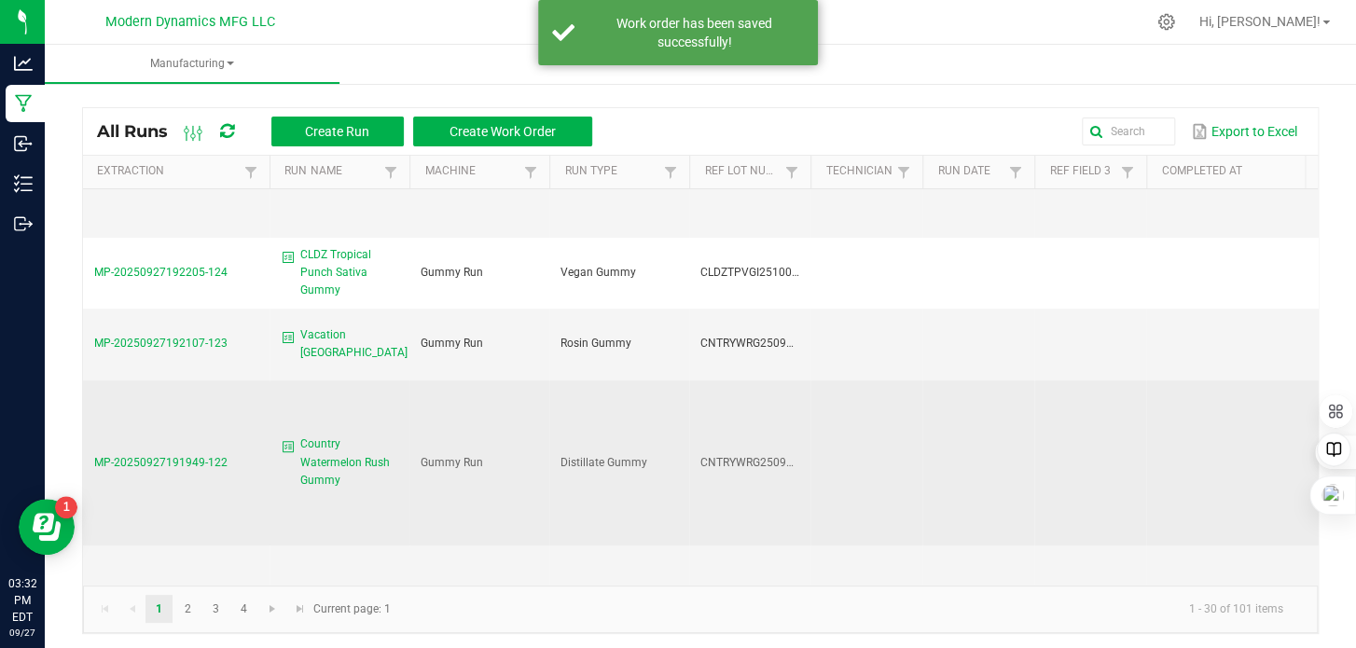
click at [328, 458] on span "Country Watermelon Rush Gummy" at bounding box center [349, 463] width 98 height 54
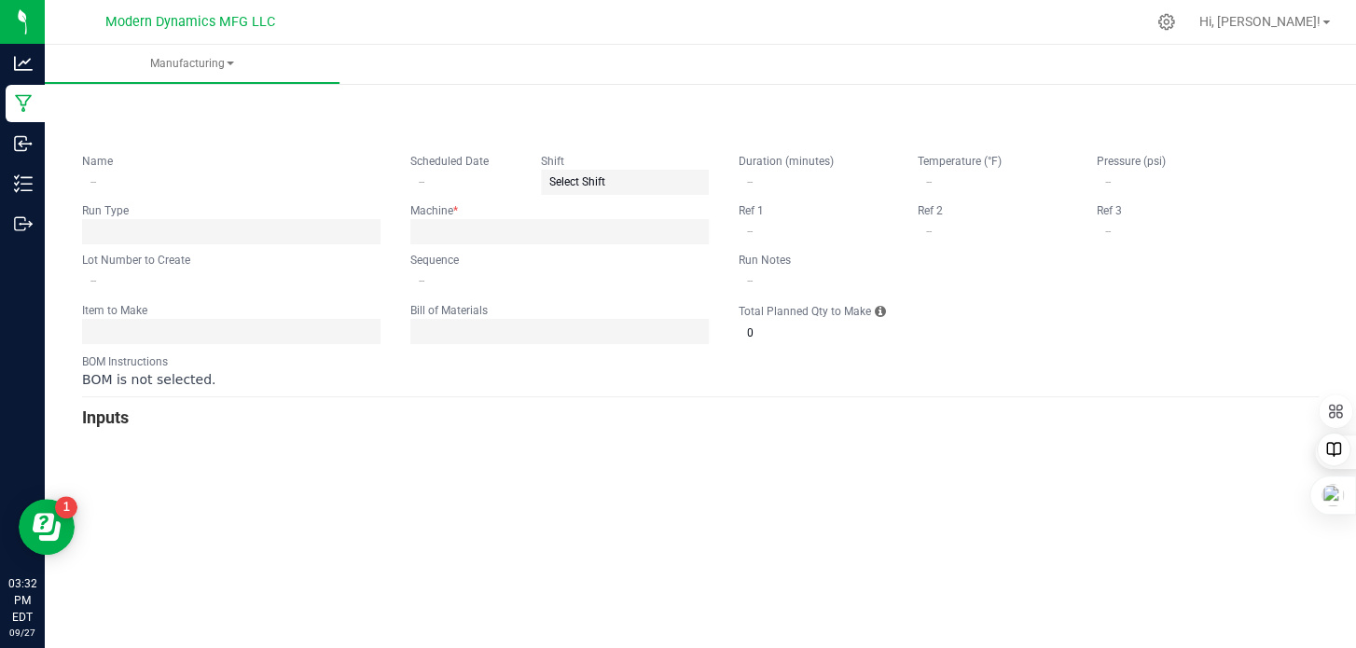
type input "Country Watermelon Rush Gummy"
type input "CNTRYWRG250930BULK"
type input "0"
type input "6,000"
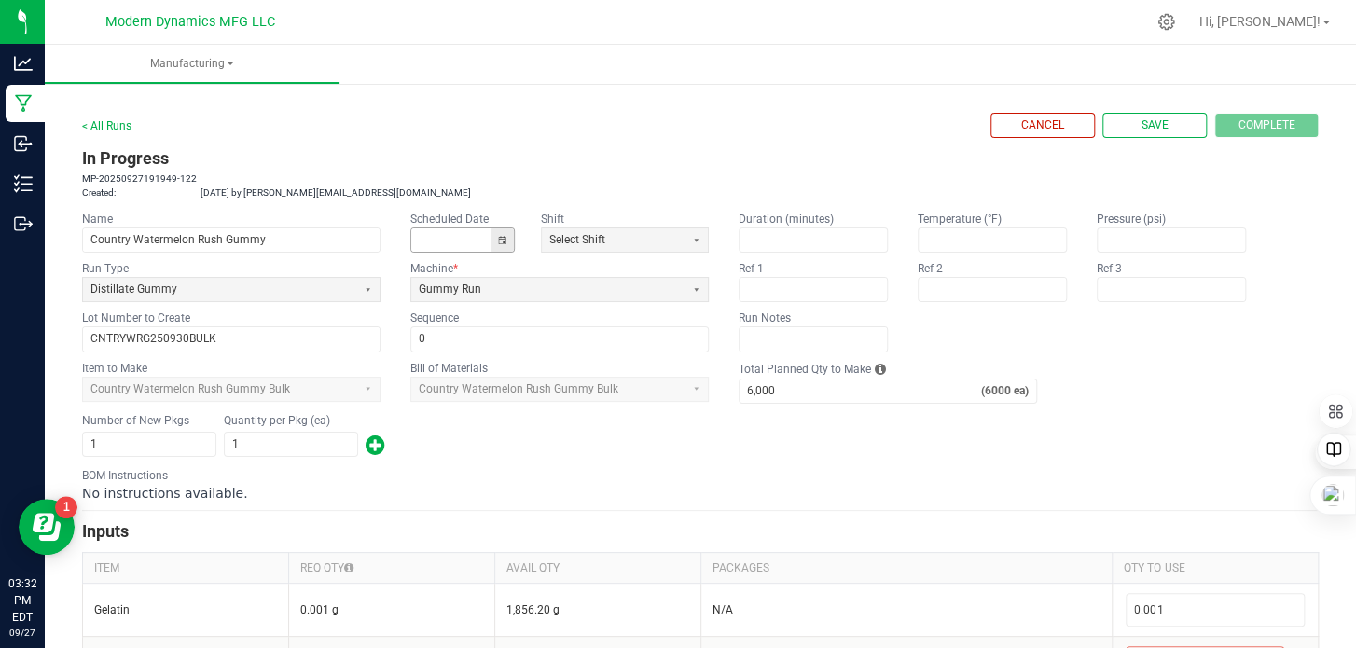
click at [499, 239] on button "Toggle calendar" at bounding box center [502, 239] width 23 height 23
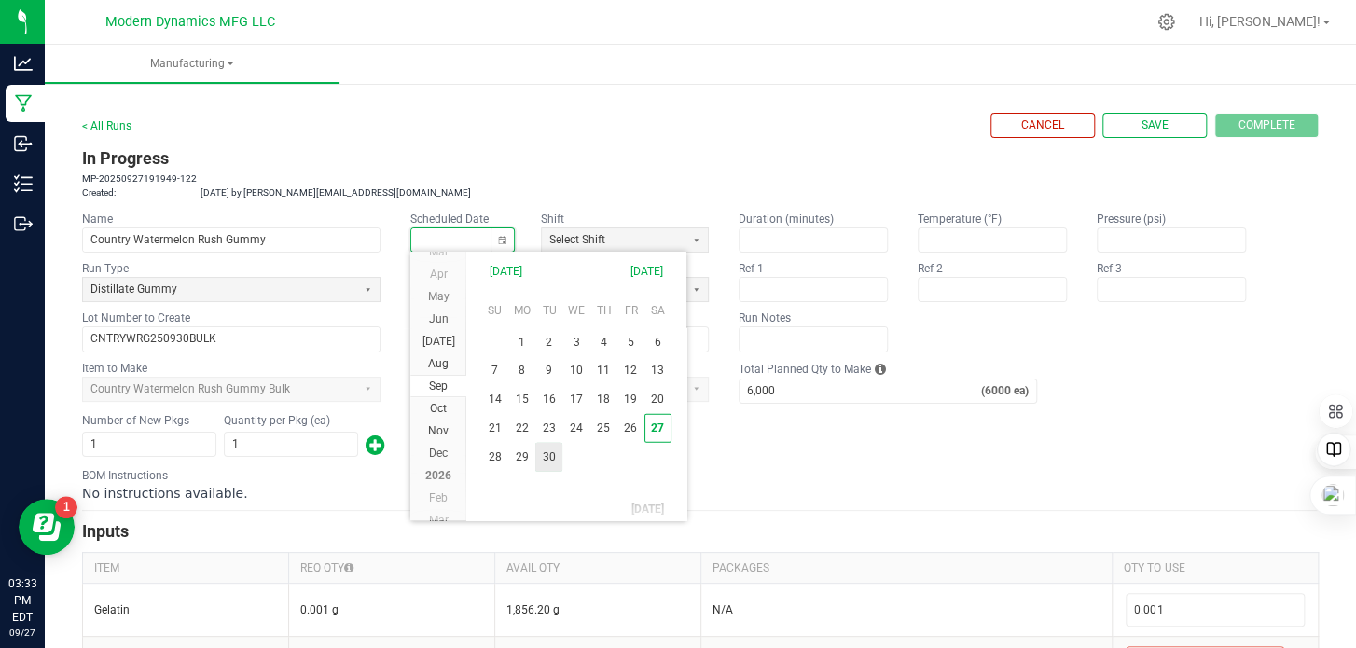
click at [556, 451] on span "30" at bounding box center [548, 457] width 27 height 29
type input "[DATE]"
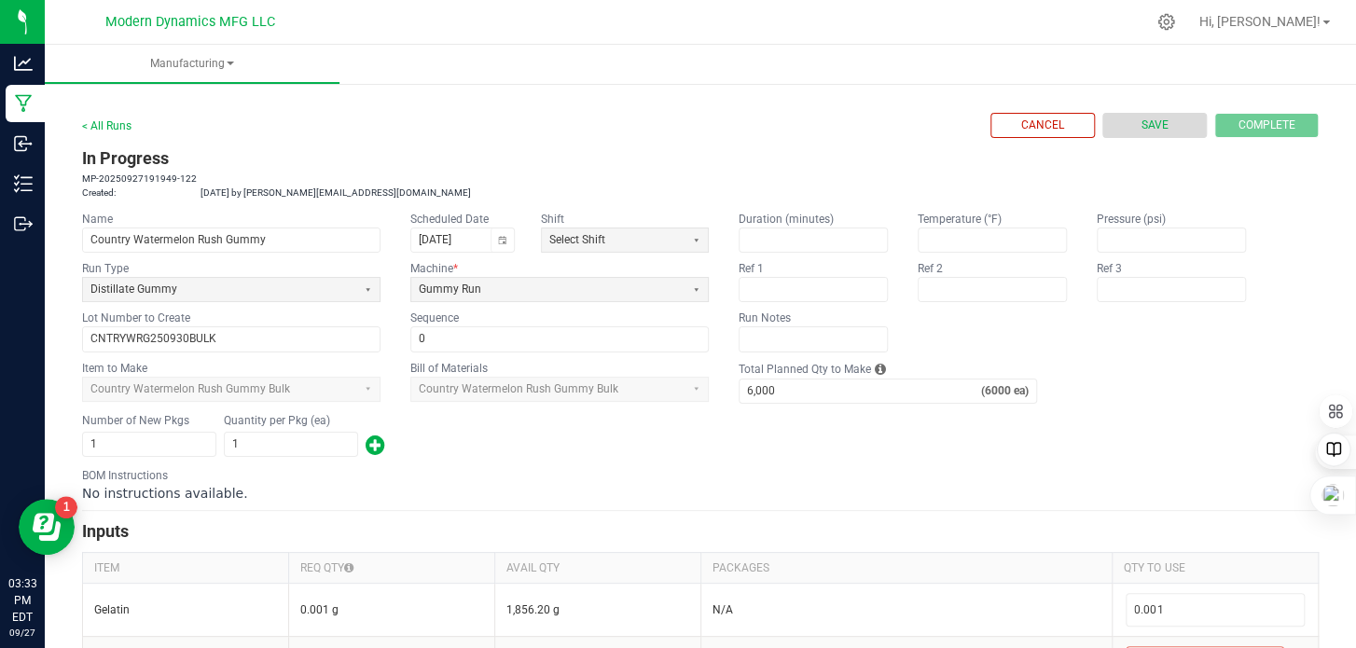
click at [1164, 129] on button "Save" at bounding box center [1154, 125] width 104 height 25
type input "0"
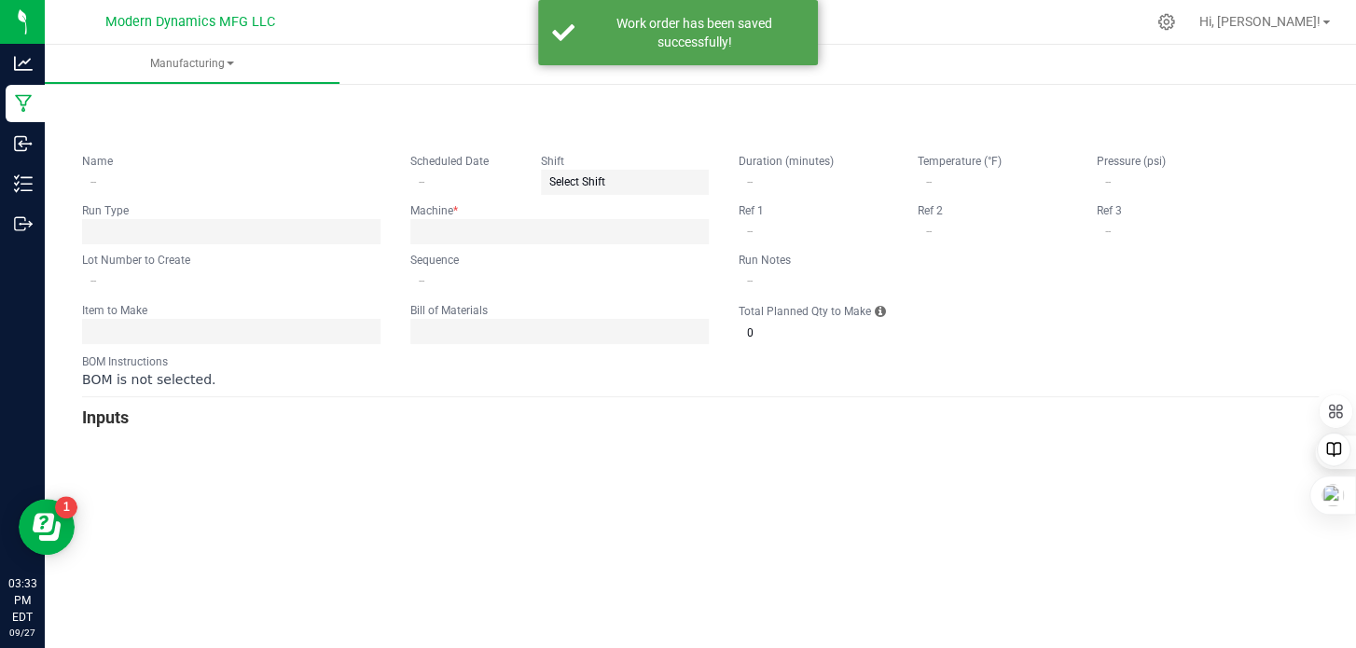
type input "Country Watermelon Rush Gummy"
type input "[DATE]"
type input "CNTRYWRG250930BULK"
type input "0"
type input "6,000"
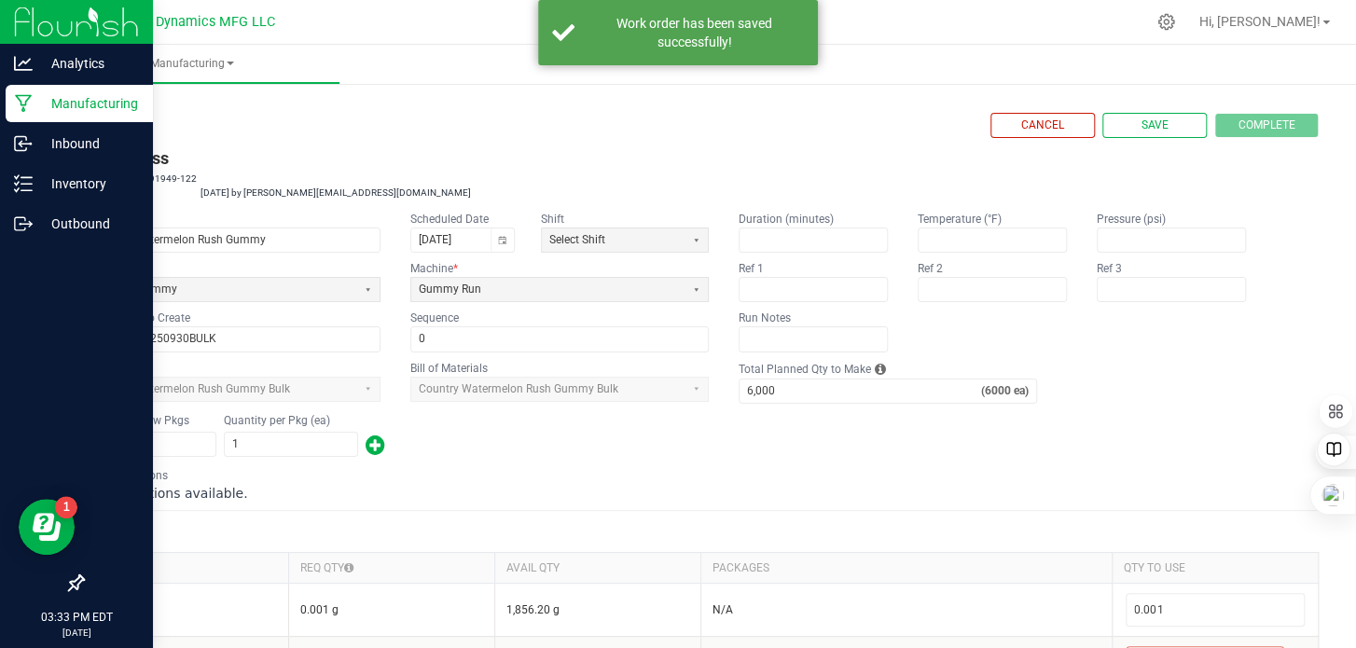
click at [21, 100] on icon at bounding box center [24, 103] width 18 height 19
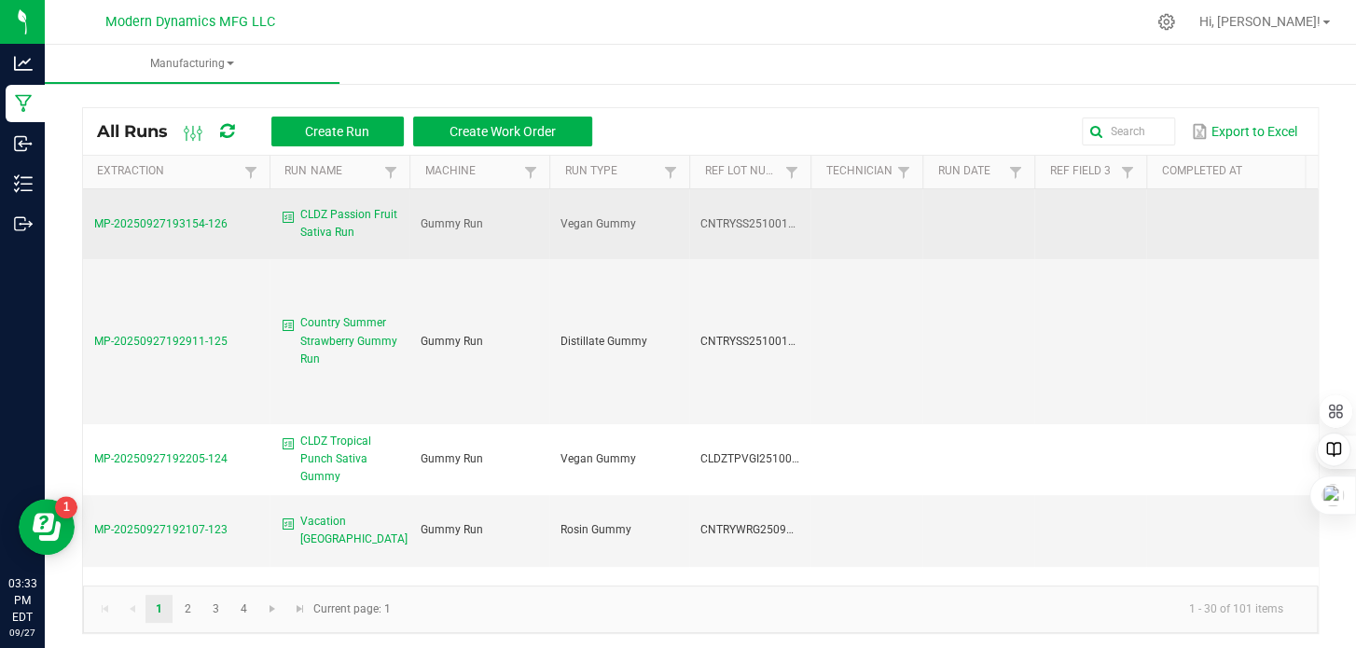
click at [351, 210] on span "CLDZ Passion Fruit Sativa Run" at bounding box center [349, 223] width 98 height 35
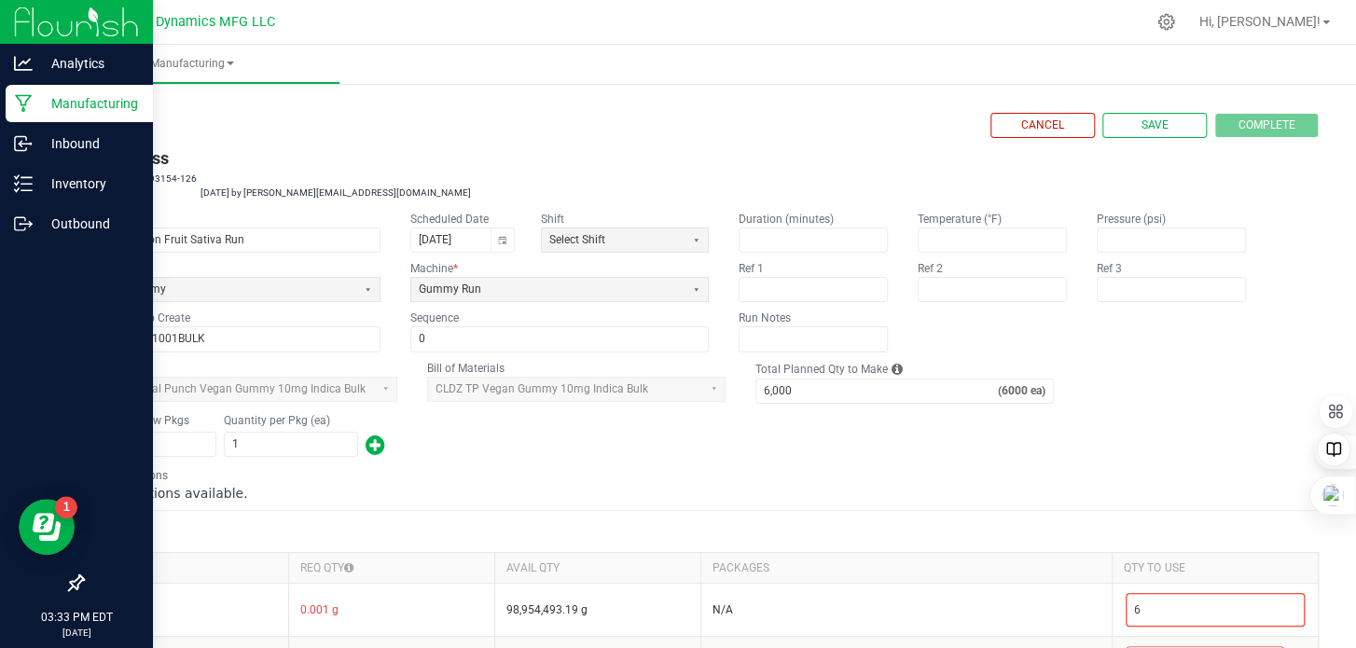
click at [22, 99] on icon at bounding box center [24, 103] width 18 height 19
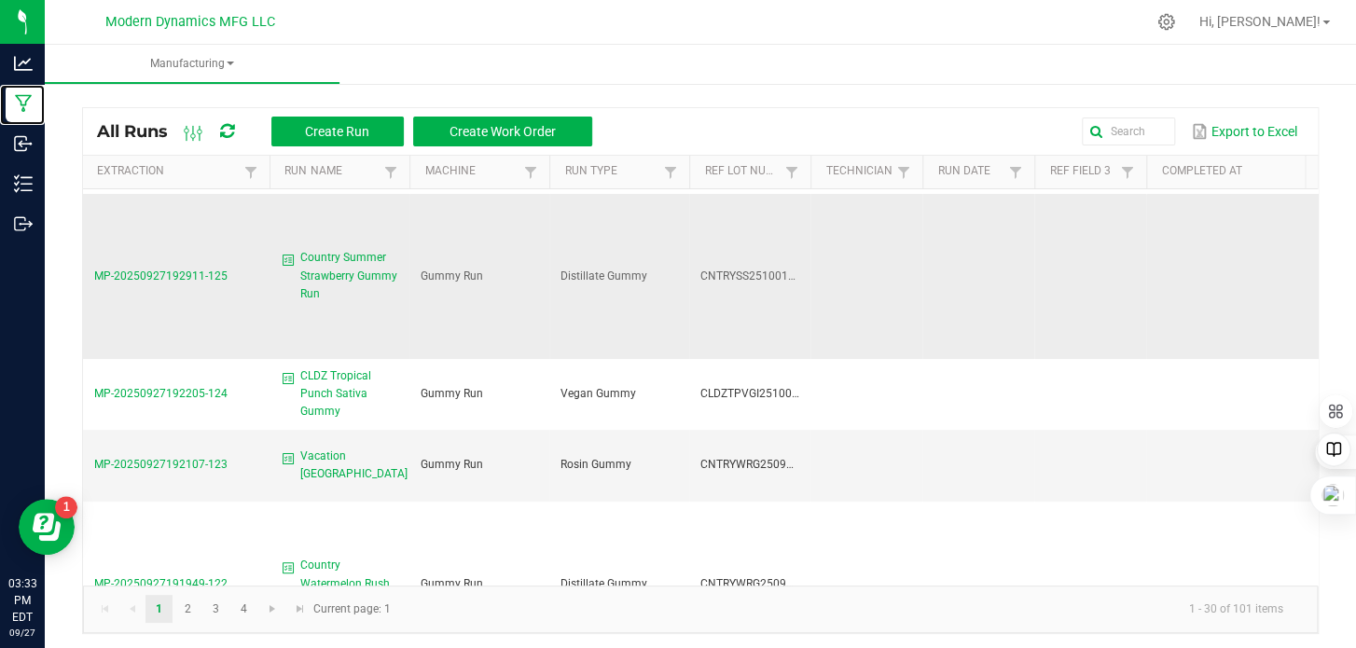
scroll to position [93, 0]
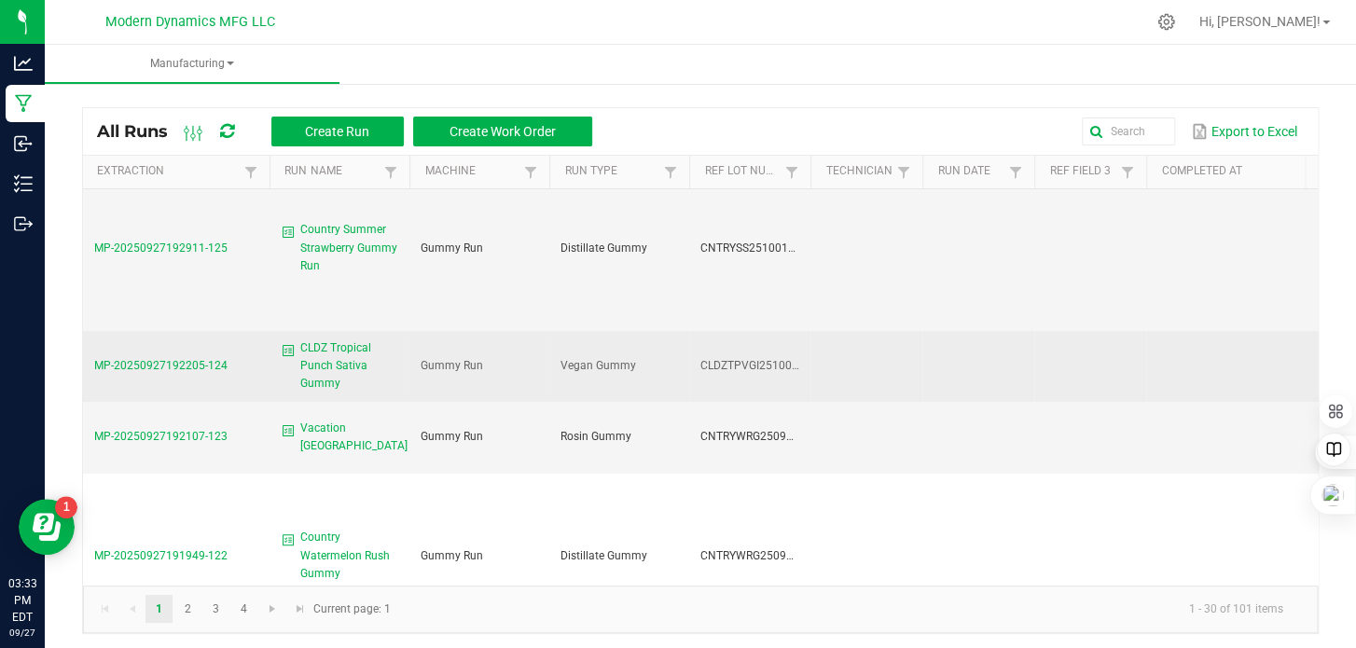
click at [332, 354] on span "CLDZ Tropical Punch Sativa Gummy" at bounding box center [349, 366] width 98 height 54
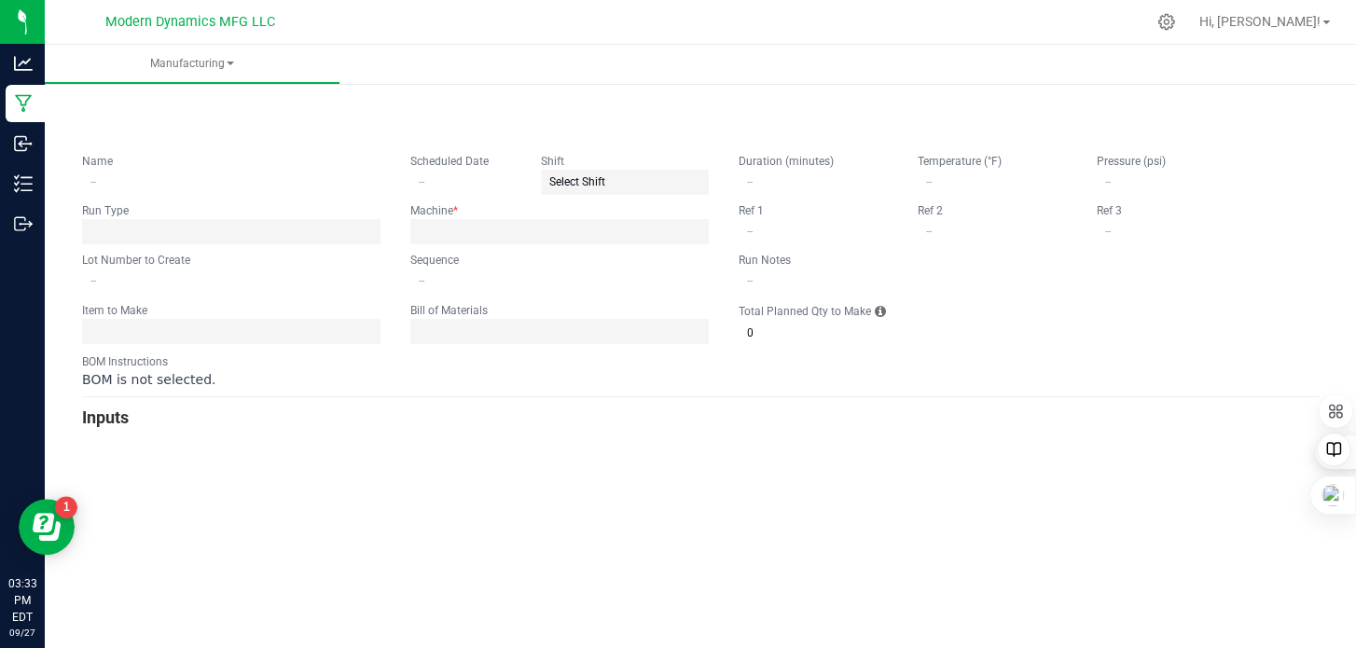
type input "CLDZ Tropical Punch Sativa Gummy"
type input "[DATE]"
type input "CLDZTPVGI251001BULK"
type input "0"
type input "6,000"
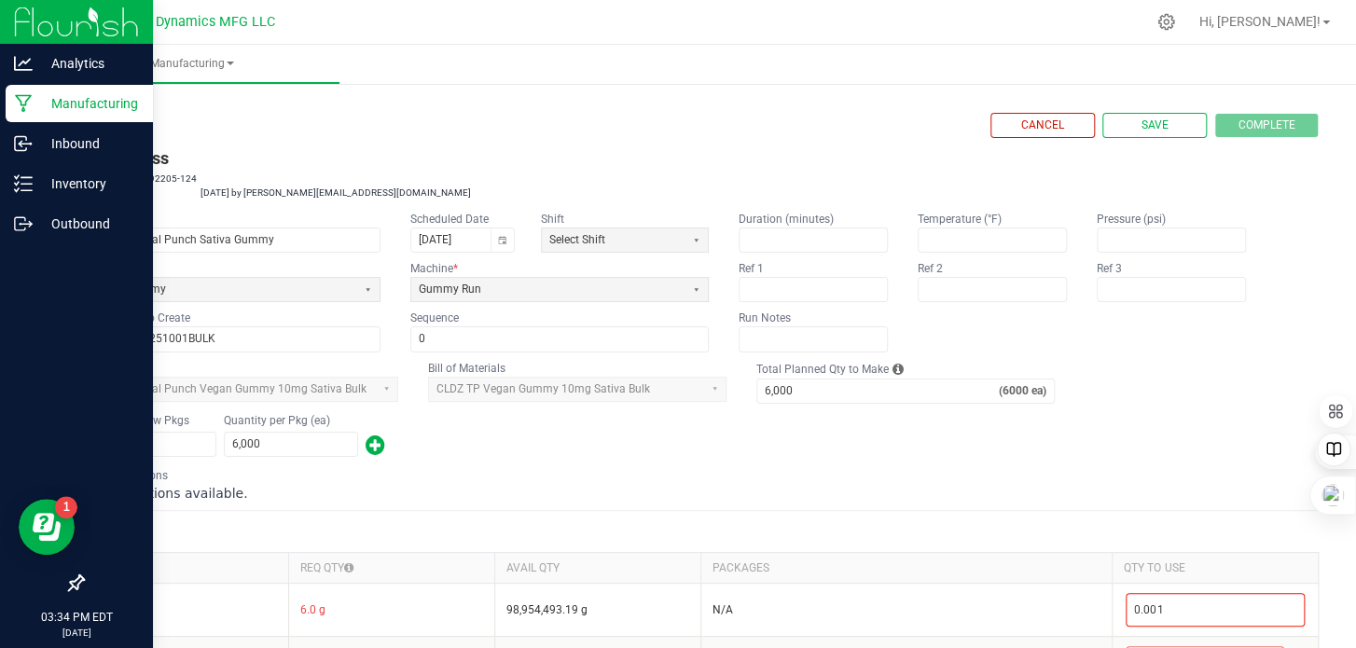
click at [24, 106] on icon at bounding box center [24, 103] width 18 height 19
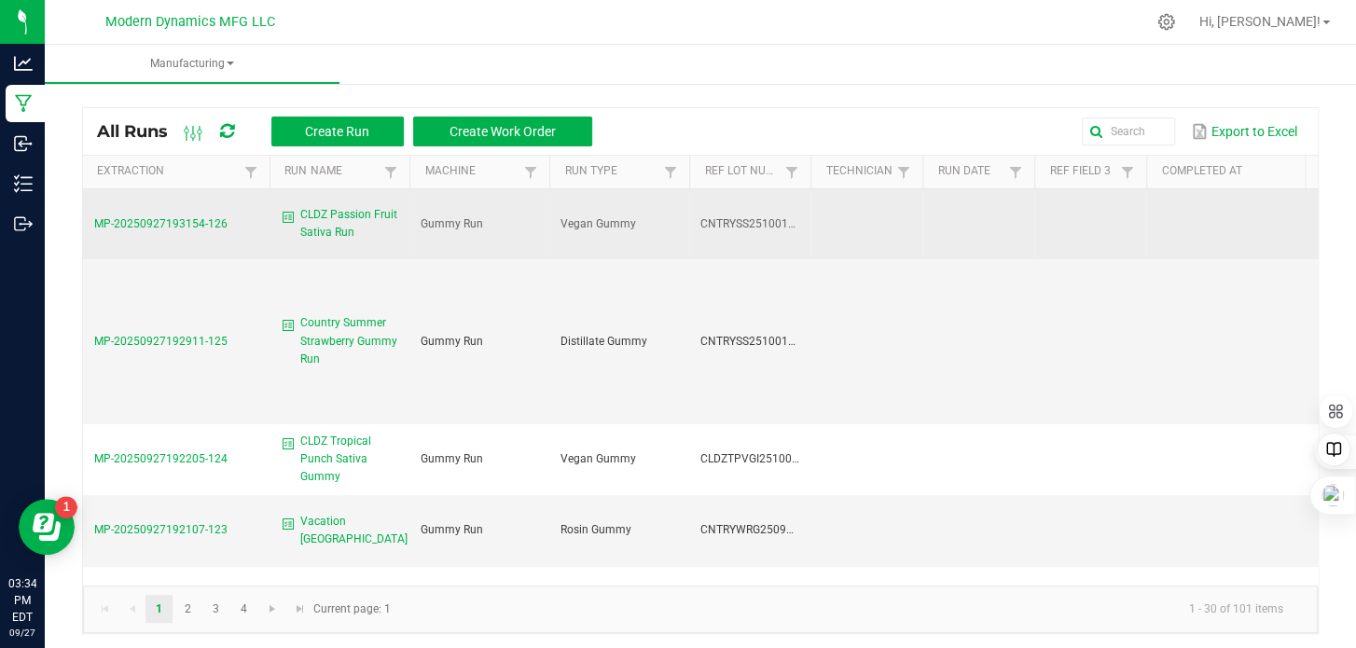
click at [347, 221] on span "CLDZ Passion Fruit Sativa Run" at bounding box center [349, 223] width 98 height 35
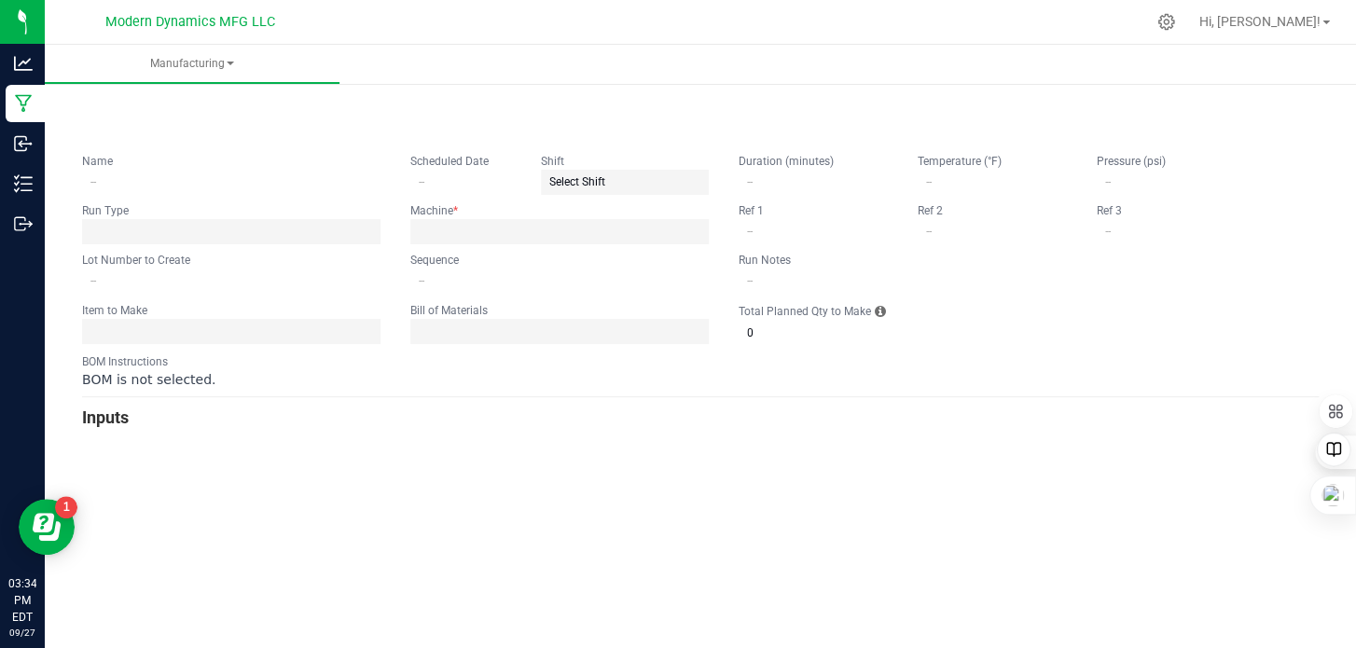
type input "CLDZ Passion Fruit Sativa Run"
type input "[DATE]"
type input "CNTRYSS251001BULK"
type input "0"
type input "6,000"
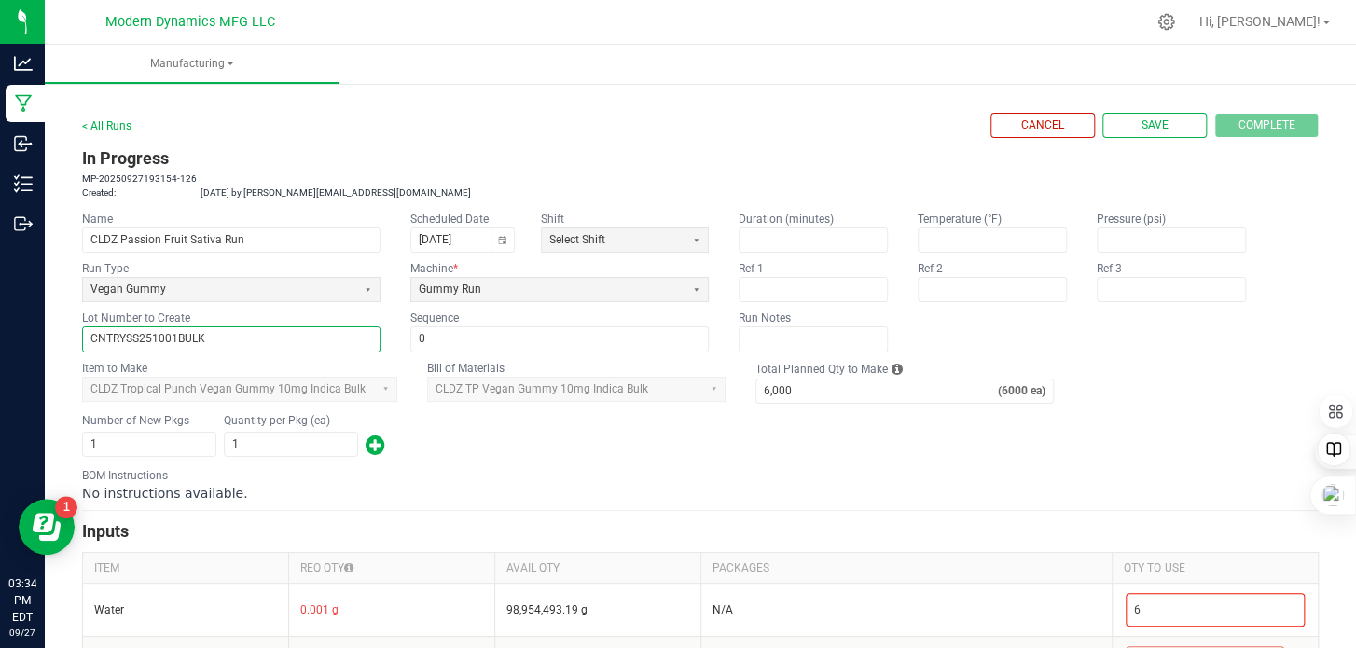
drag, startPoint x: 217, startPoint y: 333, endPoint x: 55, endPoint y: 316, distance: 163.1
click at [55, 316] on div "< All Runs Cancel Save Complete In Progress MP-20250927193154-126 Created: [DAT…" at bounding box center [700, 626] width 1311 height 1095
paste input "LDZPFVGI251002"
type input "CLDZPFVGI251002BULK"
click at [1156, 118] on button "Save" at bounding box center [1154, 125] width 104 height 25
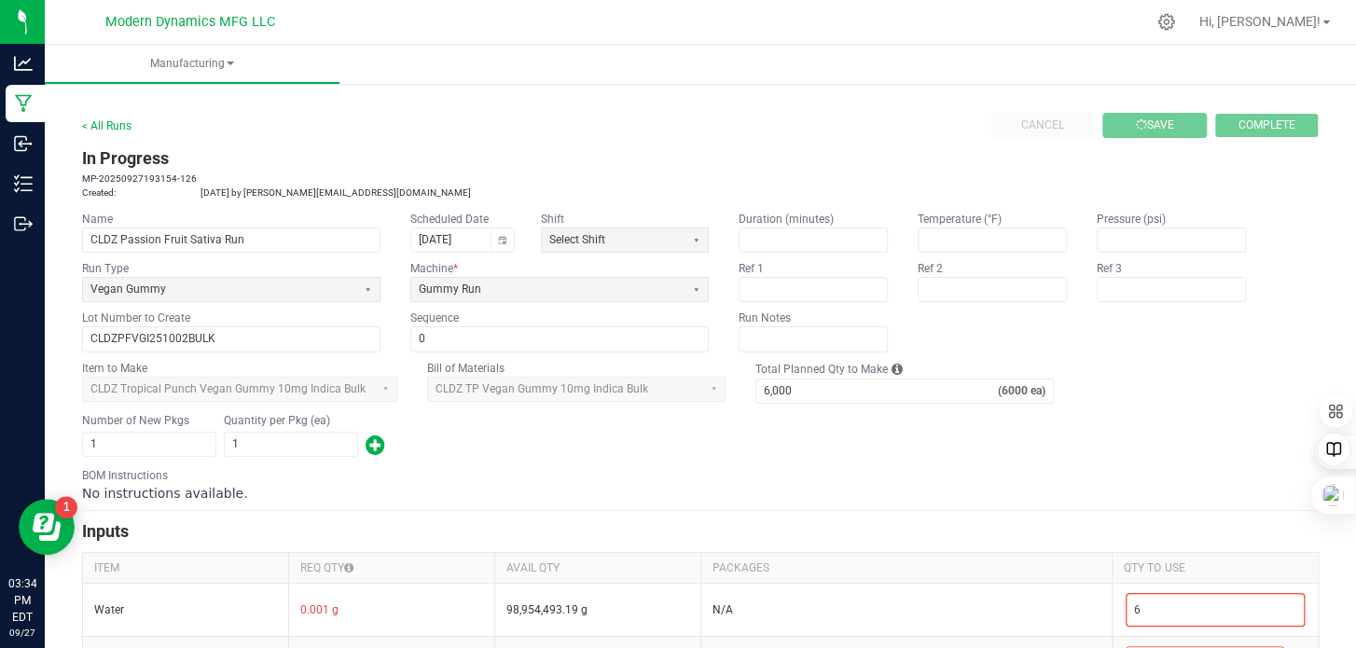
type input "0"
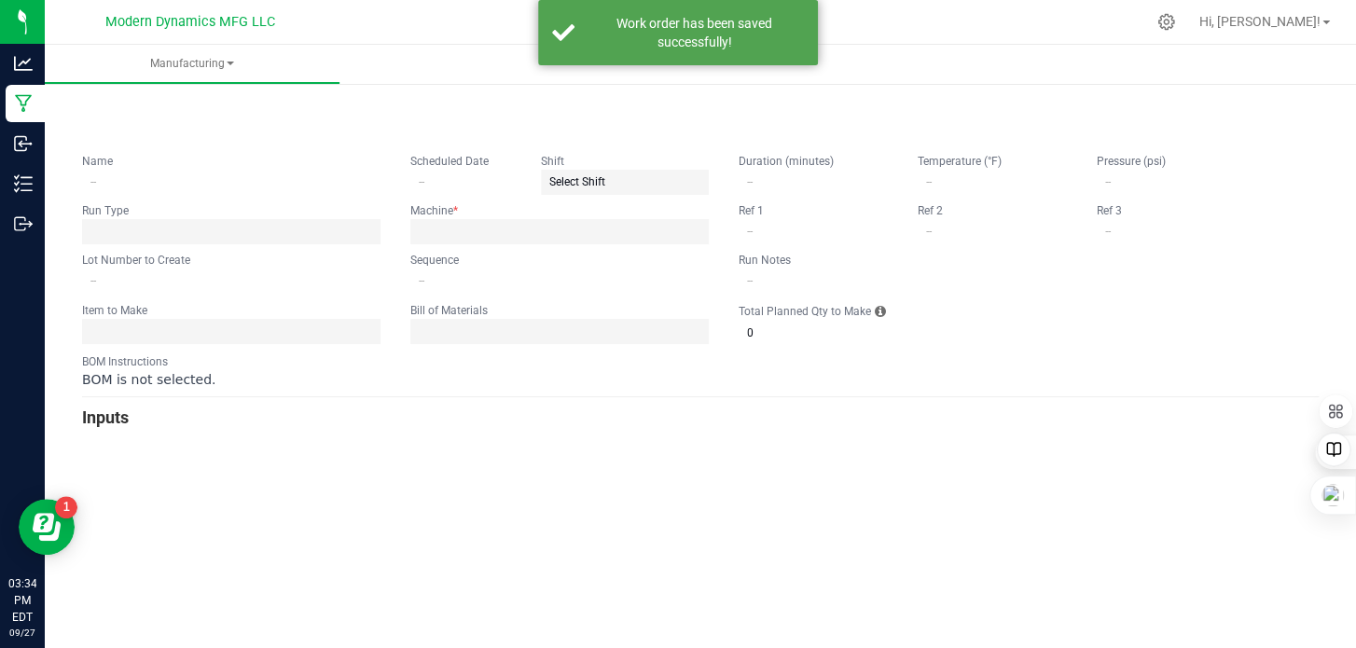
type input "CLDZ Passion Fruit Sativa Run"
type input "[DATE]"
type input "CLDZPFVGI251002BULK"
type input "0"
type input "6,000"
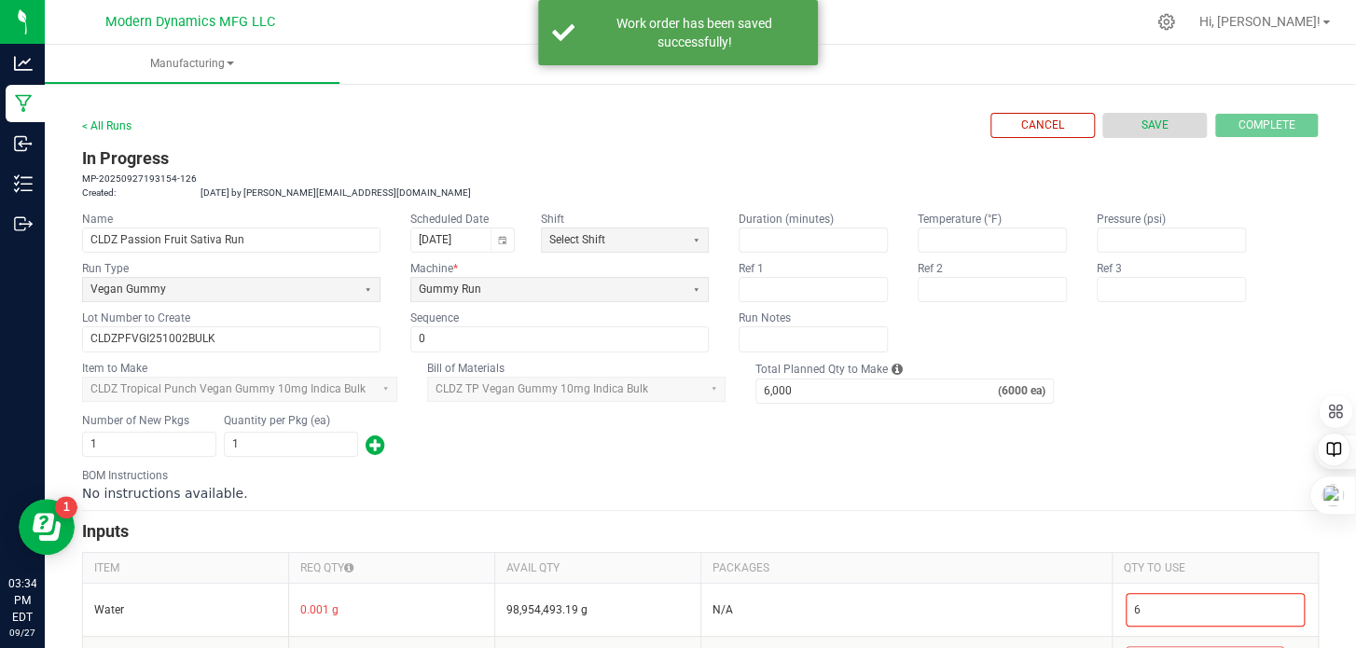
click at [1149, 129] on span "Save" at bounding box center [1154, 126] width 27 height 16
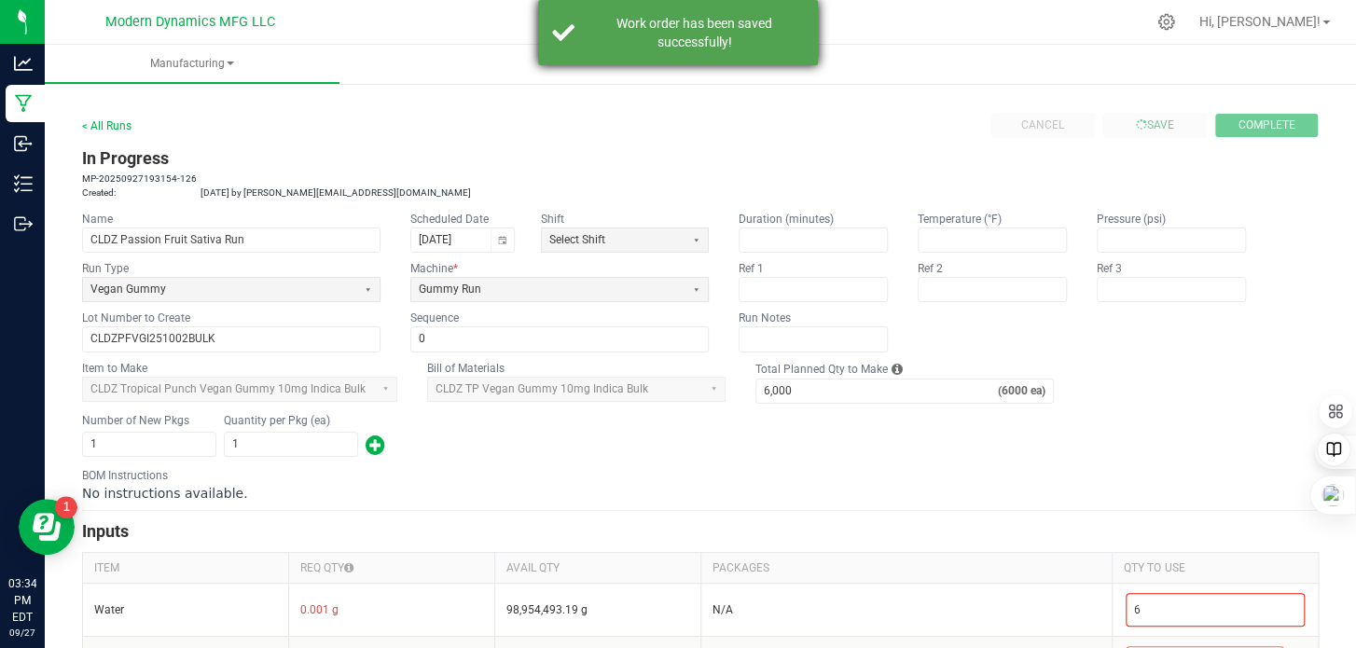
type input "0"
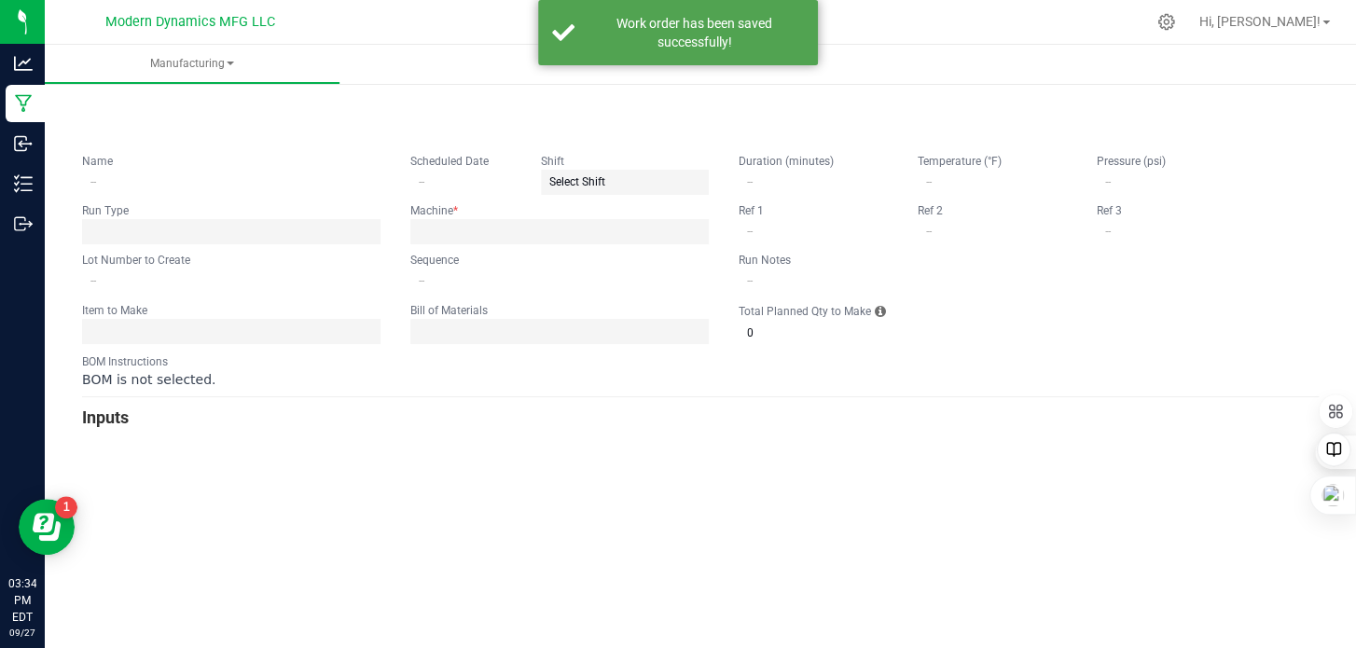
type input "CLDZ Passion Fruit Sativa Run"
type input "[DATE]"
type input "CLDZPFVGI251002BULK"
type input "0"
type input "6,000"
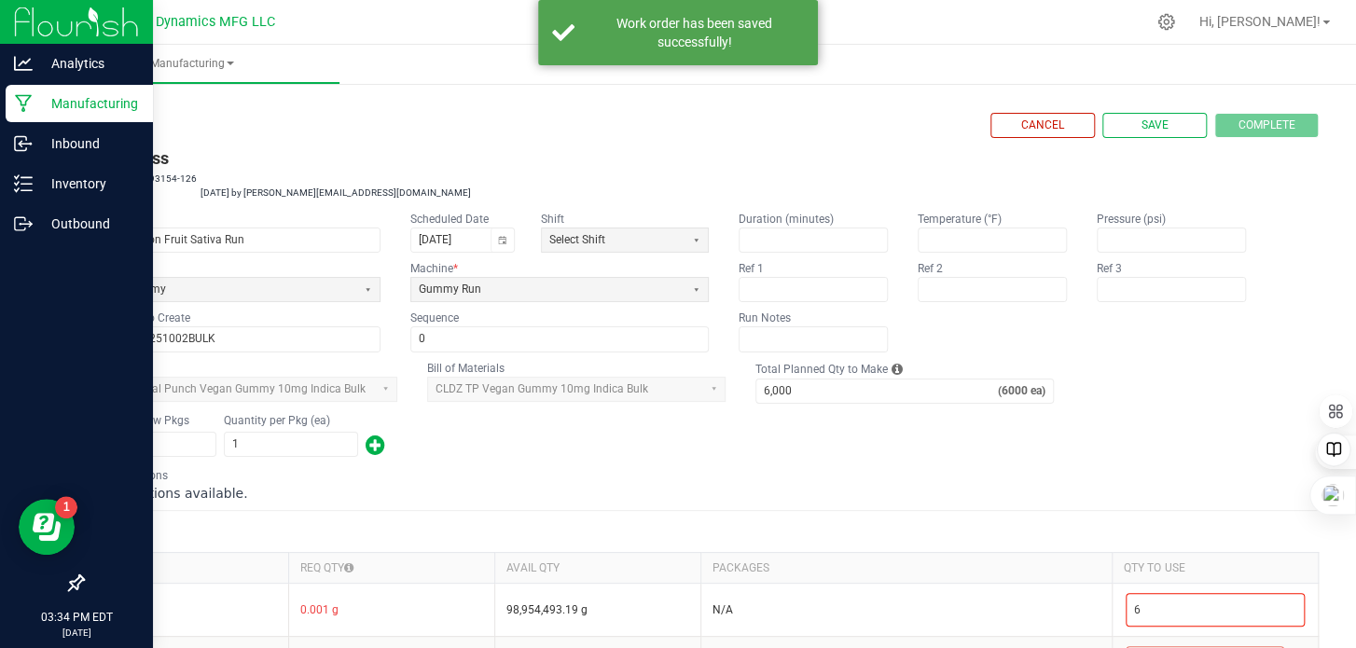
click at [30, 104] on icon at bounding box center [24, 103] width 18 height 19
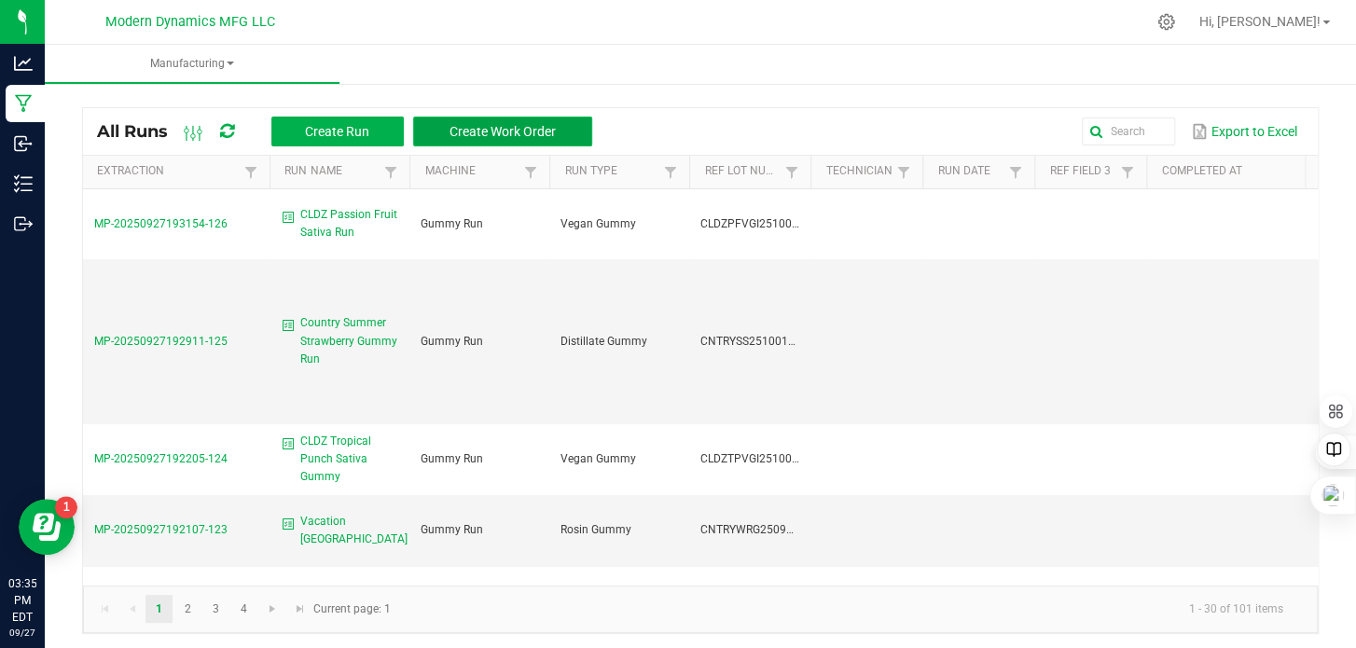
click at [479, 137] on span "Create Work Order" at bounding box center [503, 131] width 106 height 15
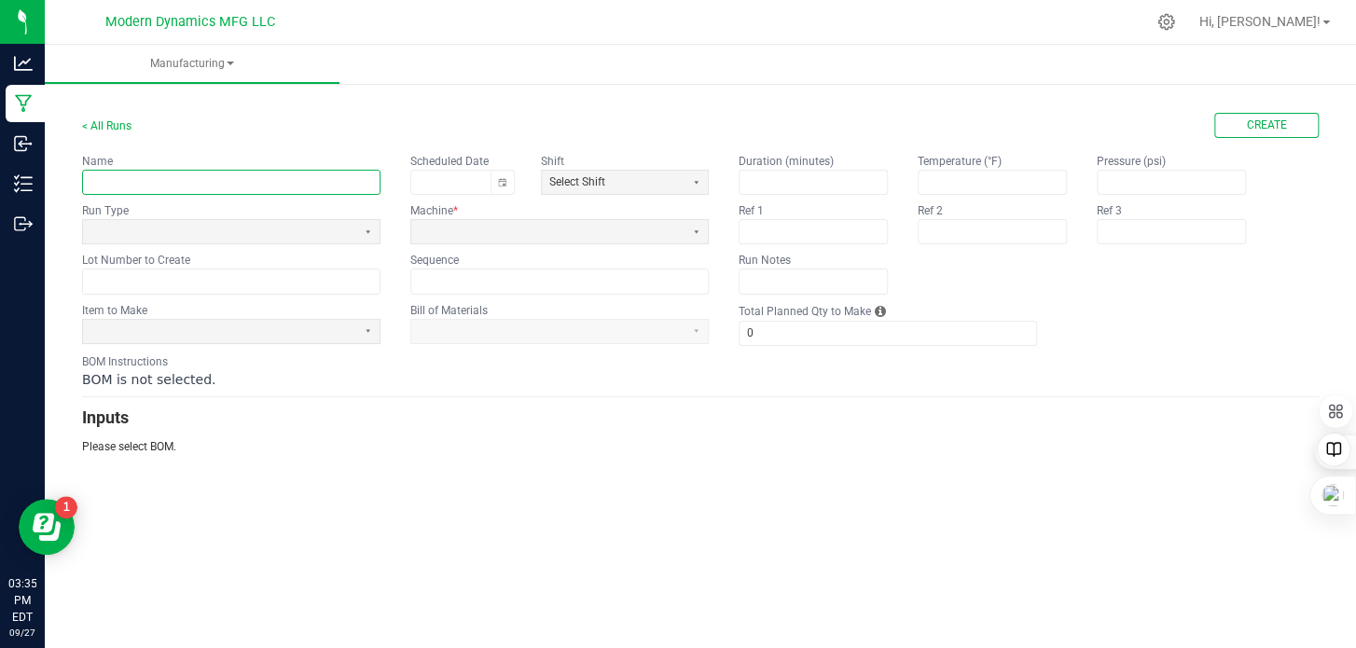
click at [175, 186] on input "text" at bounding box center [231, 182] width 297 height 23
click at [86, 178] on input "Pineapple Coconut Gummy Run" at bounding box center [231, 182] width 297 height 23
click at [496, 185] on button "Toggle calendar" at bounding box center [502, 182] width 23 height 23
type input "Vacation Pineapple Coconut Gummy Run"
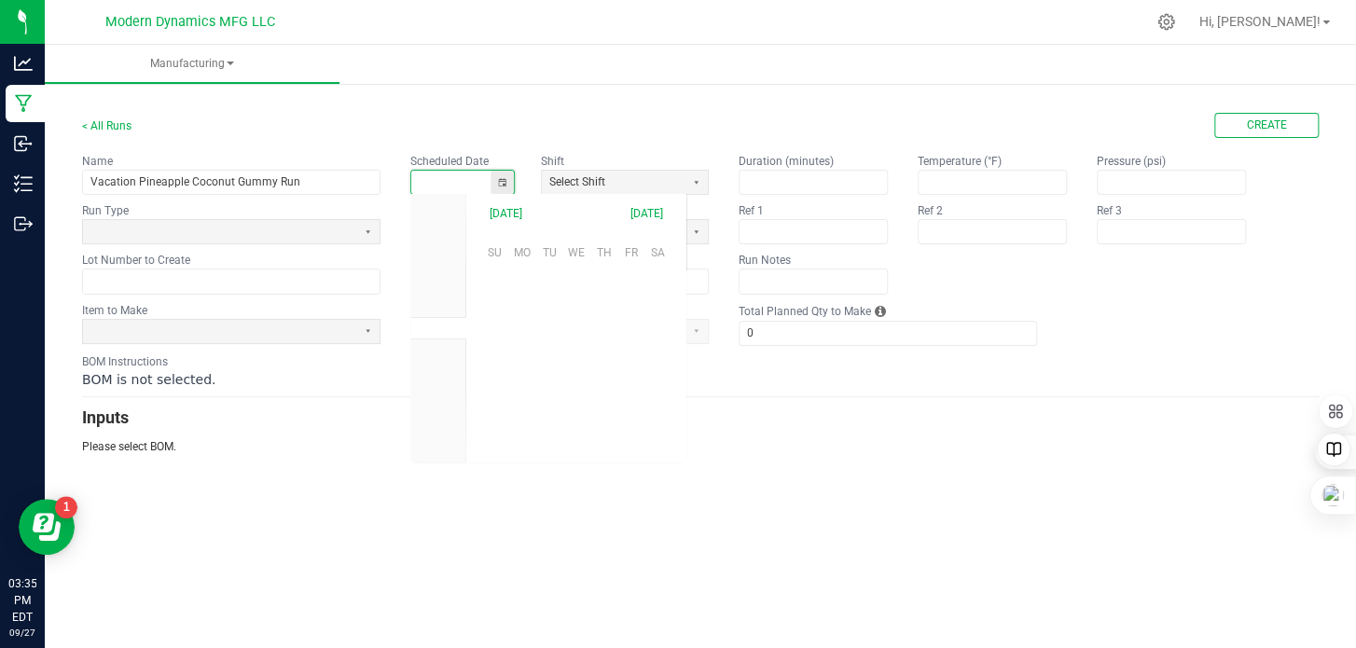
scroll to position [294062, 0]
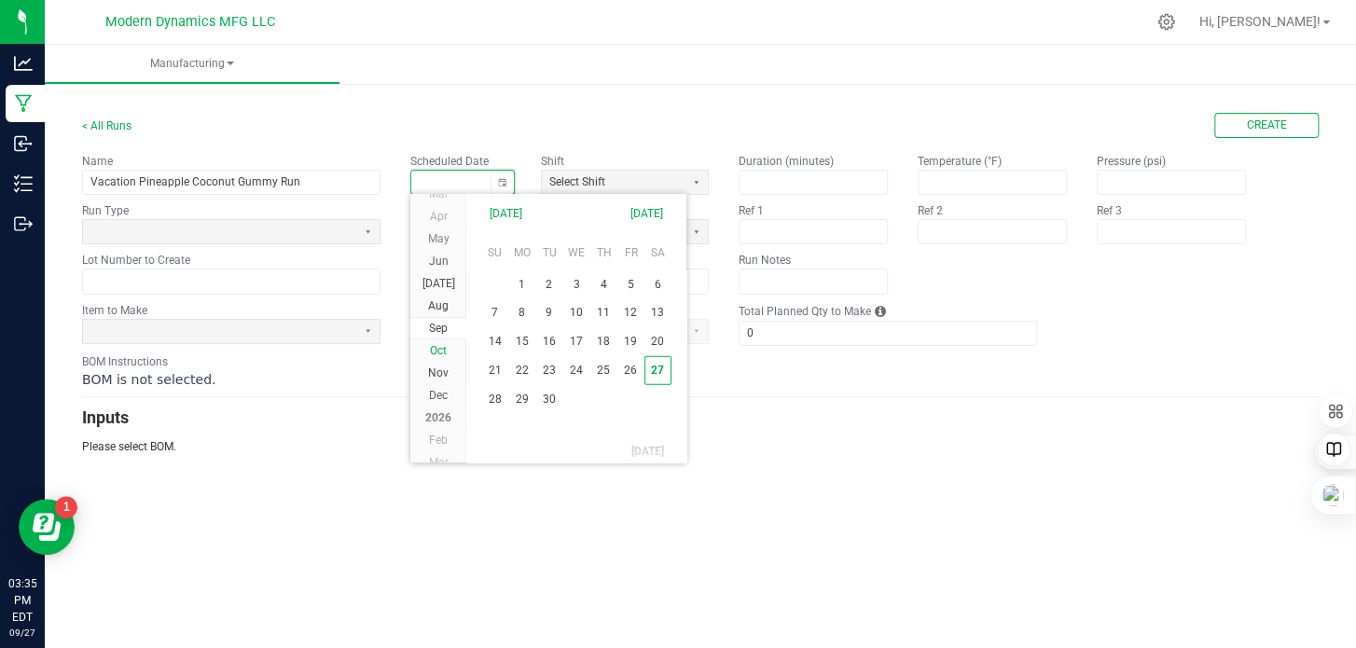
click at [443, 349] on span "Oct" at bounding box center [438, 350] width 17 height 13
click at [608, 282] on span "2" at bounding box center [603, 283] width 27 height 29
type input "[DATE]"
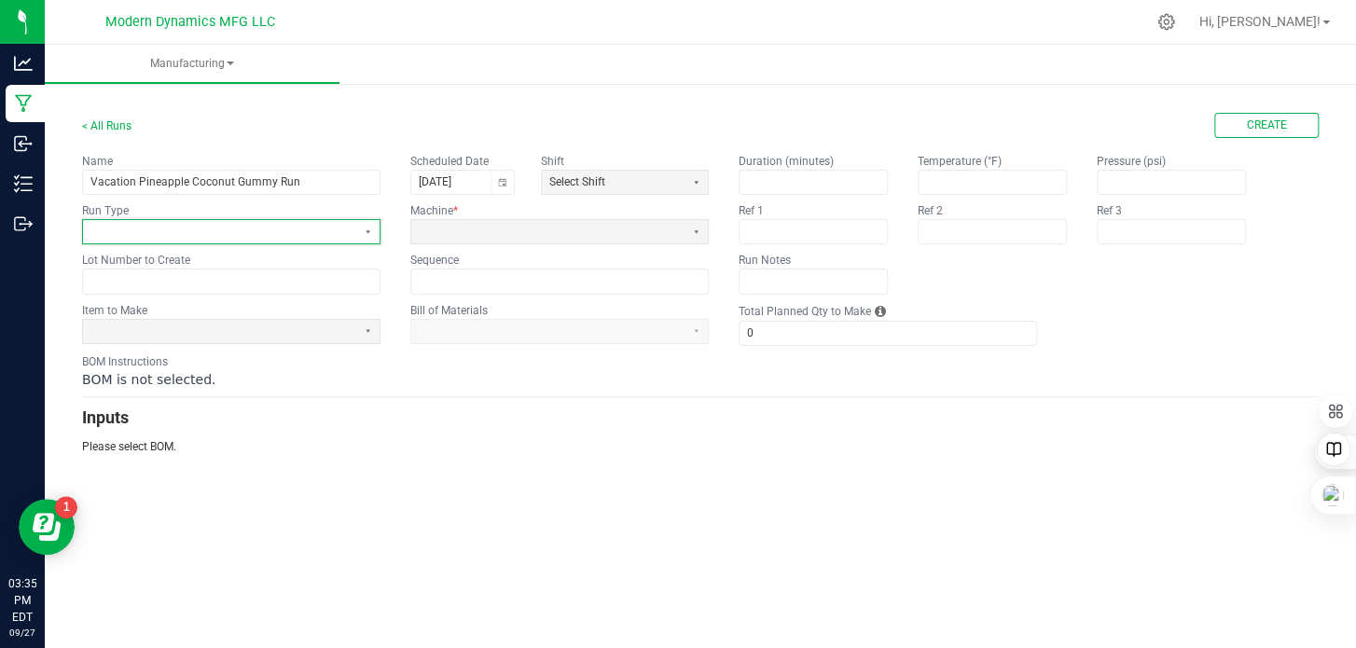
click at [250, 230] on span at bounding box center [219, 232] width 258 height 16
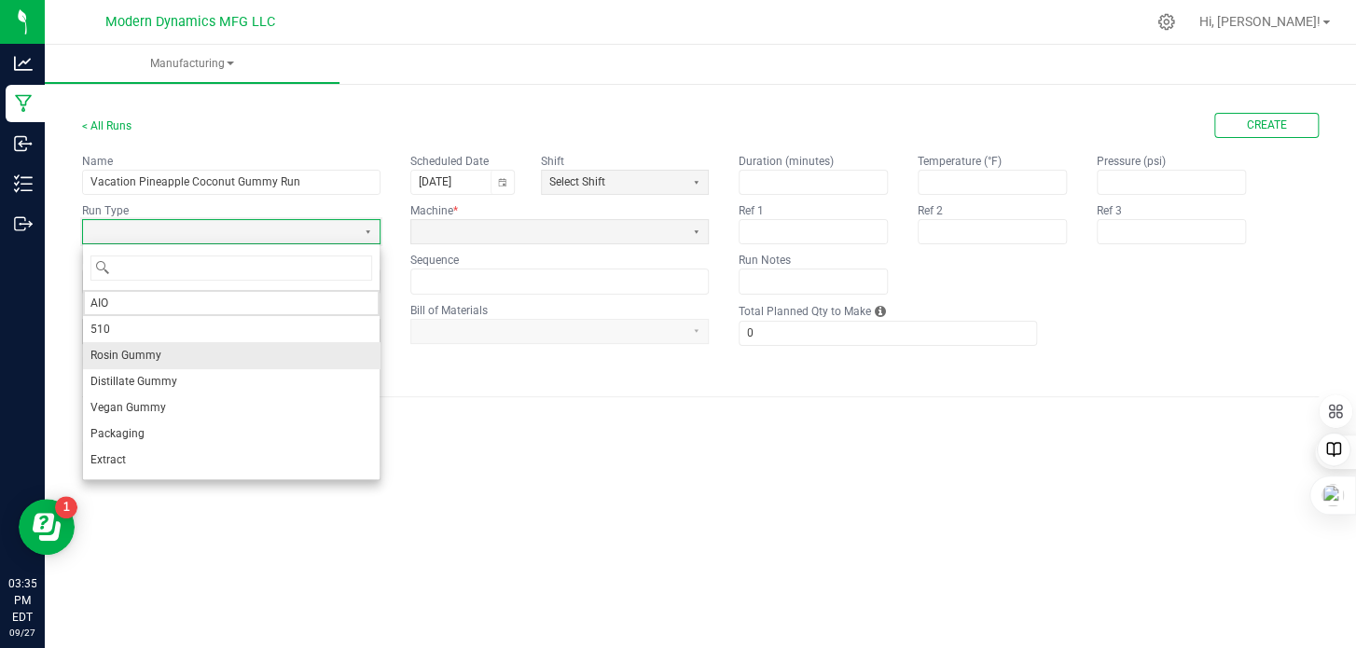
click at [170, 349] on li "Rosin Gummy" at bounding box center [231, 355] width 297 height 26
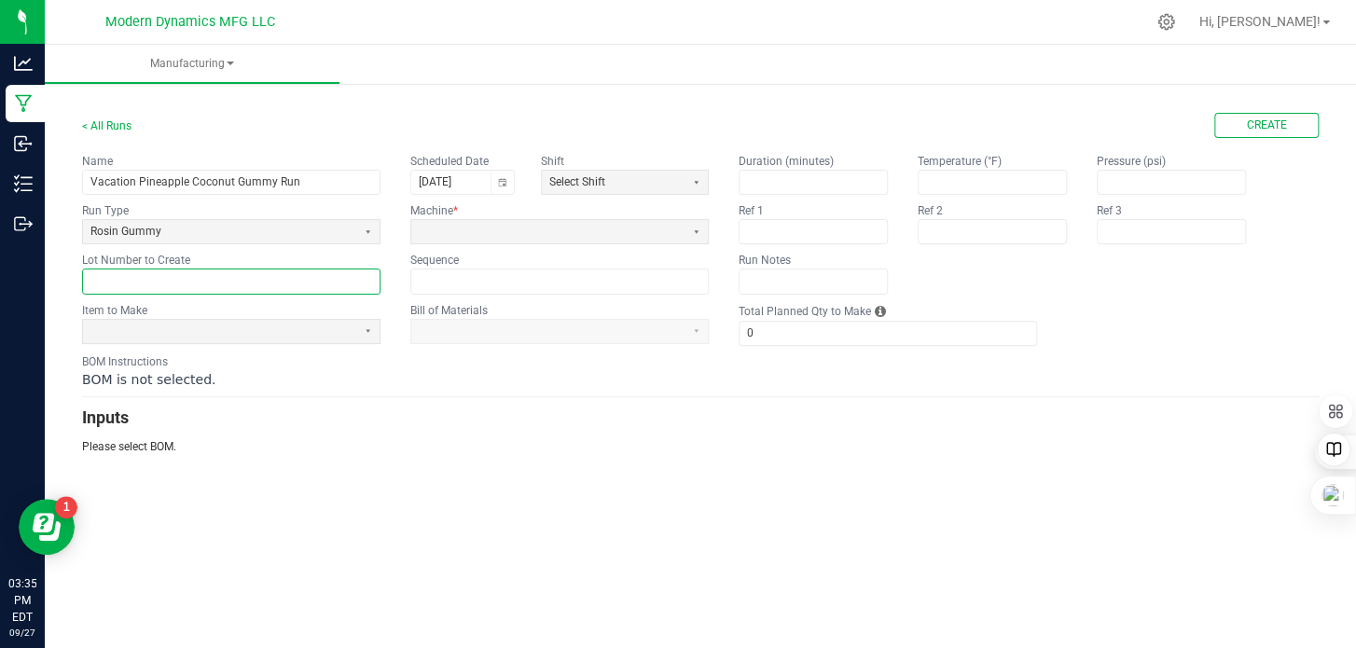
click at [151, 277] on input "text" at bounding box center [231, 281] width 297 height 23
click at [187, 275] on input "text" at bounding box center [231, 281] width 297 height 23
paste input "VACPCR251002BULK"
type input "VACPCR251002BULK"
click at [194, 329] on span at bounding box center [219, 332] width 258 height 16
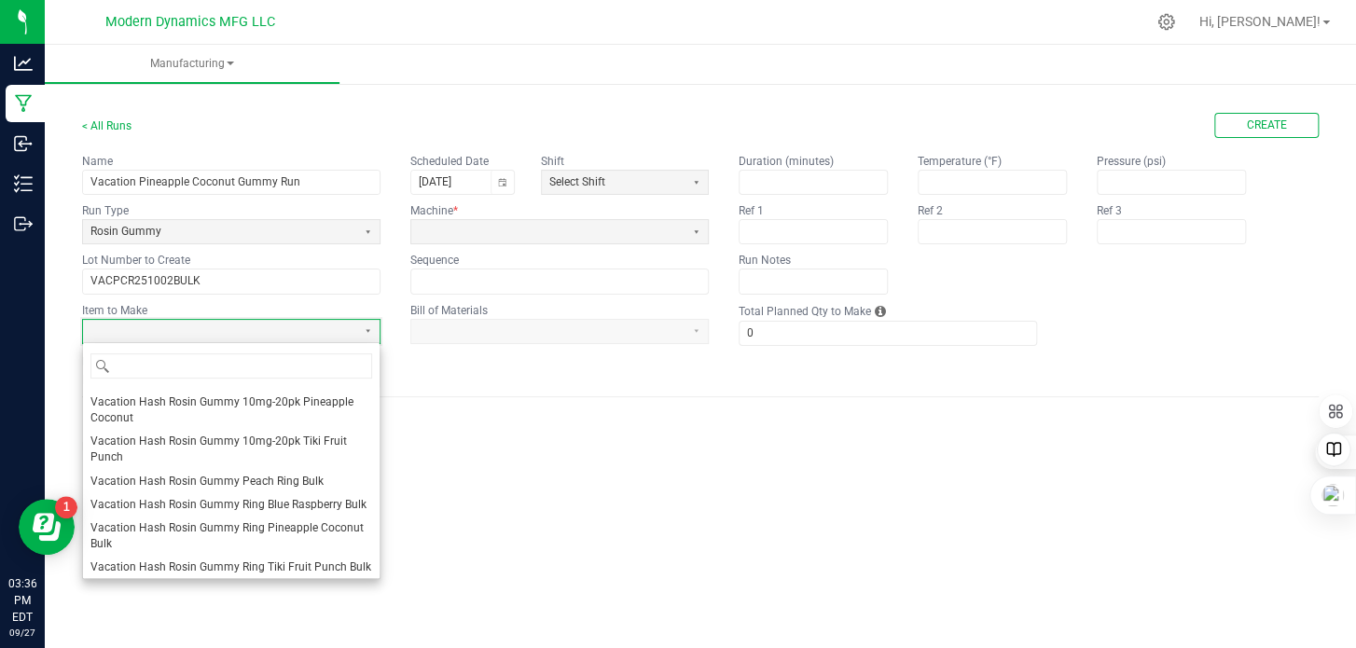
scroll to position [1492, 0]
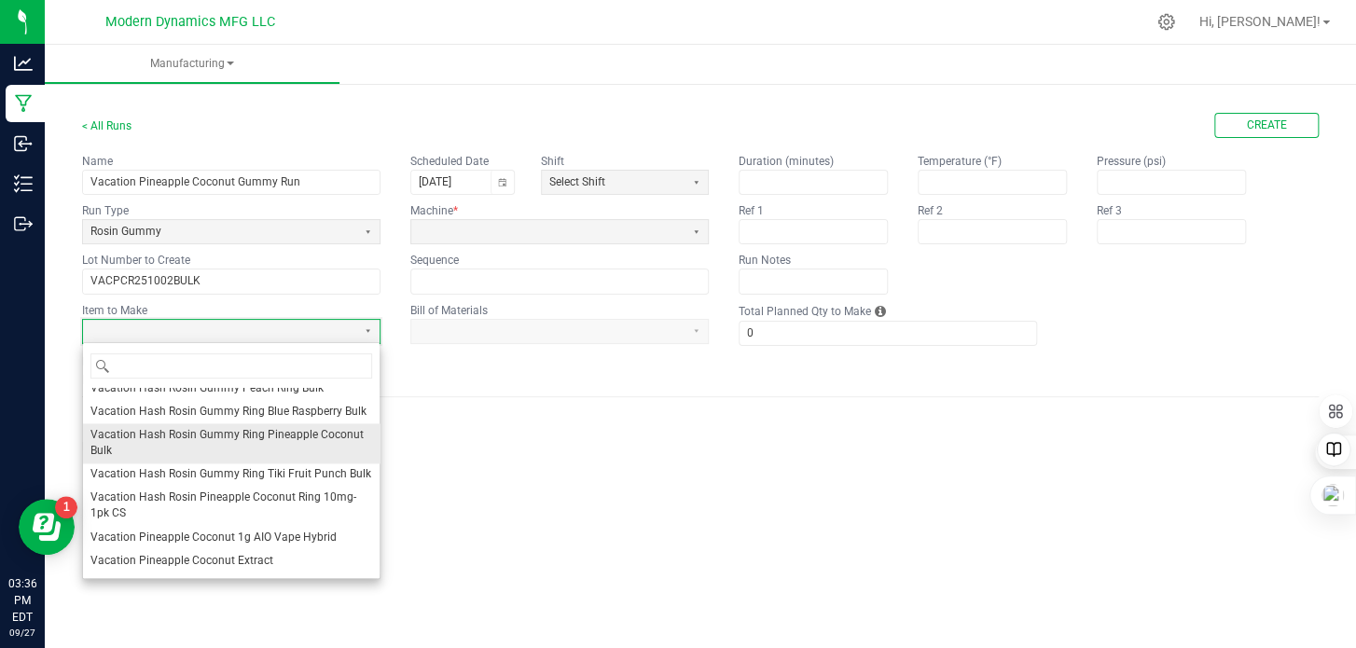
click at [190, 459] on span "Vacation Hash Rosin Gummy Ring Pineapple Coconut Bulk" at bounding box center [231, 443] width 282 height 32
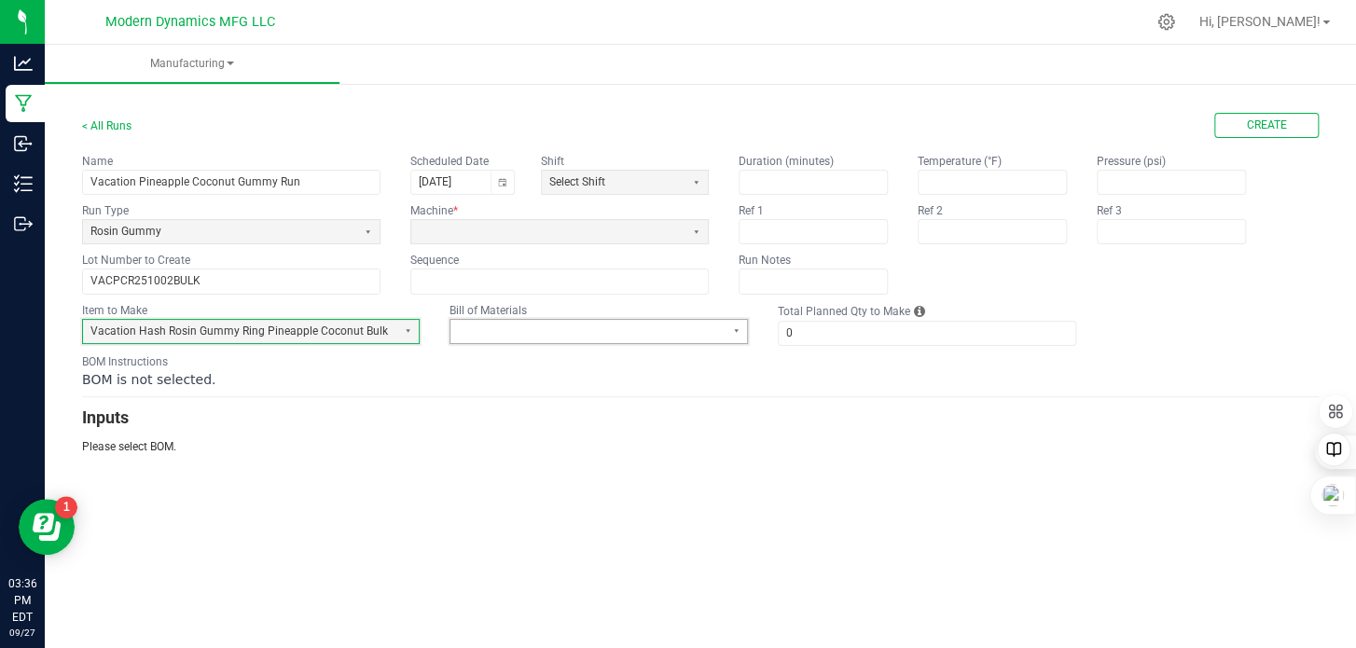
click at [515, 330] on span at bounding box center [587, 332] width 258 height 16
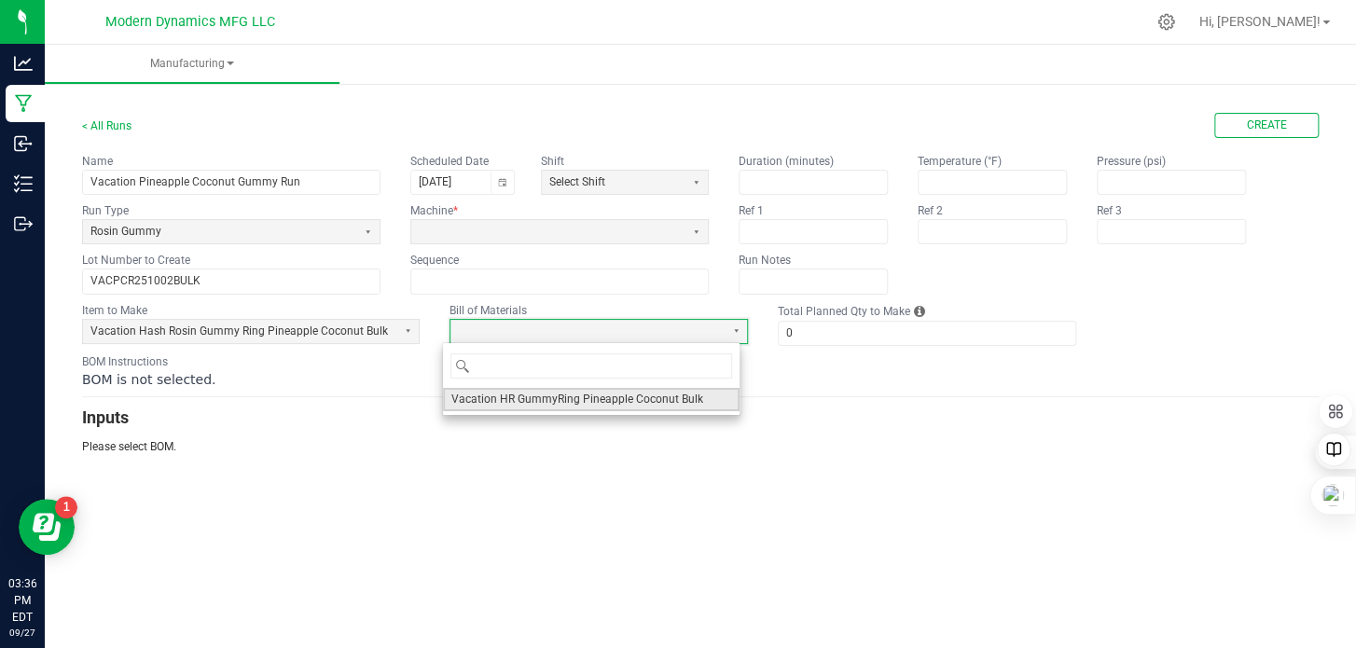
drag, startPoint x: 509, startPoint y: 398, endPoint x: 533, endPoint y: 398, distance: 24.2
click at [509, 399] on span "Vacation HR GummyRing Pineapple Coconut Bulk" at bounding box center [576, 400] width 252 height 16
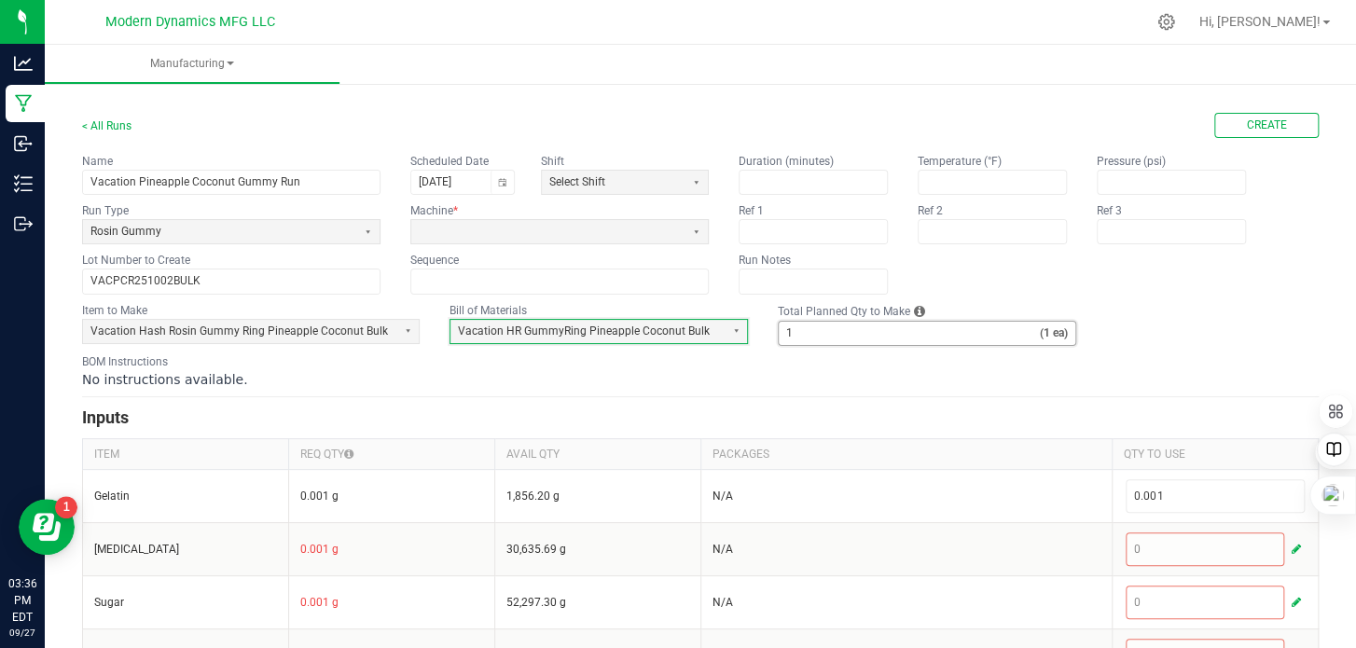
click at [798, 330] on input "1" at bounding box center [909, 333] width 261 height 23
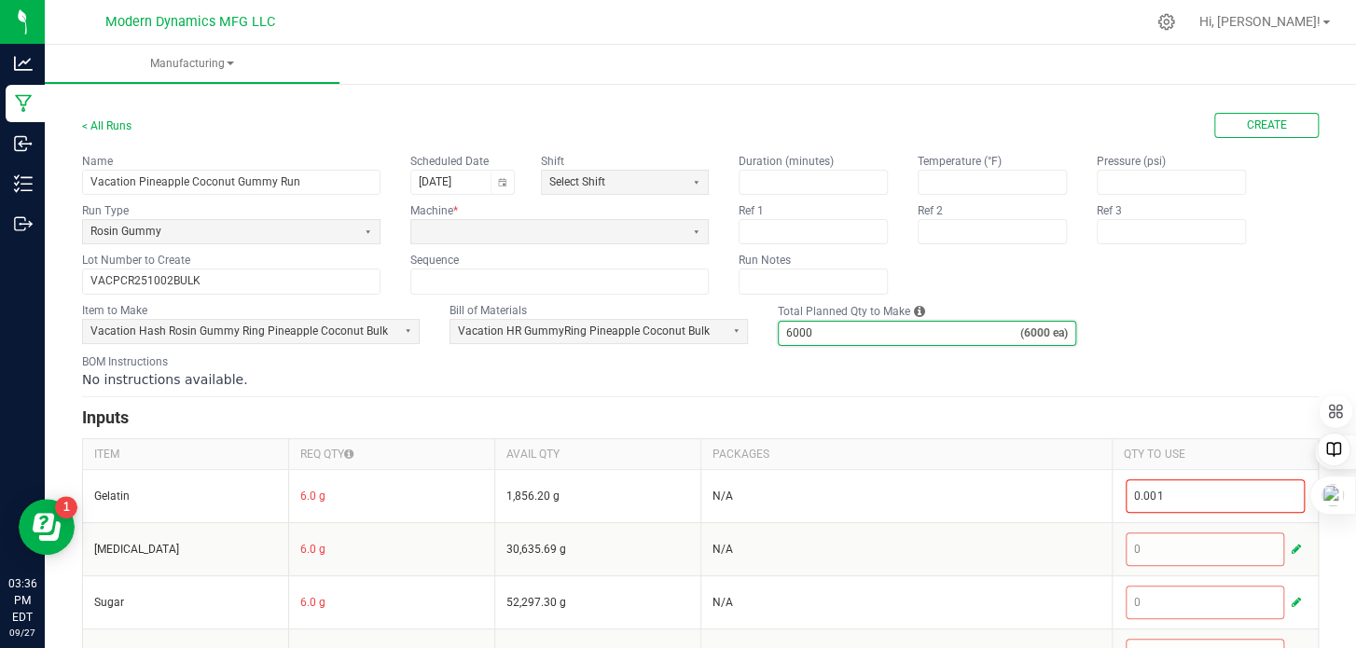
type input "6,000"
click at [1237, 307] on fieldset "Item to Make Vacation Hash Rosin Gummy Ring Pineapple Coconut Bulk Bill of Mate…" at bounding box center [700, 324] width 1237 height 44
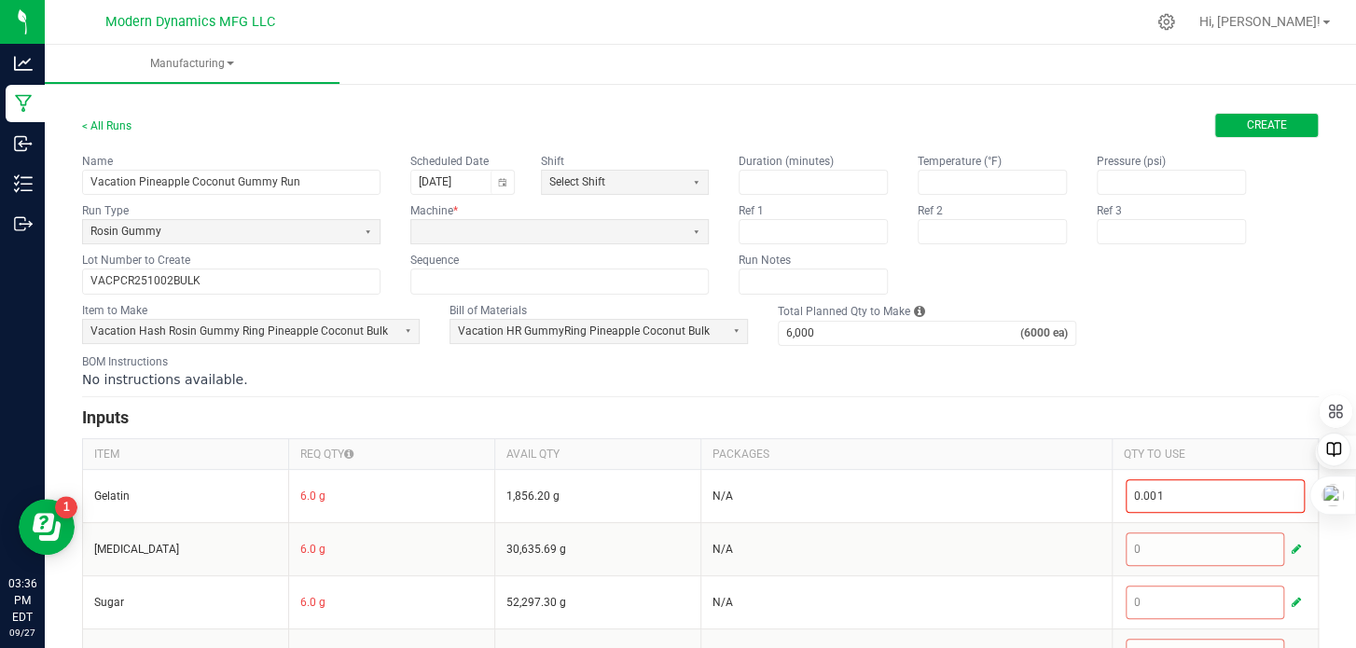
click at [1252, 125] on span "Create" at bounding box center [1267, 126] width 40 height 16
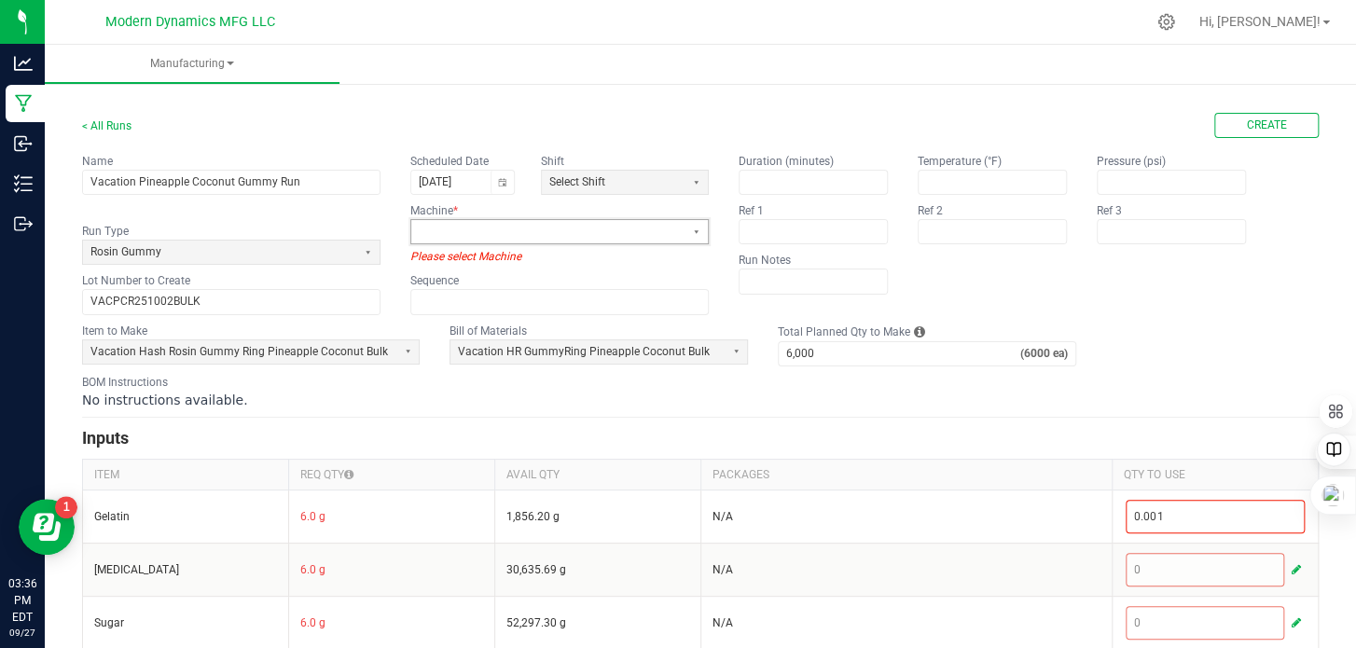
click at [480, 236] on span at bounding box center [548, 232] width 258 height 16
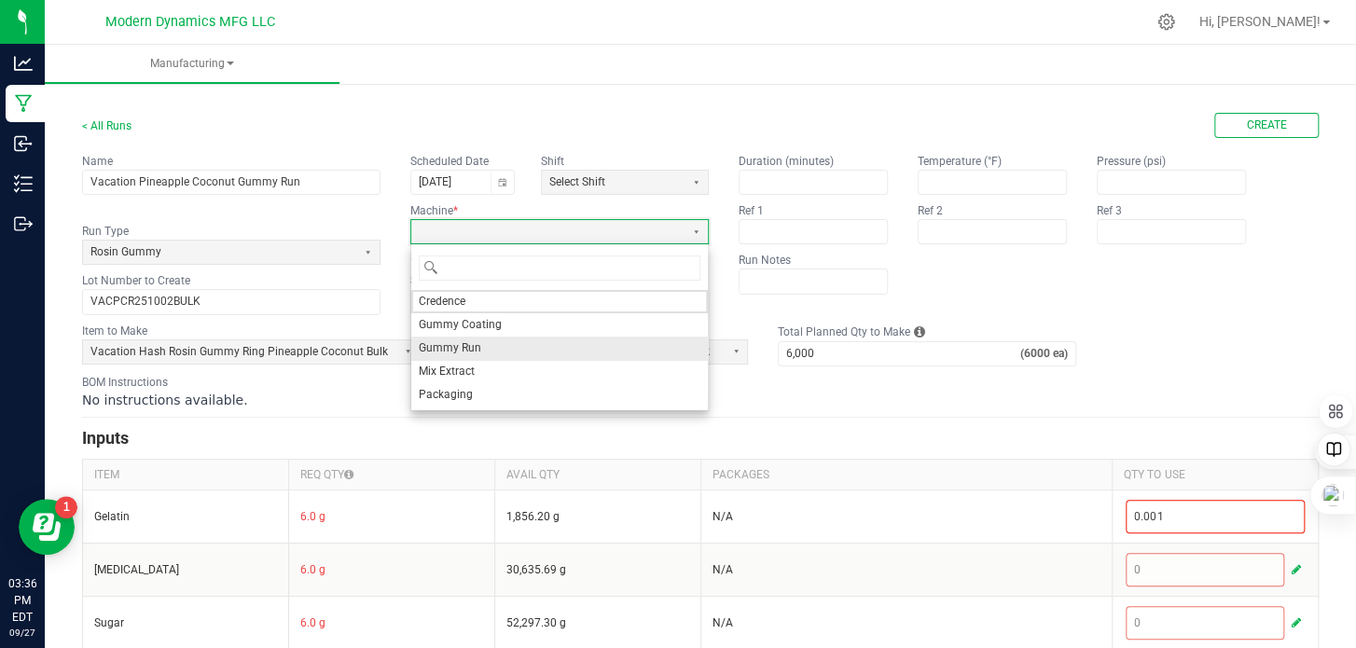
click at [463, 346] on span "Gummy Run" at bounding box center [450, 348] width 62 height 16
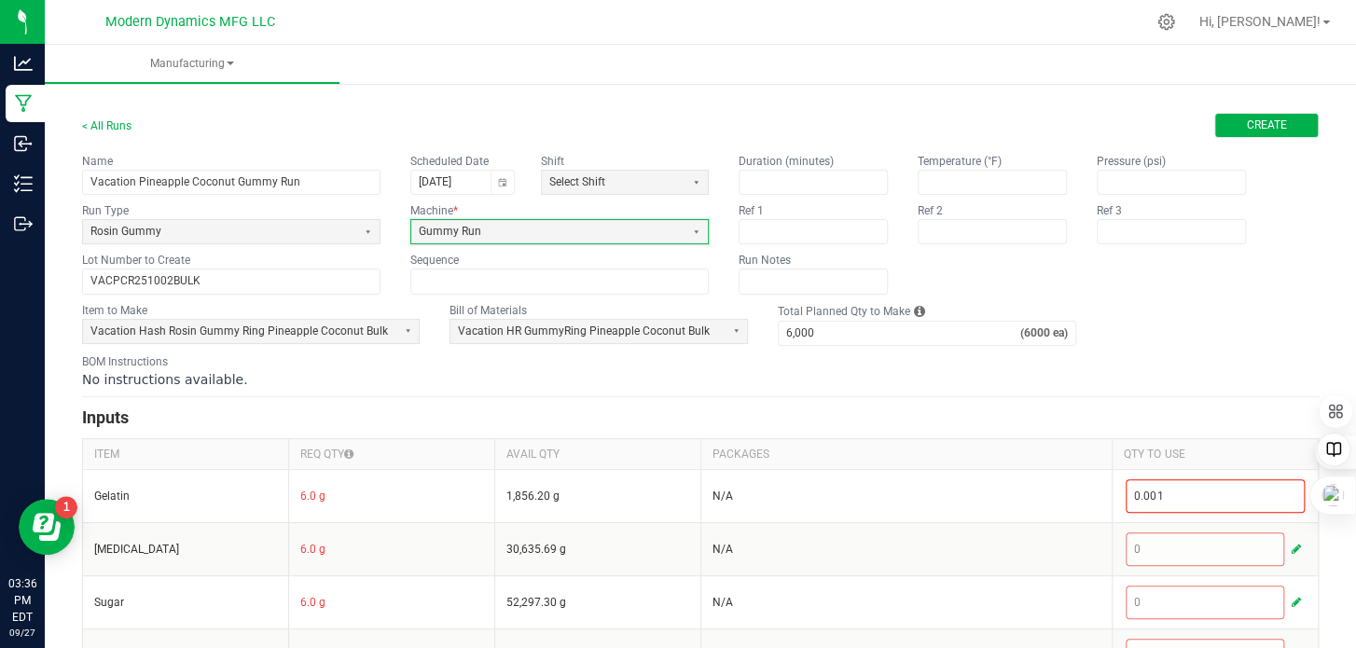
click at [1261, 118] on span "Create" at bounding box center [1267, 126] width 40 height 16
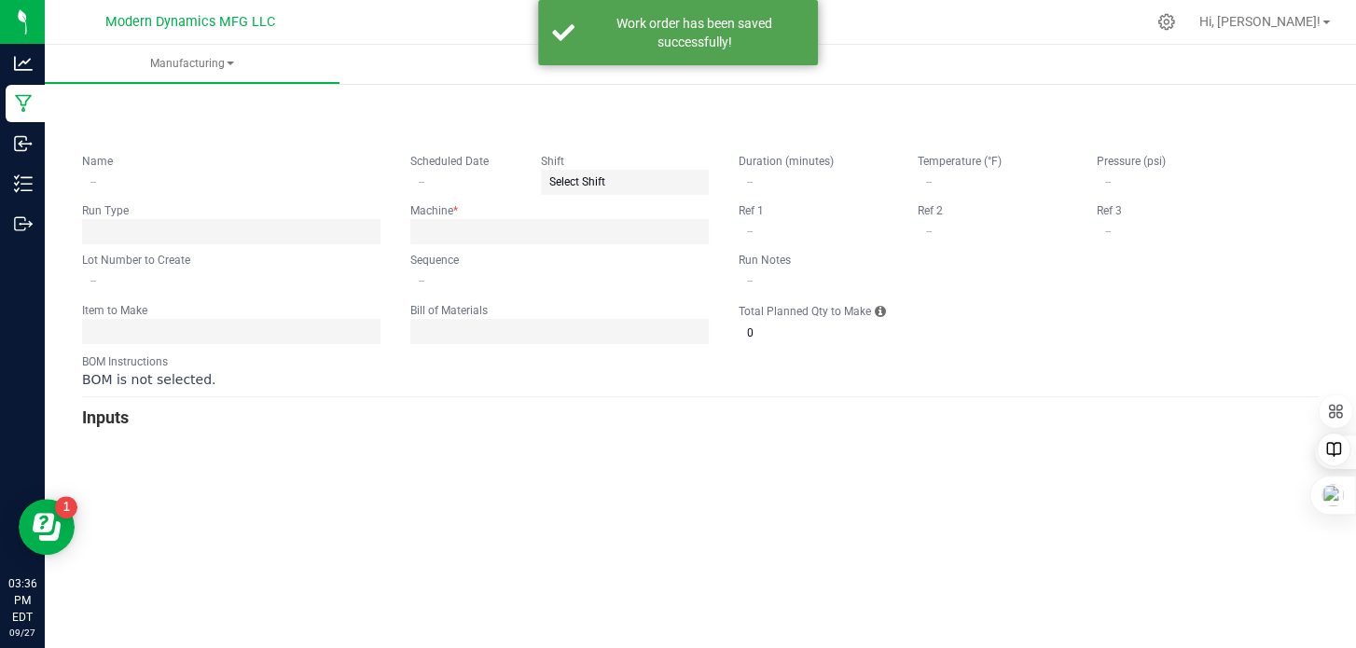
type input "Vacation Pineapple Coconut Gummy Run"
type input "[DATE]"
type input "VACPCR251002BULK"
type input "0"
type input "6,000"
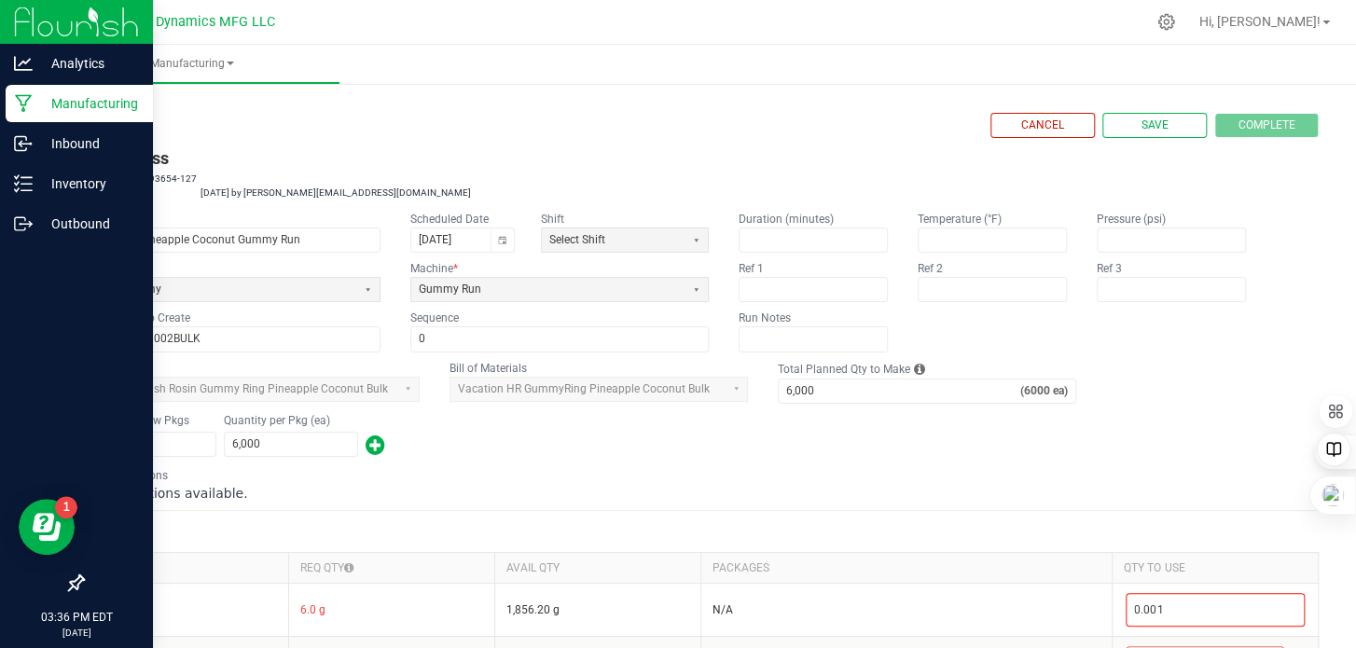
click at [19, 109] on icon at bounding box center [24, 103] width 18 height 19
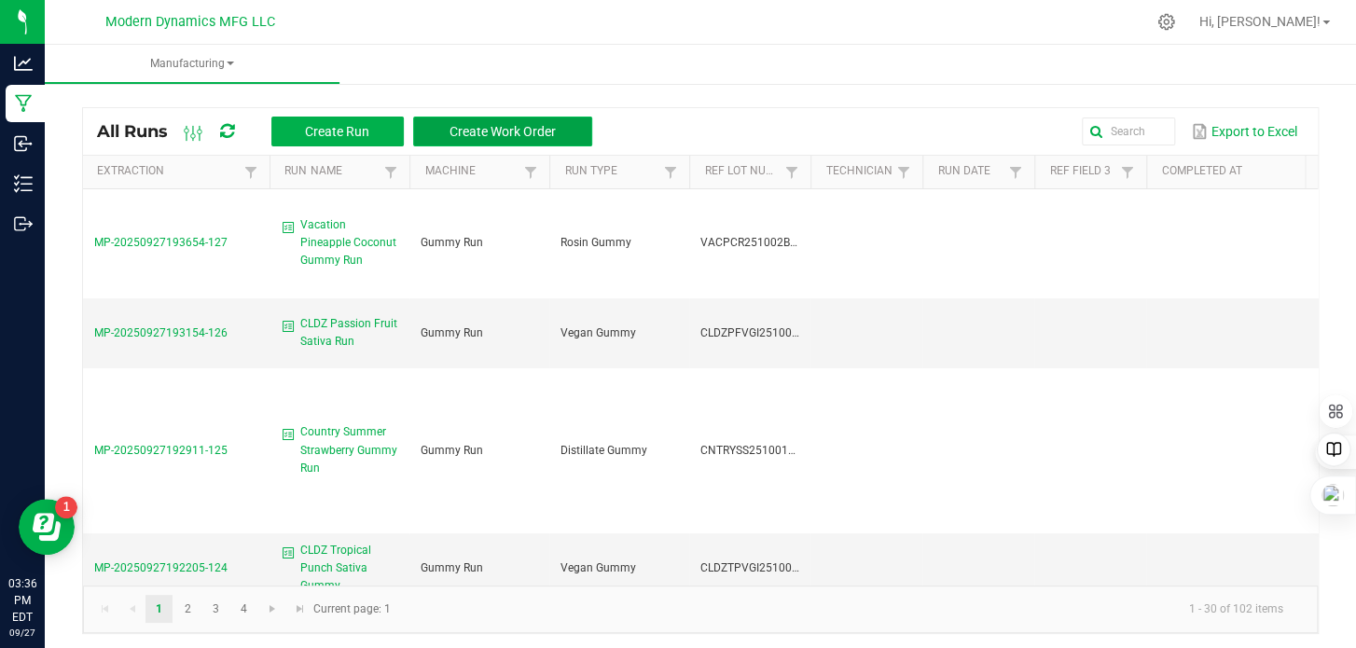
click at [471, 126] on span "Create Work Order" at bounding box center [503, 131] width 106 height 15
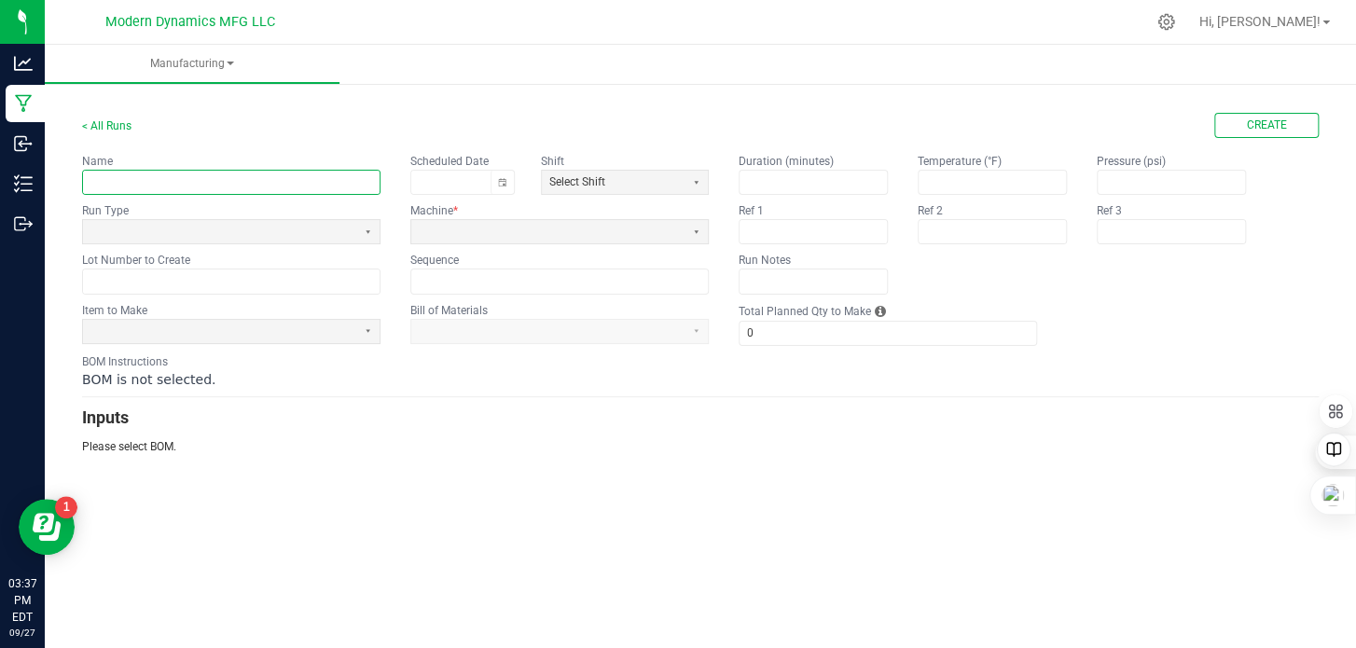
click at [216, 180] on input "text" at bounding box center [231, 182] width 297 height 23
click at [501, 177] on button "Toggle calendar" at bounding box center [502, 182] width 23 height 23
type input "CLDZ Mixed [PERSON_NAME] Indica Vegan Gummy Run"
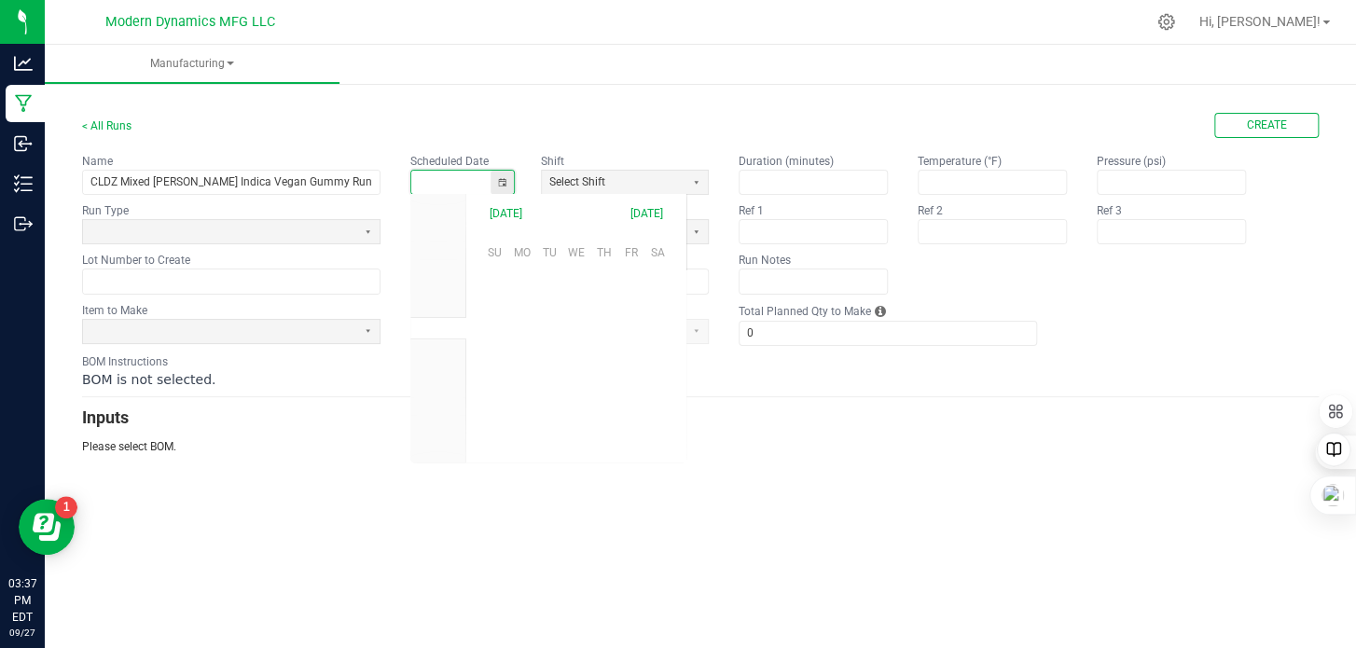
scroll to position [294062, 0]
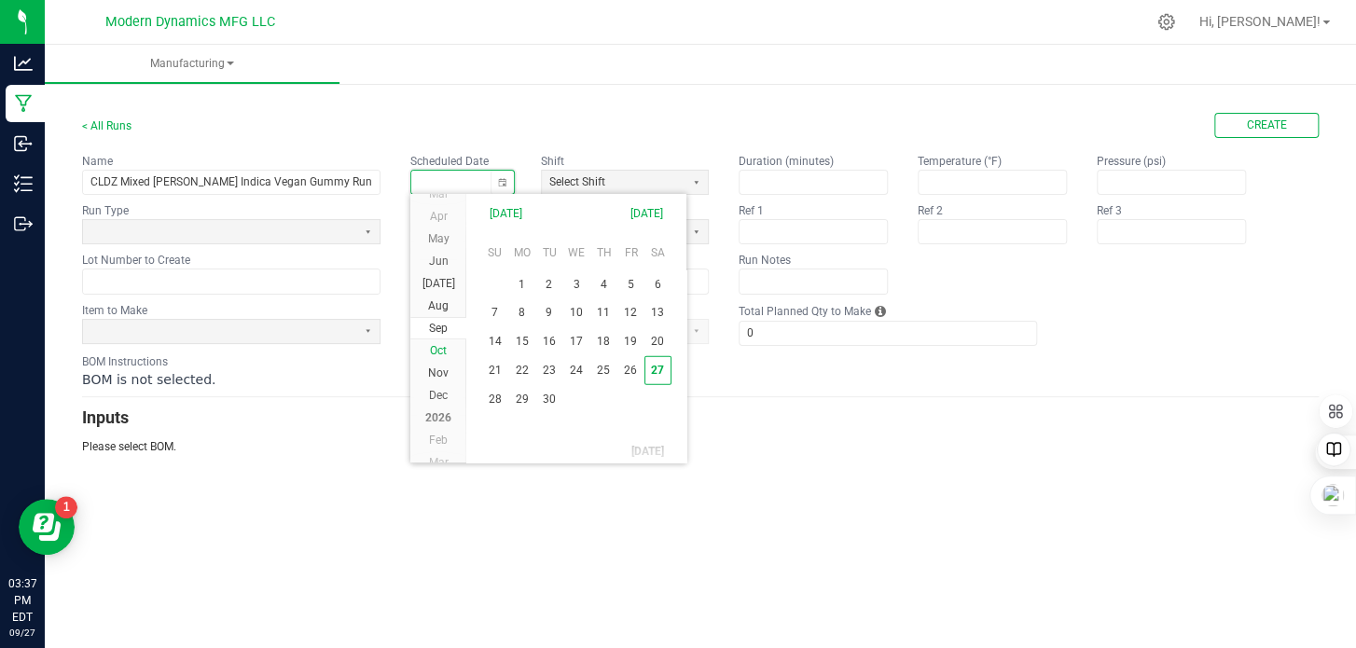
click at [441, 345] on span "Oct" at bounding box center [438, 350] width 17 height 13
click at [630, 279] on span "3" at bounding box center [630, 283] width 27 height 29
type input "[DATE]"
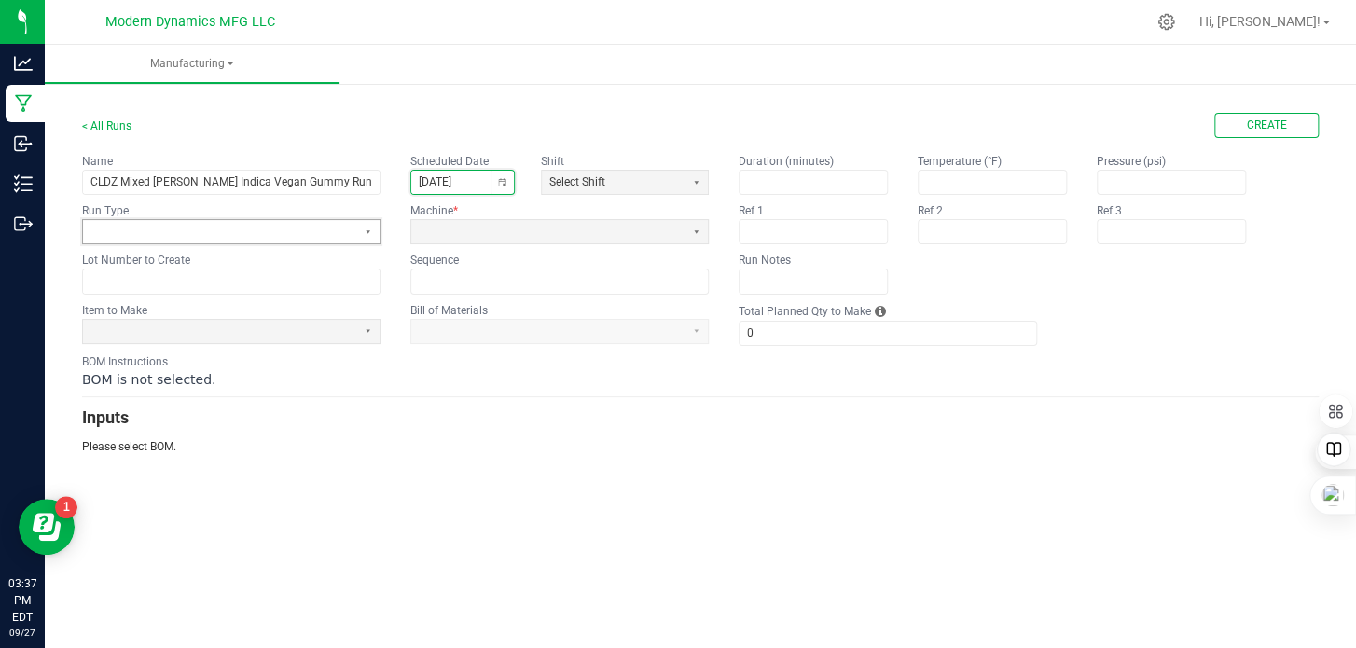
click at [190, 227] on span at bounding box center [219, 232] width 258 height 16
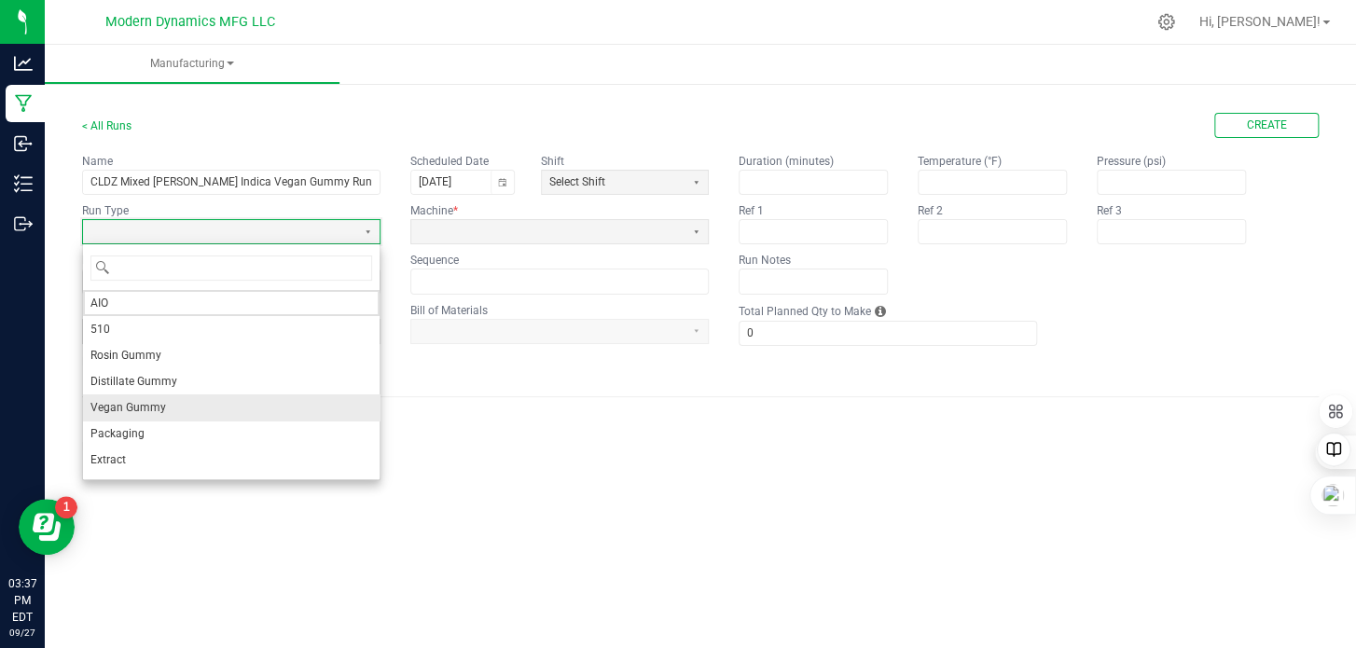
click at [173, 400] on li "Vegan Gummy" at bounding box center [231, 407] width 297 height 26
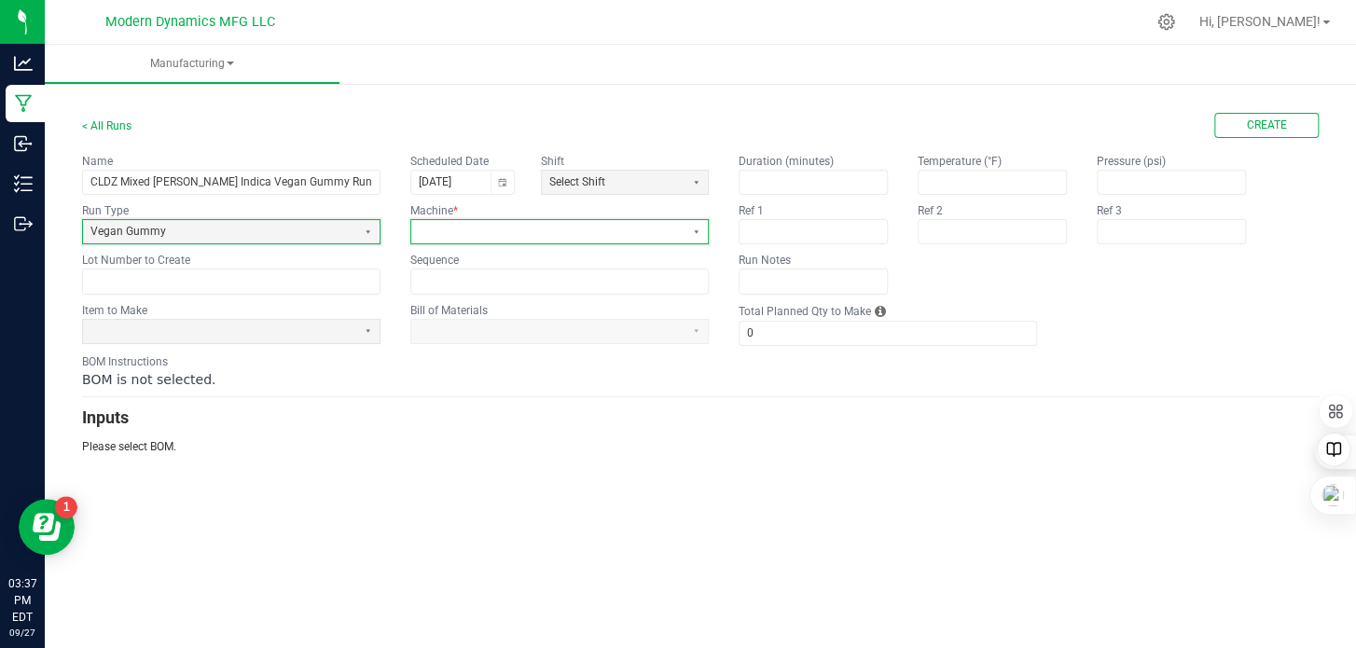
click at [498, 238] on span at bounding box center [548, 232] width 258 height 16
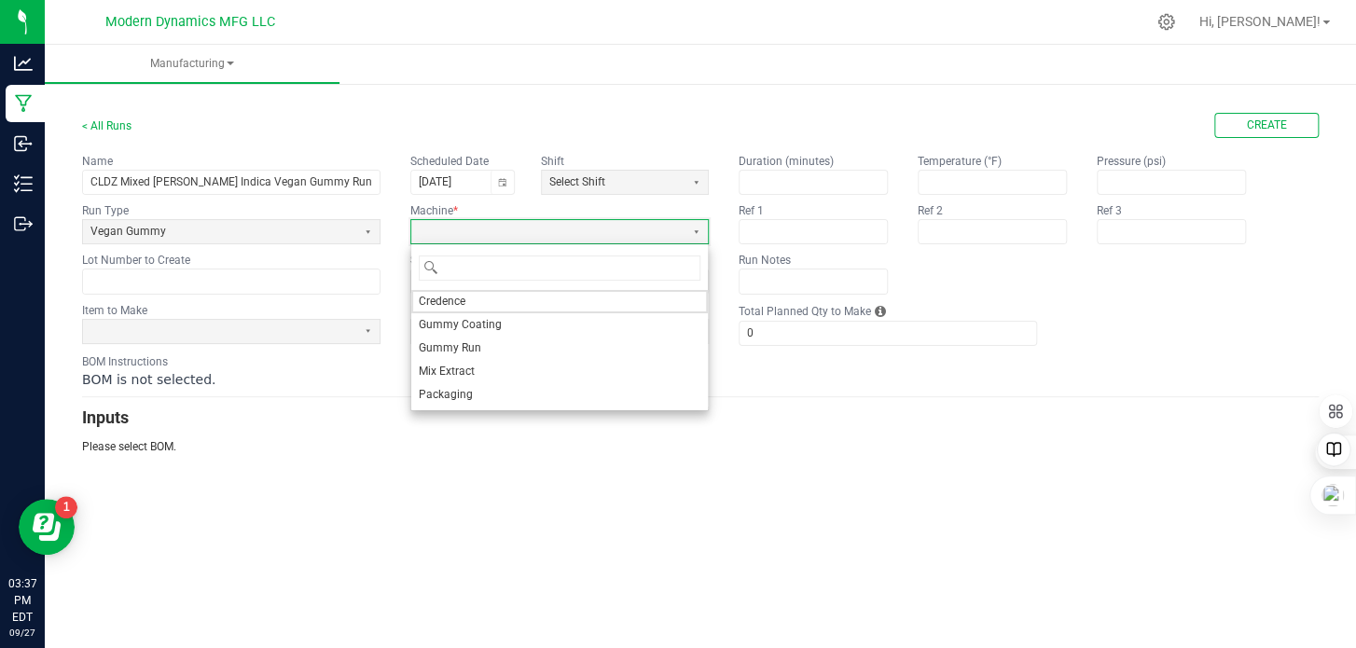
click at [458, 345] on span "Gummy Run" at bounding box center [450, 348] width 62 height 16
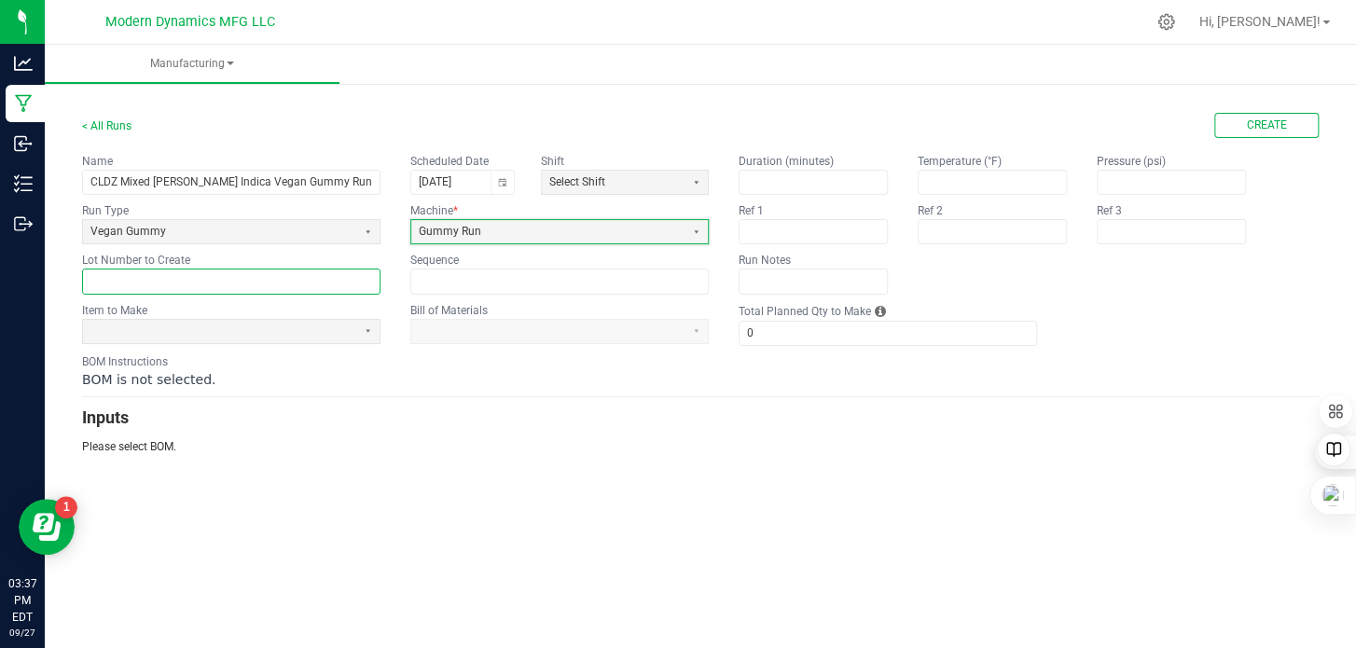
click at [182, 286] on input "text" at bounding box center [231, 281] width 297 height 23
click at [260, 279] on input "text" at bounding box center [231, 281] width 297 height 23
paste input "CLDZMBIVG251003BULK"
type input "CLDZMBIVG251003BULK"
click at [306, 443] on p "Please select BOM." at bounding box center [700, 446] width 1237 height 17
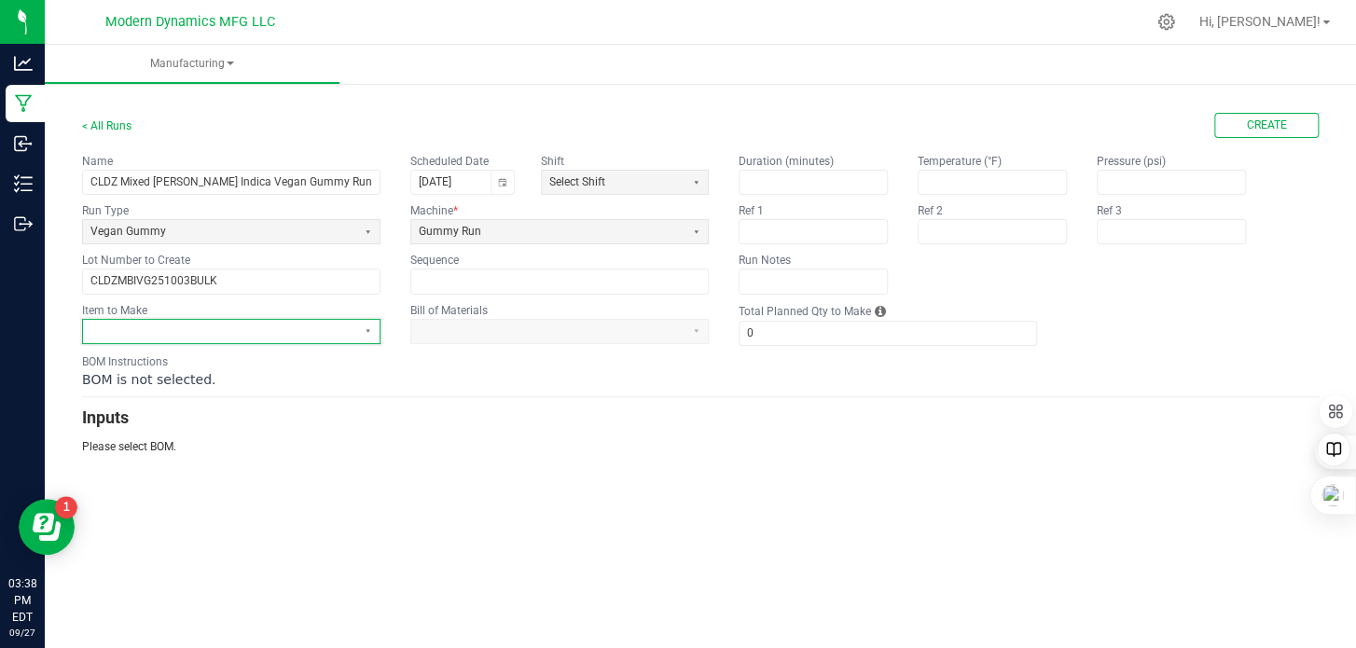
click at [225, 333] on span at bounding box center [219, 332] width 258 height 16
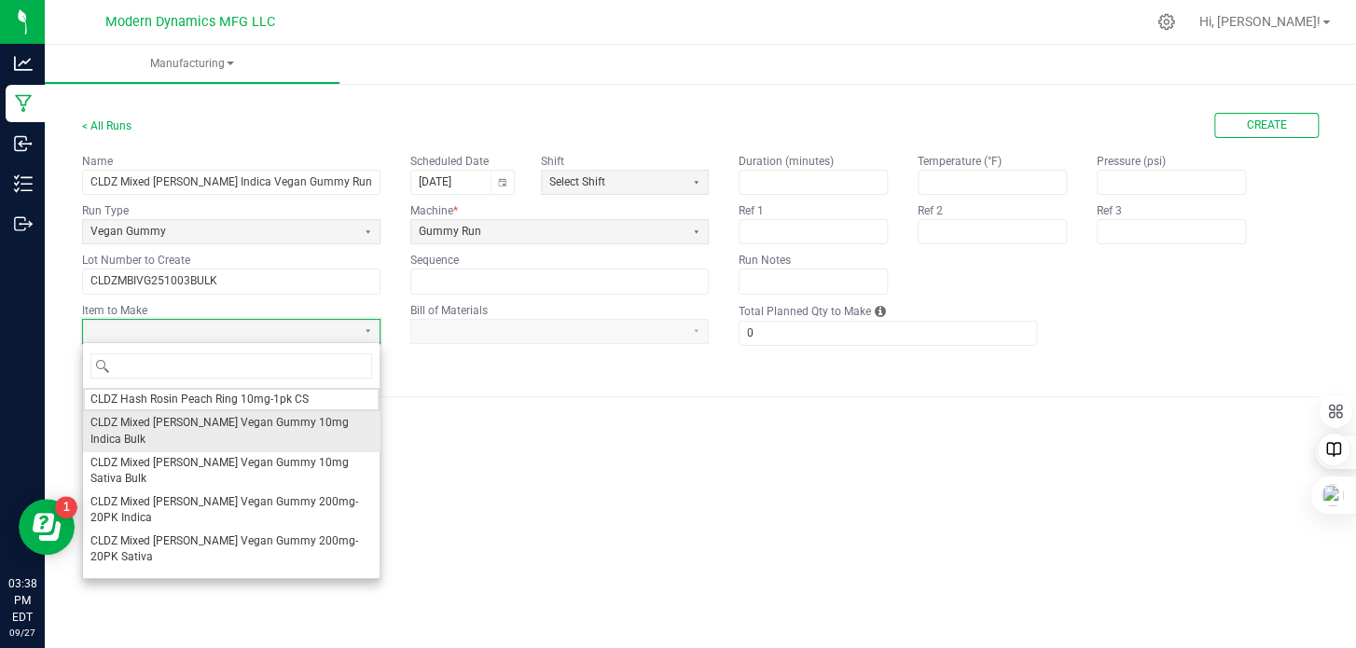
click at [232, 431] on li "CLDZ Mixed [PERSON_NAME] Vegan Gummy 10mg Indica Bulk" at bounding box center [231, 430] width 297 height 39
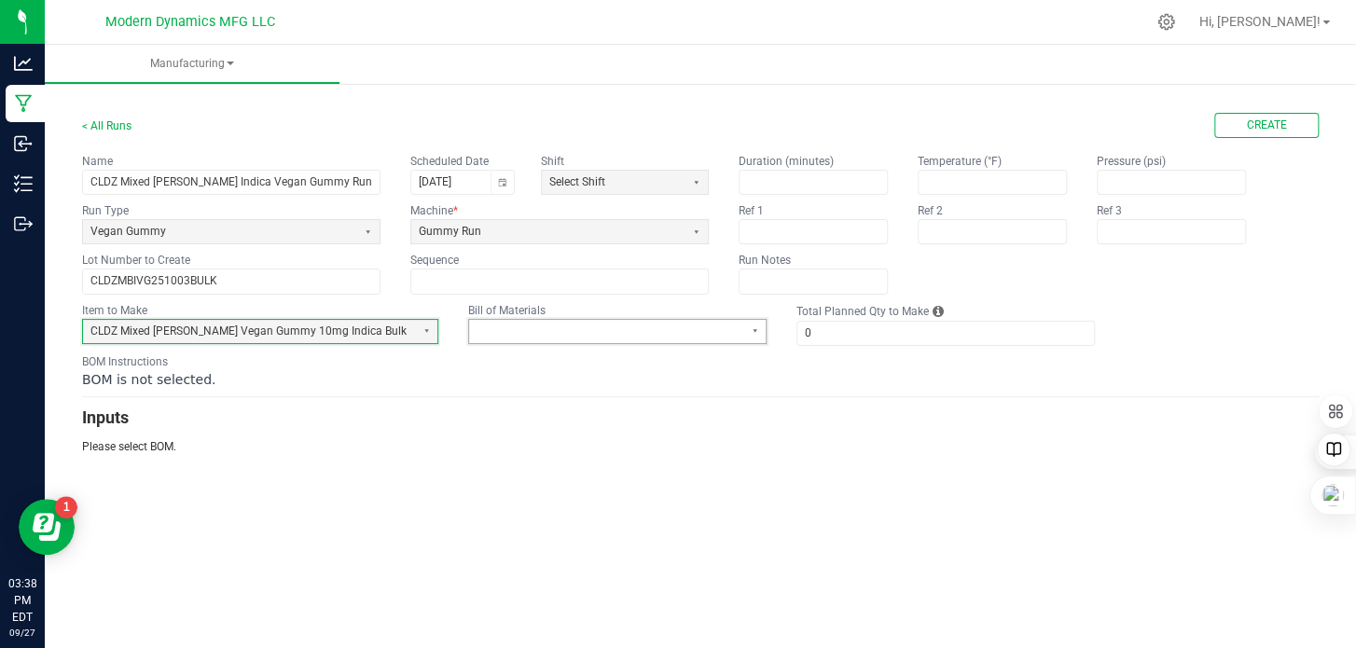
click at [505, 330] on span at bounding box center [606, 332] width 258 height 16
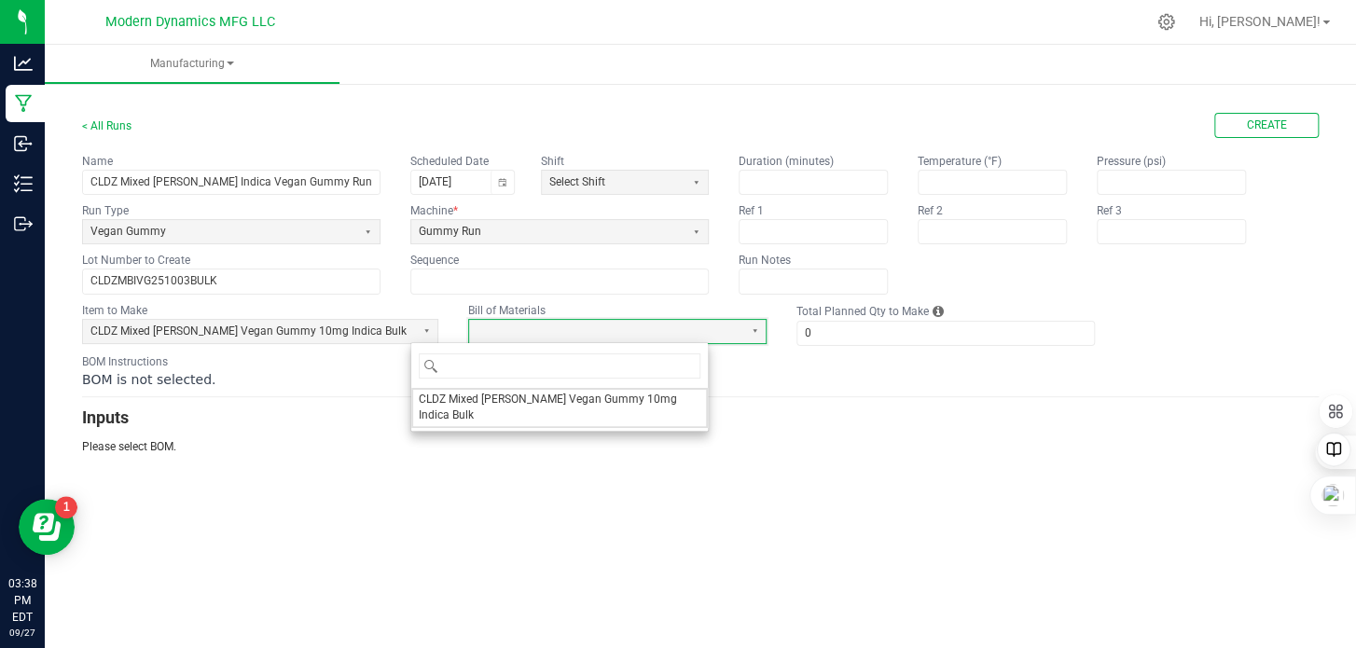
click at [501, 395] on span "CLDZ Mixed [PERSON_NAME] Vegan Gummy 10mg Indica Bulk" at bounding box center [560, 408] width 282 height 32
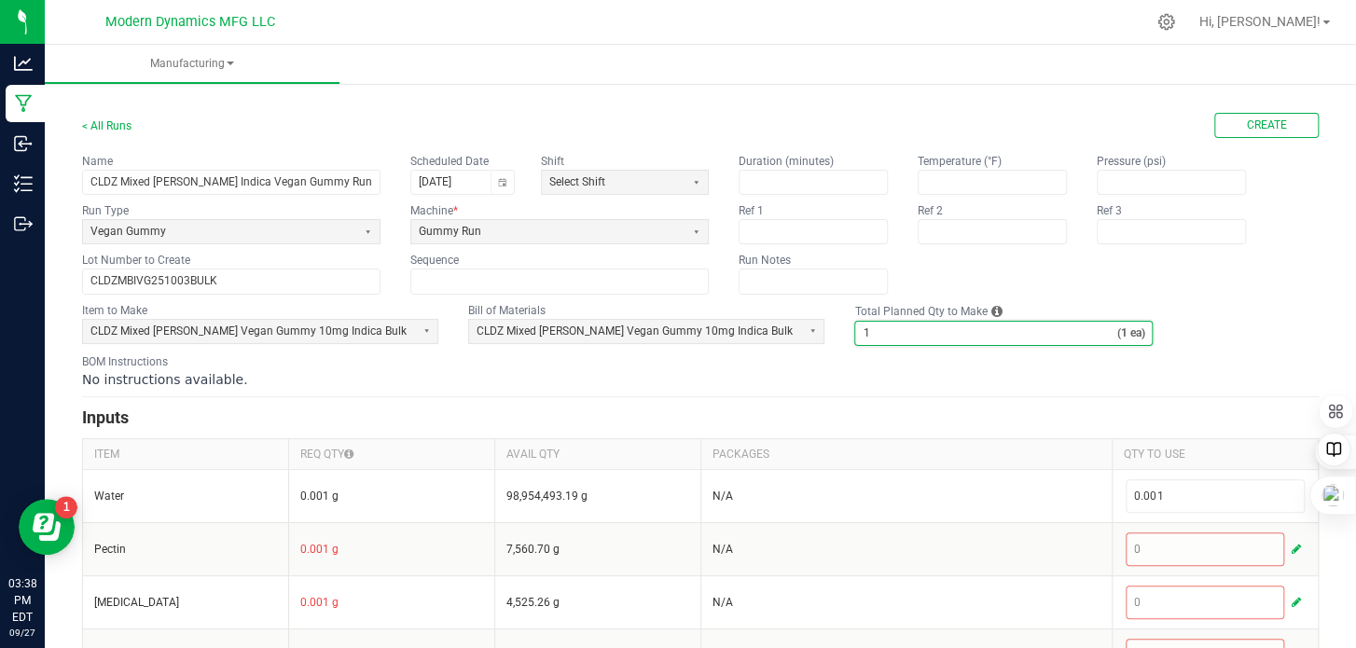
click at [855, 336] on input "1" at bounding box center [985, 333] width 261 height 23
type input "6,000"
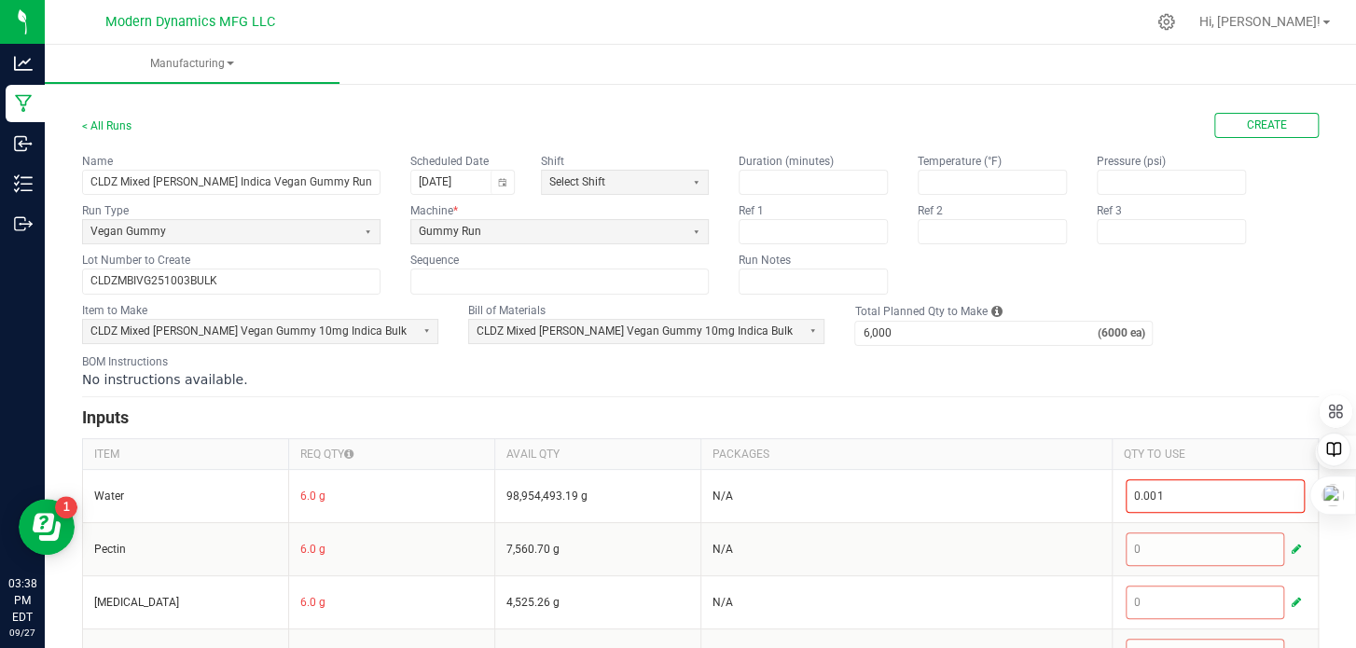
click at [1193, 335] on fieldset "Item to Make CLDZ Mixed [PERSON_NAME] Vegan Gummy 10mg Indica Bulk Bill of Mate…" at bounding box center [700, 324] width 1237 height 44
click at [1268, 121] on span "Create" at bounding box center [1267, 126] width 40 height 16
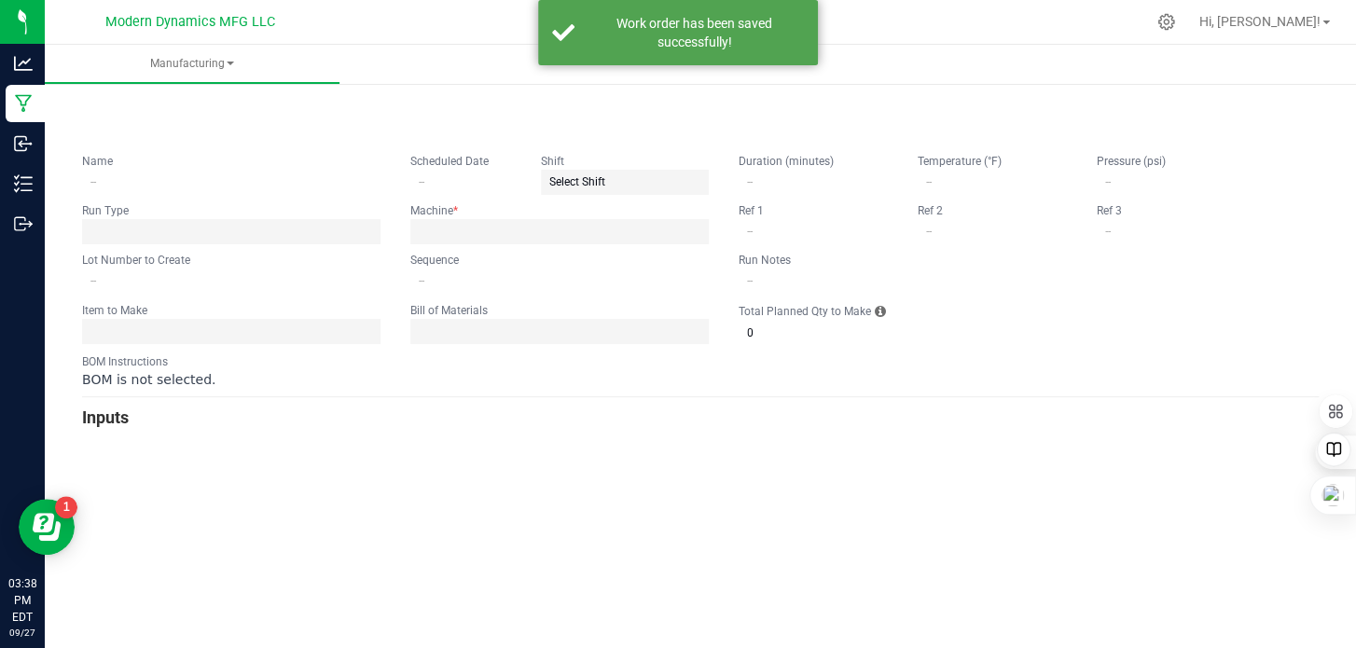
type input "CLDZ Mixed [PERSON_NAME] Indica Vegan Gummy Run"
type input "[DATE]"
type input "CLDZMBIVG251003BULK"
type input "0"
type input "6,000"
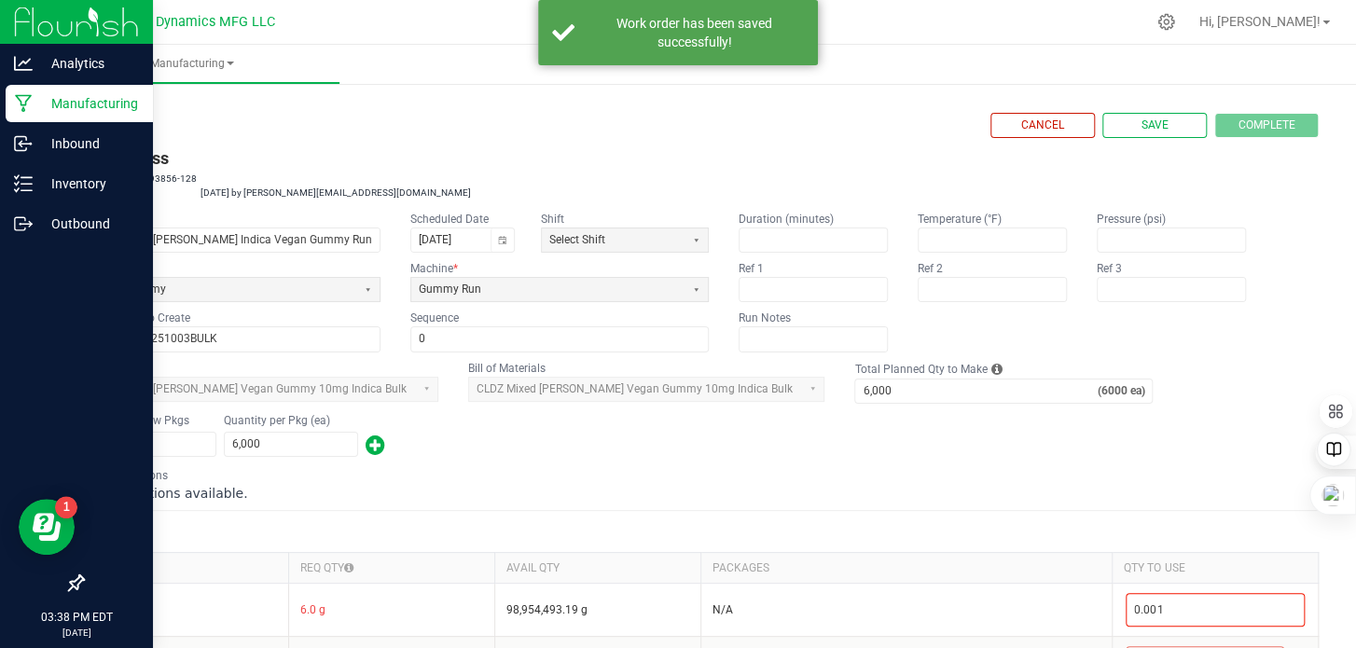
click at [26, 101] on icon at bounding box center [23, 104] width 17 height 18
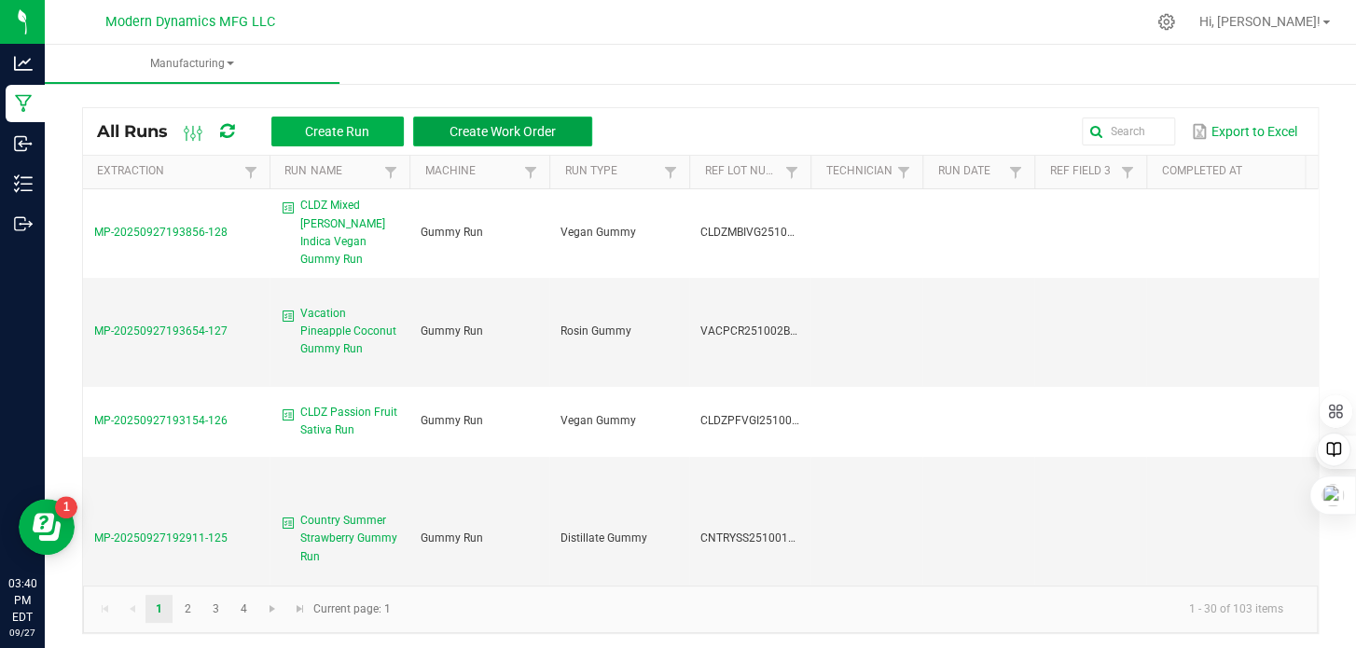
click at [482, 124] on span "Create Work Order" at bounding box center [503, 131] width 106 height 15
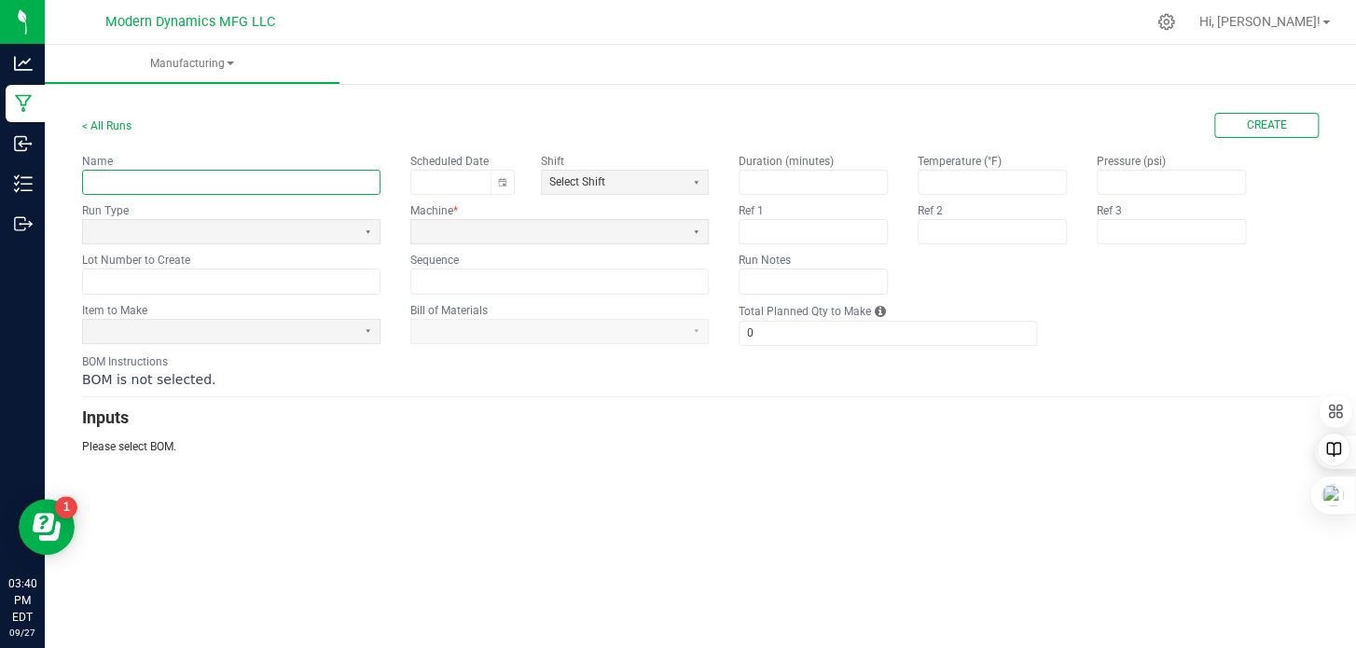
click at [116, 175] on input "text" at bounding box center [231, 182] width 297 height 23
type input "Vacation Blue Razz Gummy Rum"
click at [190, 239] on span at bounding box center [219, 231] width 273 height 23
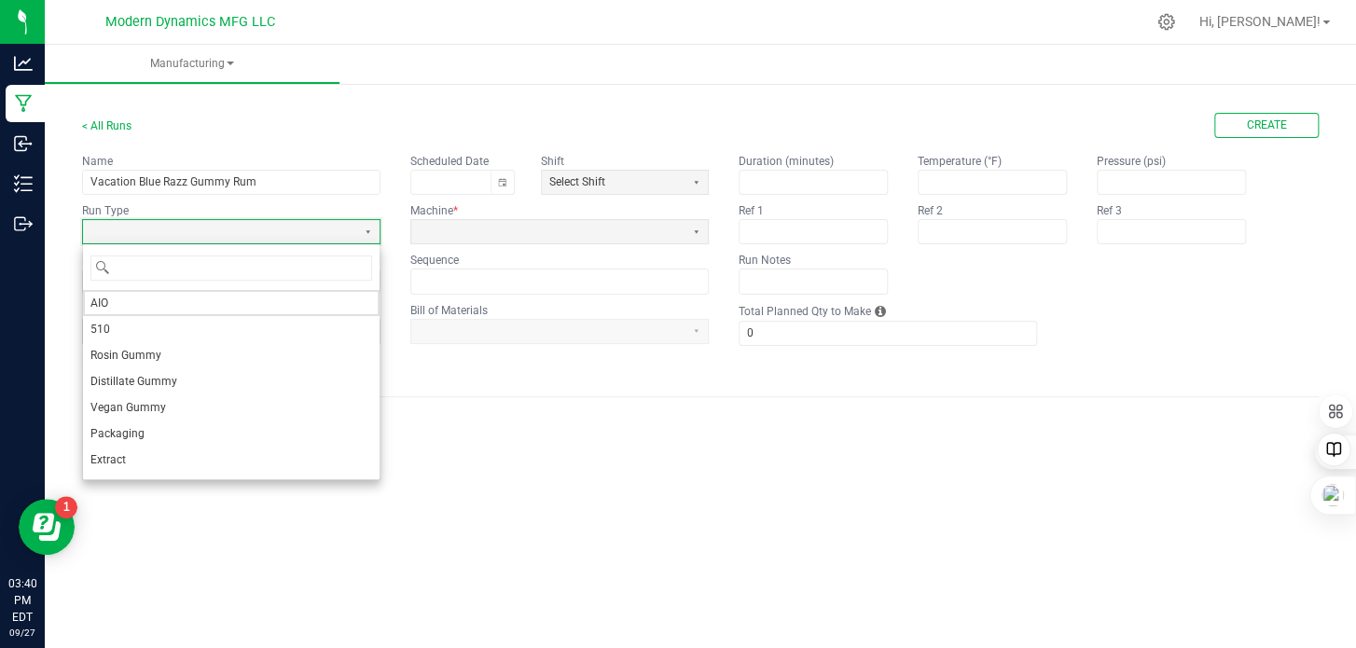
click at [163, 348] on li "Rosin Gummy" at bounding box center [231, 355] width 297 height 26
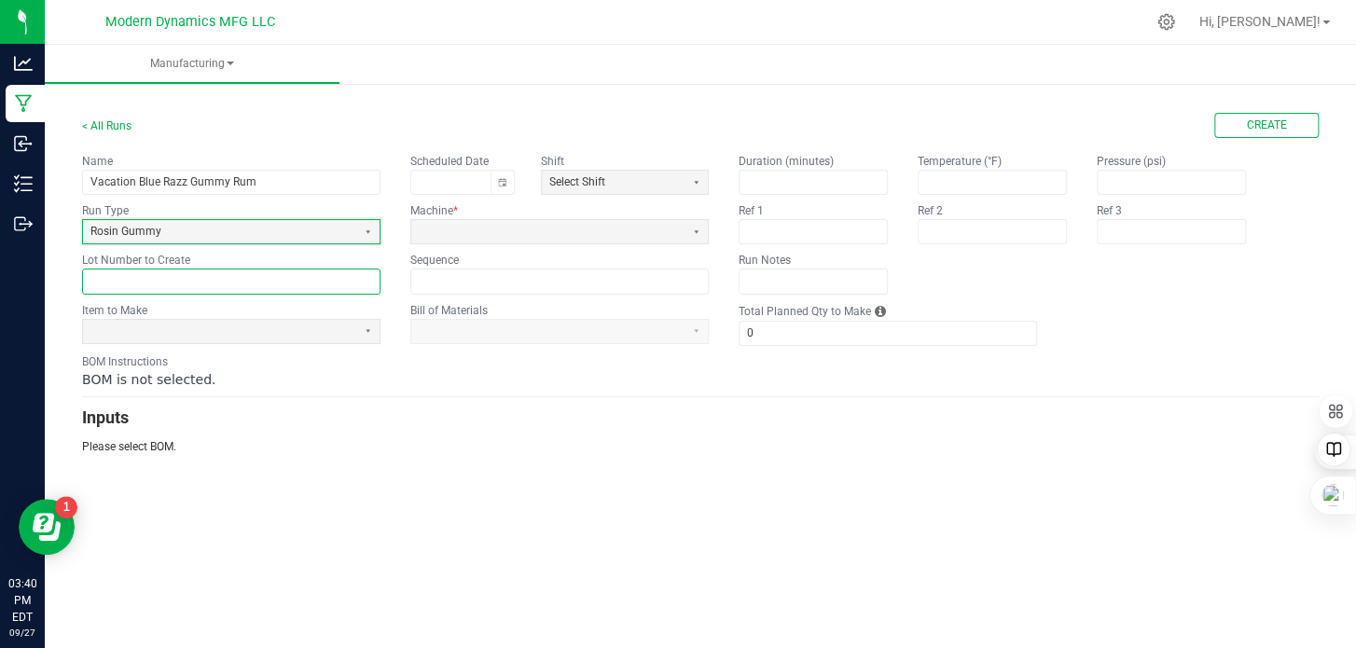
click at [160, 275] on input "text" at bounding box center [231, 281] width 297 height 23
click at [165, 273] on input "text" at bounding box center [231, 281] width 297 height 23
paste input "VACBRG251003BULK"
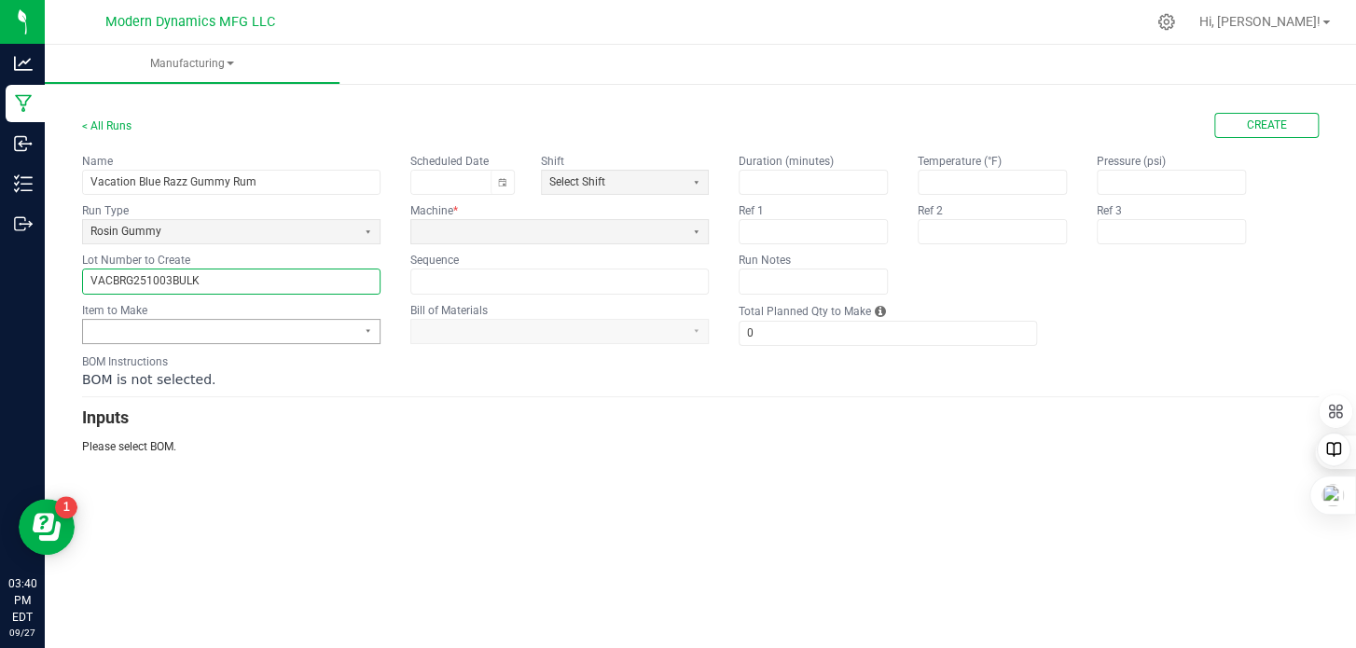
type input "VACBRG251003BULK"
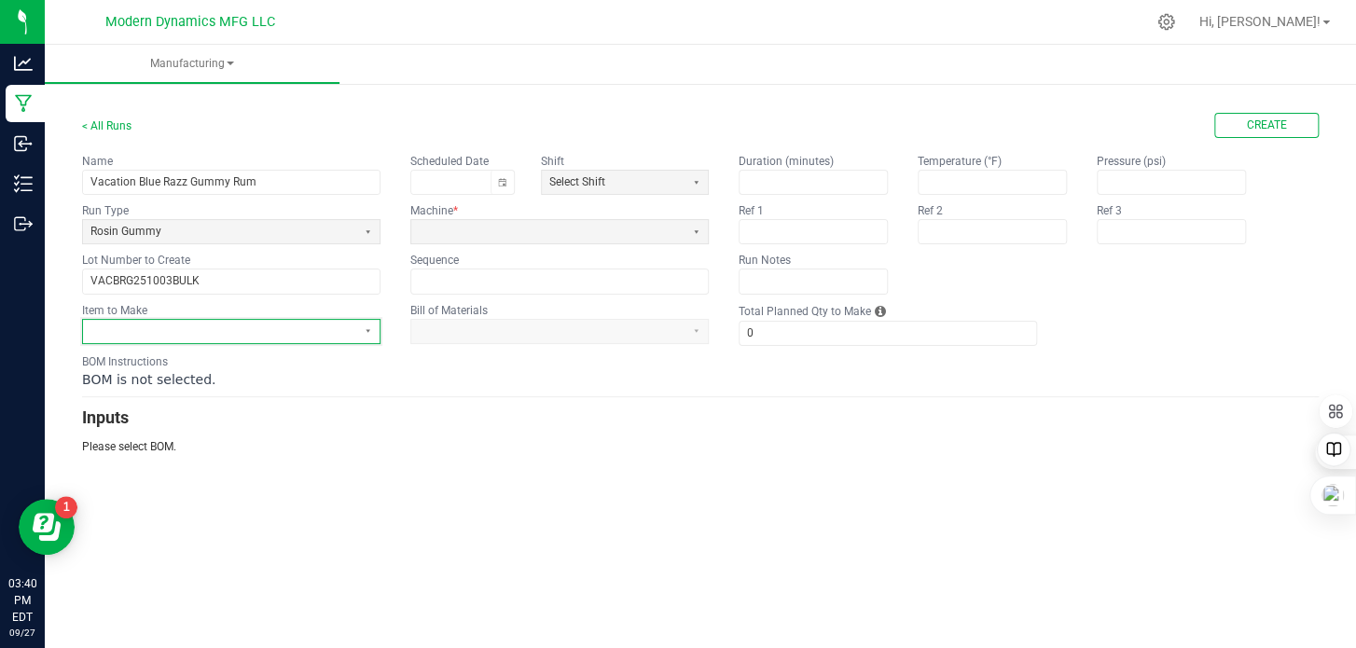
click at [164, 324] on span at bounding box center [219, 332] width 258 height 16
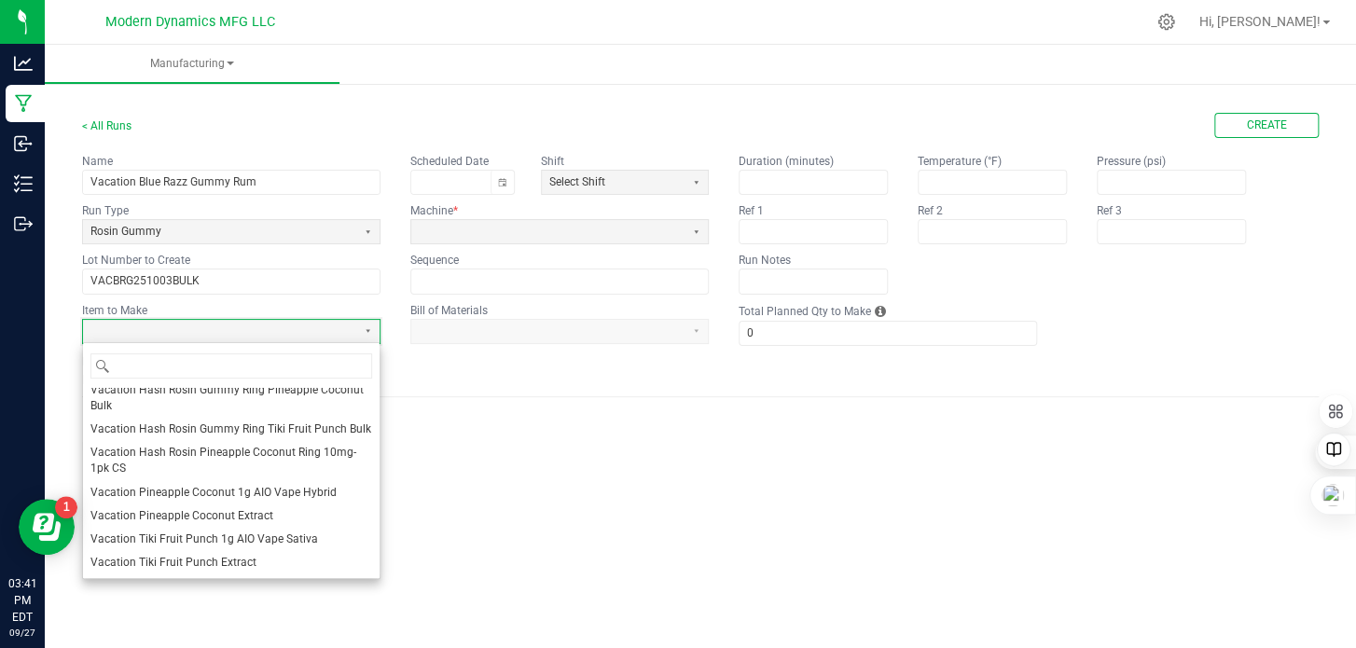
scroll to position [1507, 0]
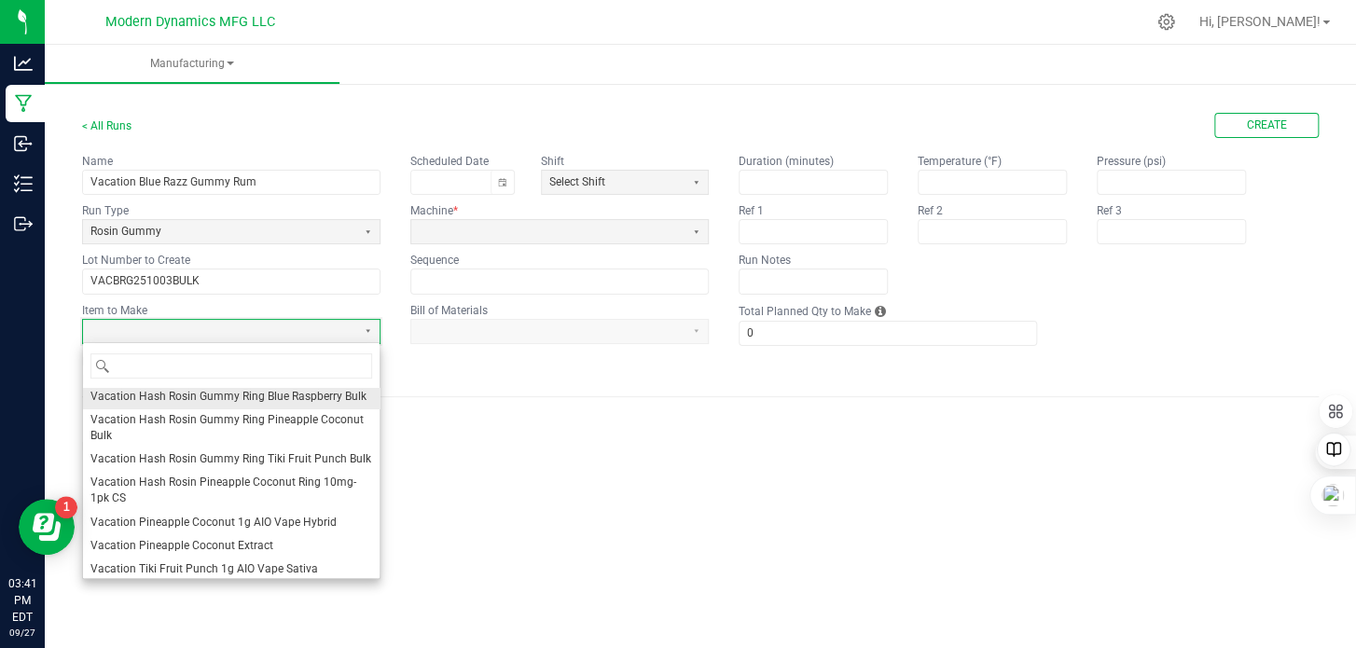
click at [194, 405] on span "Vacation Hash Rosin Gummy Ring Blue Raspberry Bulk" at bounding box center [228, 397] width 276 height 16
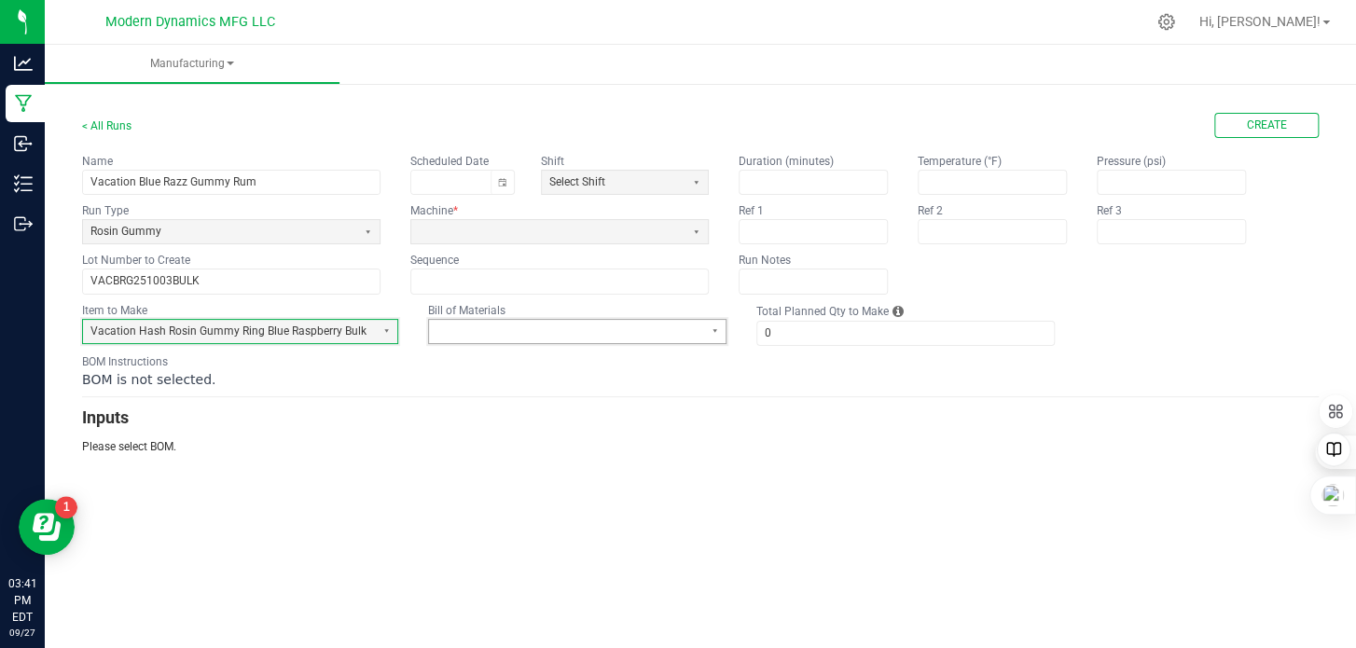
click at [479, 327] on span at bounding box center [565, 332] width 258 height 16
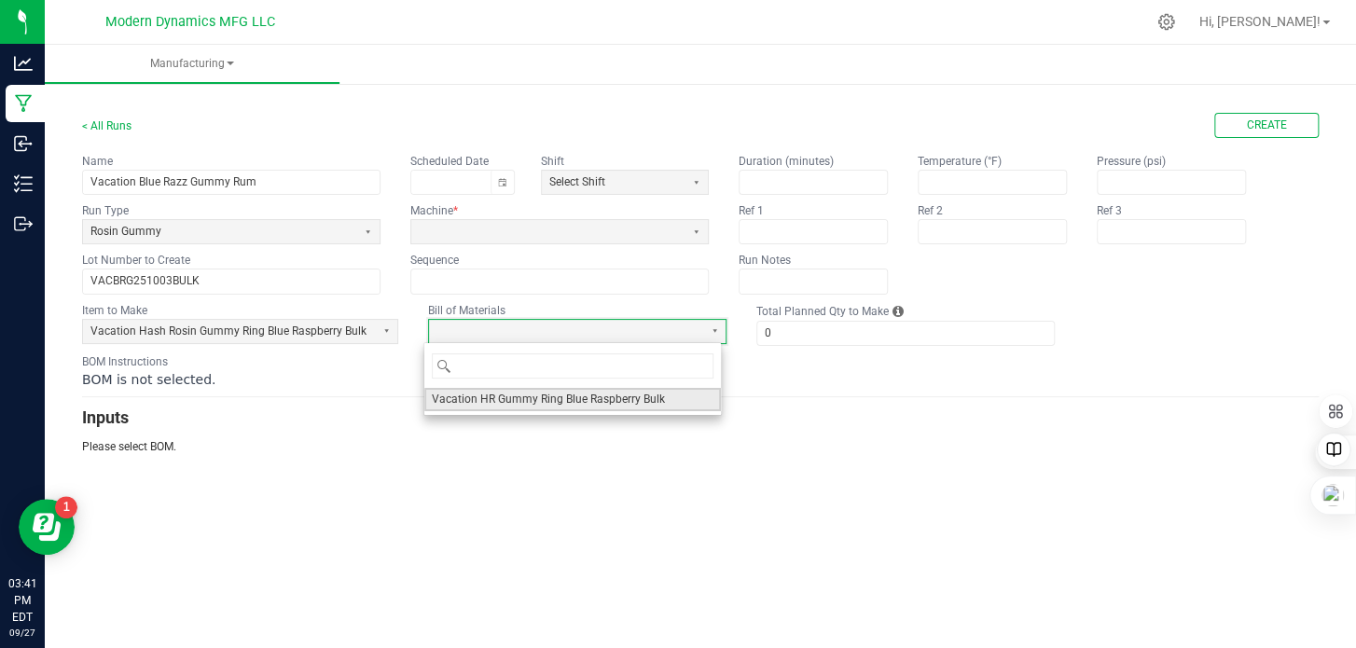
click at [485, 396] on span "Vacation HR Gummy Ring Blue Raspberry Bulk" at bounding box center [548, 400] width 233 height 16
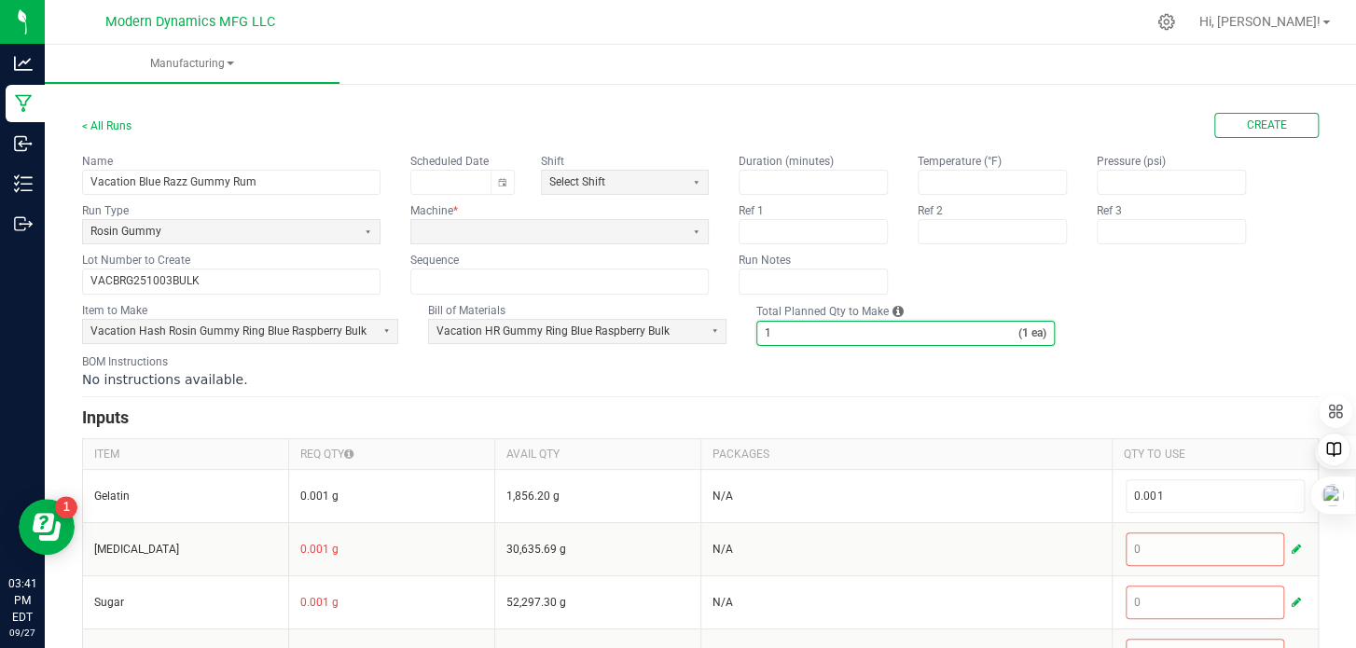
click at [791, 327] on input "1" at bounding box center [887, 333] width 261 height 23
type input "6,000"
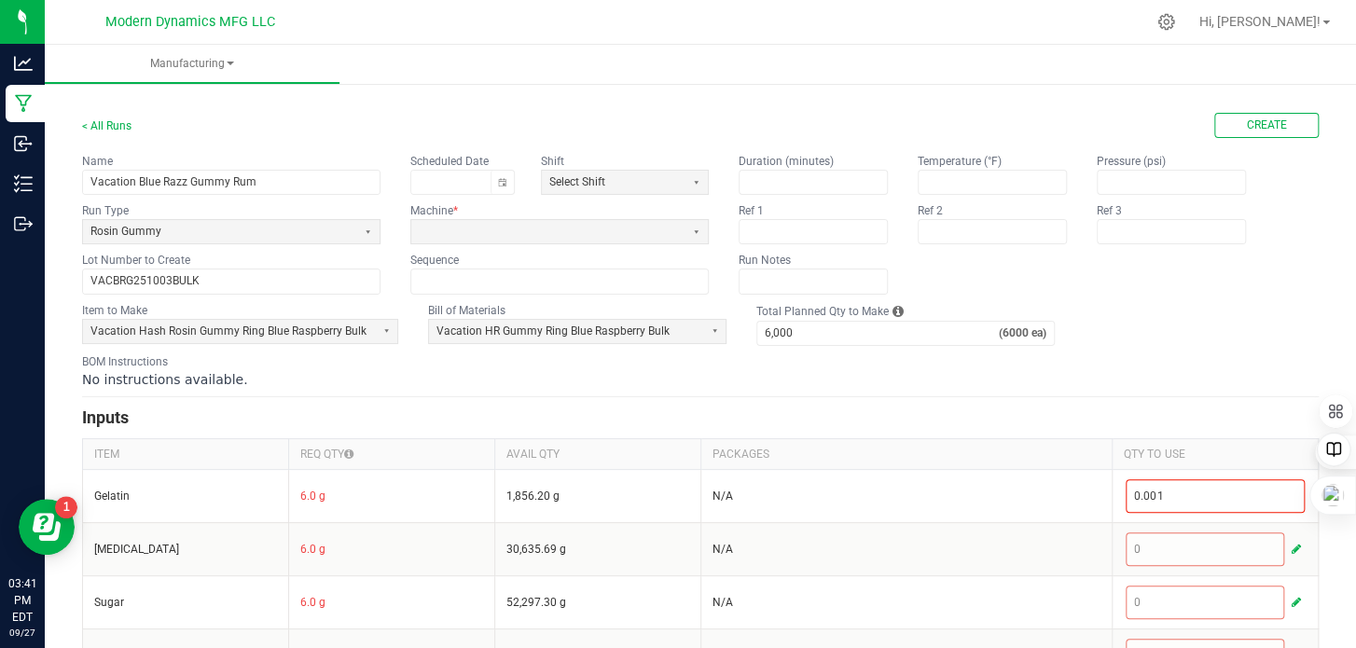
click at [1100, 298] on form "< All Runs Create Name Vacation Blue Razz Gummy Rum Scheduled Date Shift Select…" at bounding box center [700, 630] width 1237 height 1035
click at [506, 186] on button "Toggle calendar" at bounding box center [502, 182] width 23 height 23
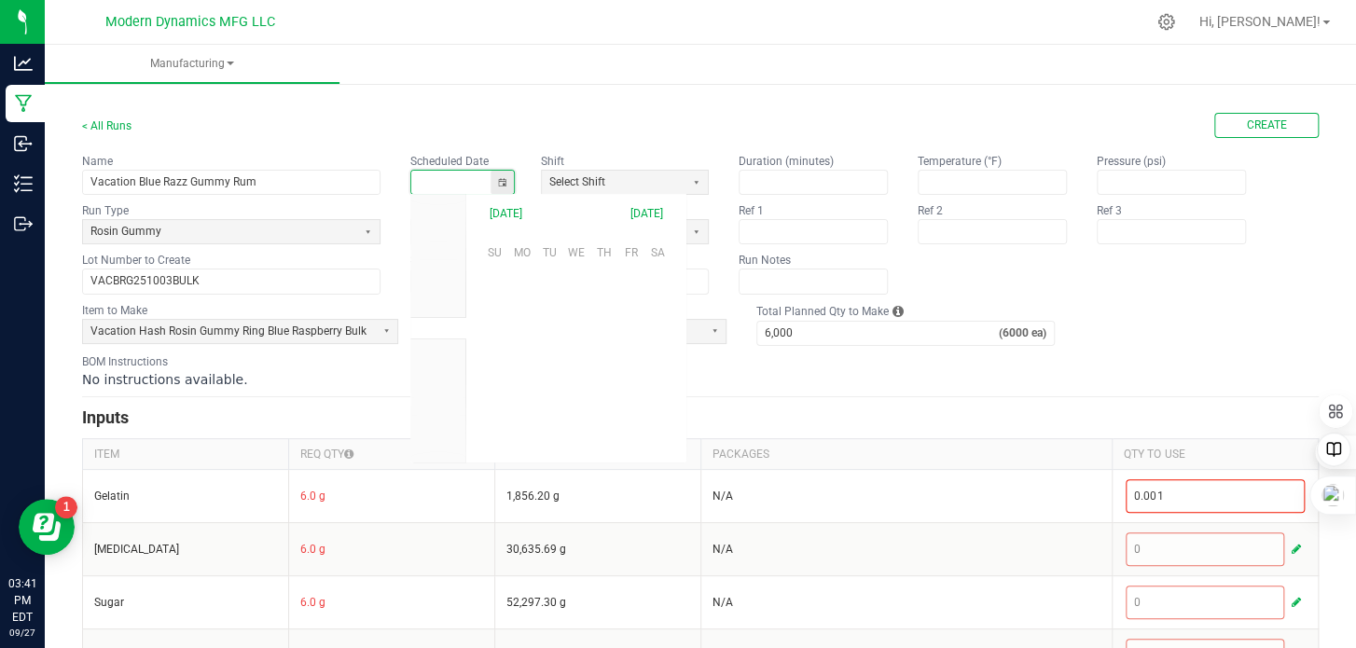
scroll to position [294062, 0]
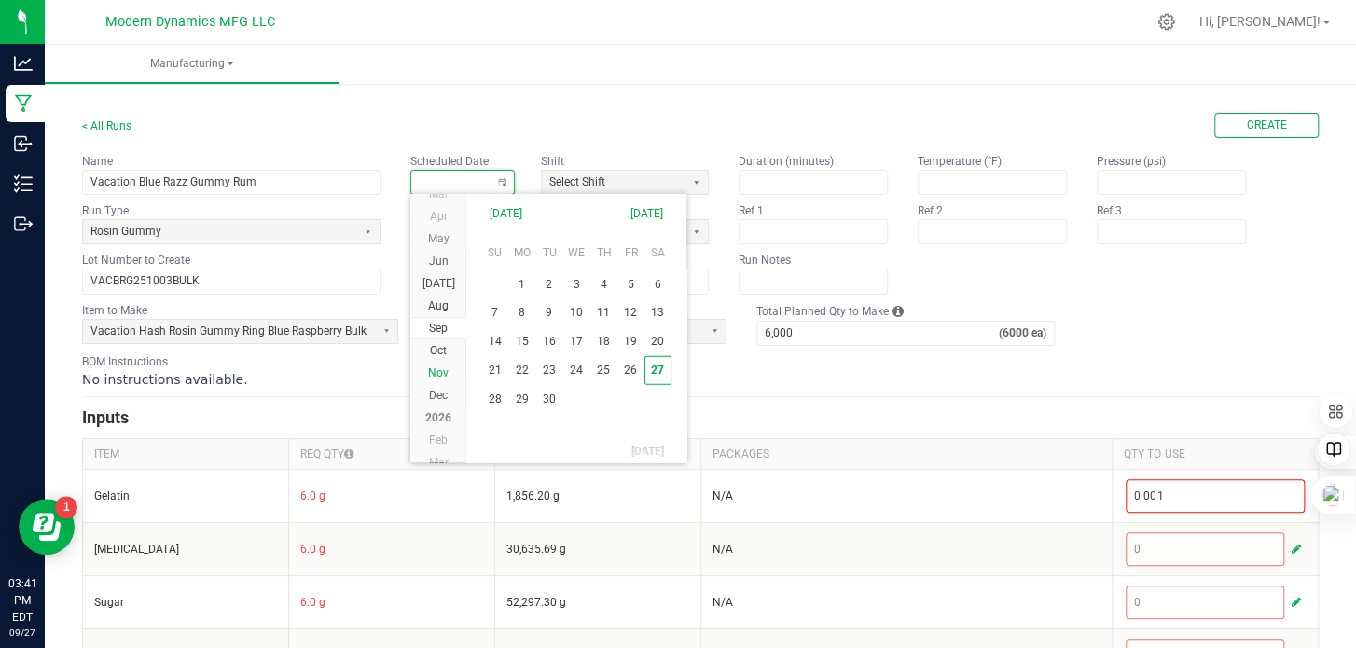
click at [441, 346] on span "Oct" at bounding box center [438, 350] width 17 height 13
click at [626, 284] on span "3" at bounding box center [630, 283] width 27 height 29
type input "[DATE]"
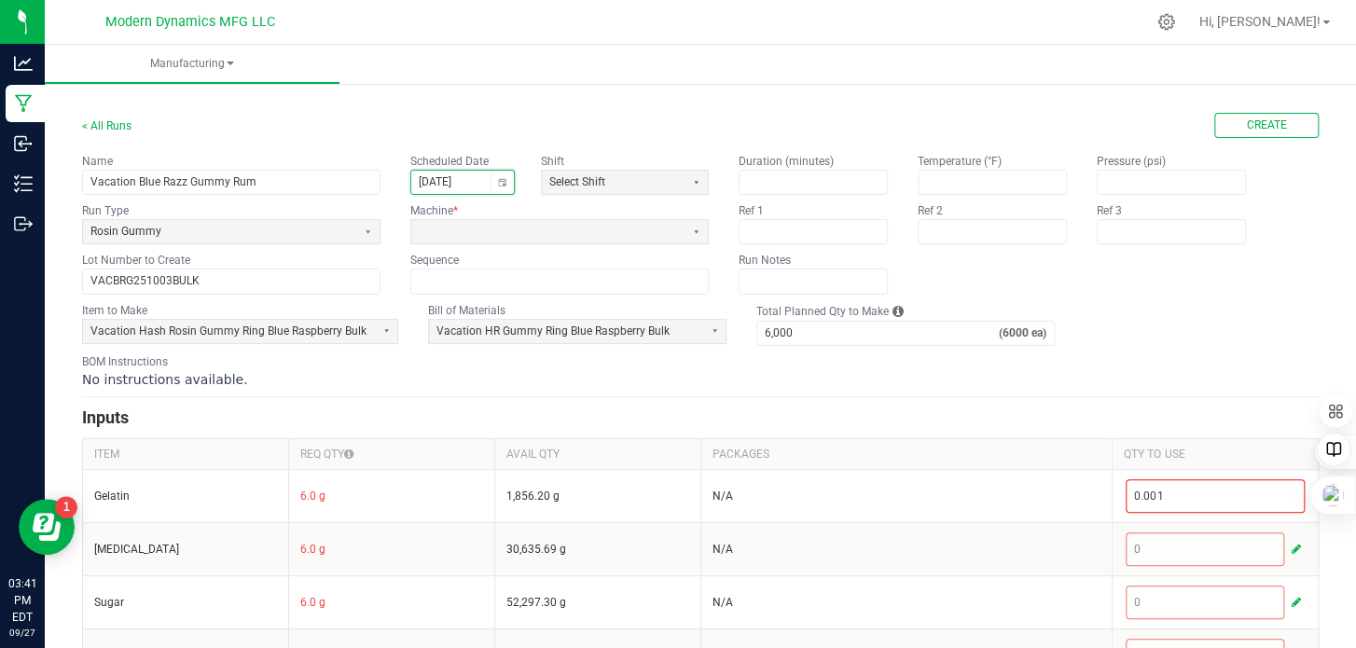
click at [824, 126] on div "< All Runs Create" at bounding box center [700, 125] width 1237 height 25
click at [1263, 124] on span "Create" at bounding box center [1267, 126] width 40 height 16
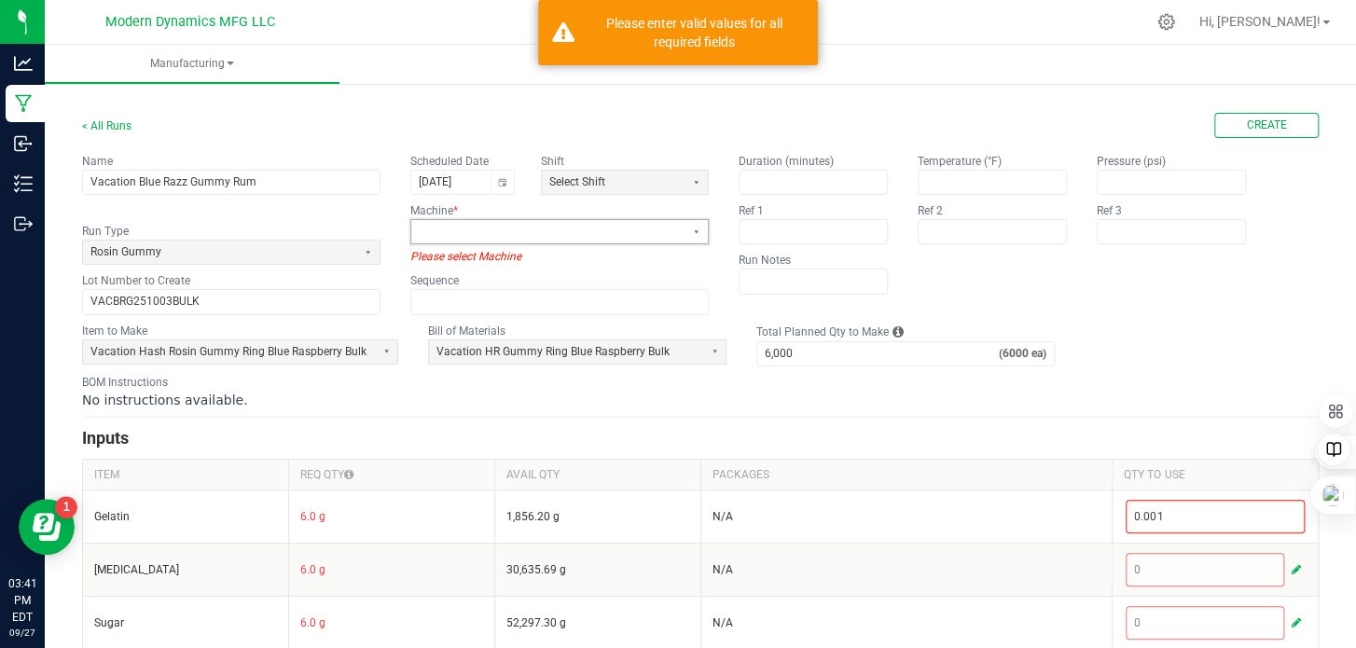
click at [472, 220] on span at bounding box center [547, 231] width 273 height 23
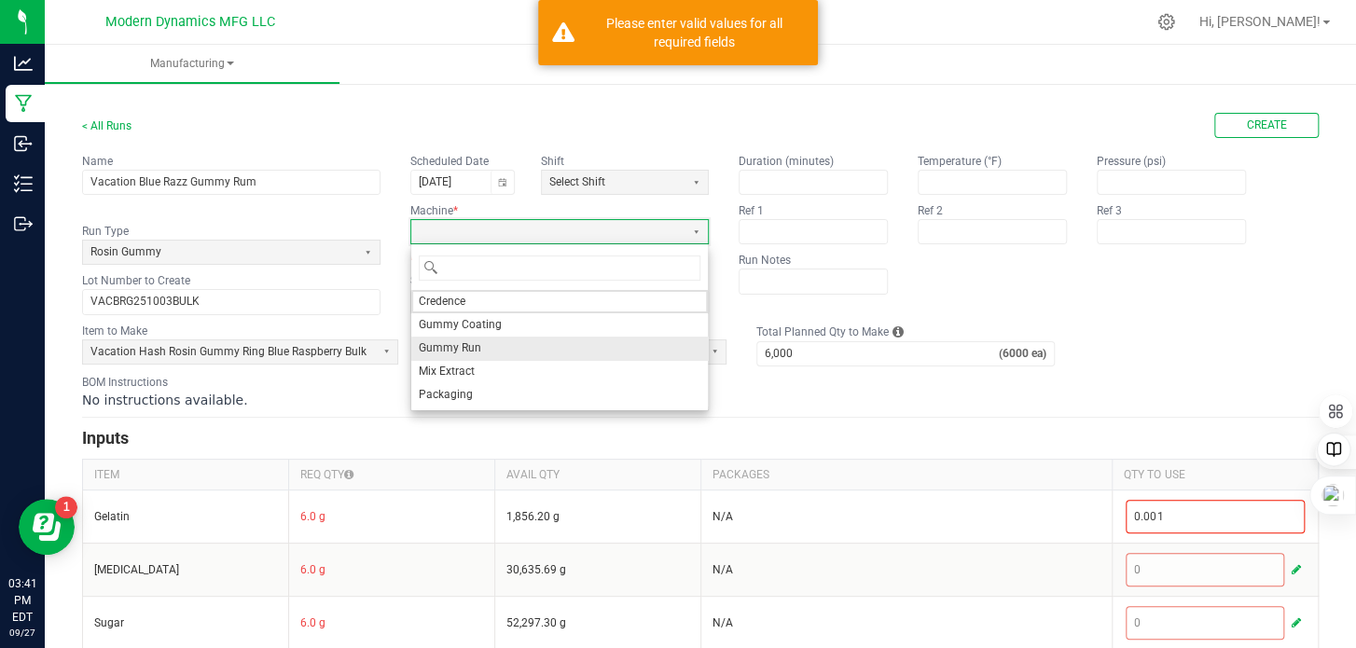
click at [470, 342] on span "Gummy Run" at bounding box center [450, 348] width 62 height 16
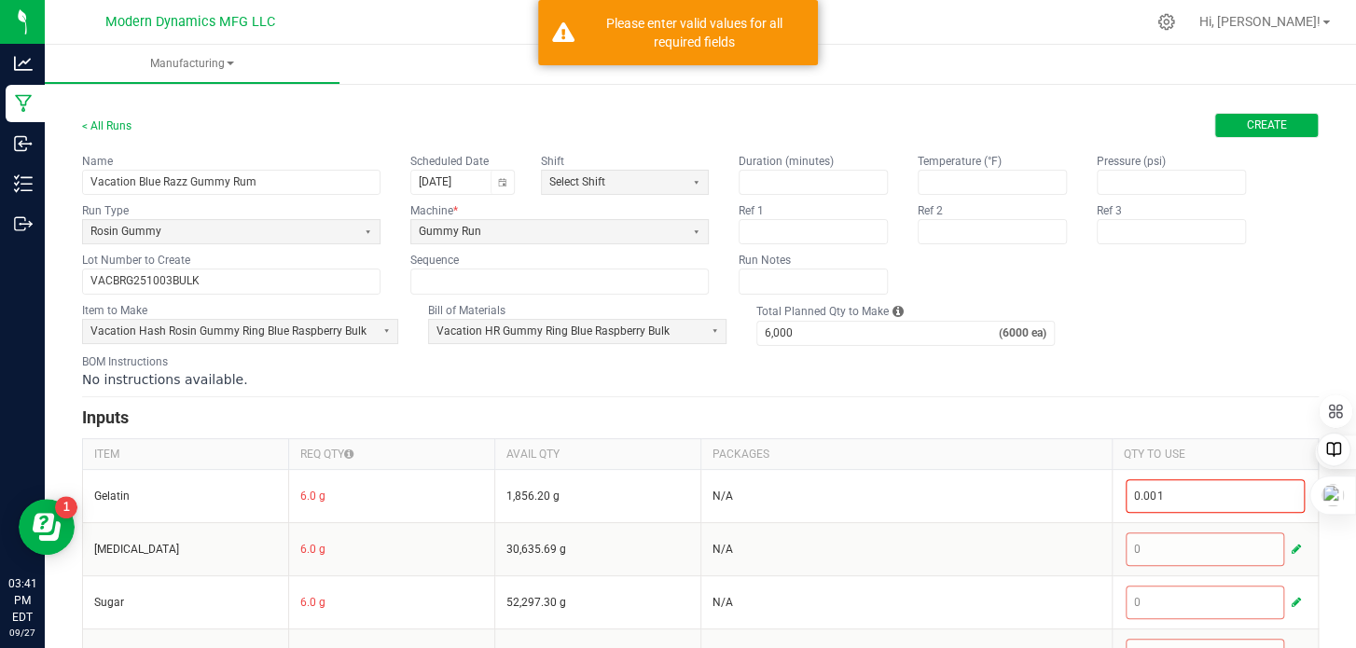
click at [1238, 115] on button "Create" at bounding box center [1266, 125] width 104 height 25
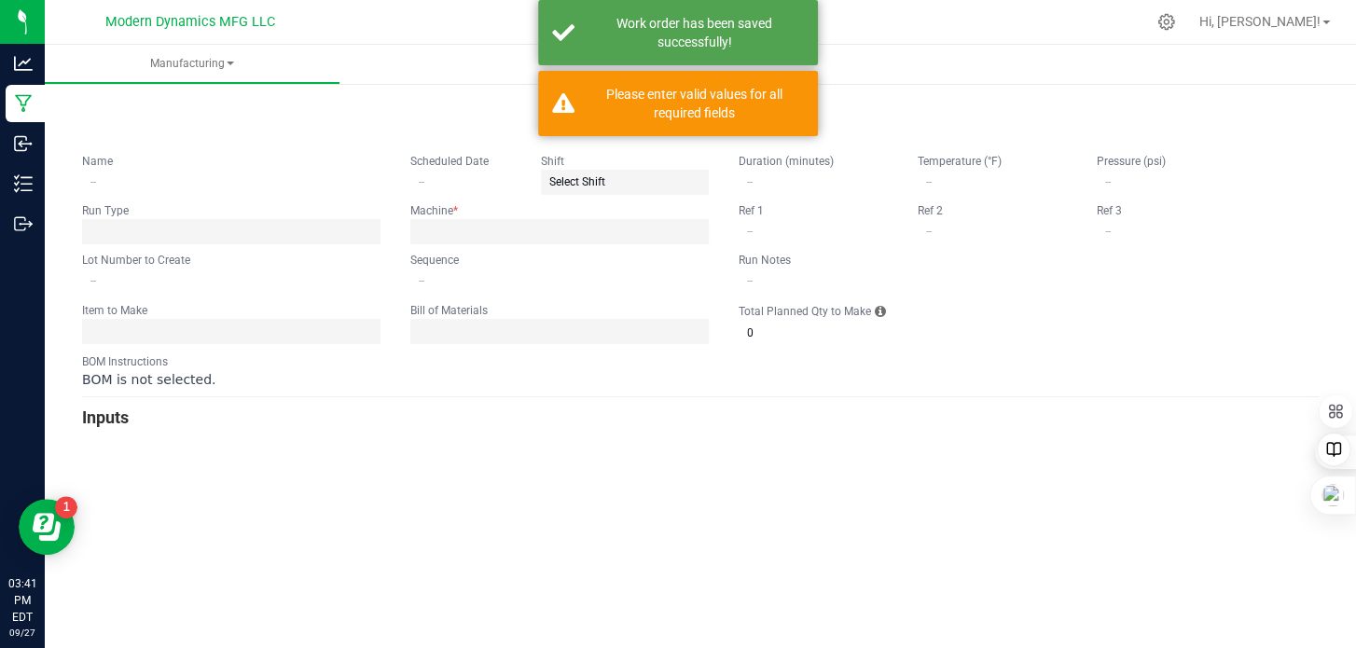
type input "Vacation Blue Razz Gummy Rum"
type input "[DATE]"
type input "VACBRG251003BULK"
type input "0"
type input "6,000"
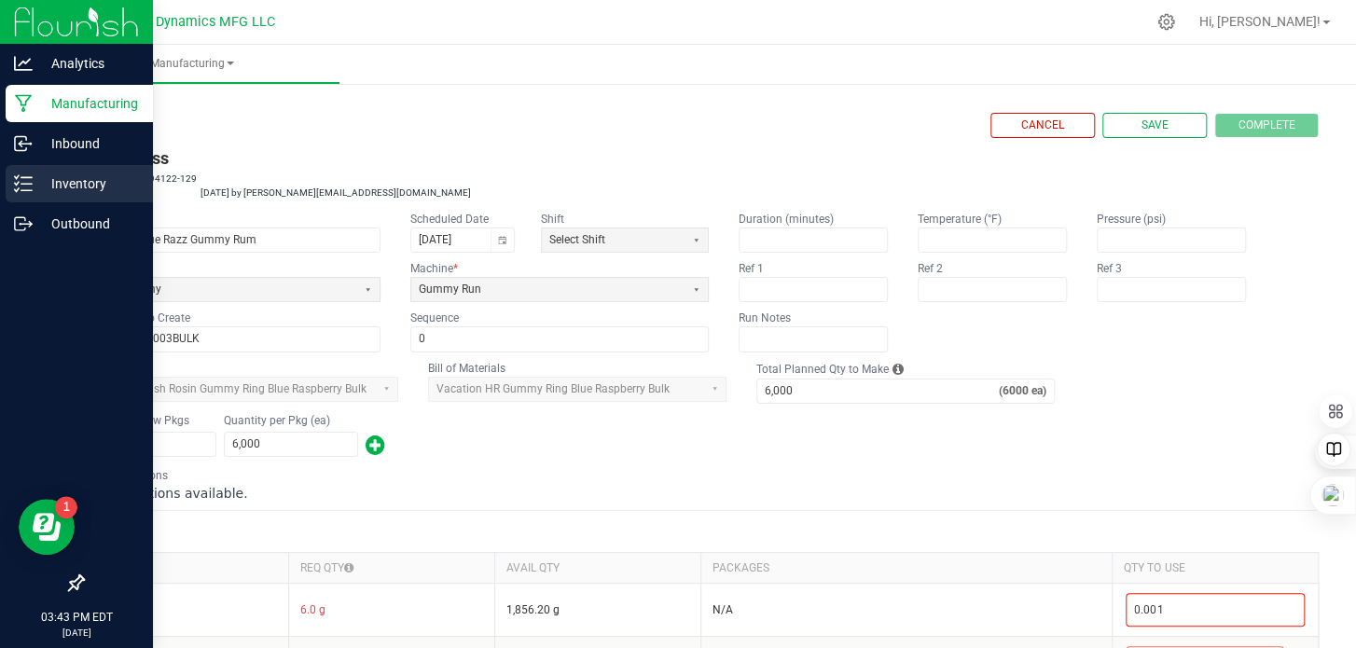
click at [28, 187] on icon at bounding box center [23, 183] width 19 height 19
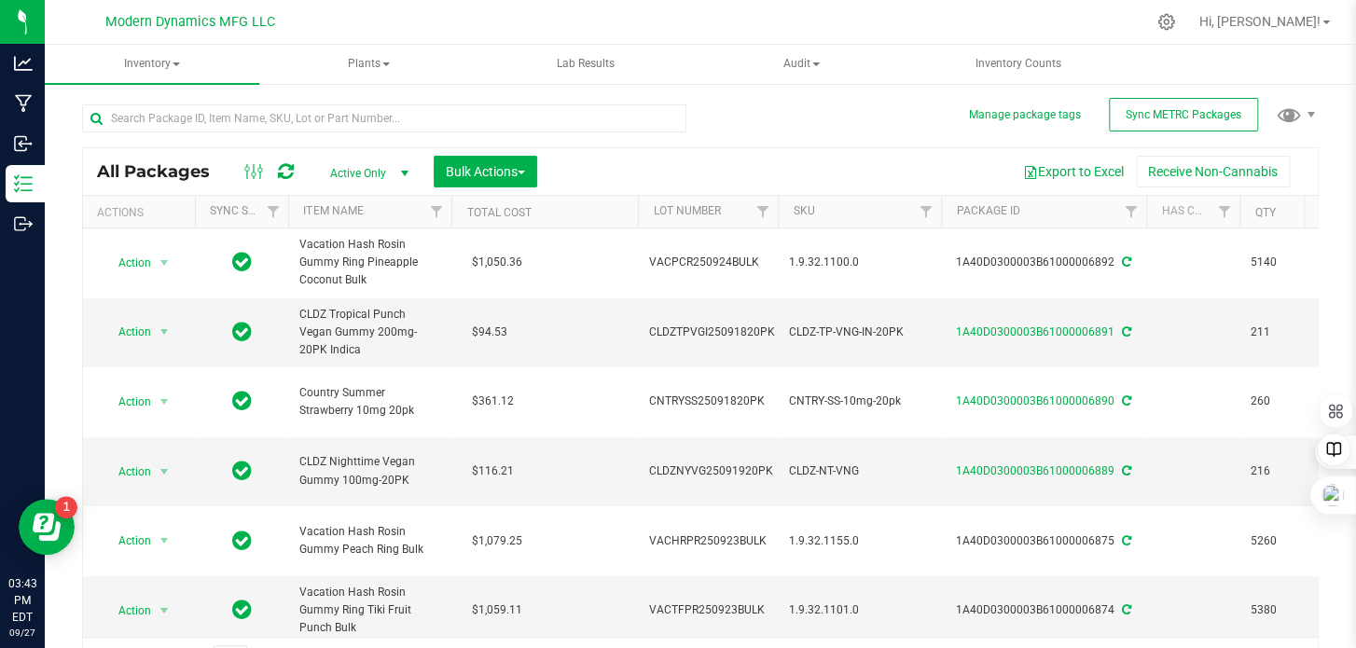
click at [789, 125] on div "All Packages Active Only Active Only Lab Samples Locked All External Internal B…" at bounding box center [700, 385] width 1237 height 596
